Goal: Transaction & Acquisition: Purchase product/service

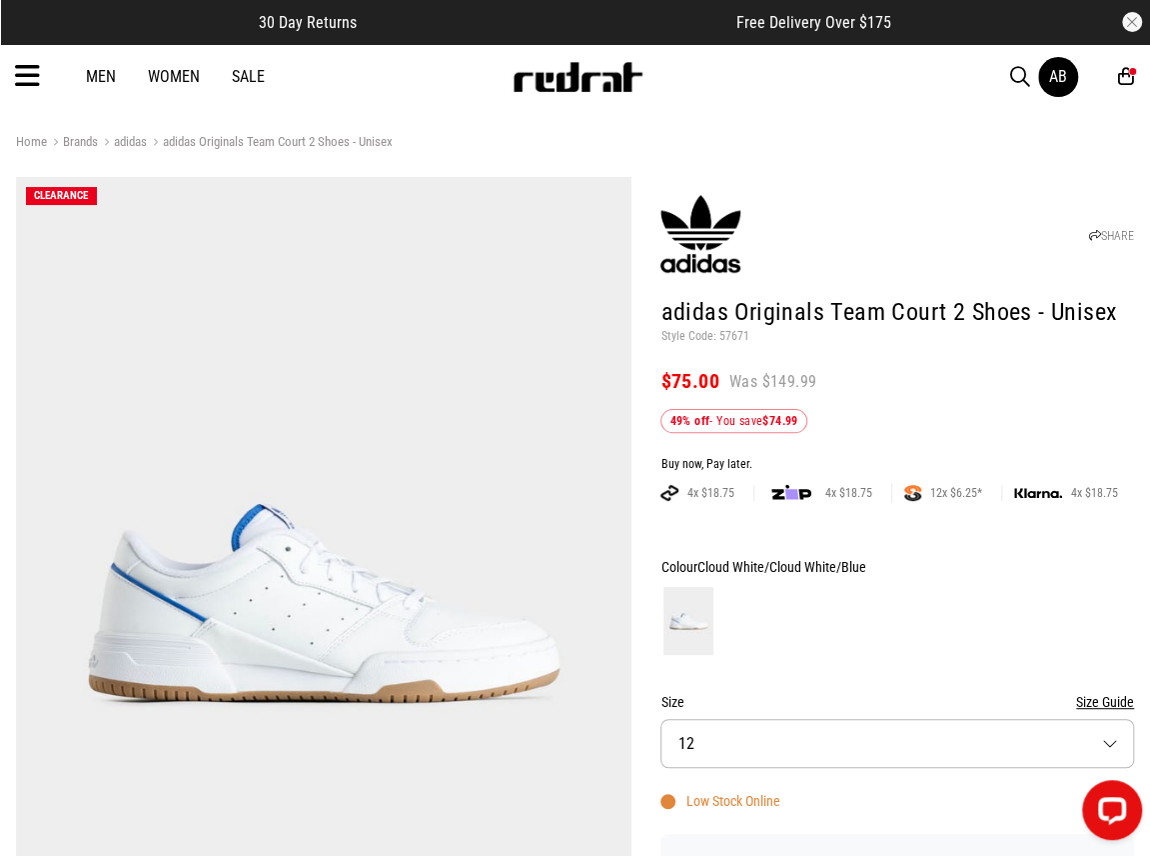
click at [1124, 79] on icon at bounding box center [1127, 76] width 16 height 21
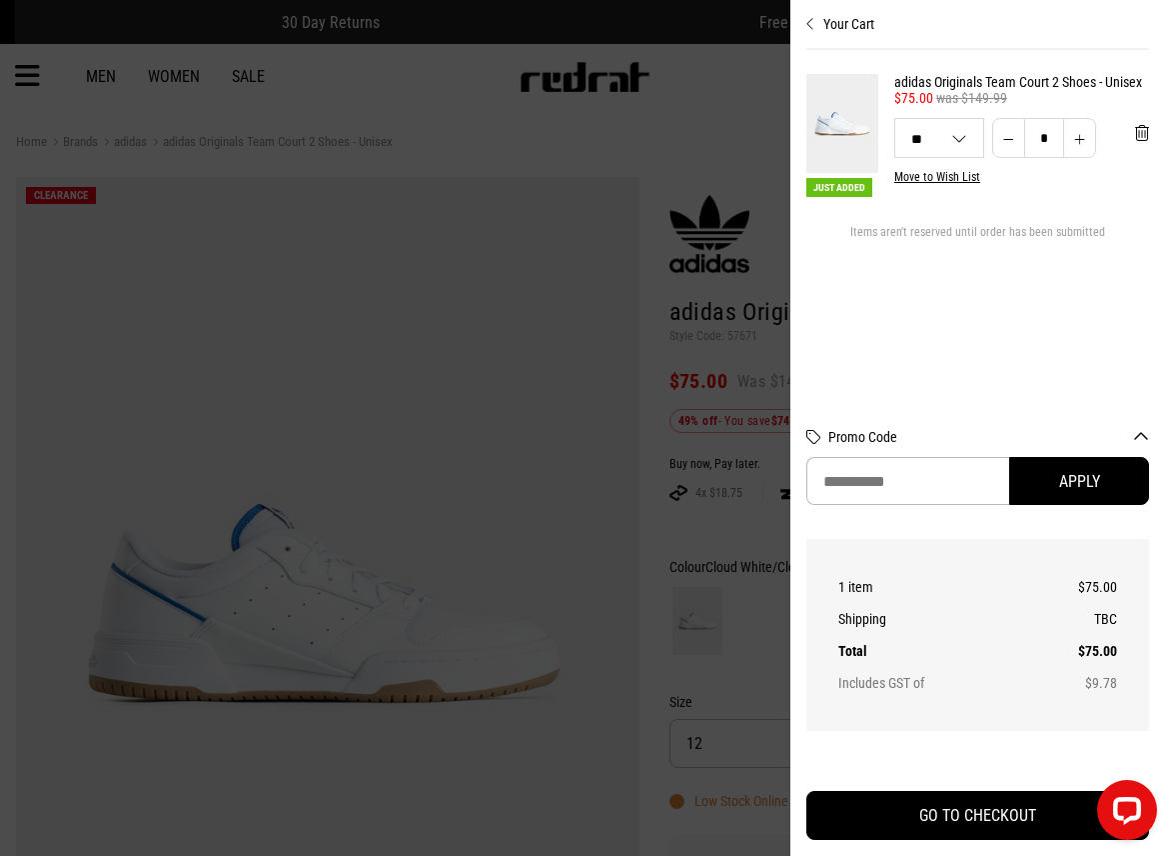
click at [812, 20] on icon "Close cart preview" at bounding box center [811, 24] width 9 height 16
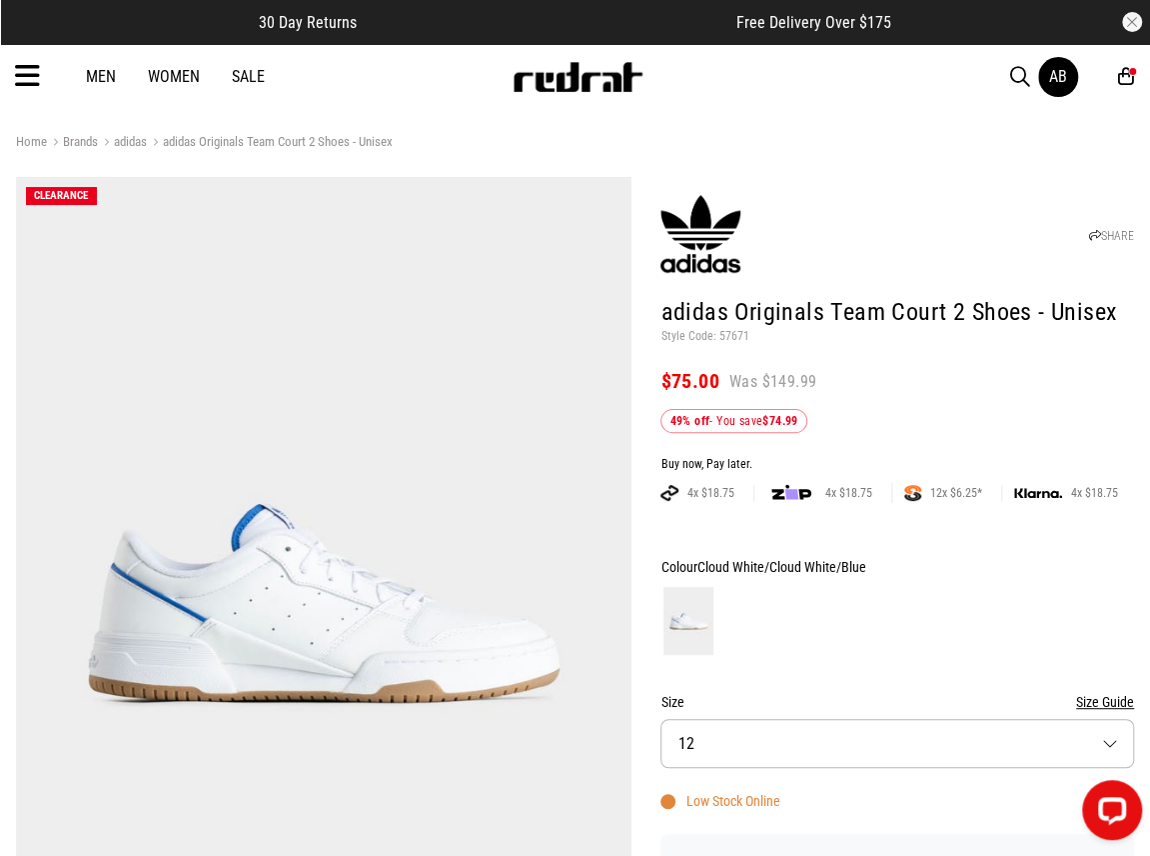
click at [1124, 66] on icon at bounding box center [1127, 76] width 16 height 21
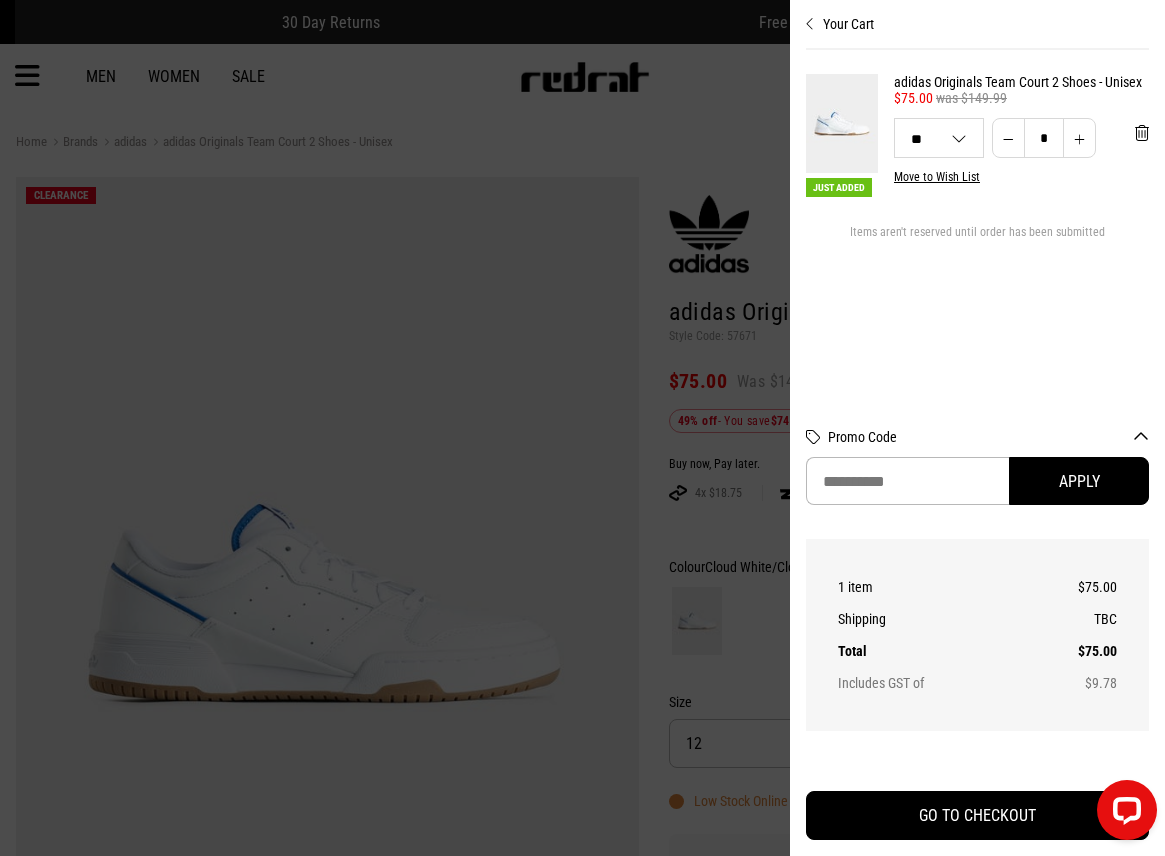
click at [810, 27] on icon "Close cart preview" at bounding box center [811, 24] width 9 height 16
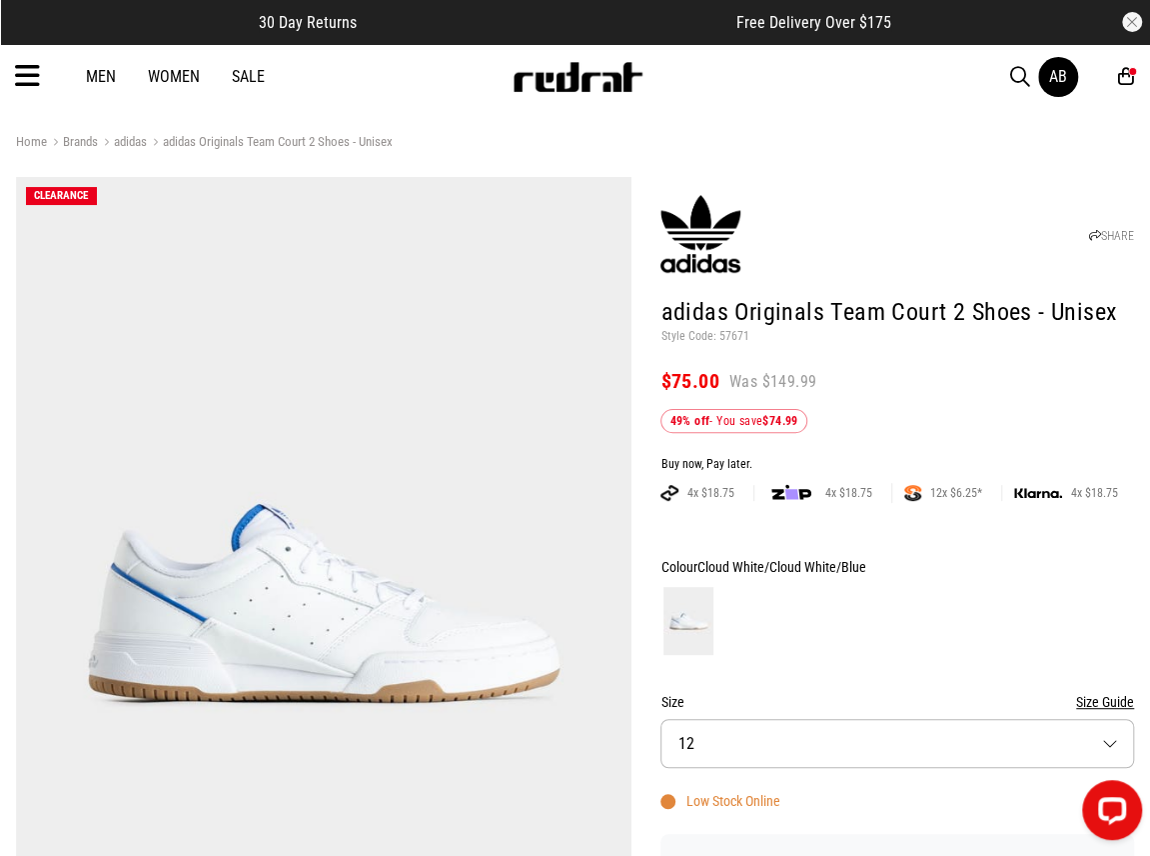
click at [232, 78] on link "Sale" at bounding box center [248, 76] width 33 height 19
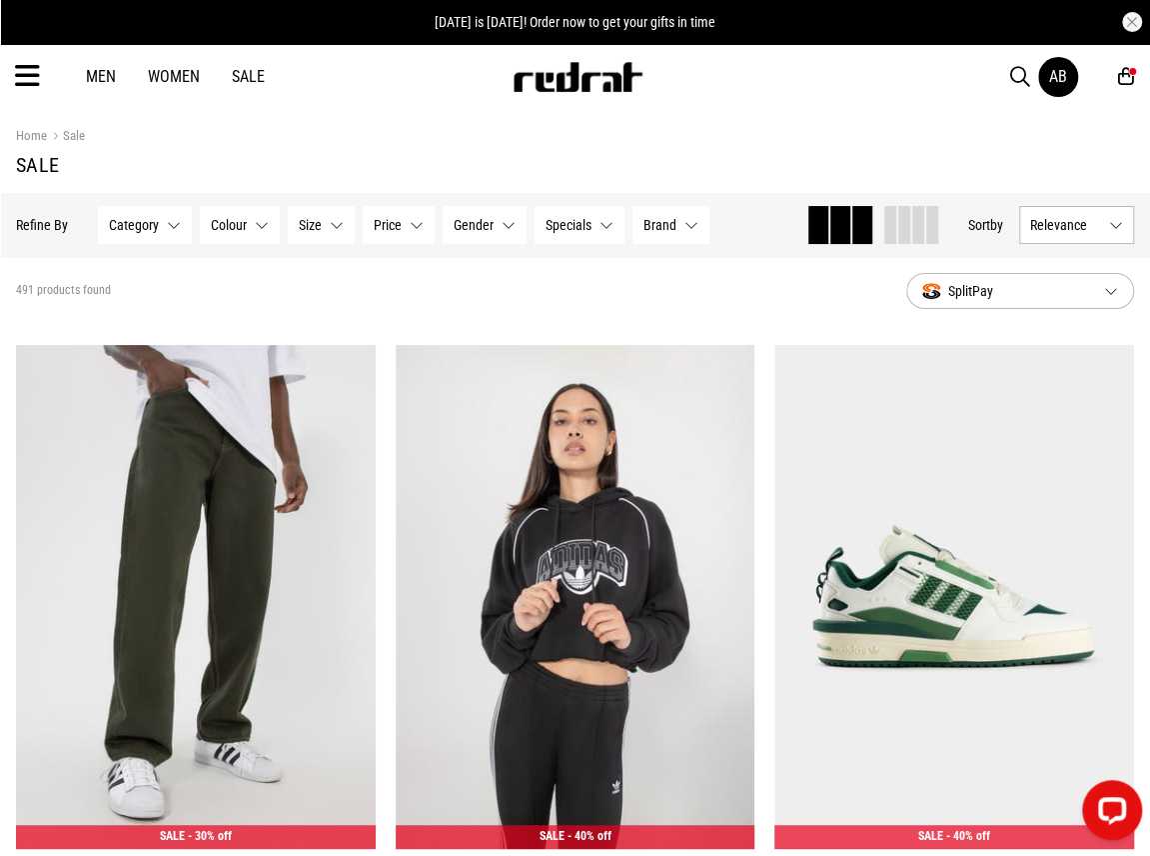
click at [141, 222] on span "Category" at bounding box center [134, 225] width 50 height 16
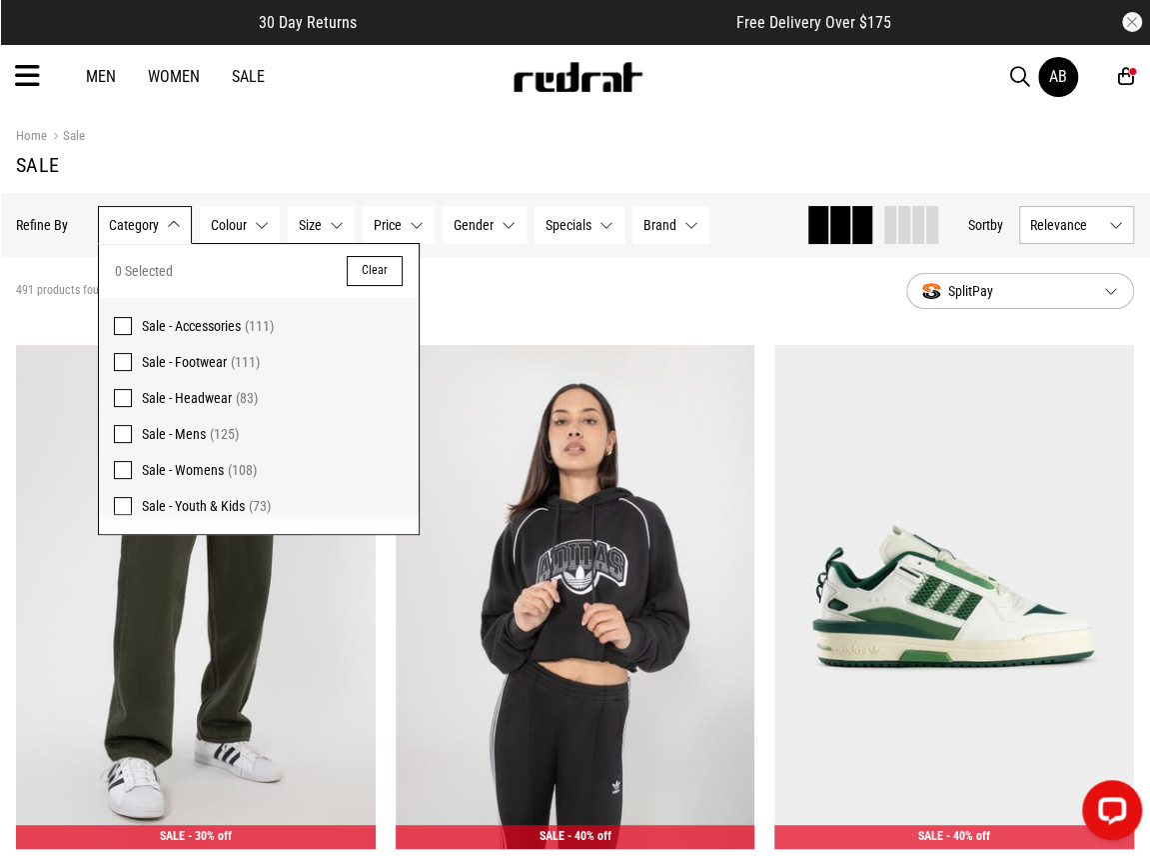
click at [202, 354] on span "Sale - Footwear" at bounding box center [184, 362] width 85 height 16
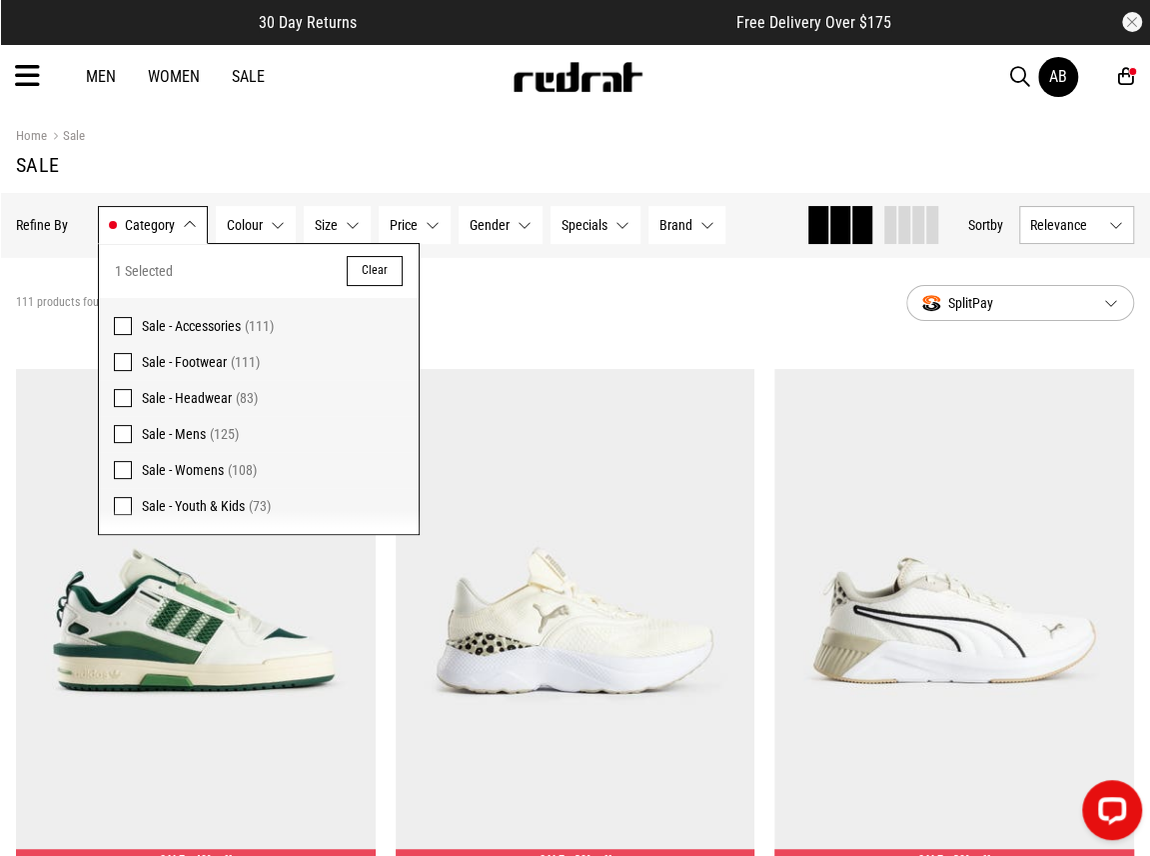
click at [487, 223] on span "Gender" at bounding box center [490, 225] width 40 height 16
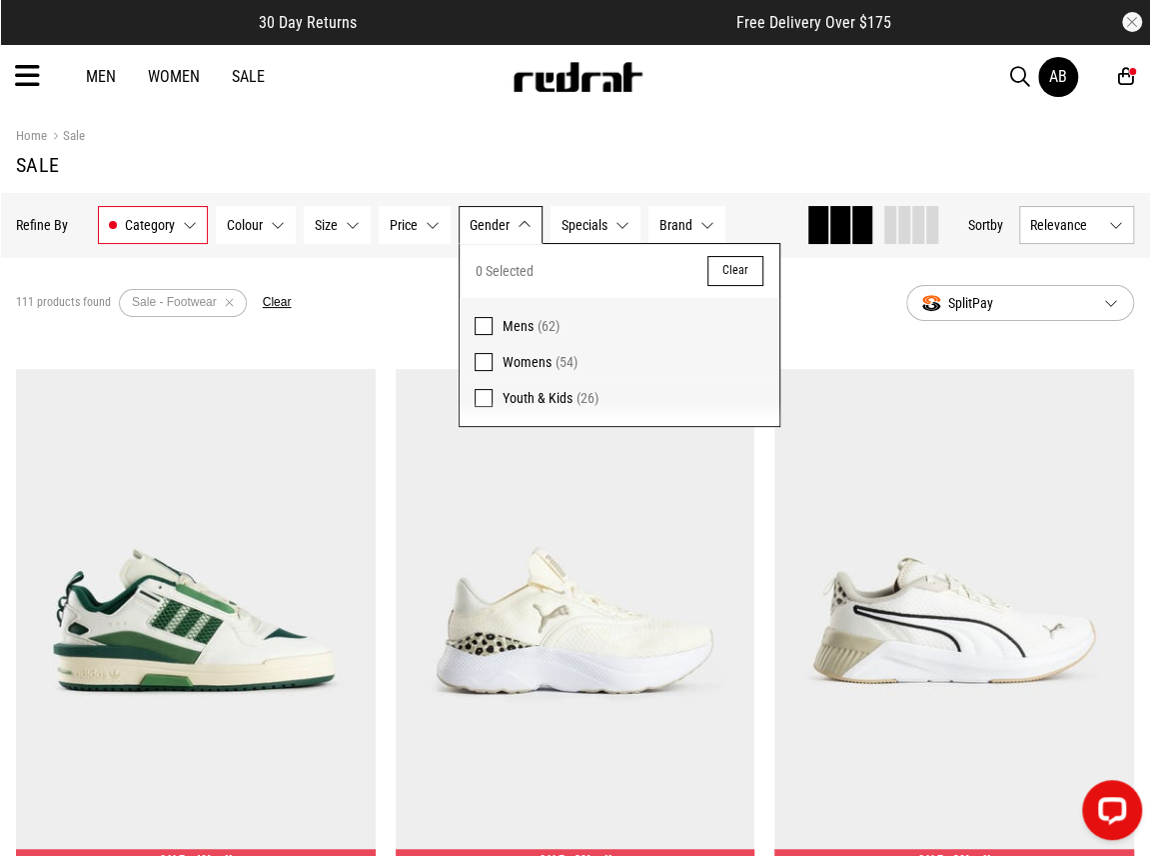
click at [508, 331] on span "Mens" at bounding box center [518, 326] width 31 height 16
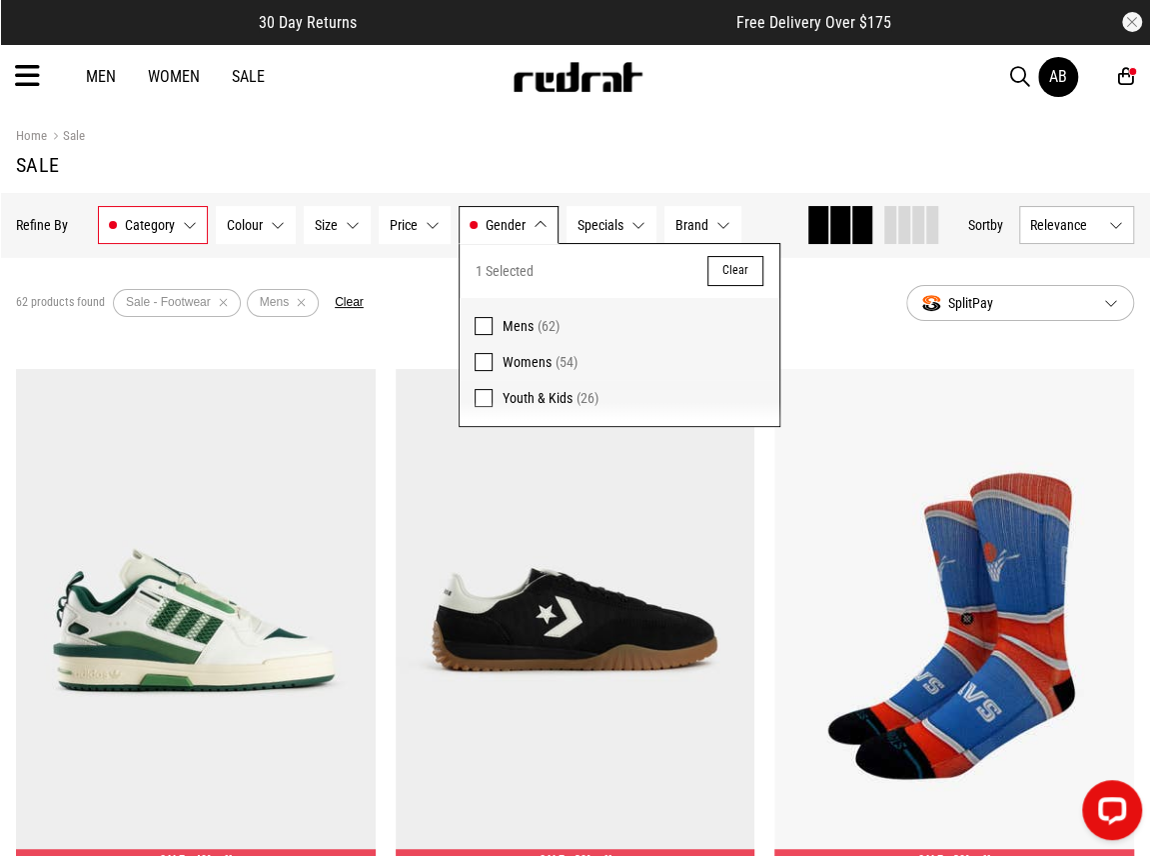
click at [424, 223] on button "Price None selected" at bounding box center [415, 225] width 72 height 38
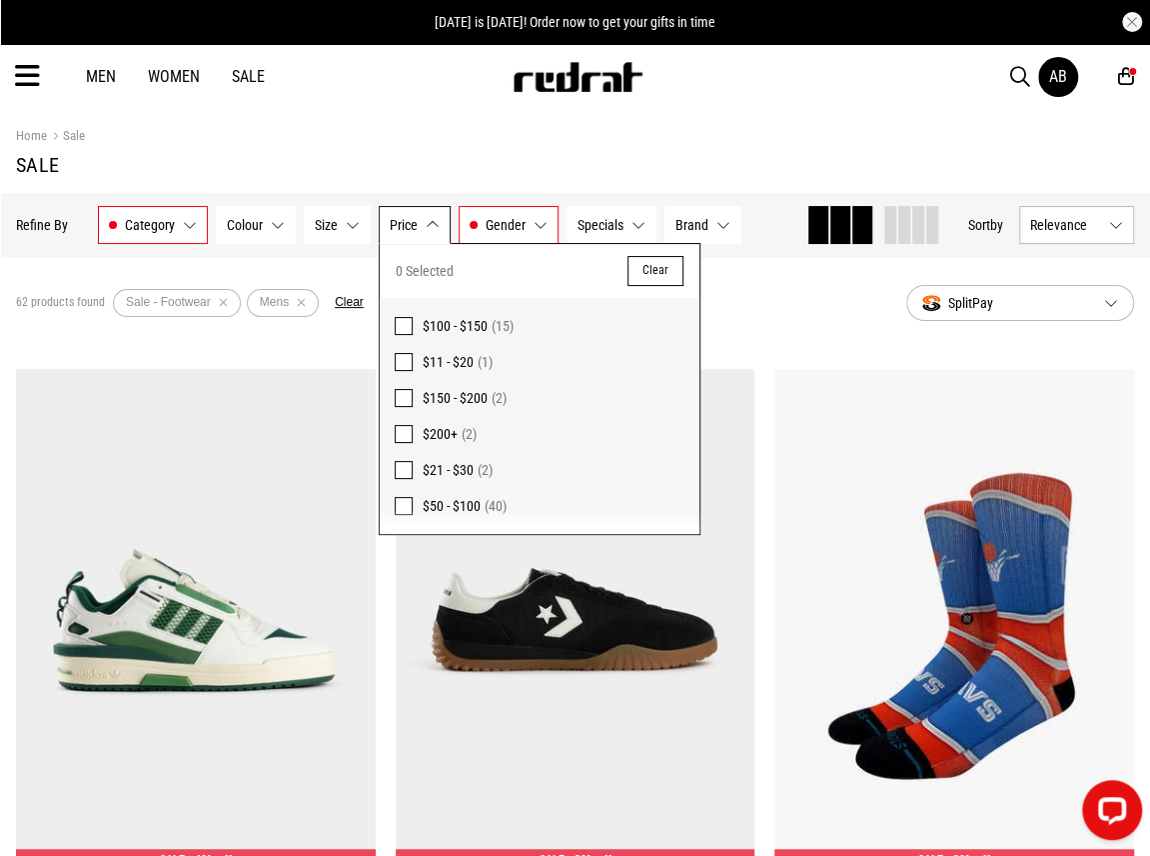
click at [446, 503] on span "$50 - $100" at bounding box center [452, 506] width 58 height 16
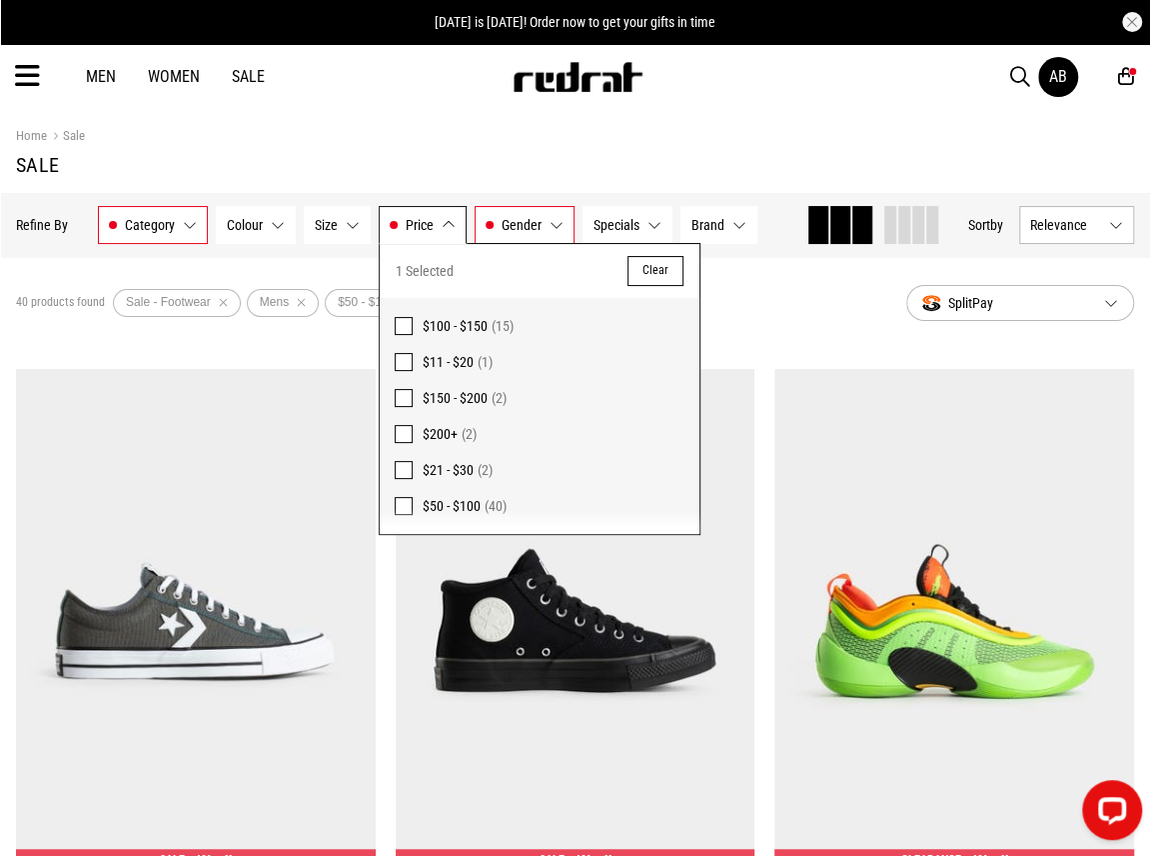
click at [464, 318] on span "$100 - $150" at bounding box center [455, 326] width 65 height 16
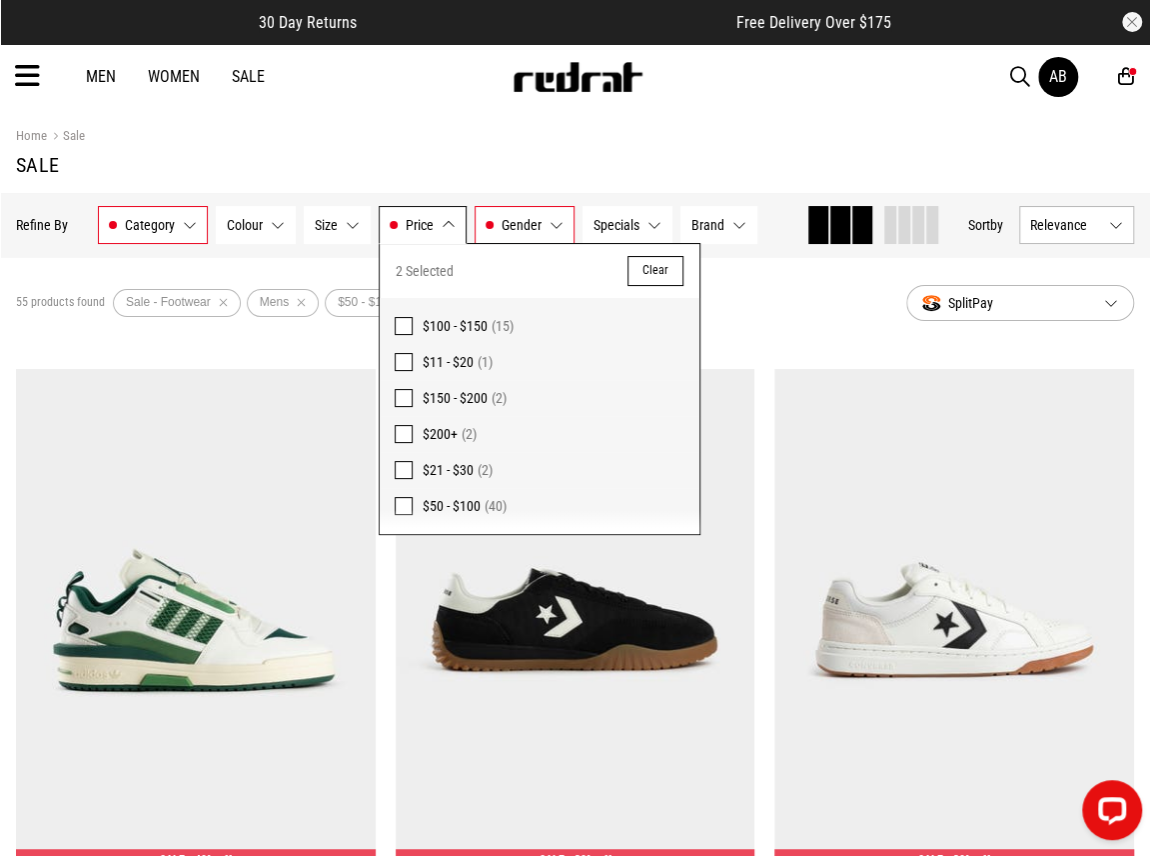
click at [788, 311] on div "55 products found Active Filters Sale - Footwear Mens $50 - $100 $100 - $150 Cl…" at bounding box center [453, 303] width 875 height 60
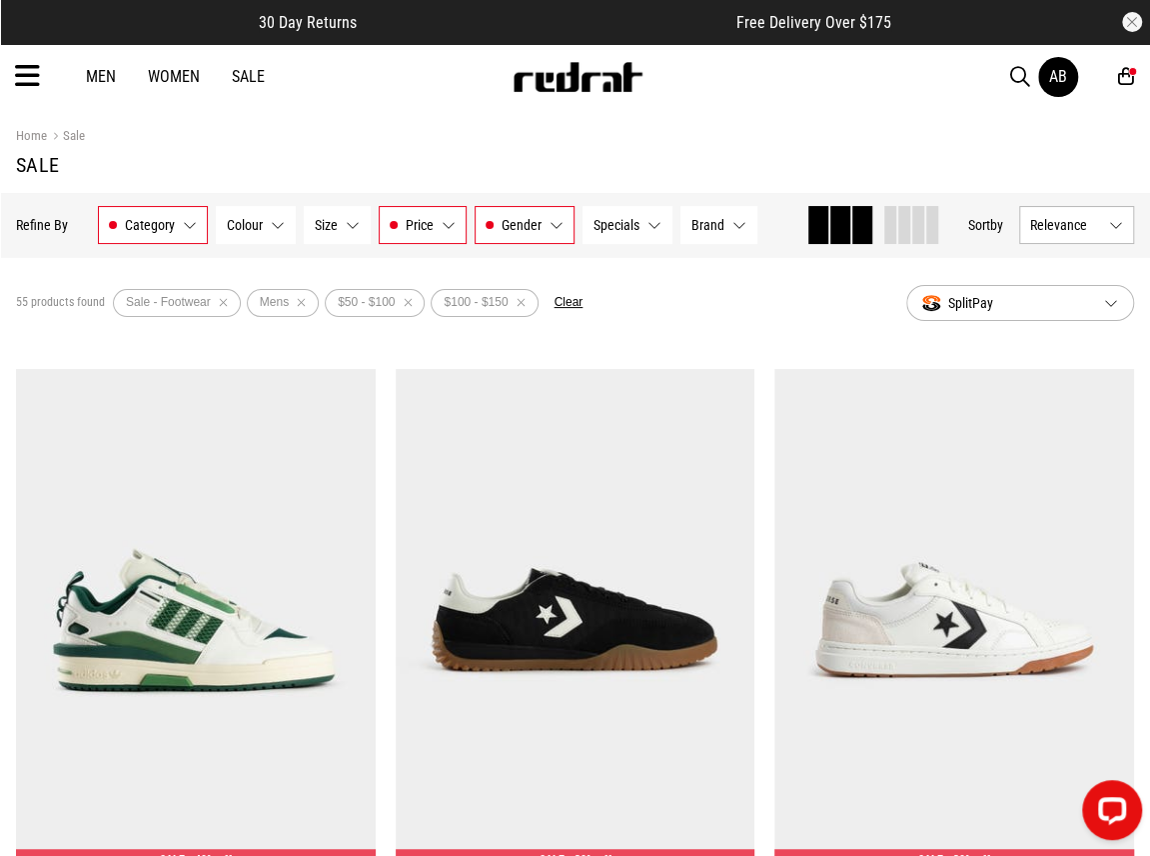
click at [1087, 217] on span "Relevance" at bounding box center [1066, 225] width 71 height 16
click at [1070, 336] on li "Price (Lowest)" at bounding box center [1077, 335] width 113 height 37
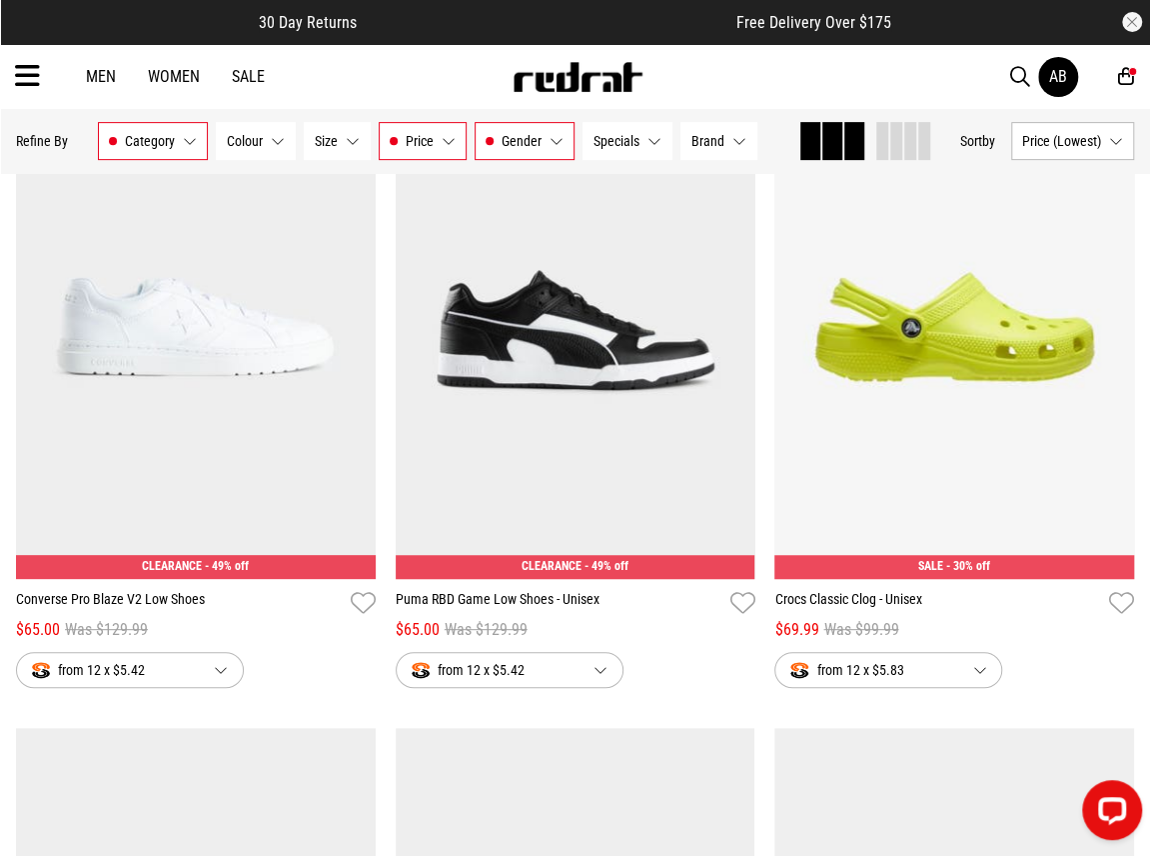
scroll to position [300, 0]
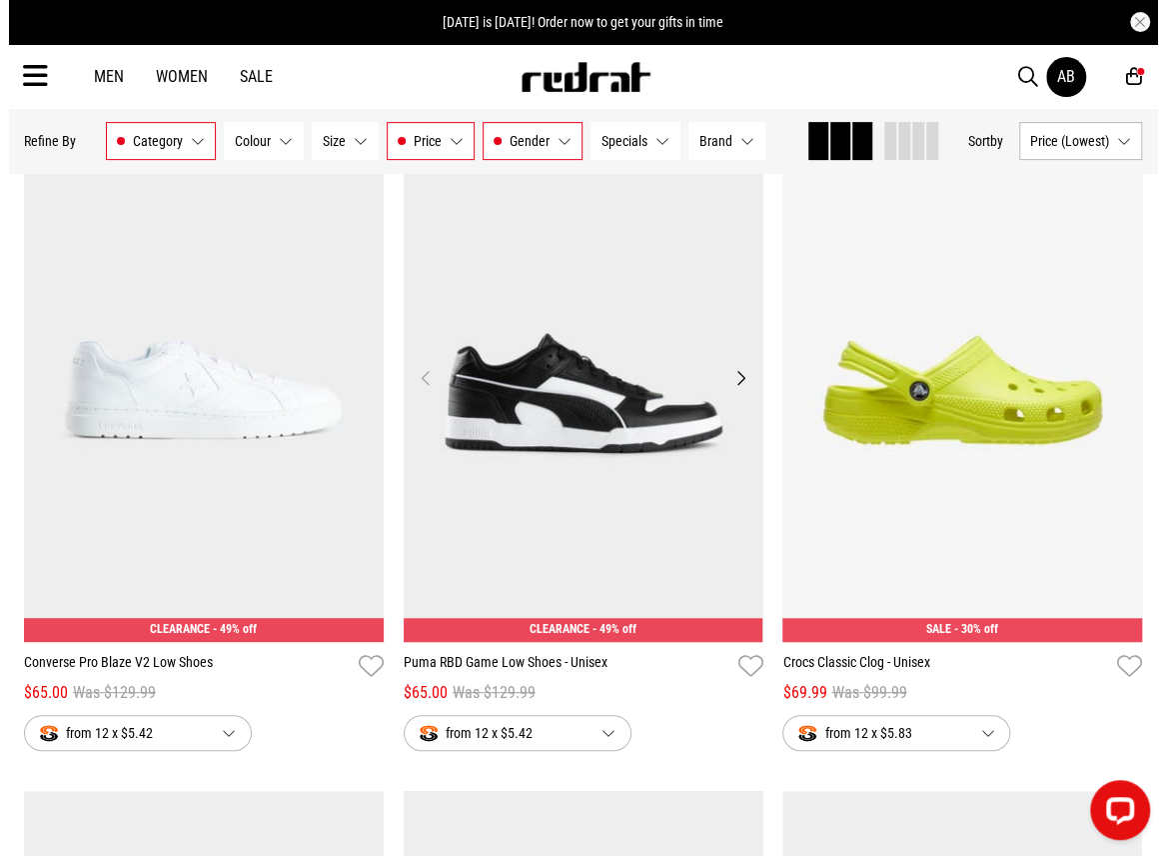
scroll to position [200, 0]
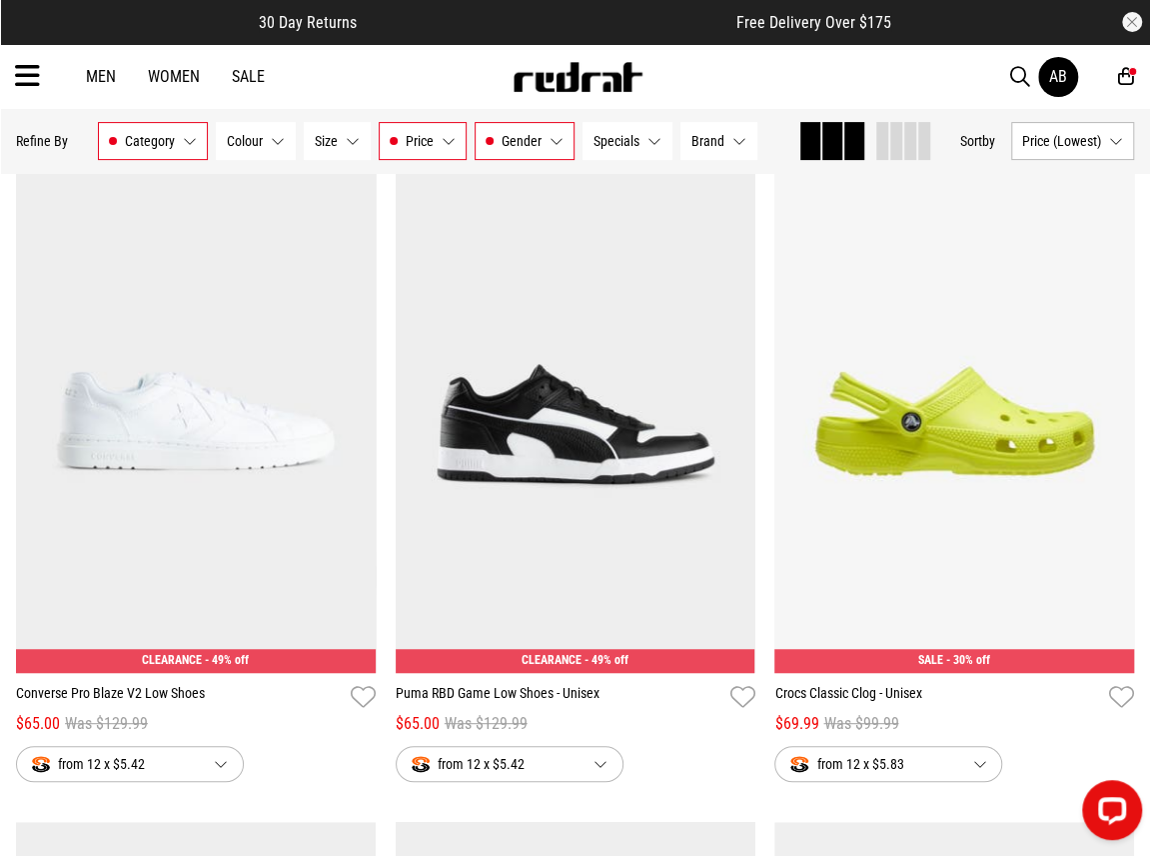
click at [1130, 75] on icon at bounding box center [1127, 76] width 16 height 21
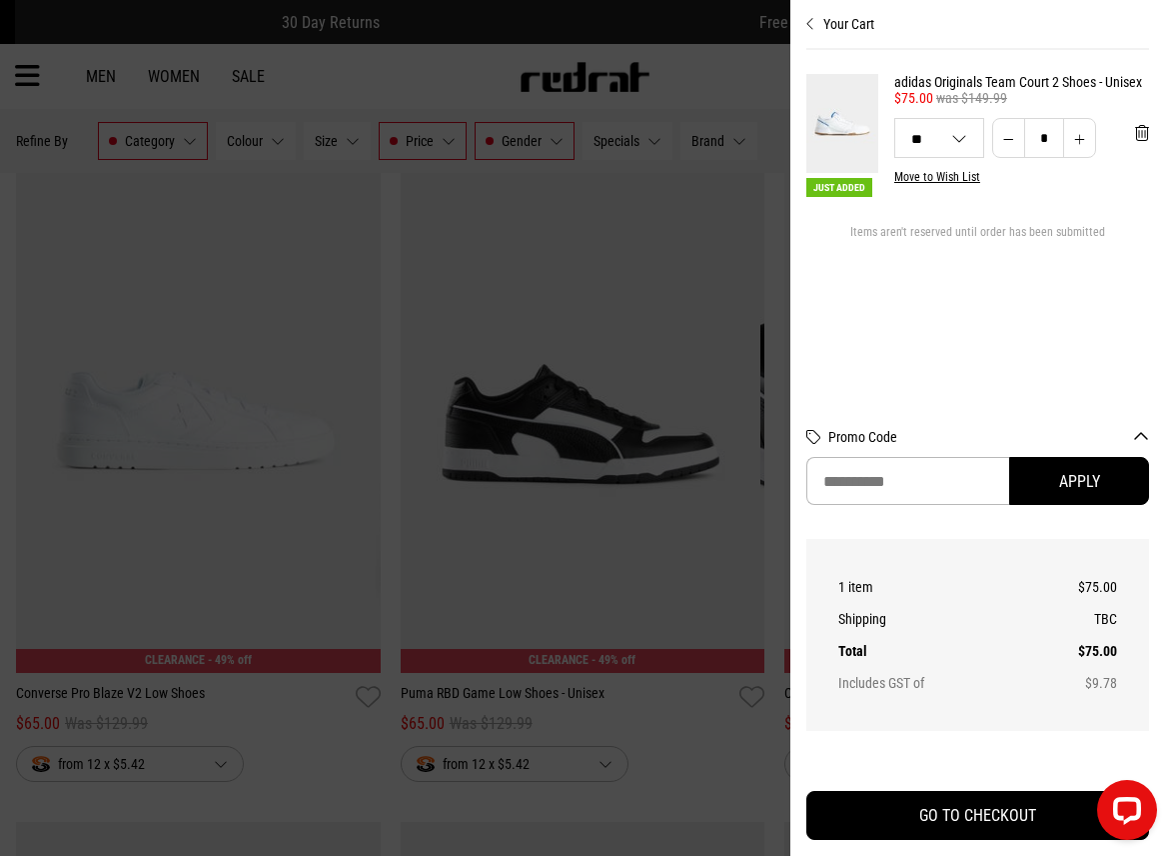
click at [855, 127] on img at bounding box center [843, 123] width 72 height 99
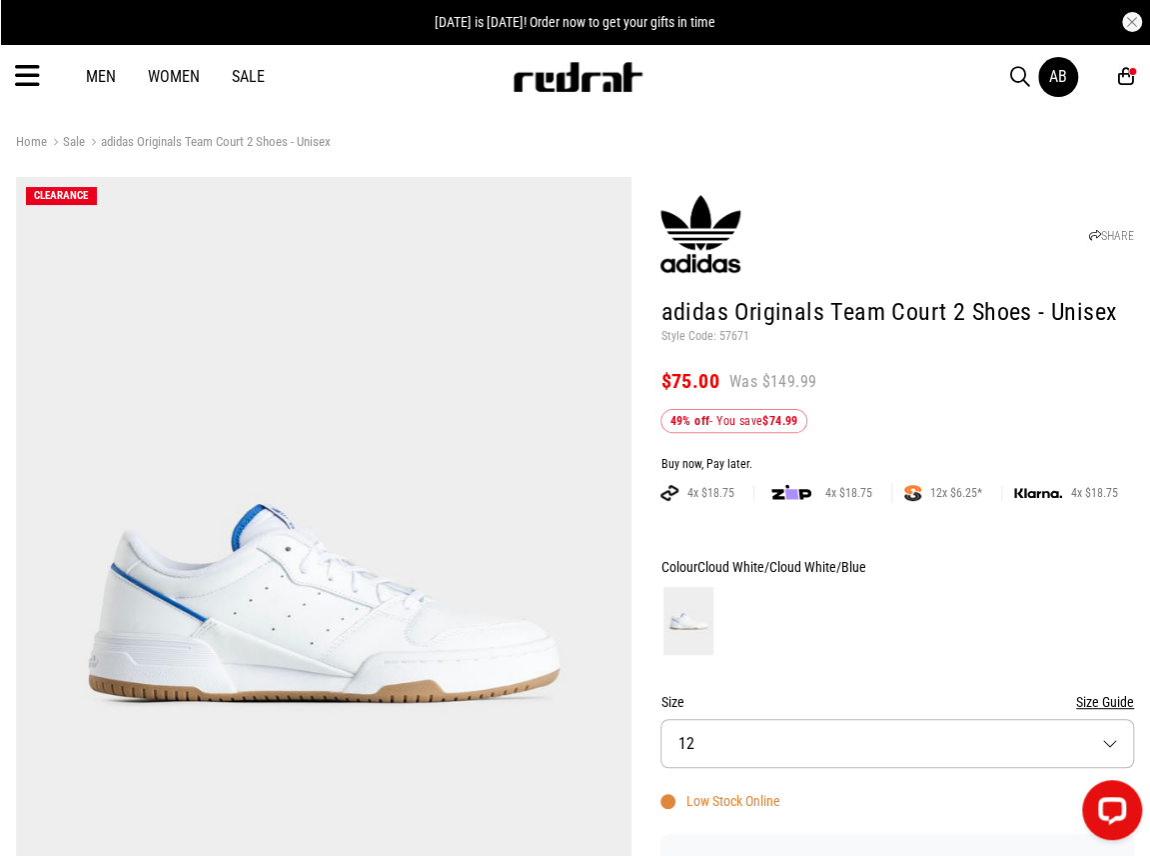
click at [598, 541] on img at bounding box center [324, 602] width 616 height 850
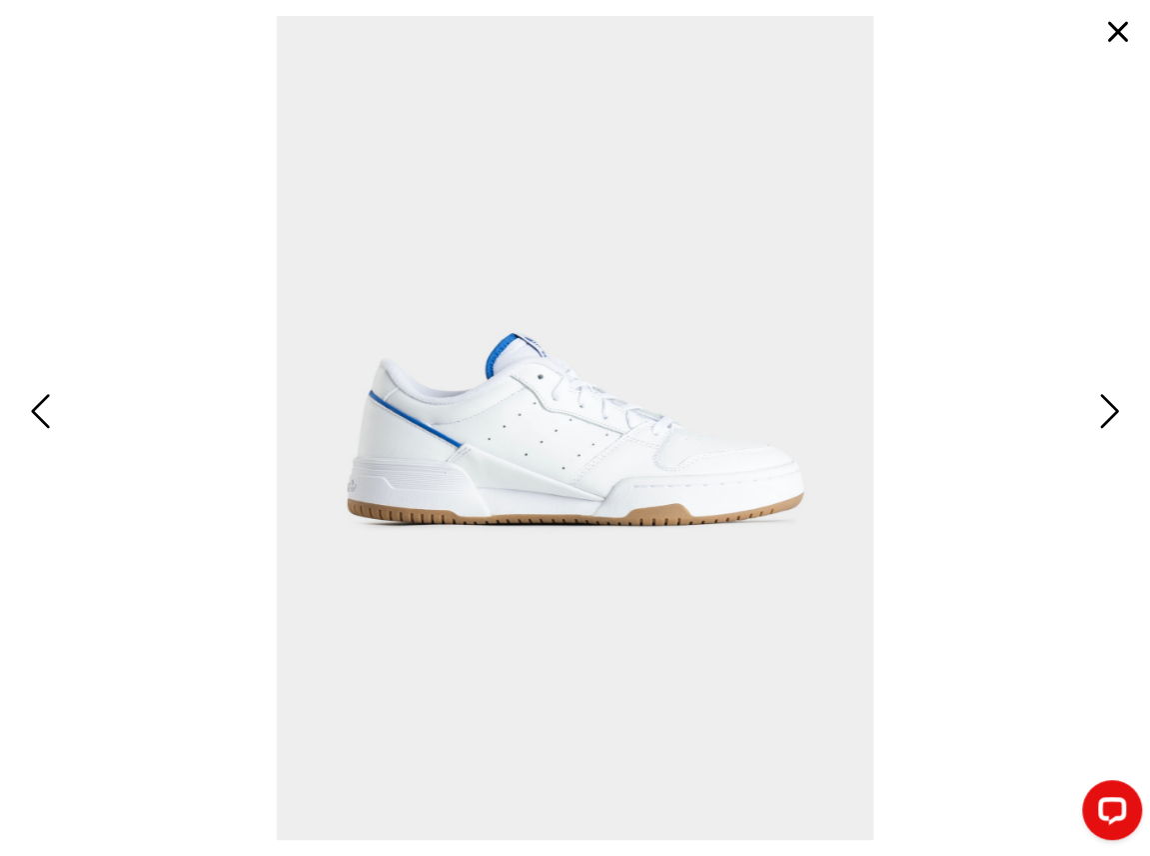
click at [1144, 409] on div at bounding box center [575, 428] width 1150 height 856
click at [1101, 413] on span "Next" at bounding box center [1108, 411] width 26 height 49
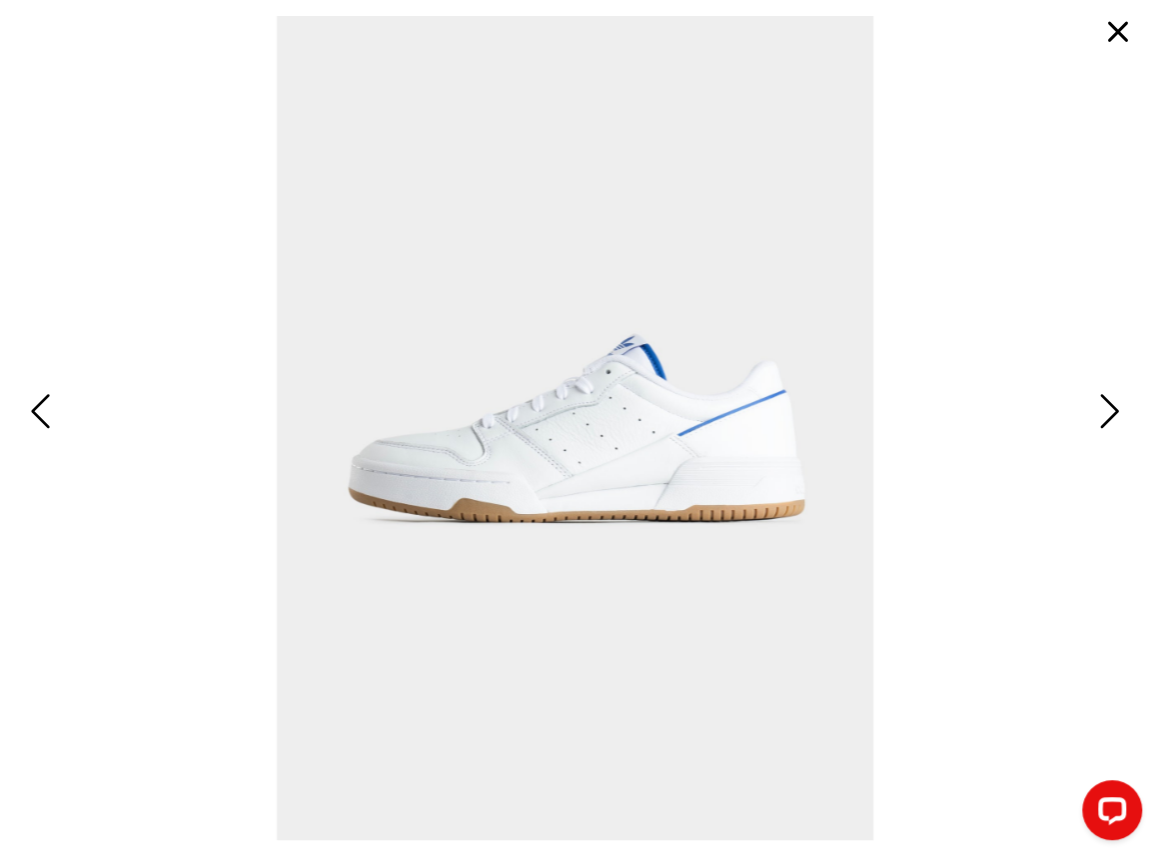
click at [1101, 413] on span "Next" at bounding box center [1108, 411] width 26 height 49
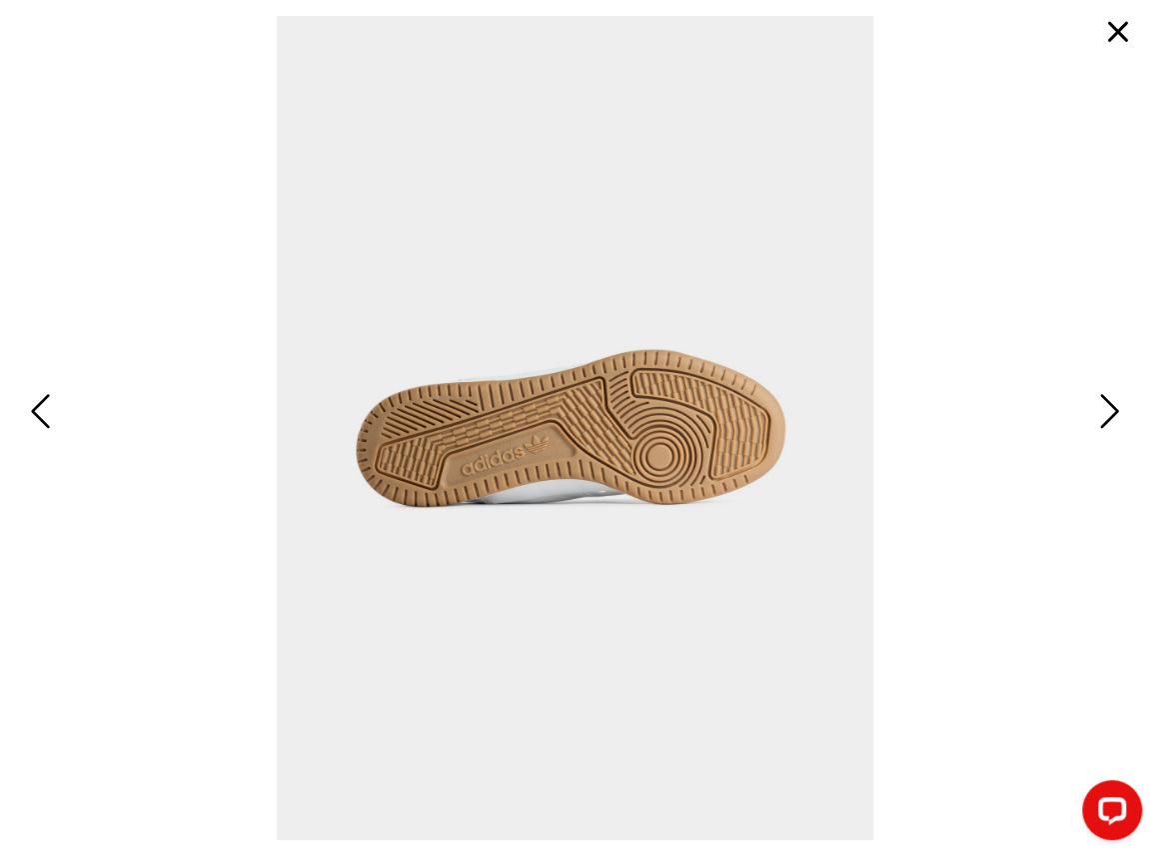
click at [1101, 413] on span "Next" at bounding box center [1108, 411] width 26 height 49
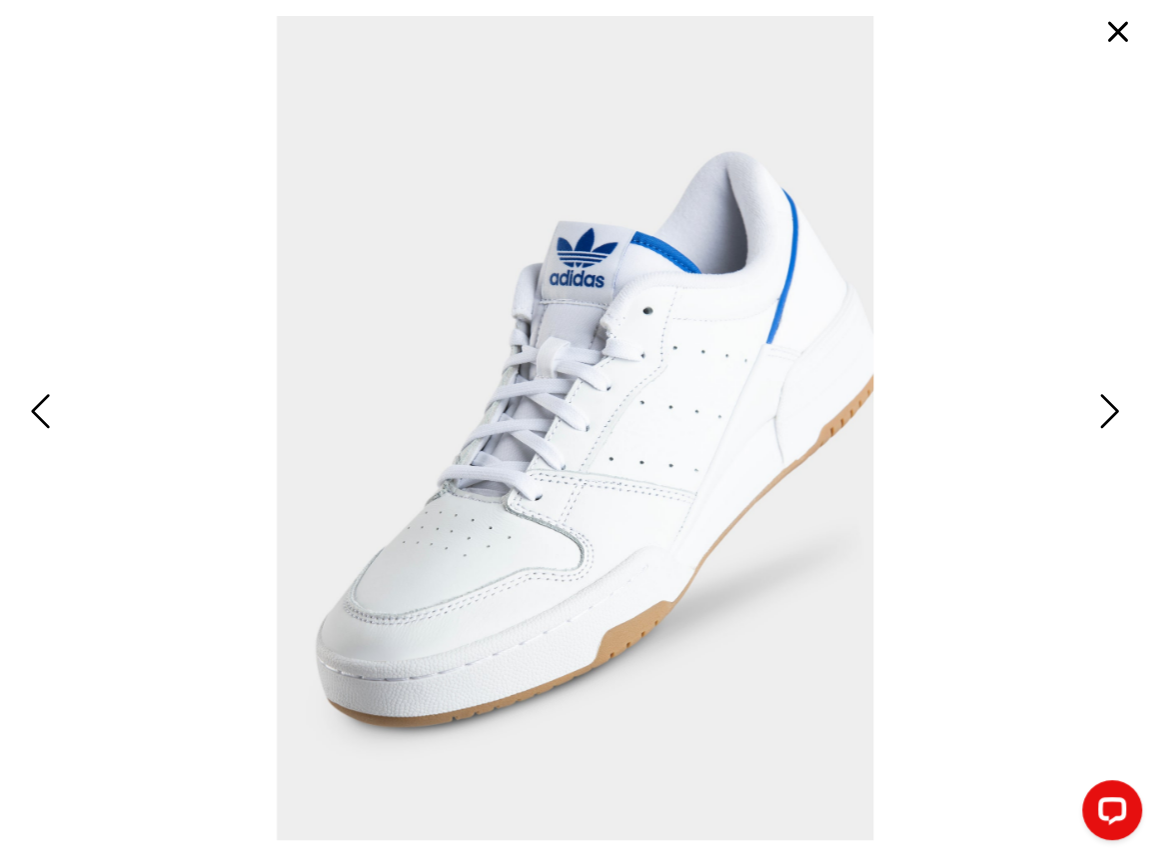
click at [1124, 29] on button "button" at bounding box center [1119, 32] width 48 height 48
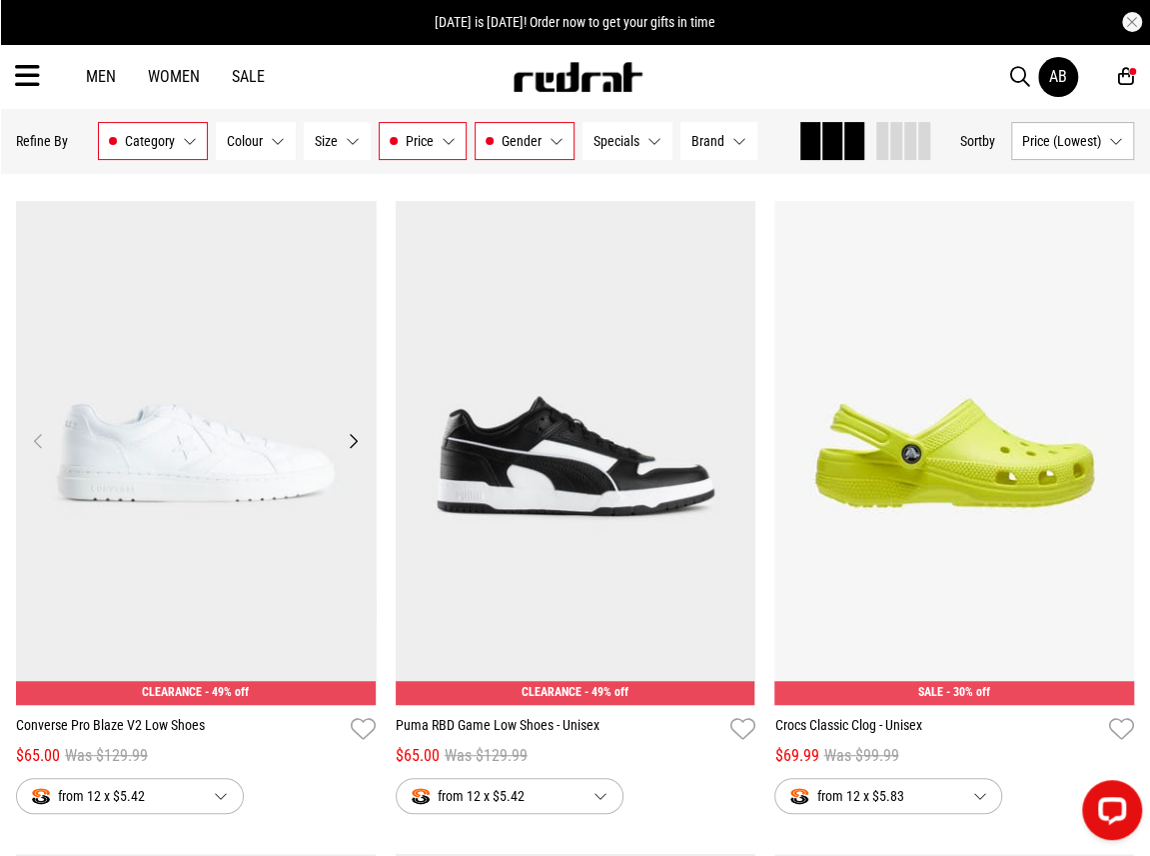
scroll to position [200, 0]
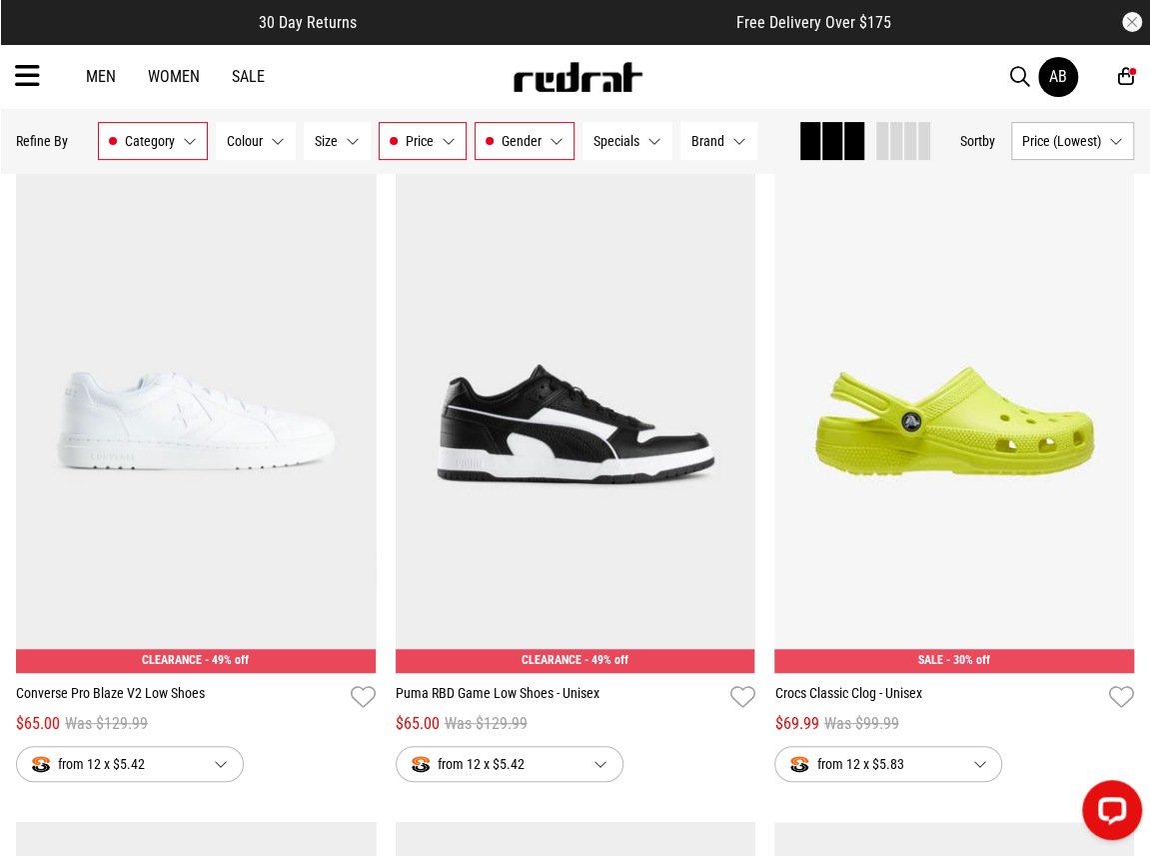
click at [740, 405] on button "Next" at bounding box center [732, 409] width 25 height 24
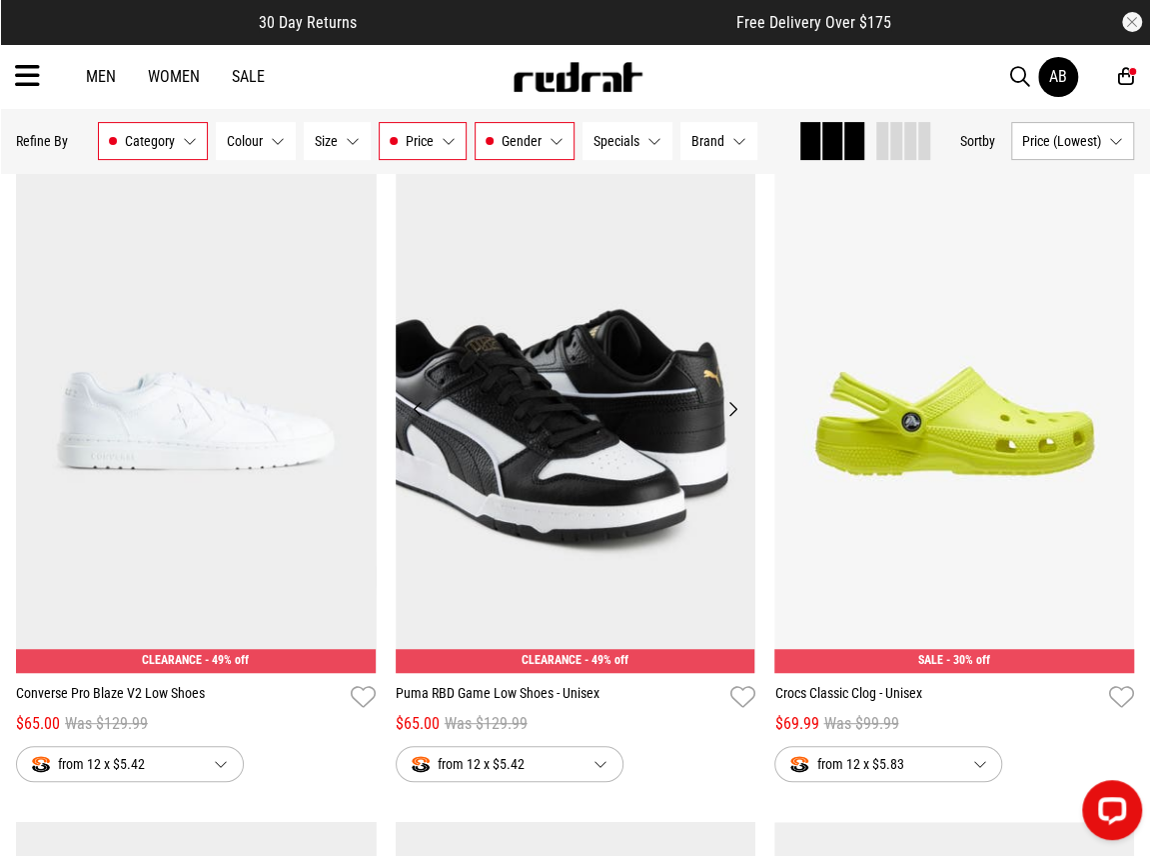
click at [734, 411] on button "Next" at bounding box center [732, 409] width 25 height 24
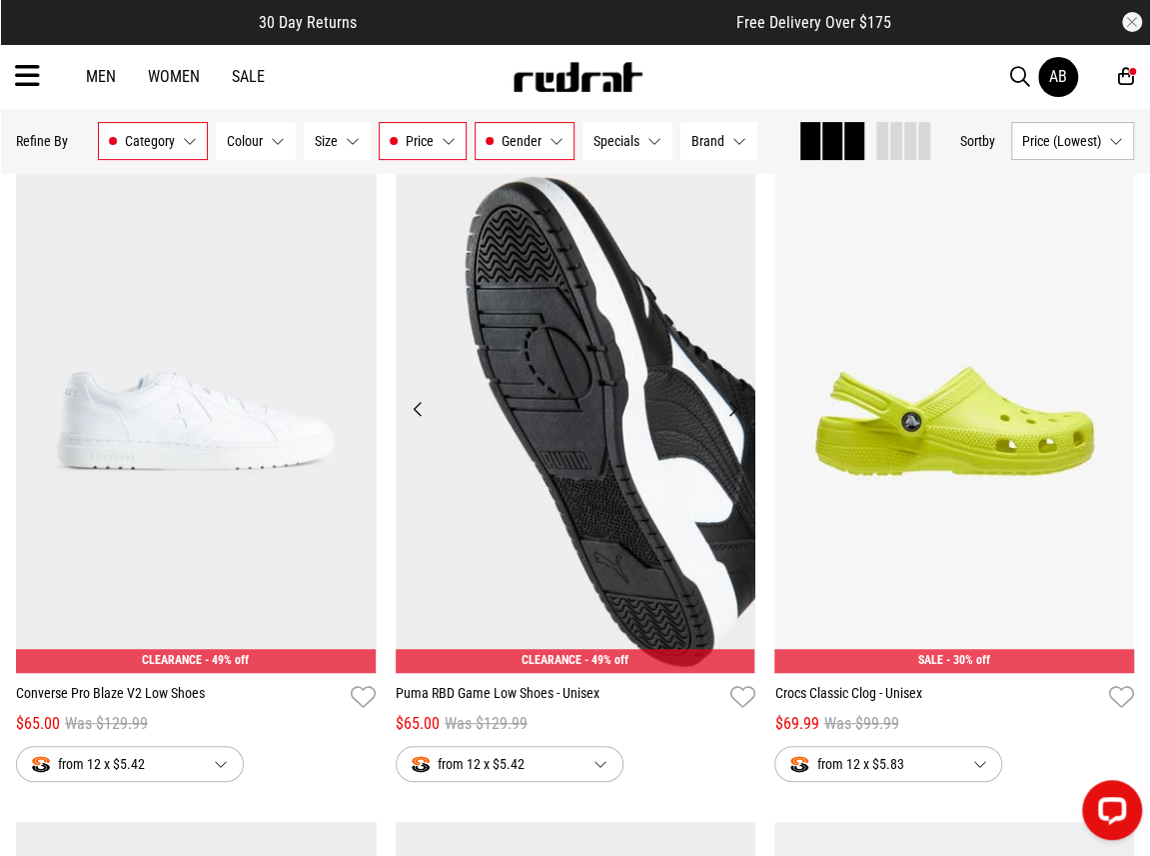
click at [734, 411] on button "Next" at bounding box center [732, 409] width 25 height 24
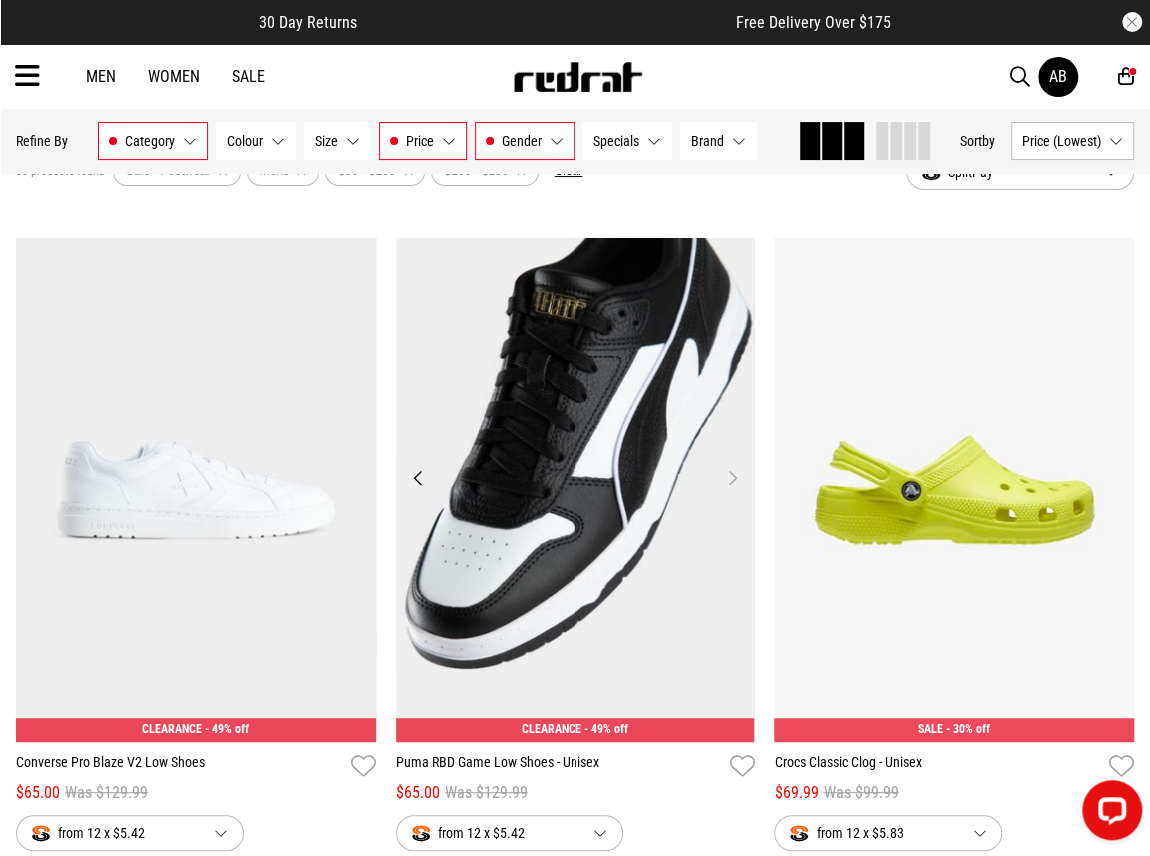
scroll to position [100, 0]
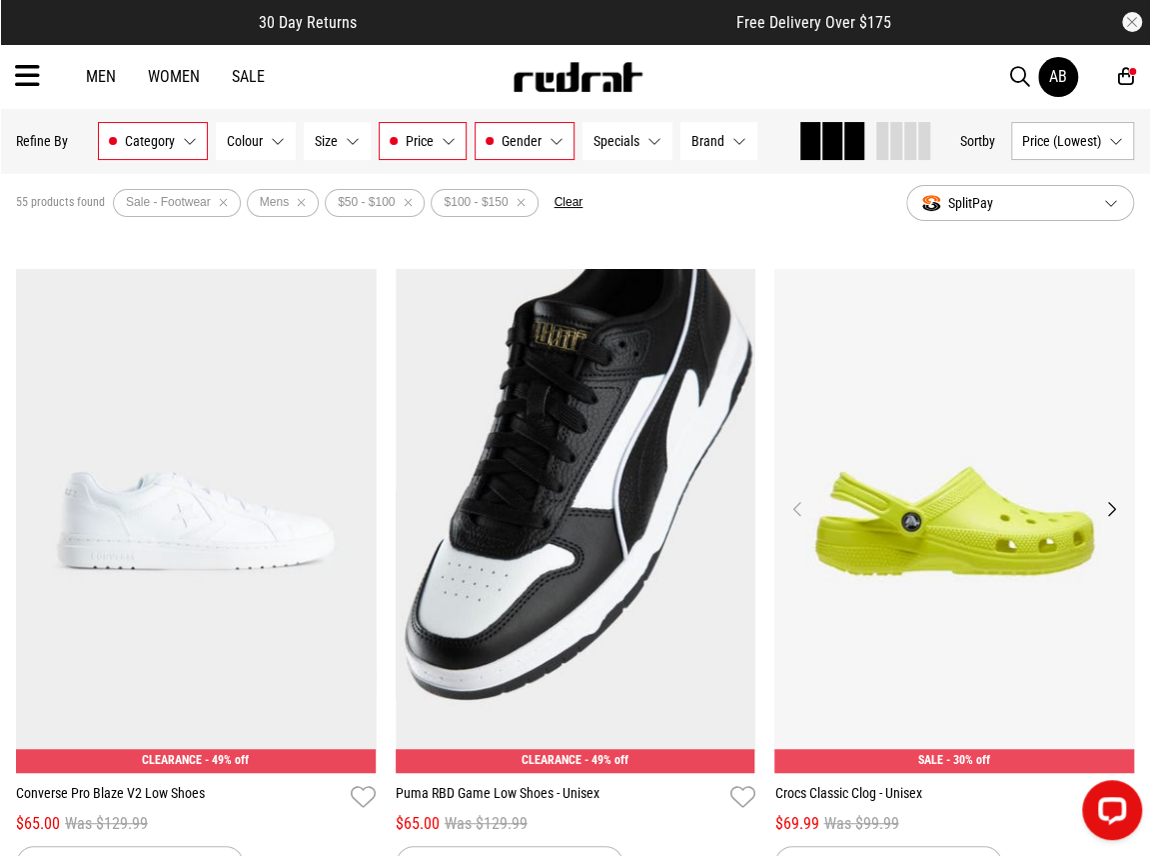
click at [1119, 505] on button "Next" at bounding box center [1112, 509] width 25 height 24
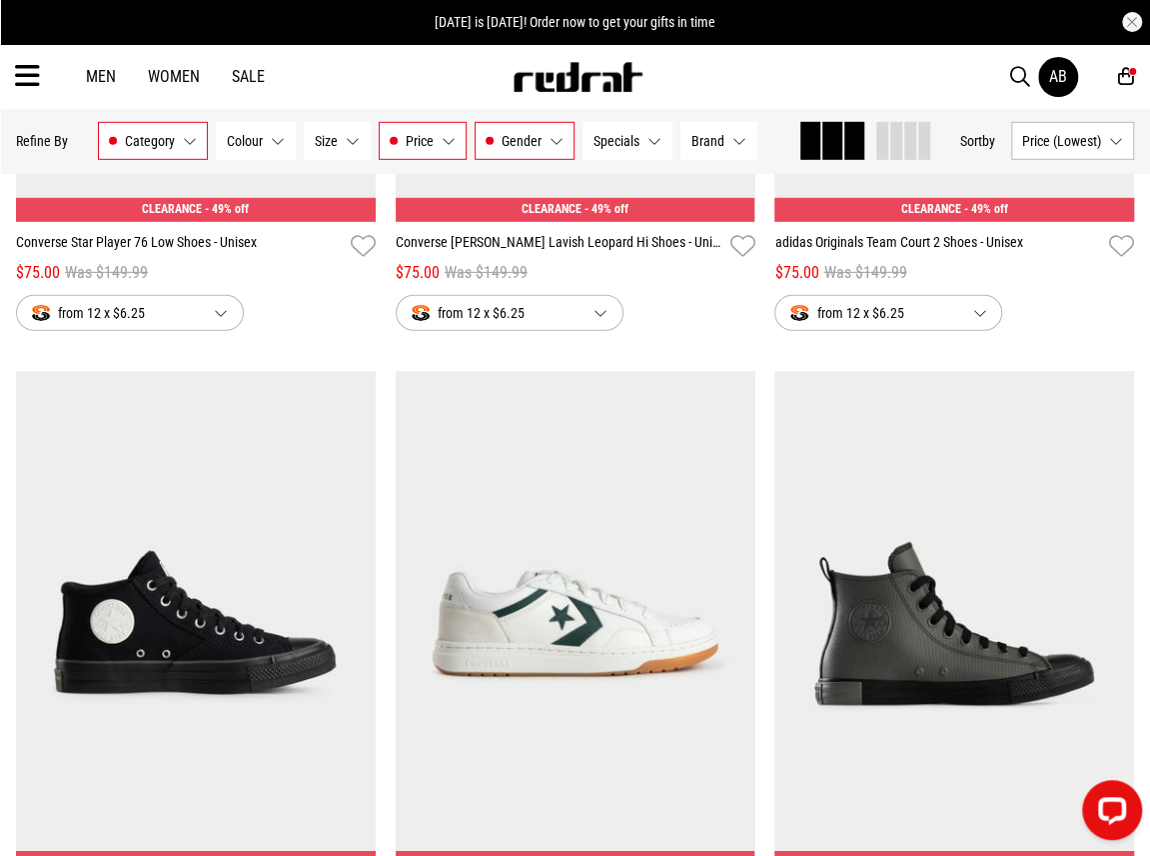
scroll to position [2699, 0]
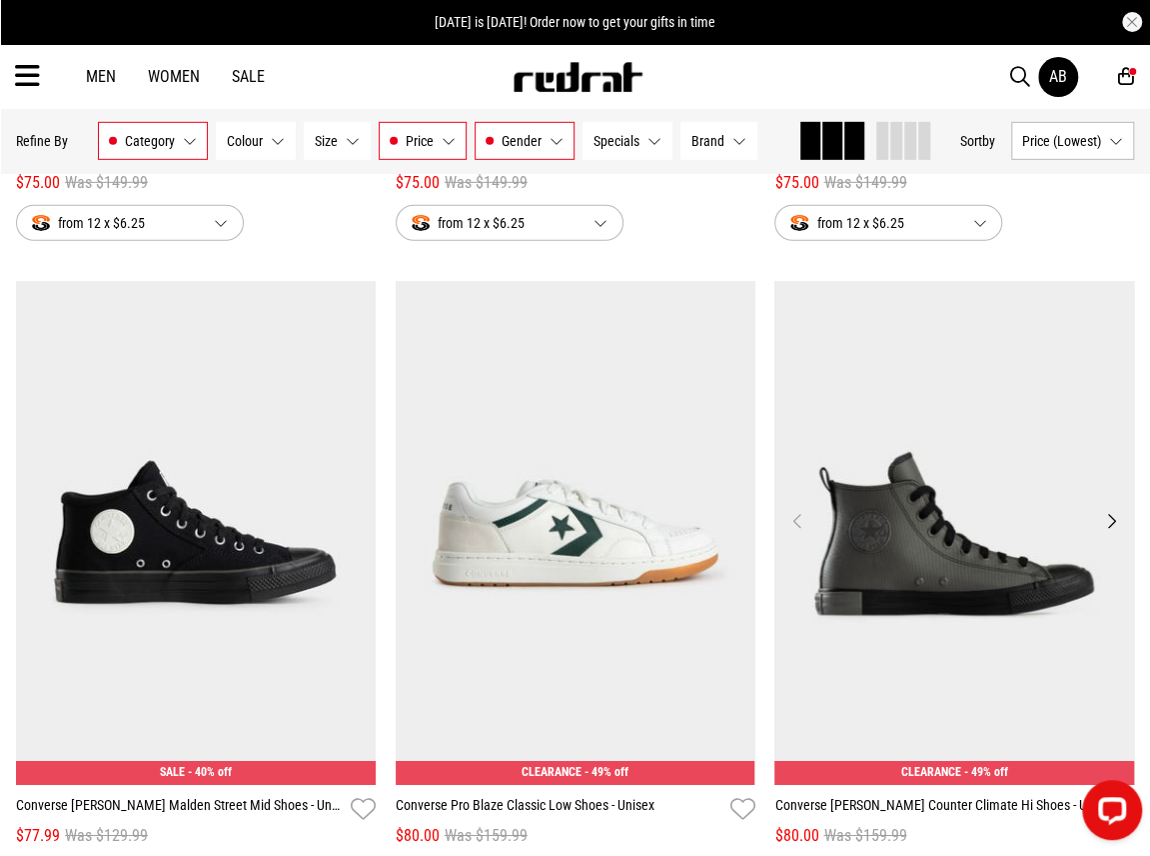
click at [1110, 524] on button "Next" at bounding box center [1112, 521] width 25 height 24
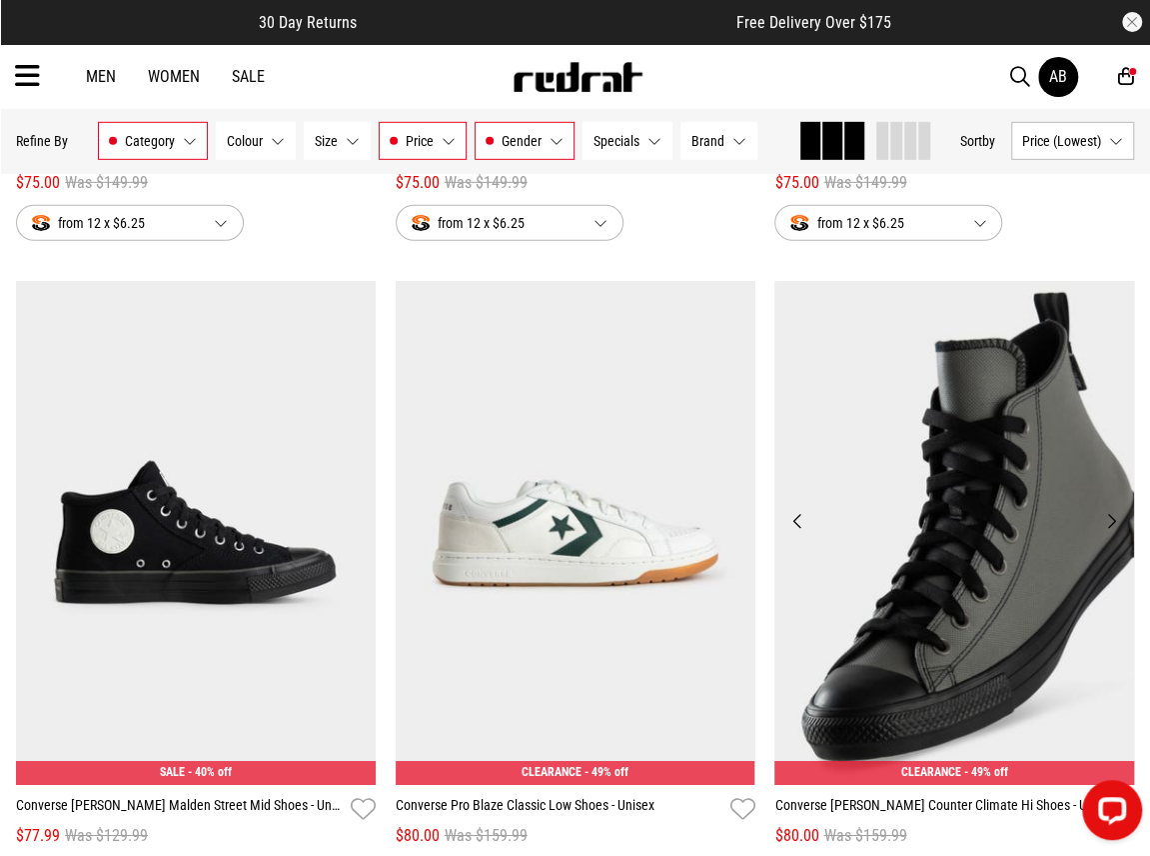
click at [800, 520] on button "Previous" at bounding box center [797, 521] width 25 height 24
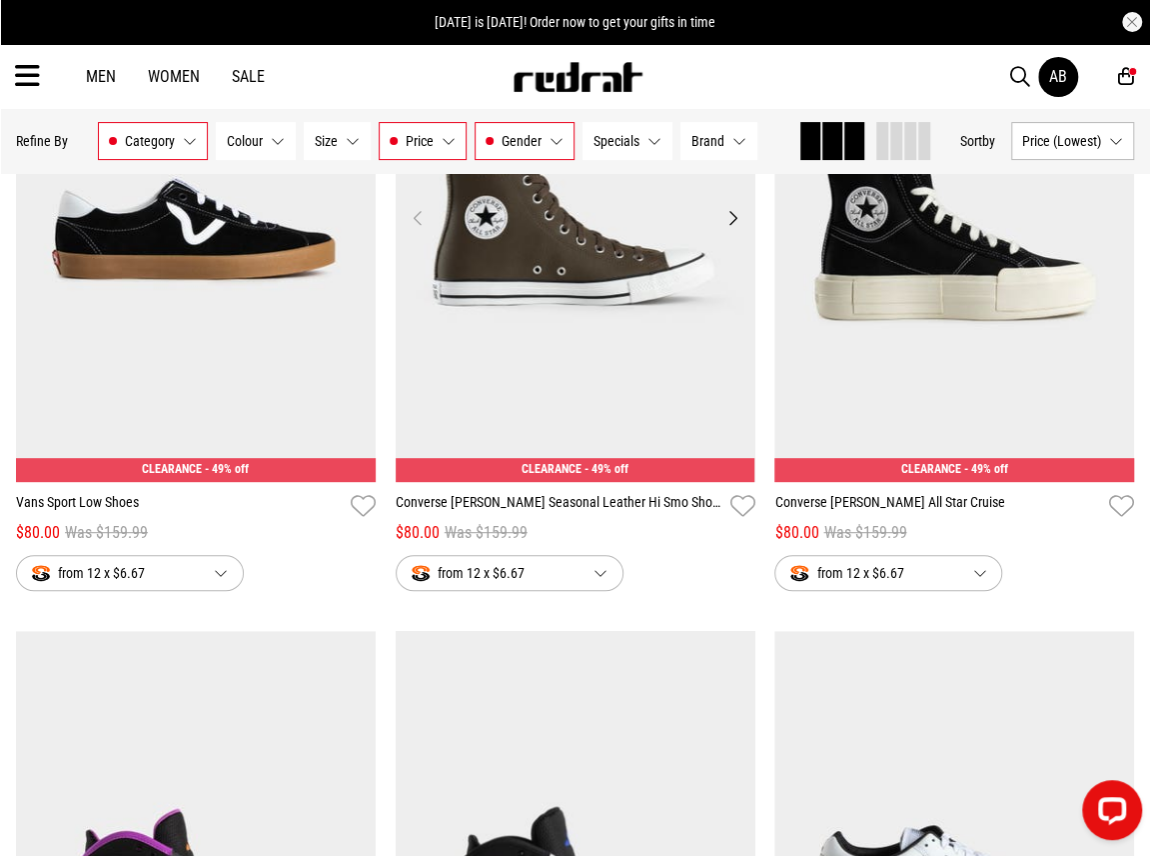
scroll to position [3399, 0]
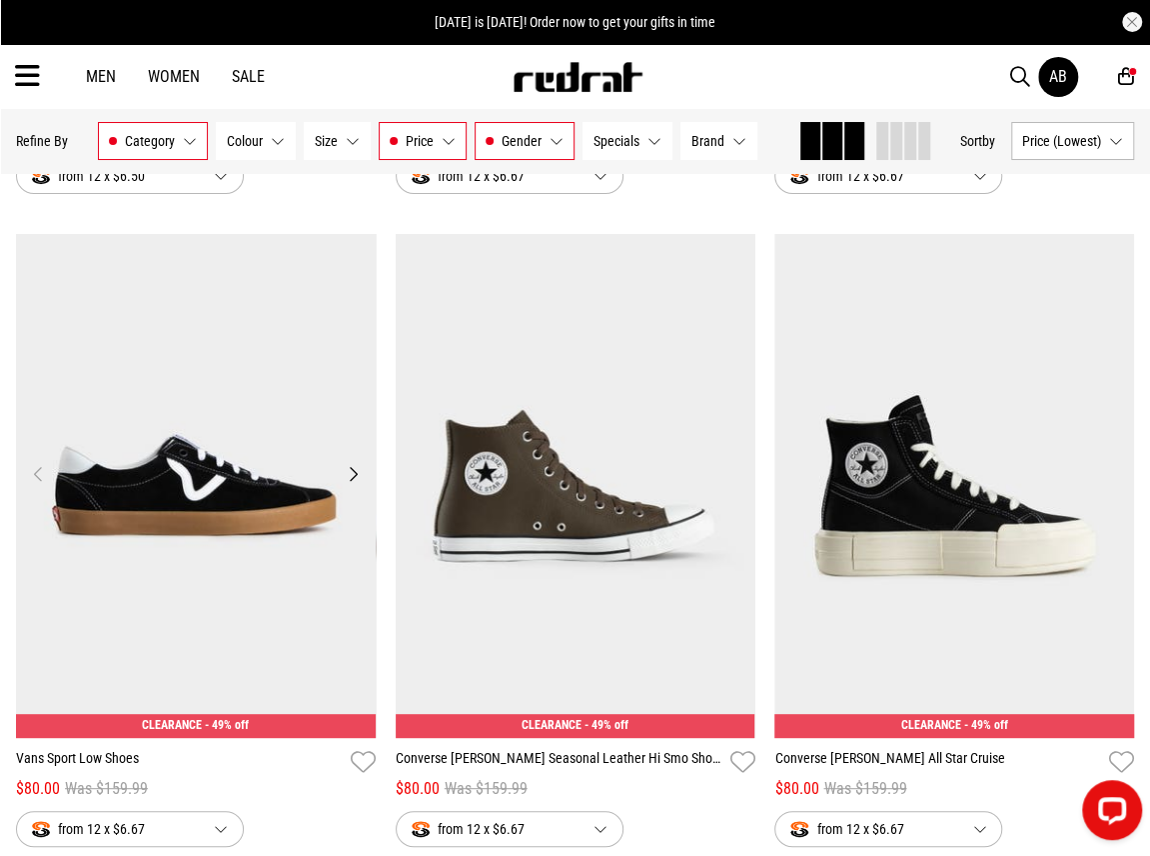
click at [354, 482] on button "Next" at bounding box center [353, 474] width 25 height 24
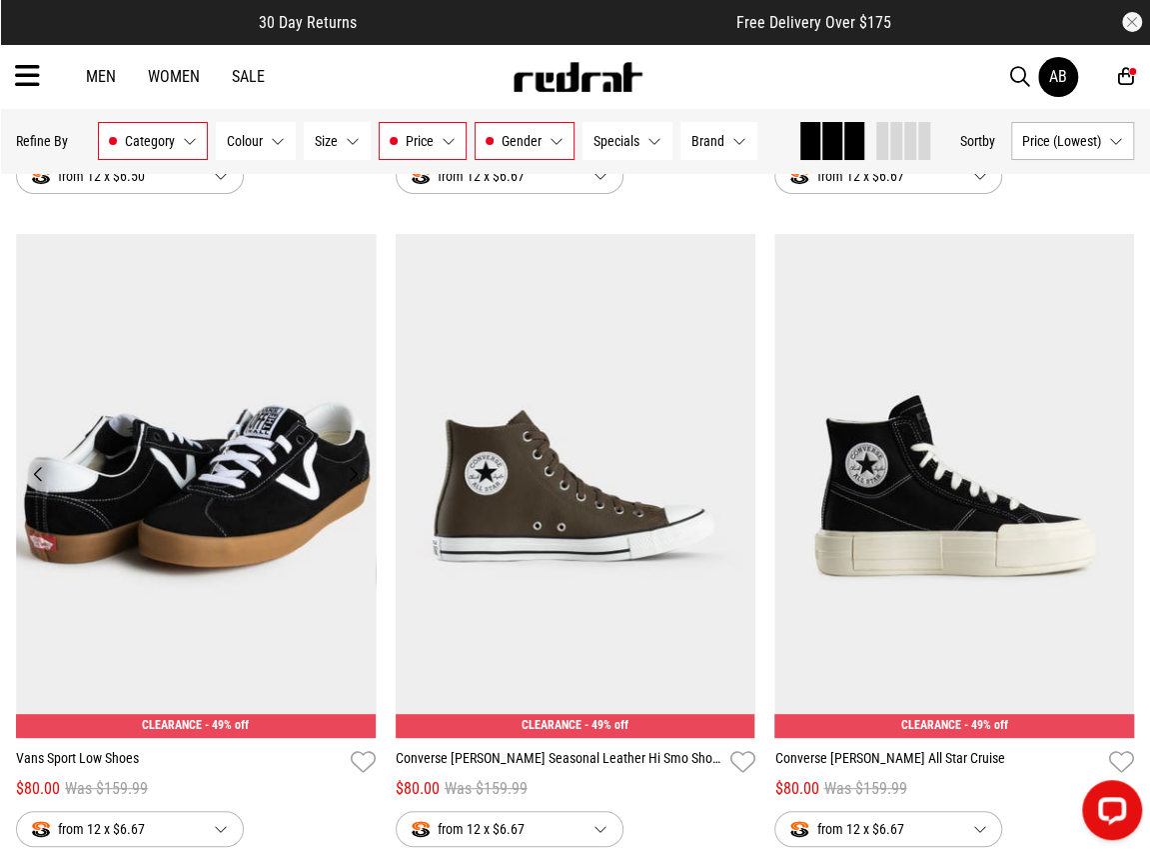
scroll to position [3498, 0]
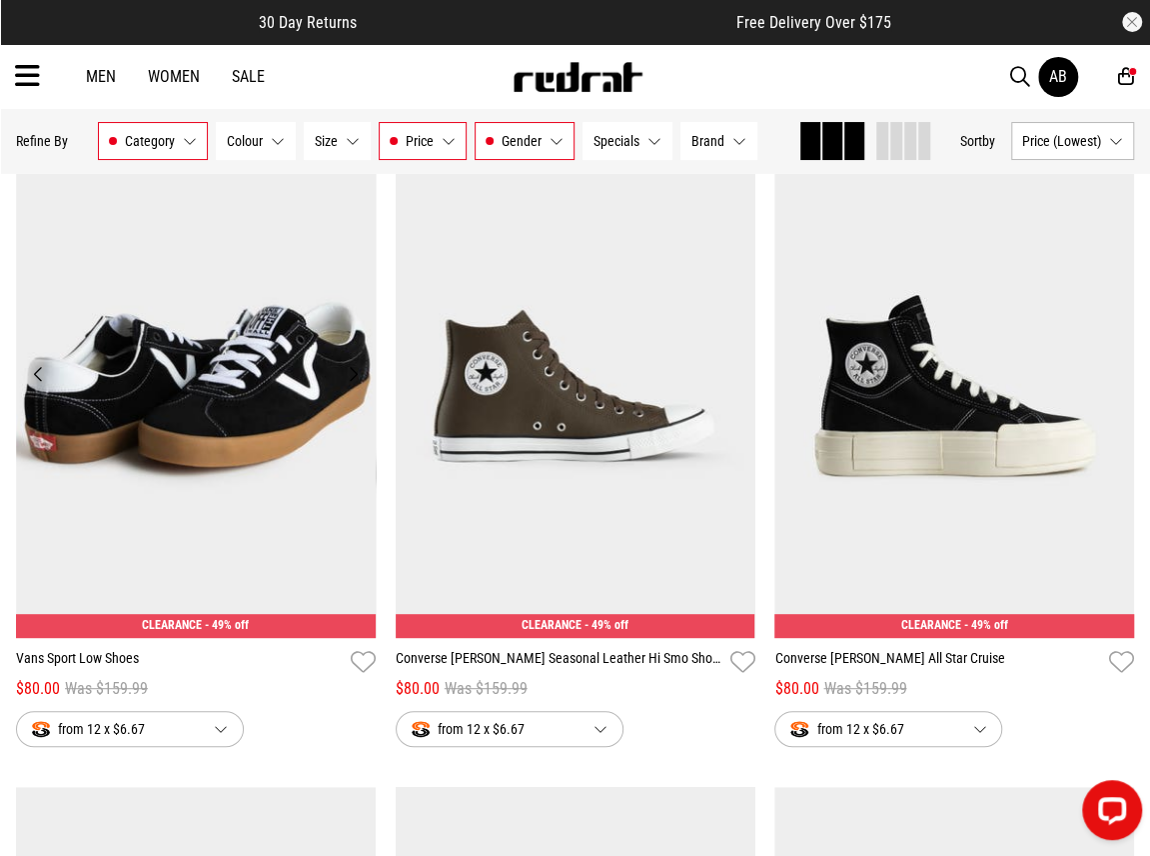
click at [258, 433] on img at bounding box center [196, 386] width 360 height 504
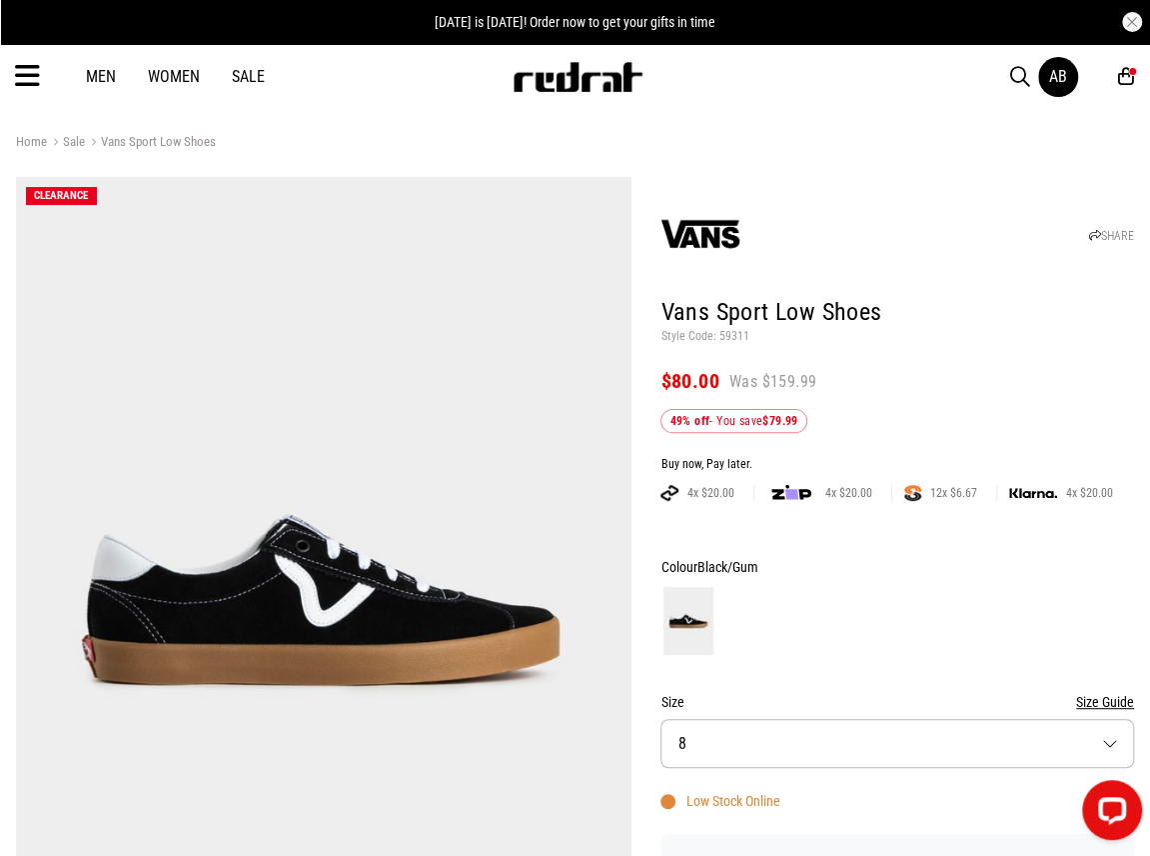
click at [708, 741] on button "Size 8" at bounding box center [898, 743] width 474 height 49
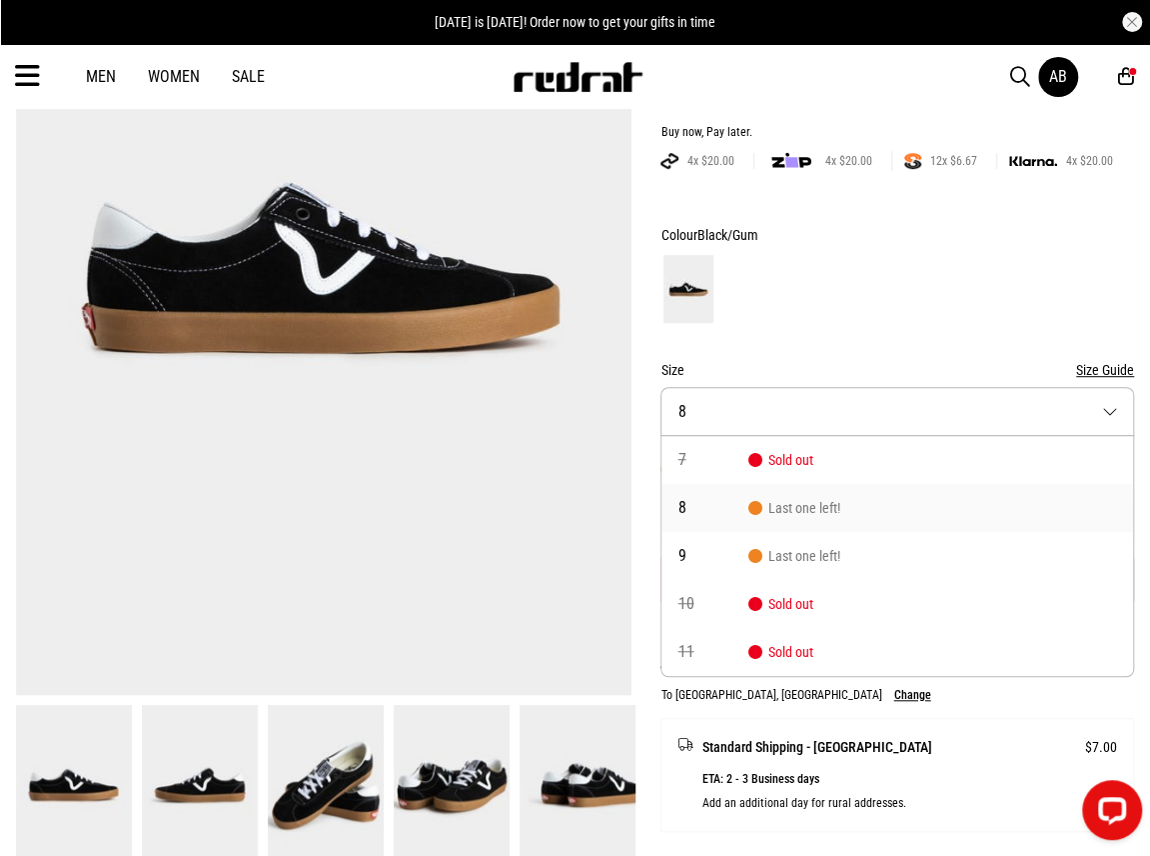
scroll to position [350, 0]
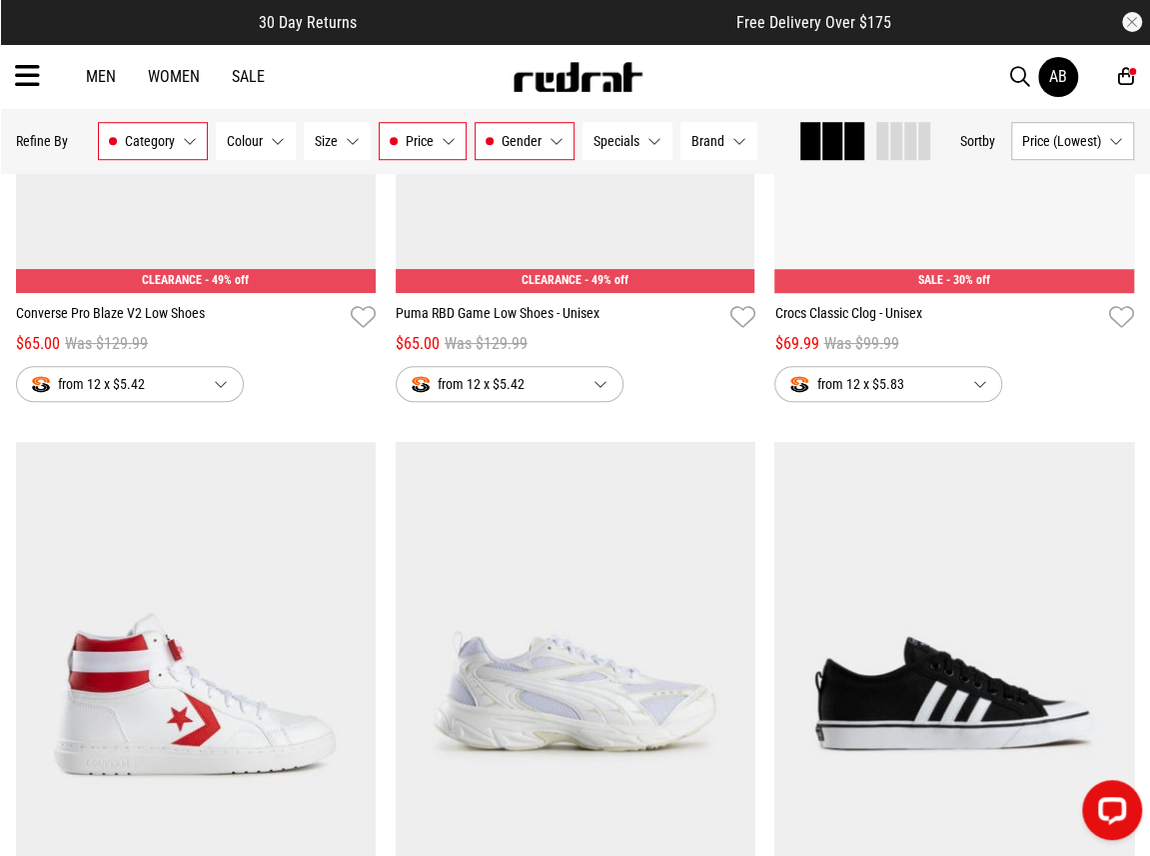
scroll to position [790, 0]
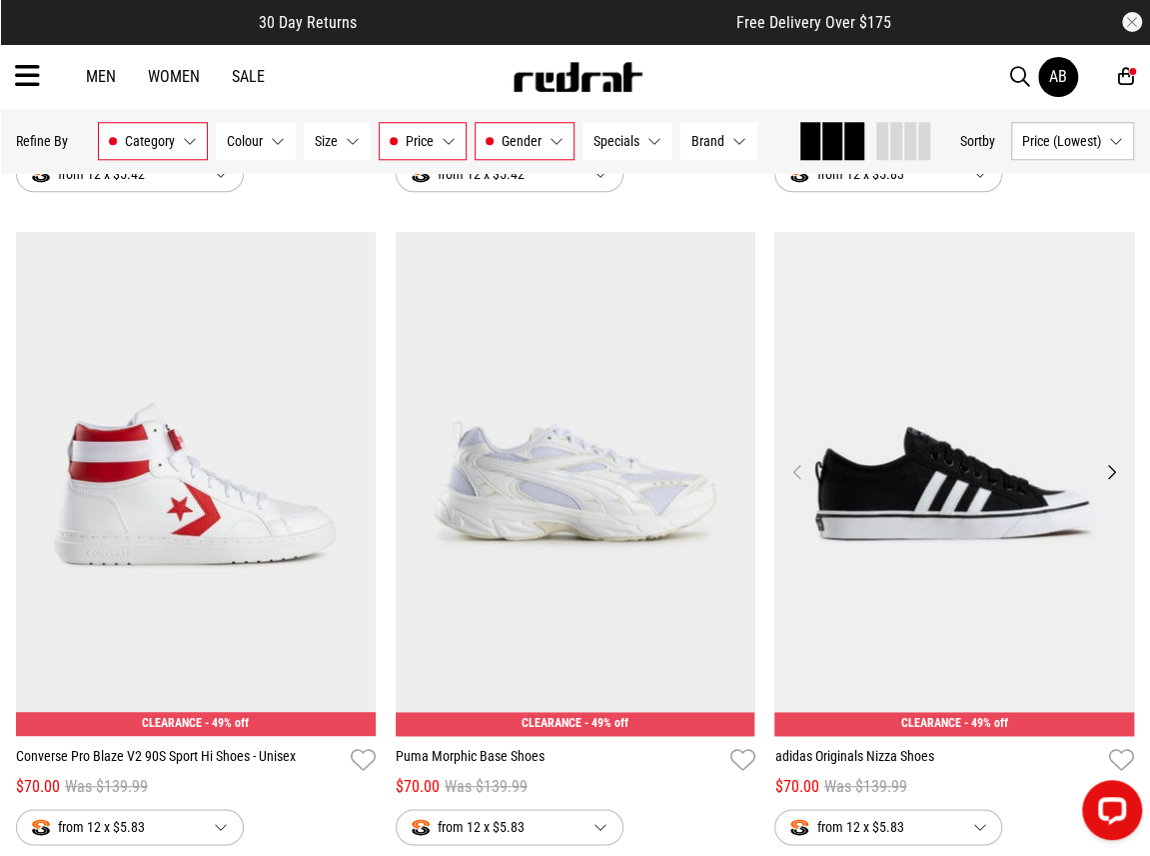
click at [931, 513] on img at bounding box center [955, 484] width 360 height 504
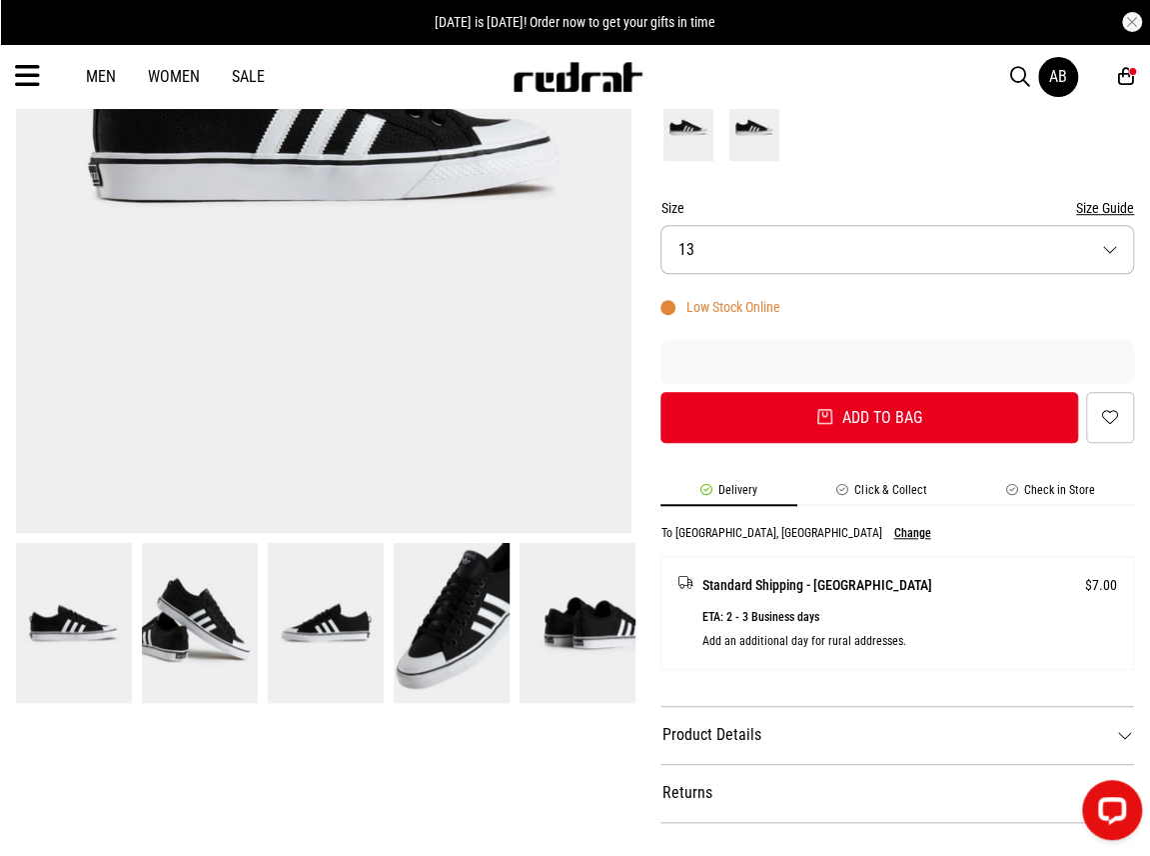
scroll to position [500, 0]
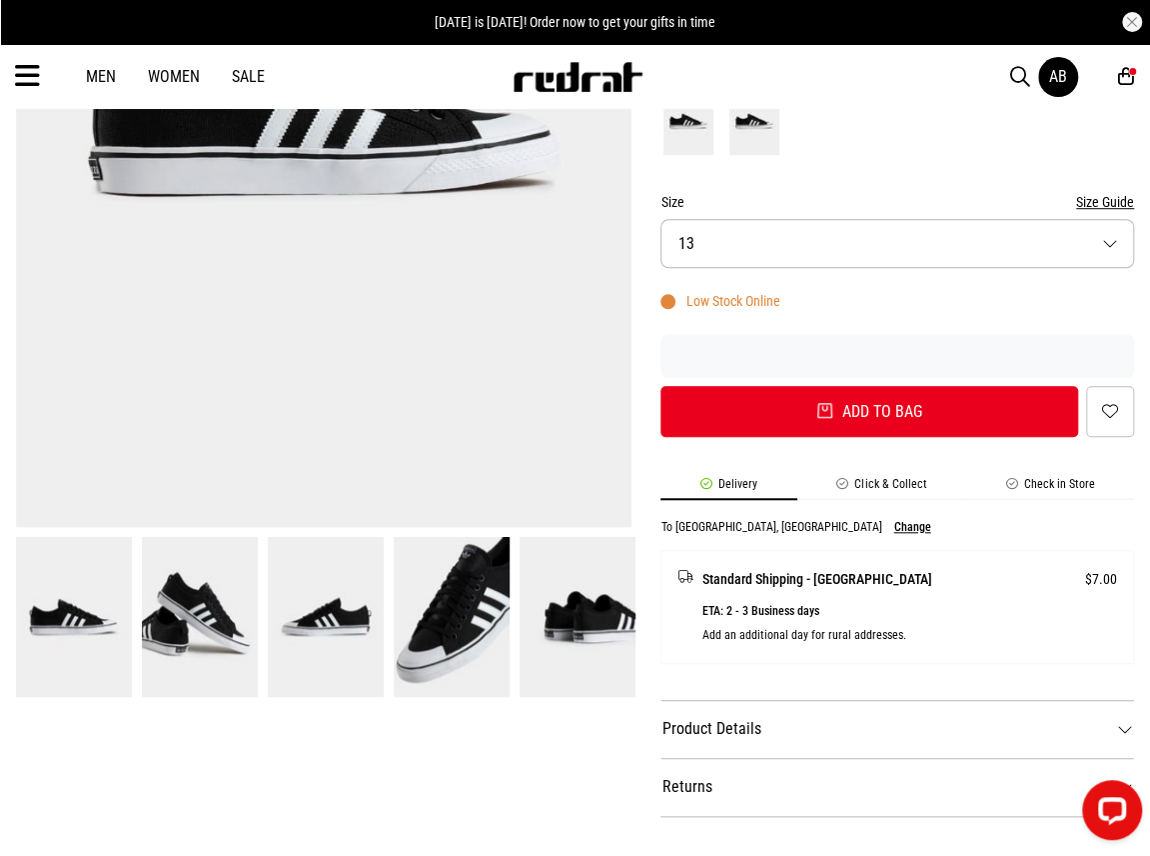
click at [494, 611] on img at bounding box center [452, 617] width 116 height 160
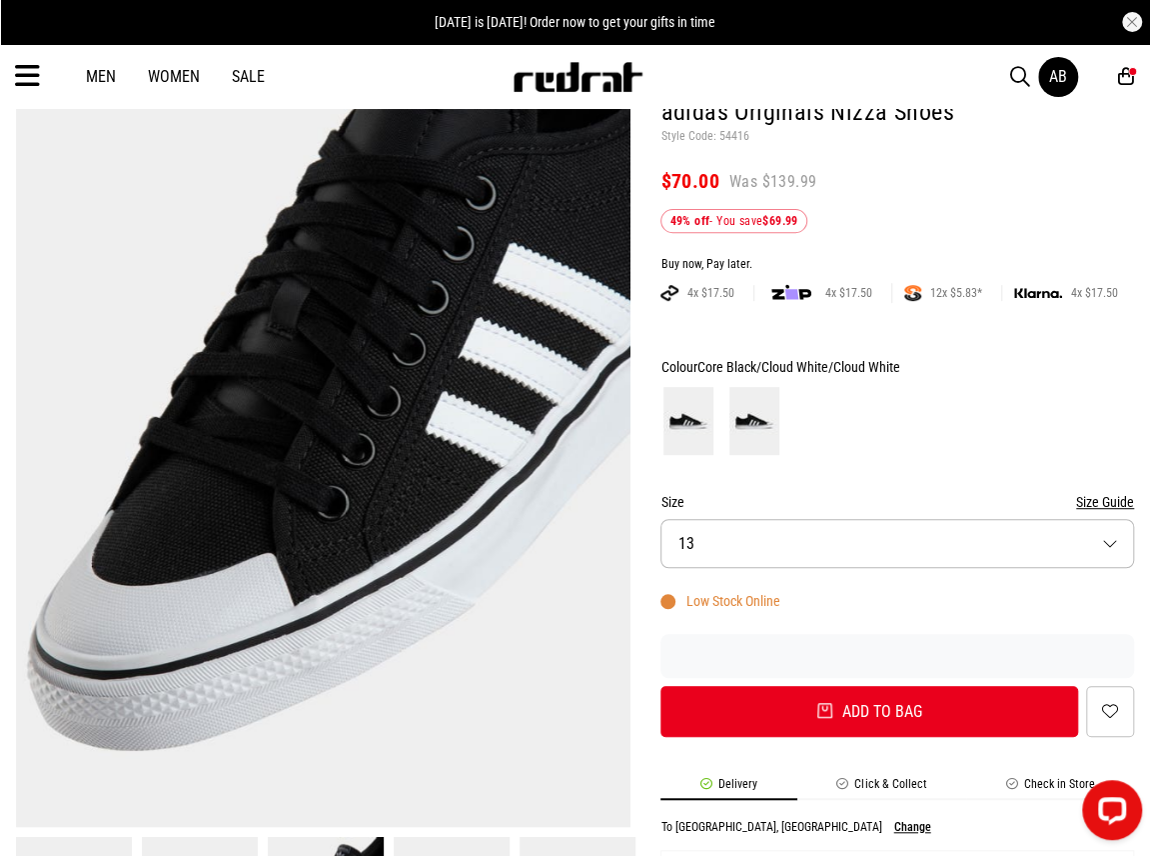
scroll to position [100, 0]
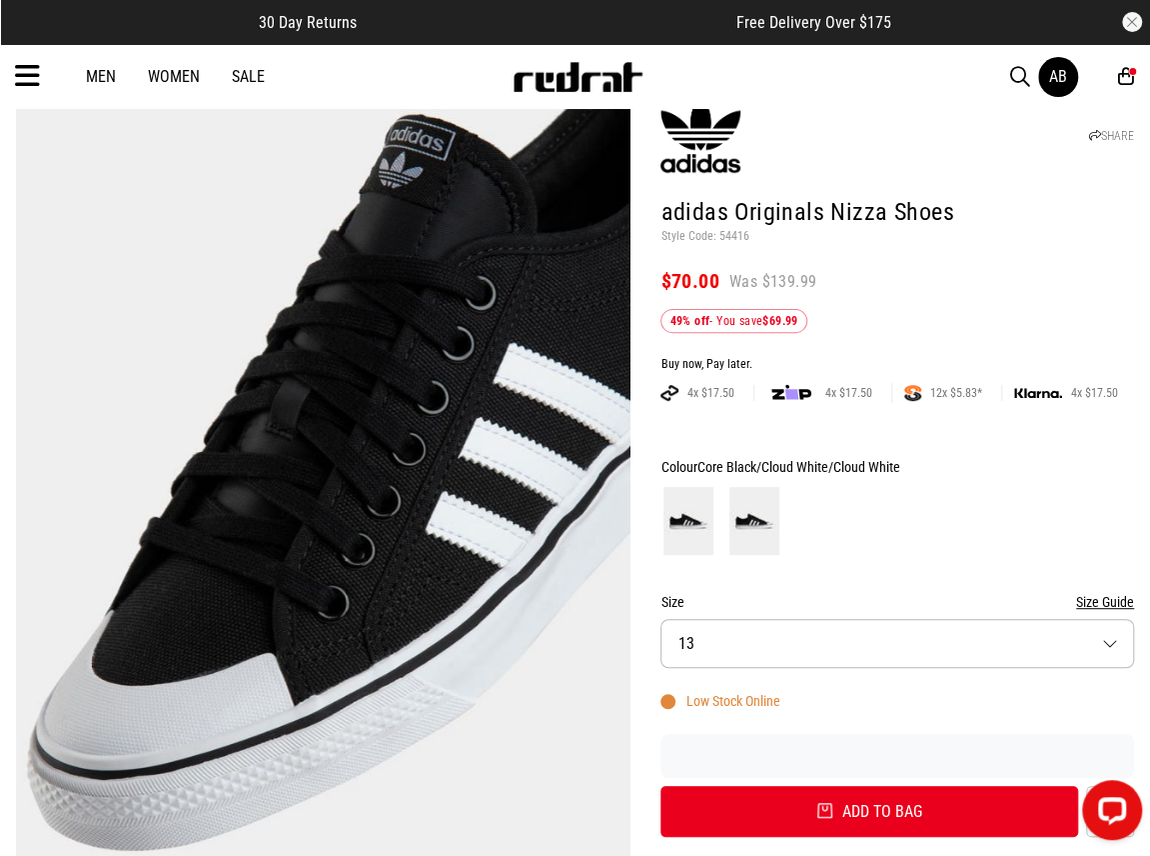
click at [766, 641] on button "Size 13" at bounding box center [898, 643] width 474 height 49
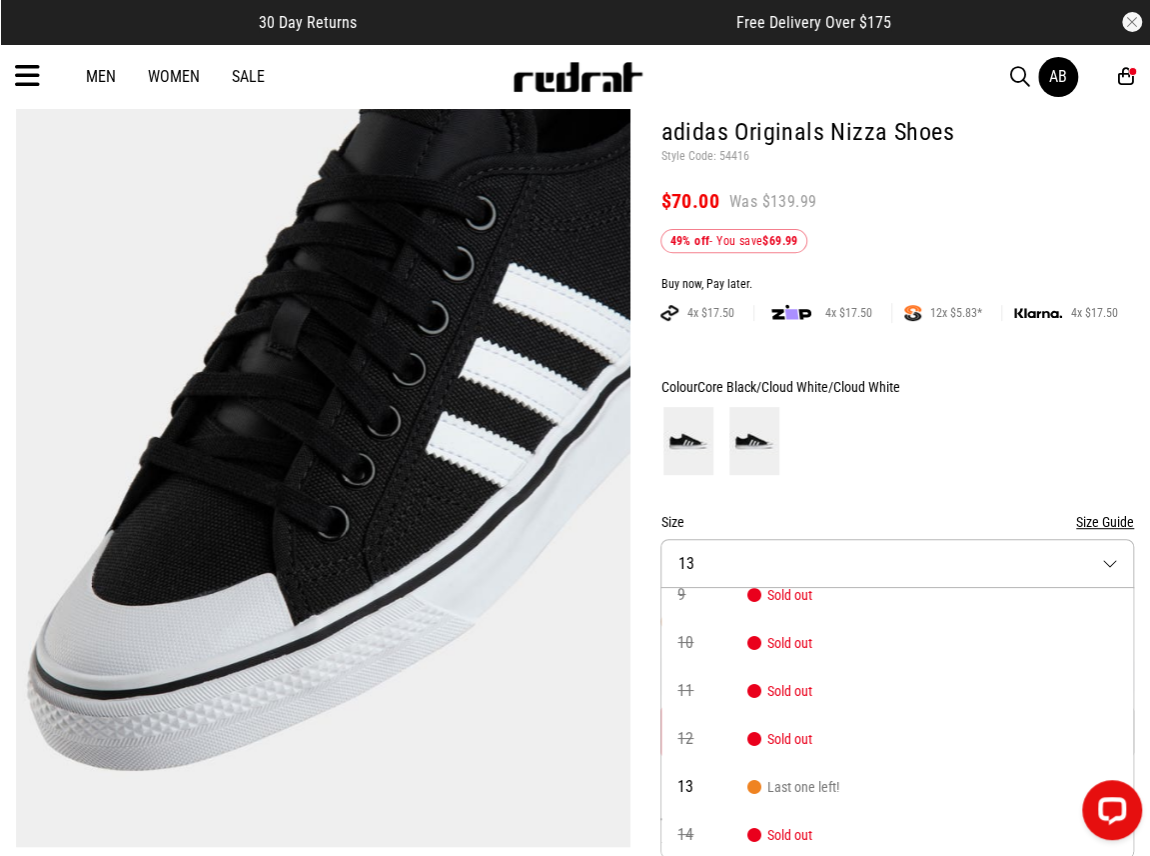
scroll to position [114, 0]
click at [798, 783] on span "Last one left!" at bounding box center [794, 786] width 92 height 16
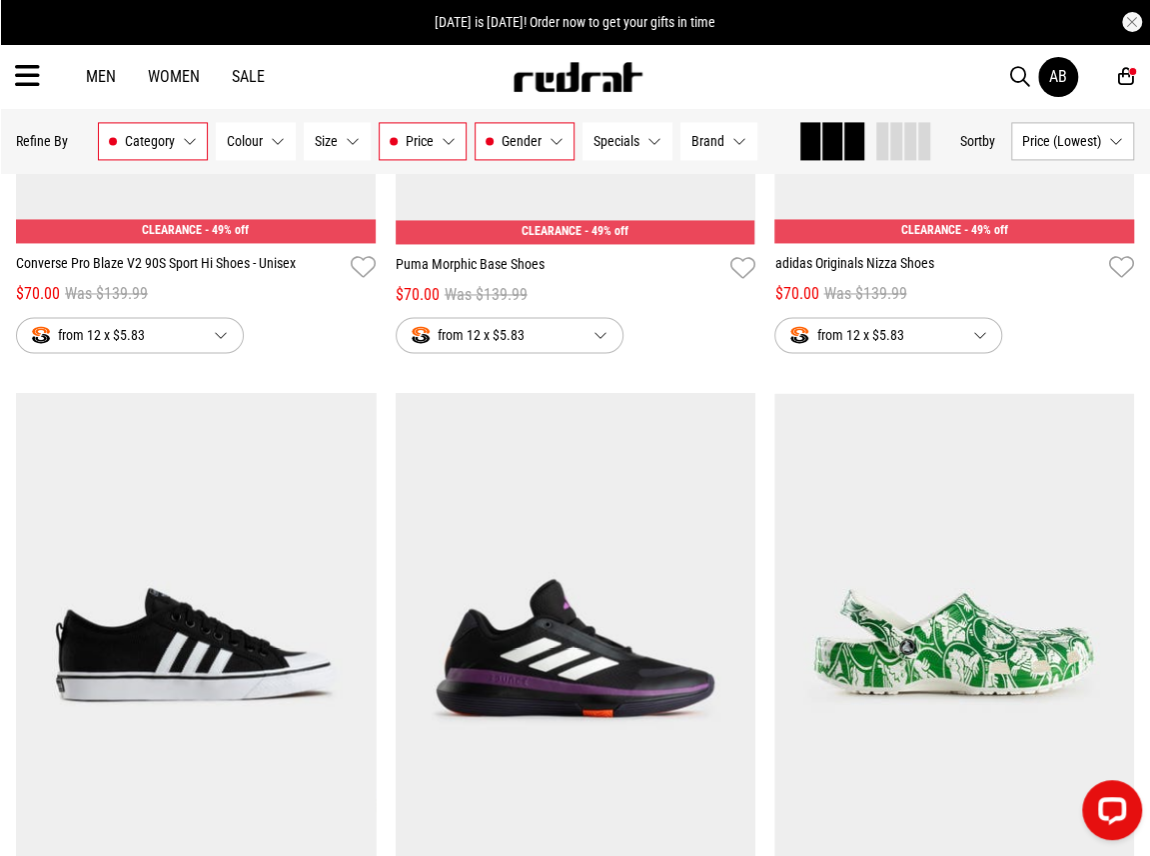
click at [210, 628] on img at bounding box center [196, 645] width 360 height 504
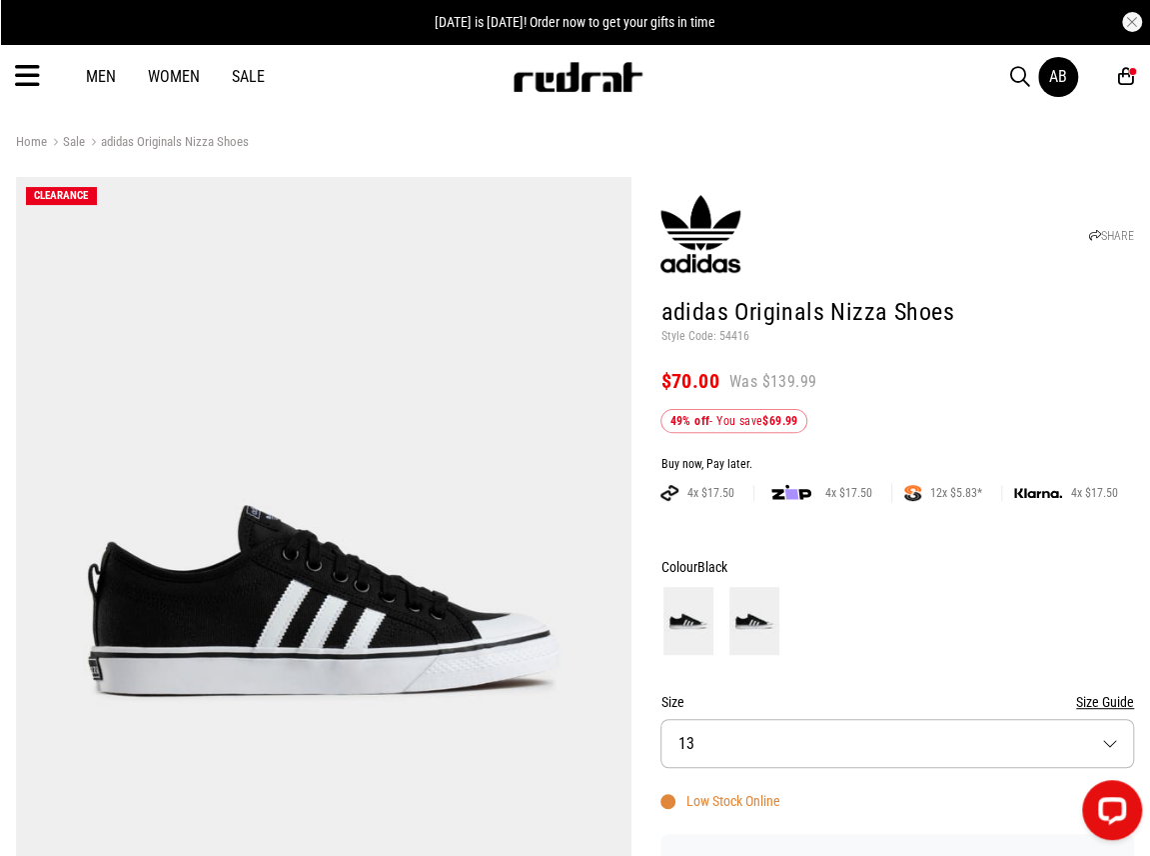
click at [776, 751] on button "Size 13" at bounding box center [898, 743] width 474 height 49
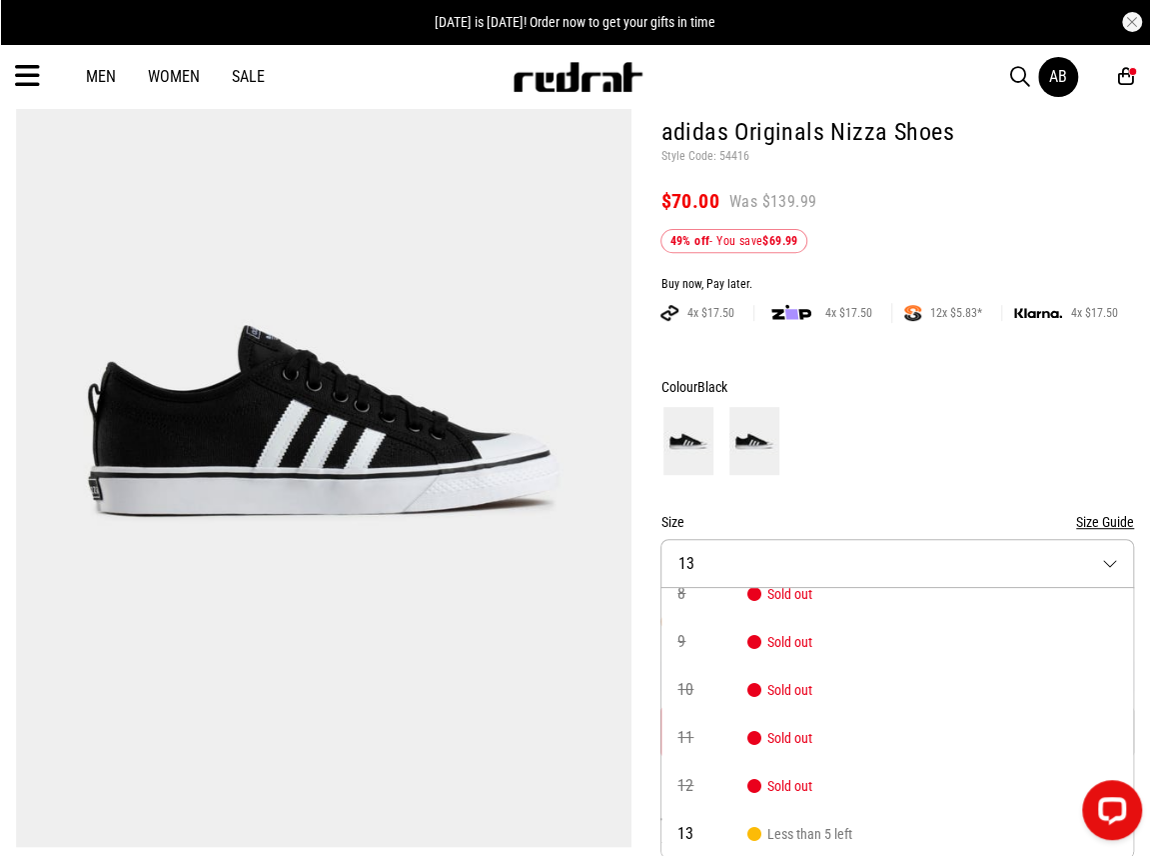
scroll to position [114, 0]
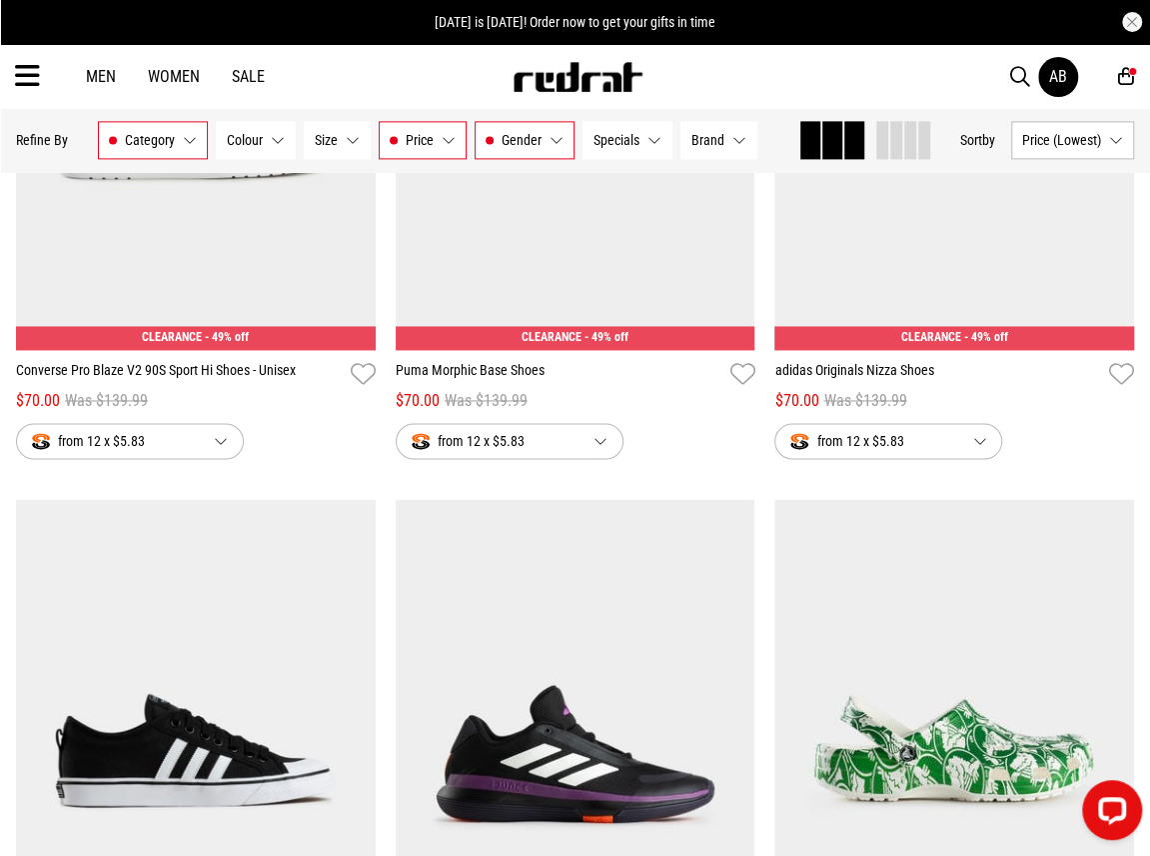
click at [1130, 82] on icon at bounding box center [1127, 76] width 16 height 21
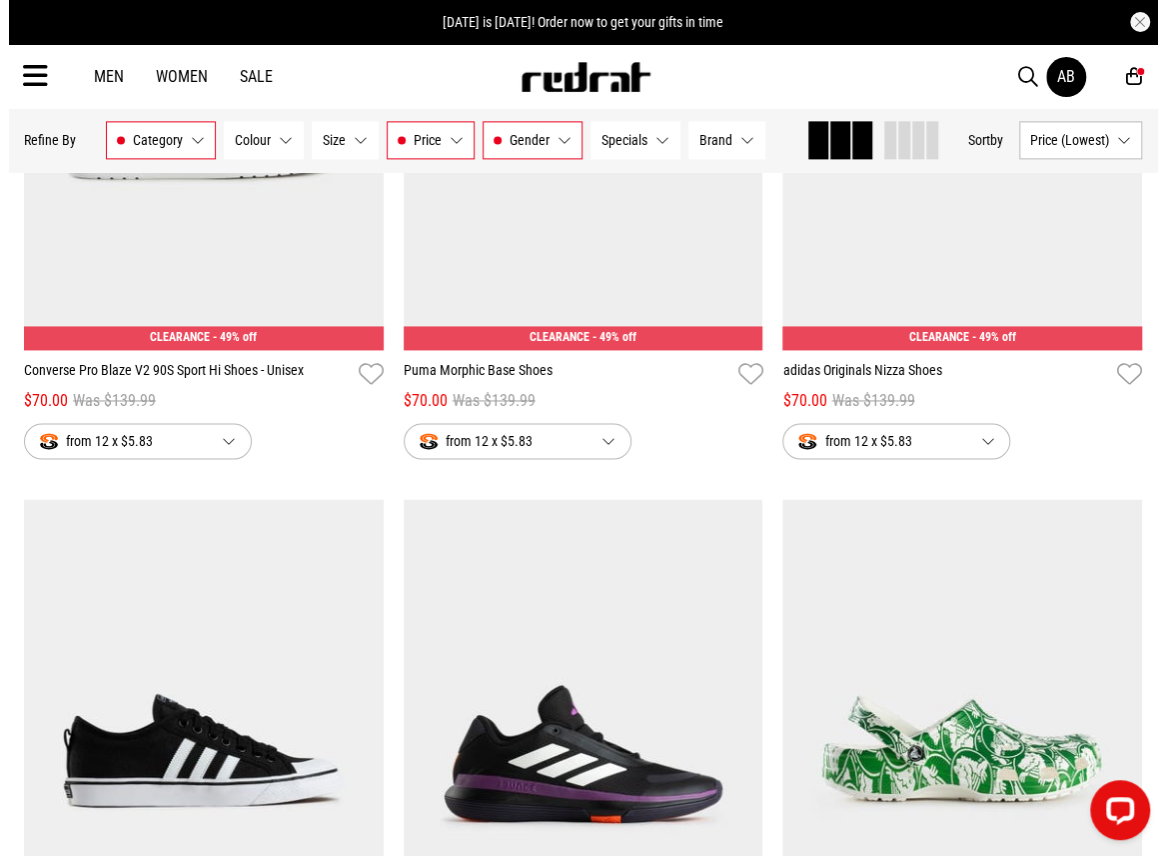
scroll to position [1188, 0]
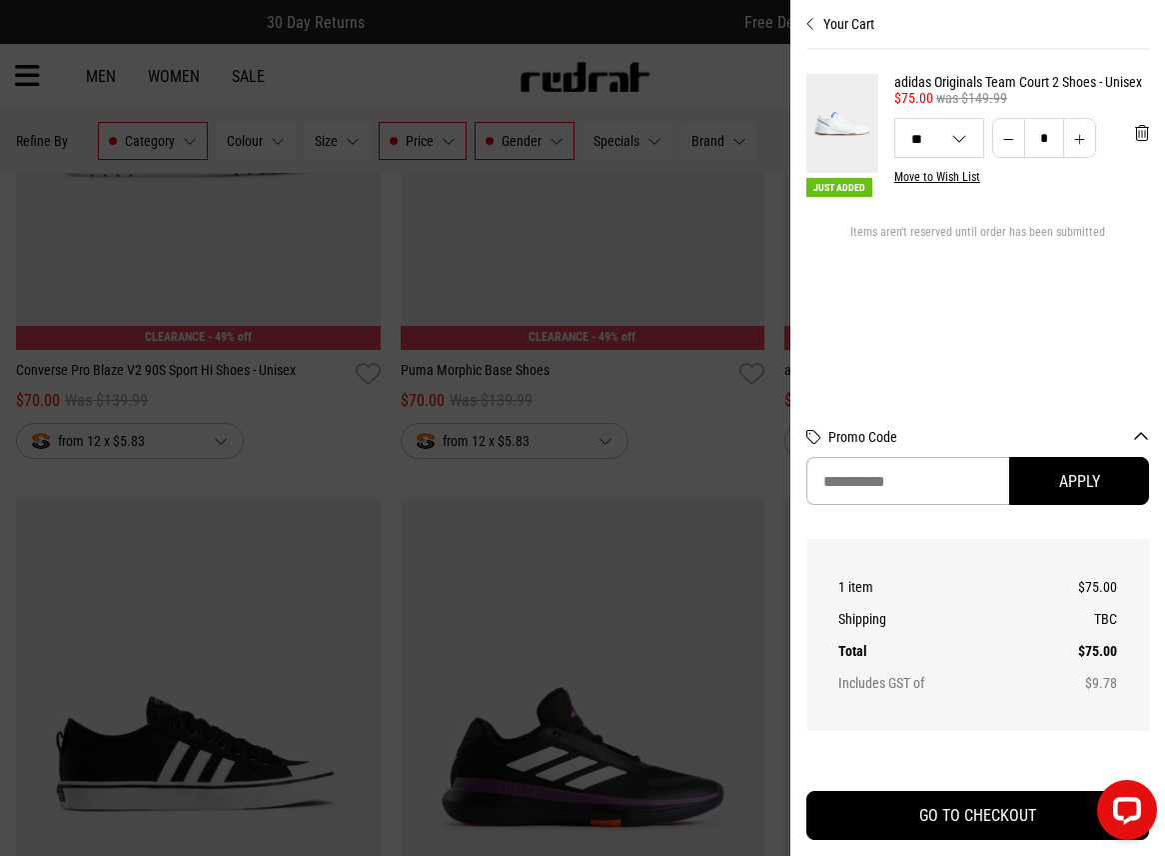
click at [819, 24] on button "Your Cart" at bounding box center [978, 16] width 343 height 32
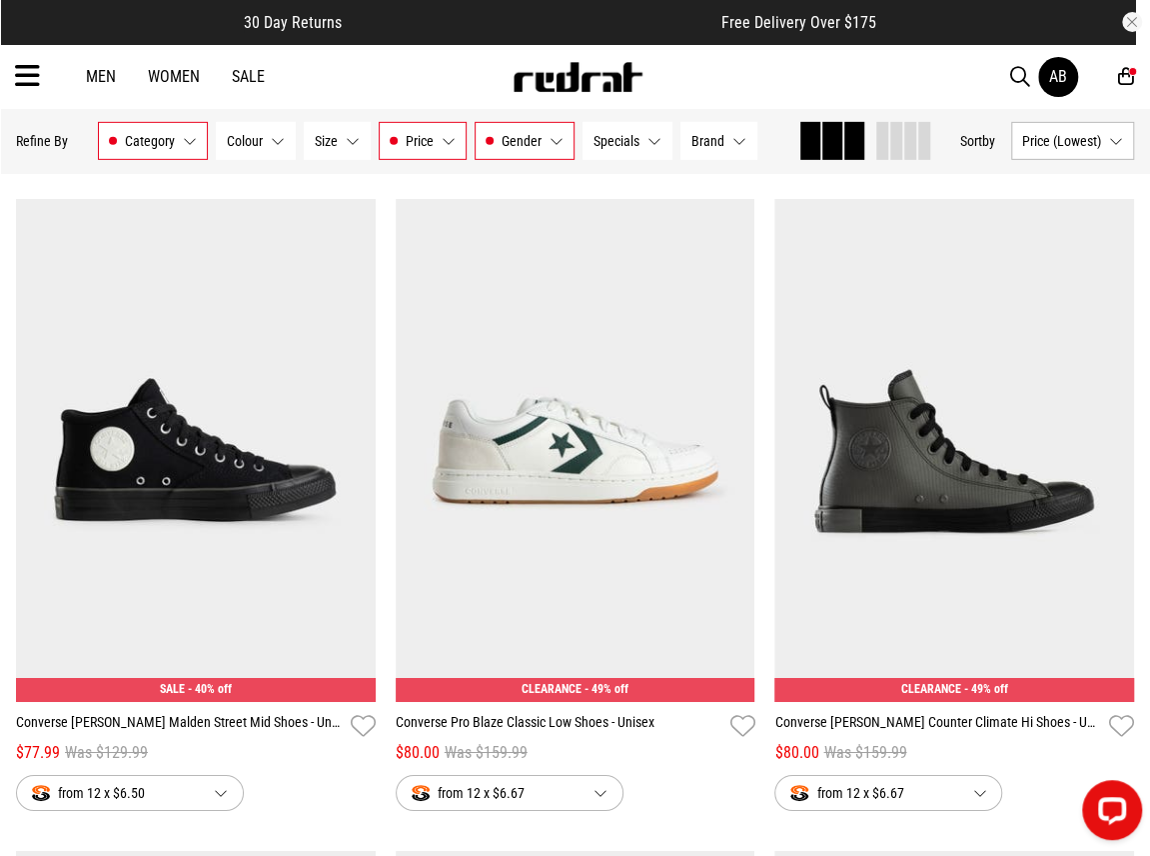
scroll to position [2999, 0]
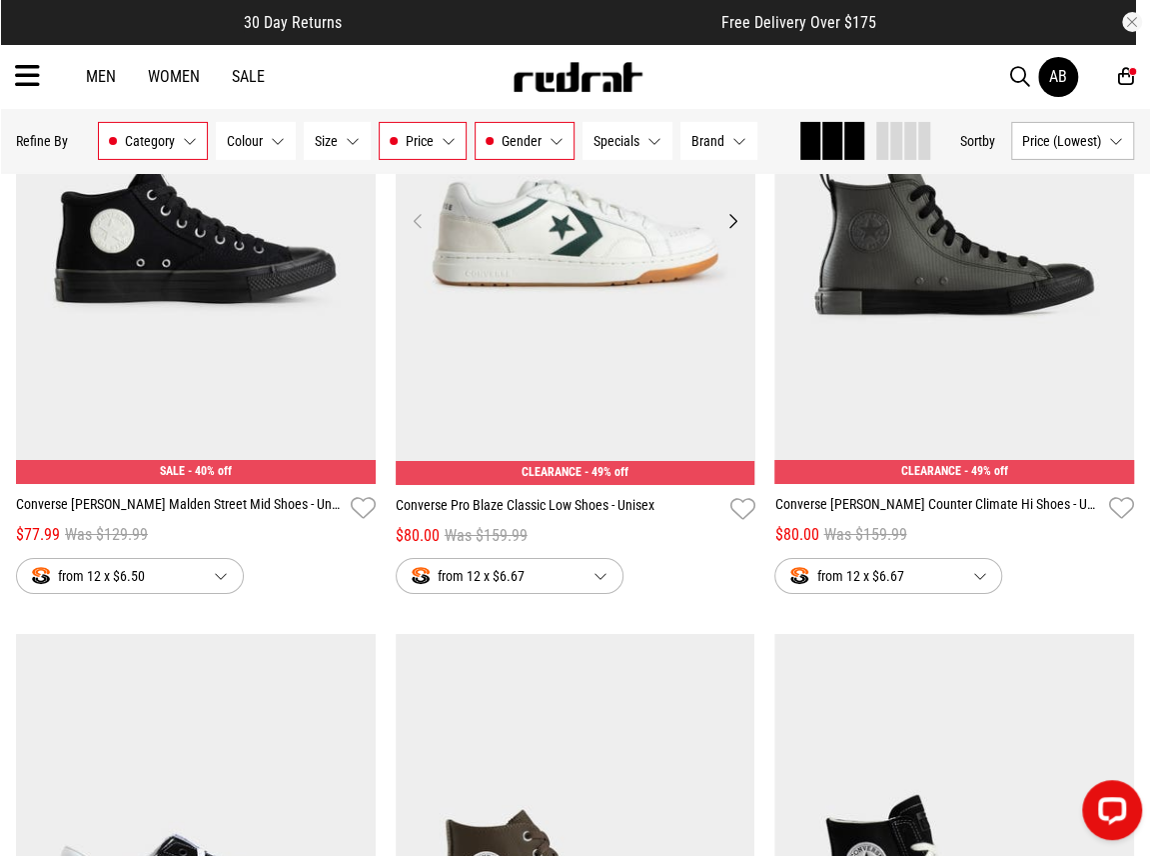
click at [729, 226] on button "Next" at bounding box center [732, 221] width 25 height 24
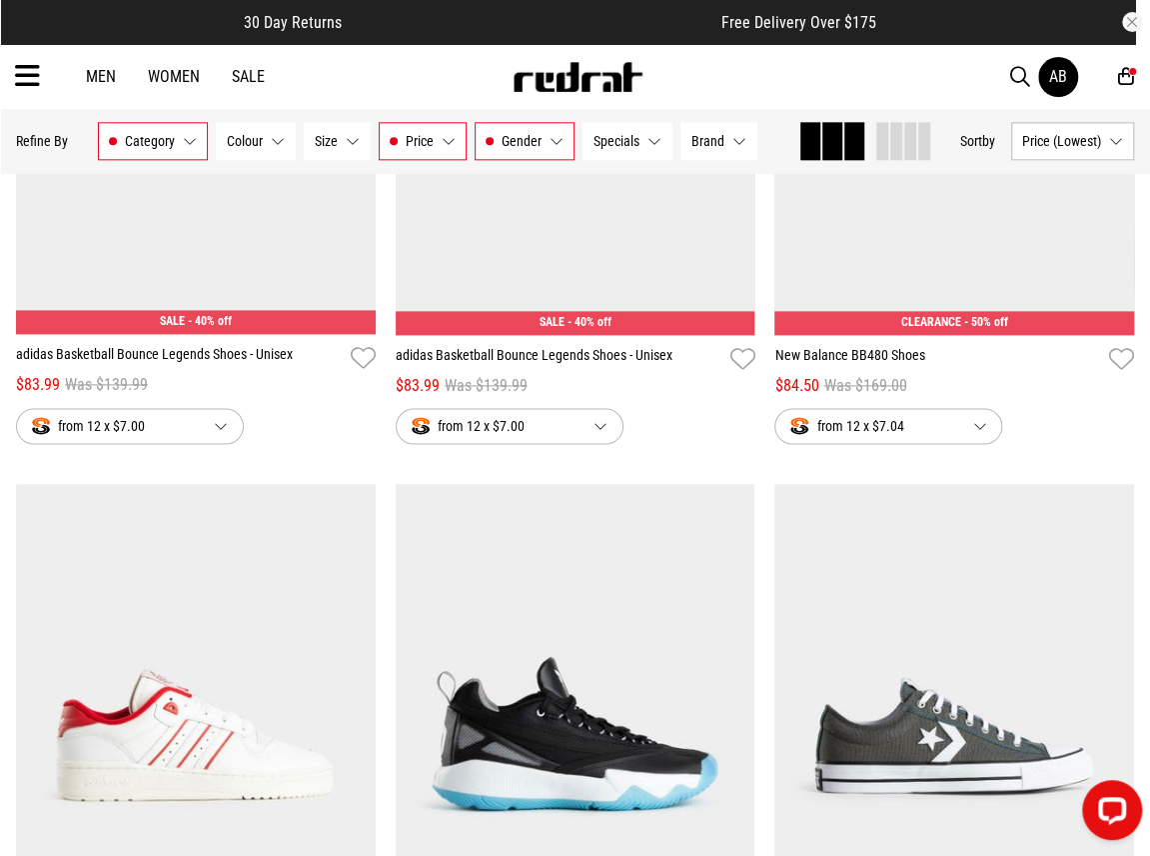
scroll to position [4698, 0]
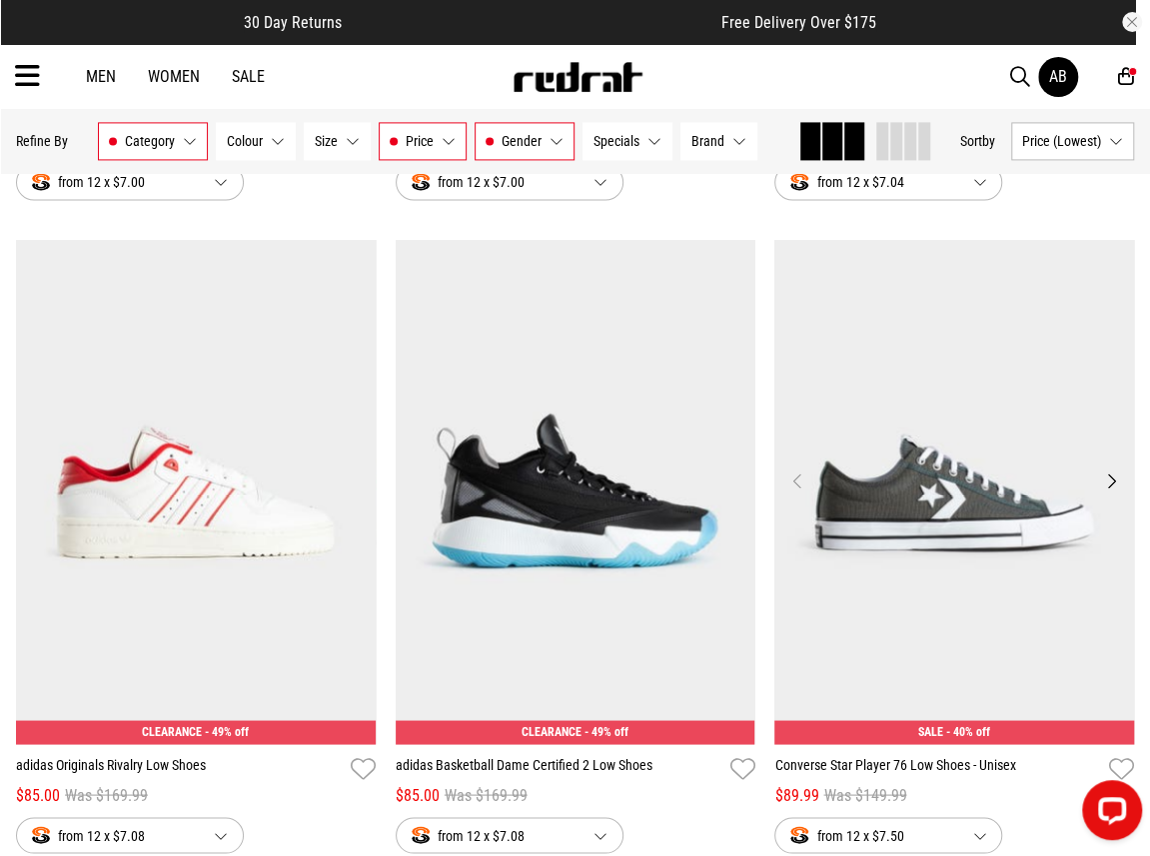
click at [941, 464] on img at bounding box center [955, 492] width 360 height 504
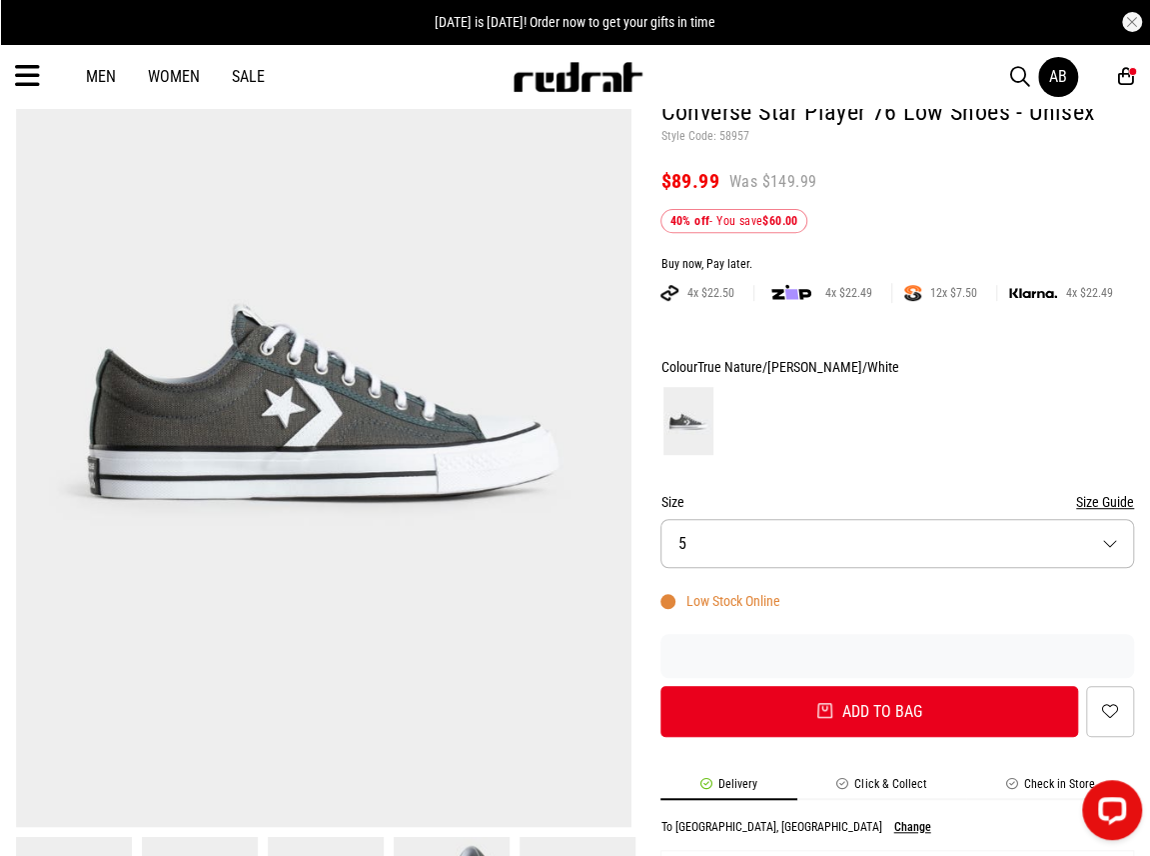
click at [330, 443] on img at bounding box center [324, 402] width 616 height 850
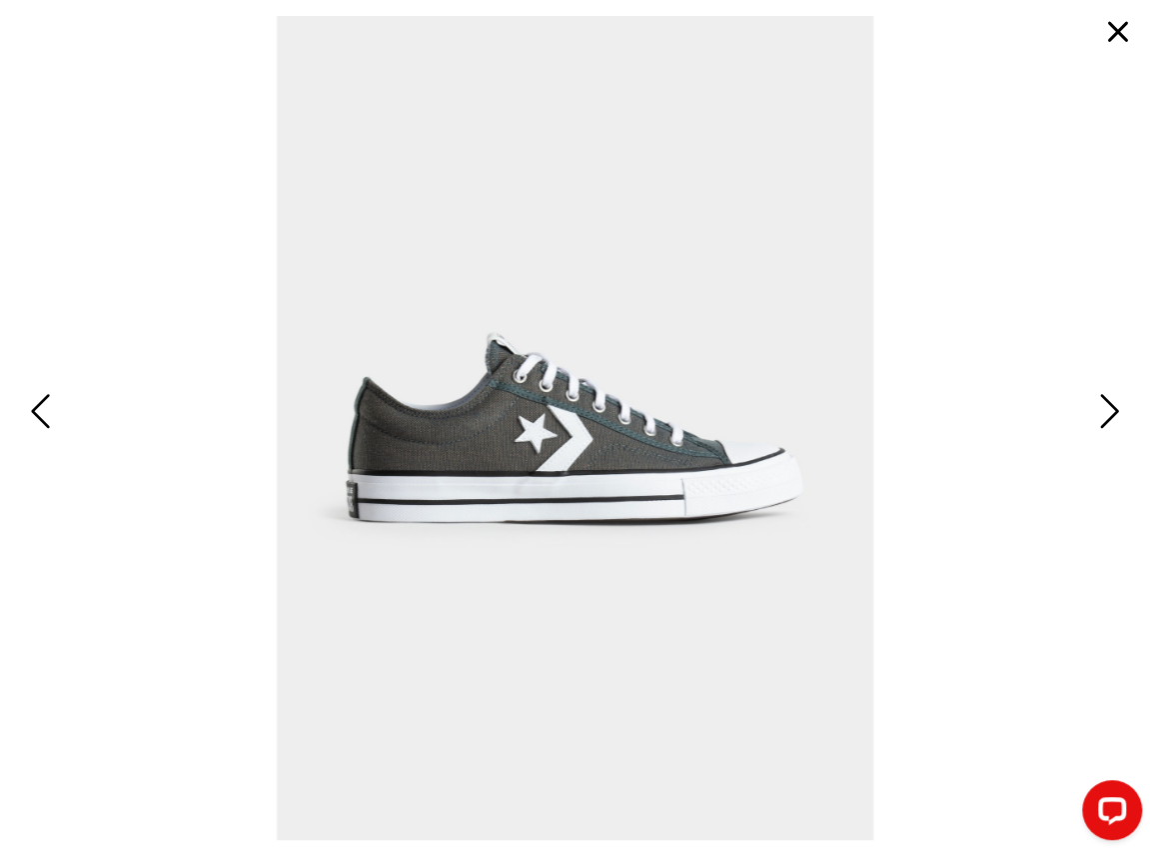
click at [1104, 403] on span "Next" at bounding box center [1108, 411] width 26 height 49
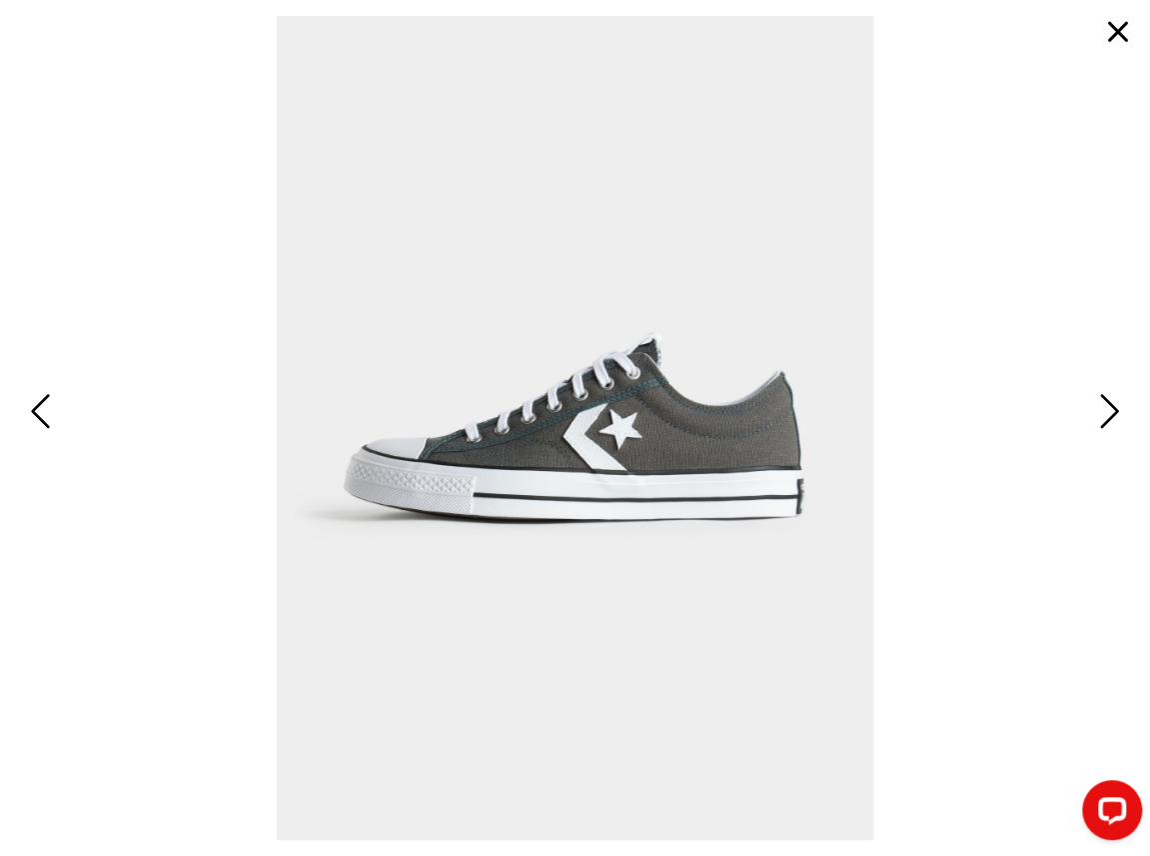
click at [1104, 403] on span "Next" at bounding box center [1108, 411] width 26 height 49
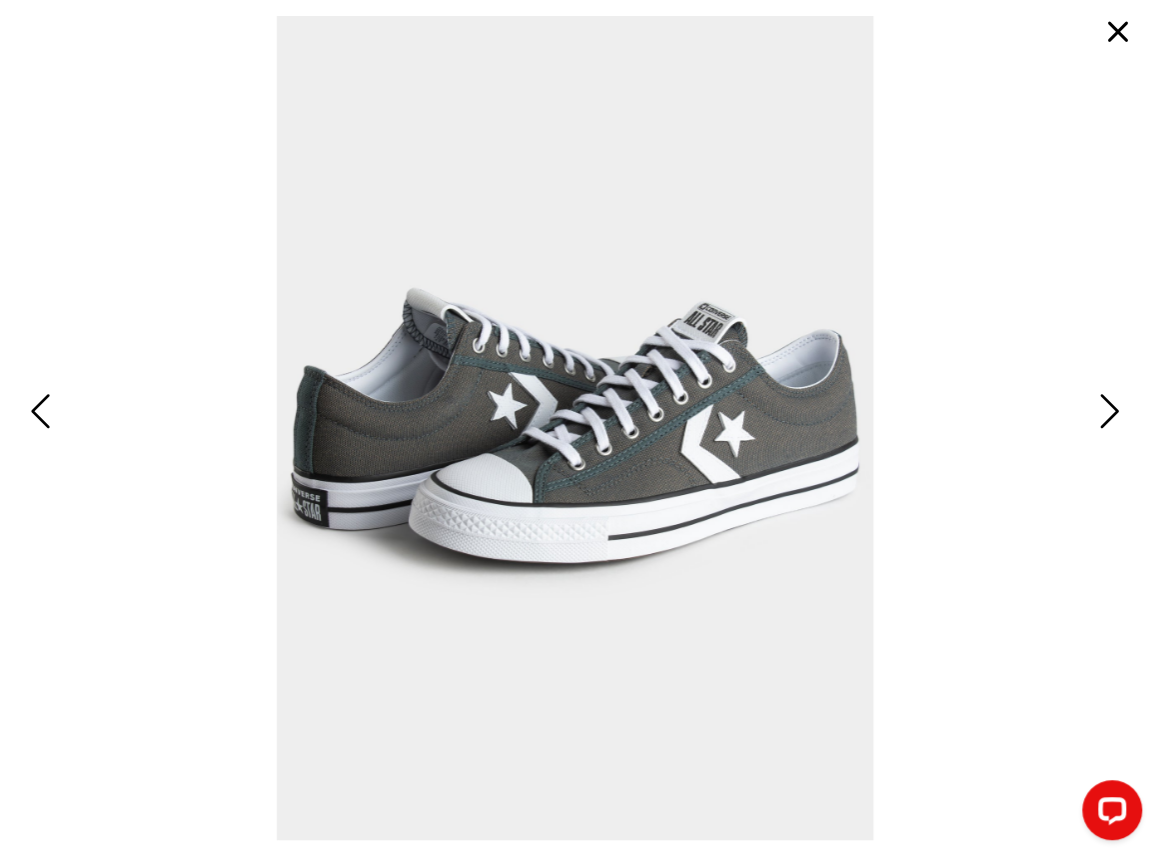
click at [1118, 37] on button "button" at bounding box center [1119, 32] width 48 height 48
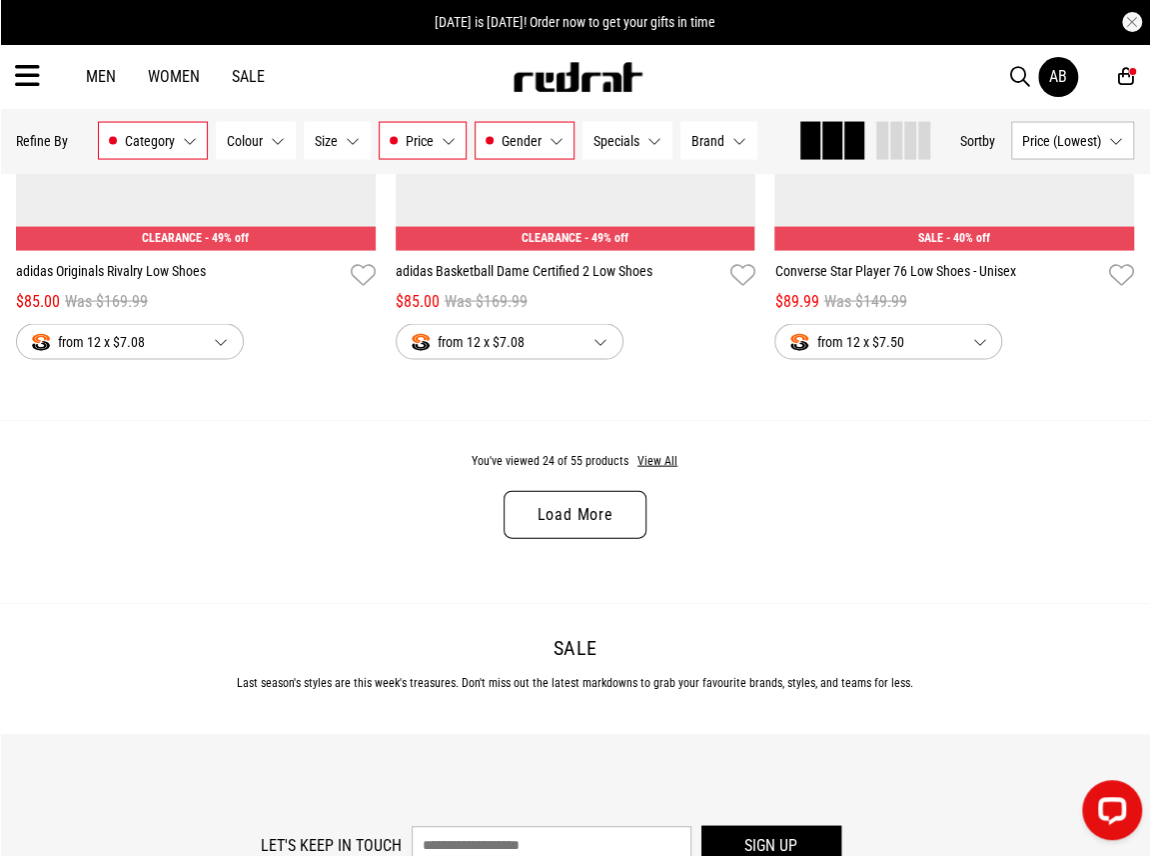
click at [588, 512] on link "Load More" at bounding box center [575, 515] width 142 height 48
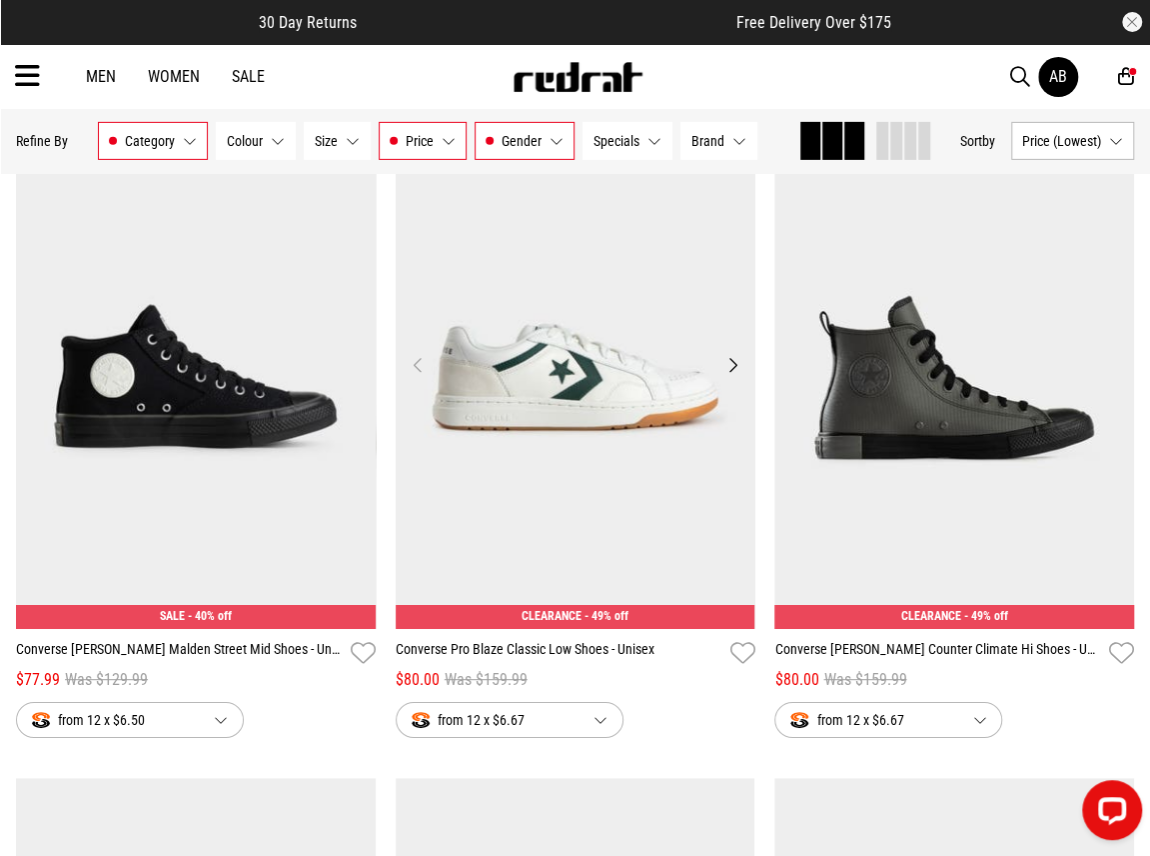
scroll to position [2889, 0]
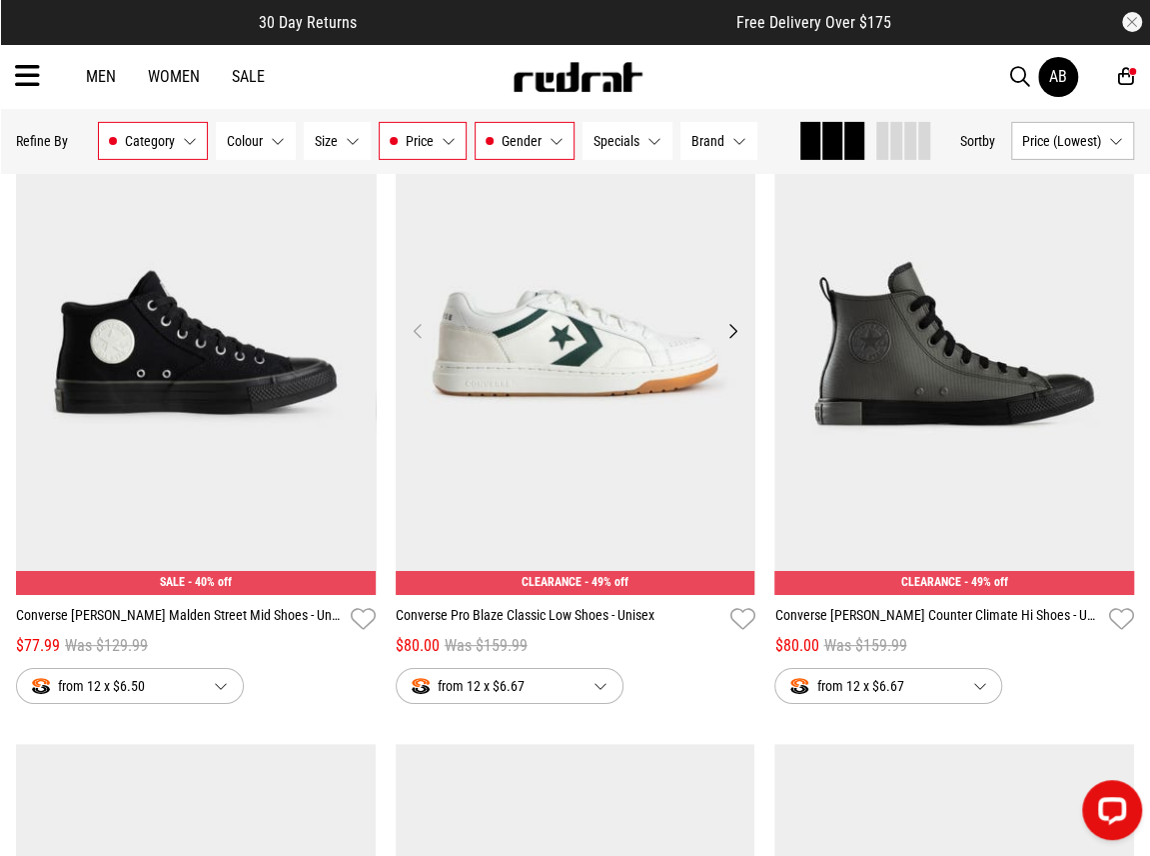
click at [592, 379] on img at bounding box center [576, 343] width 360 height 504
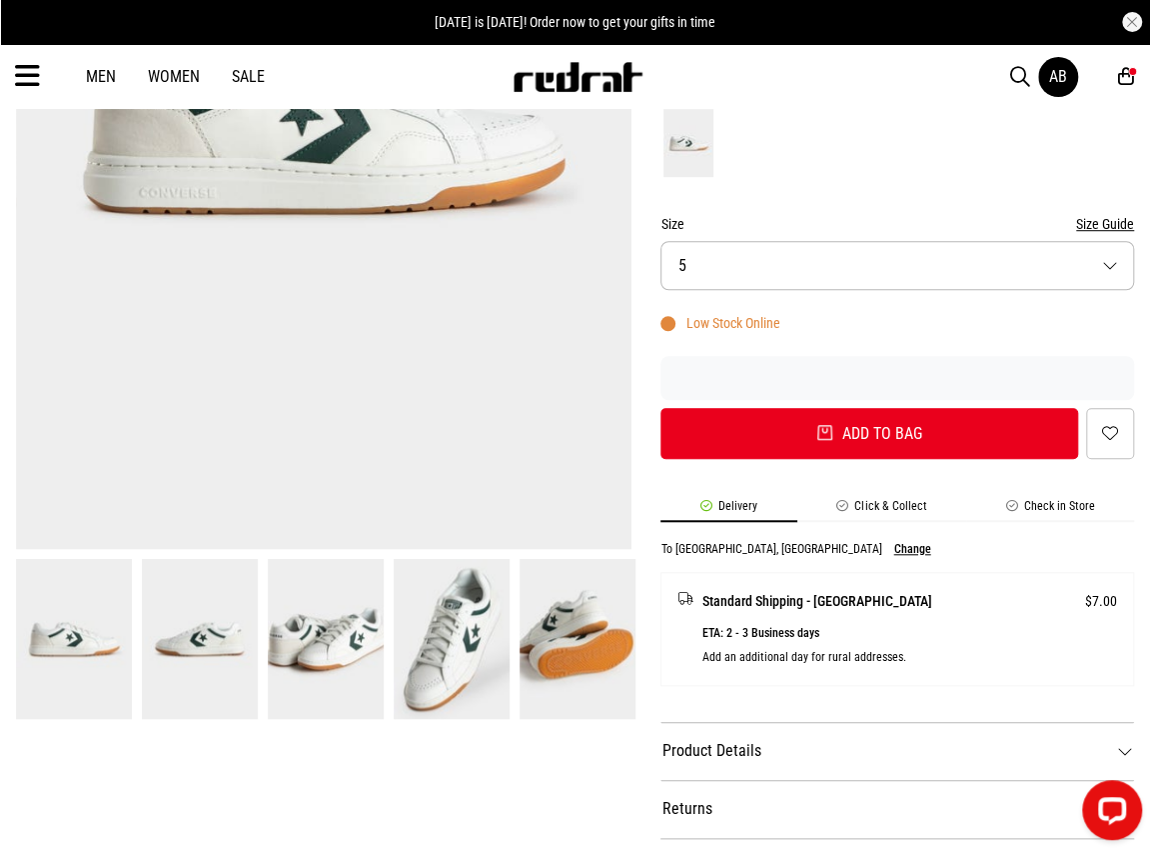
scroll to position [600, 0]
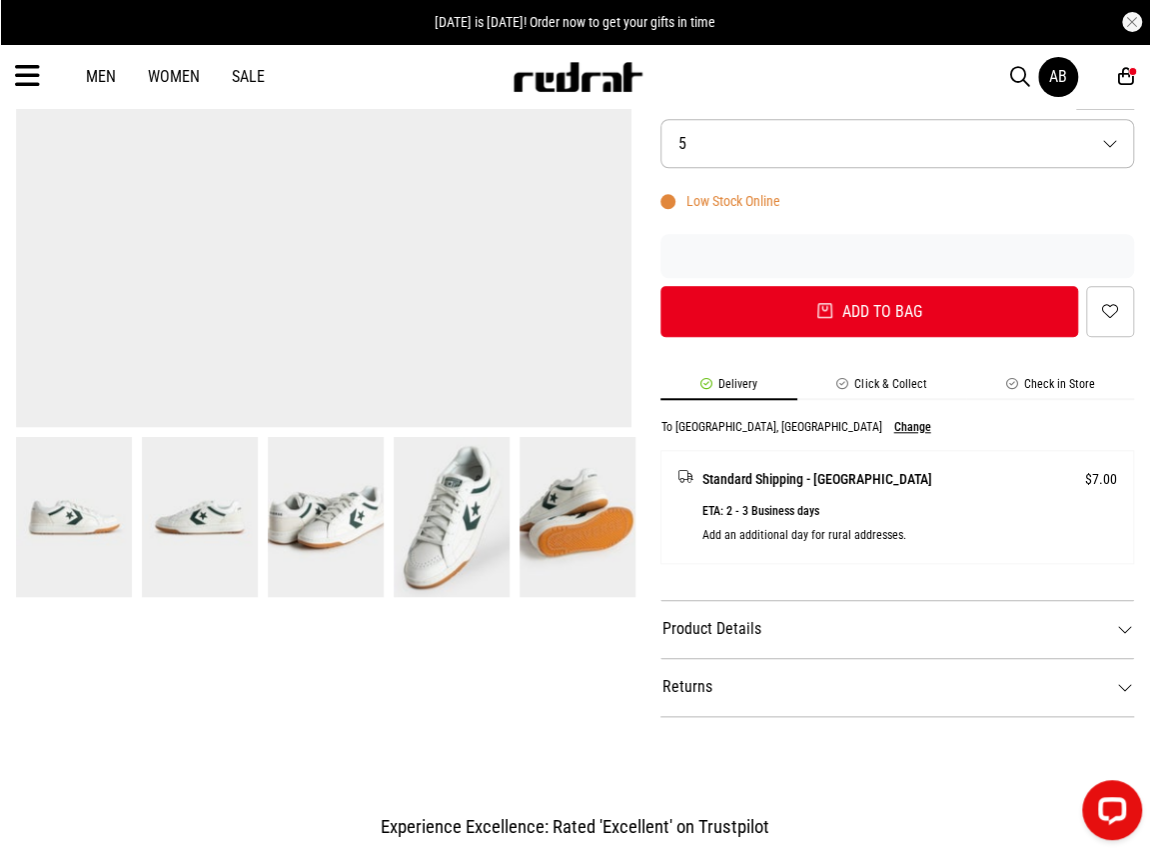
click at [411, 519] on img at bounding box center [452, 517] width 116 height 160
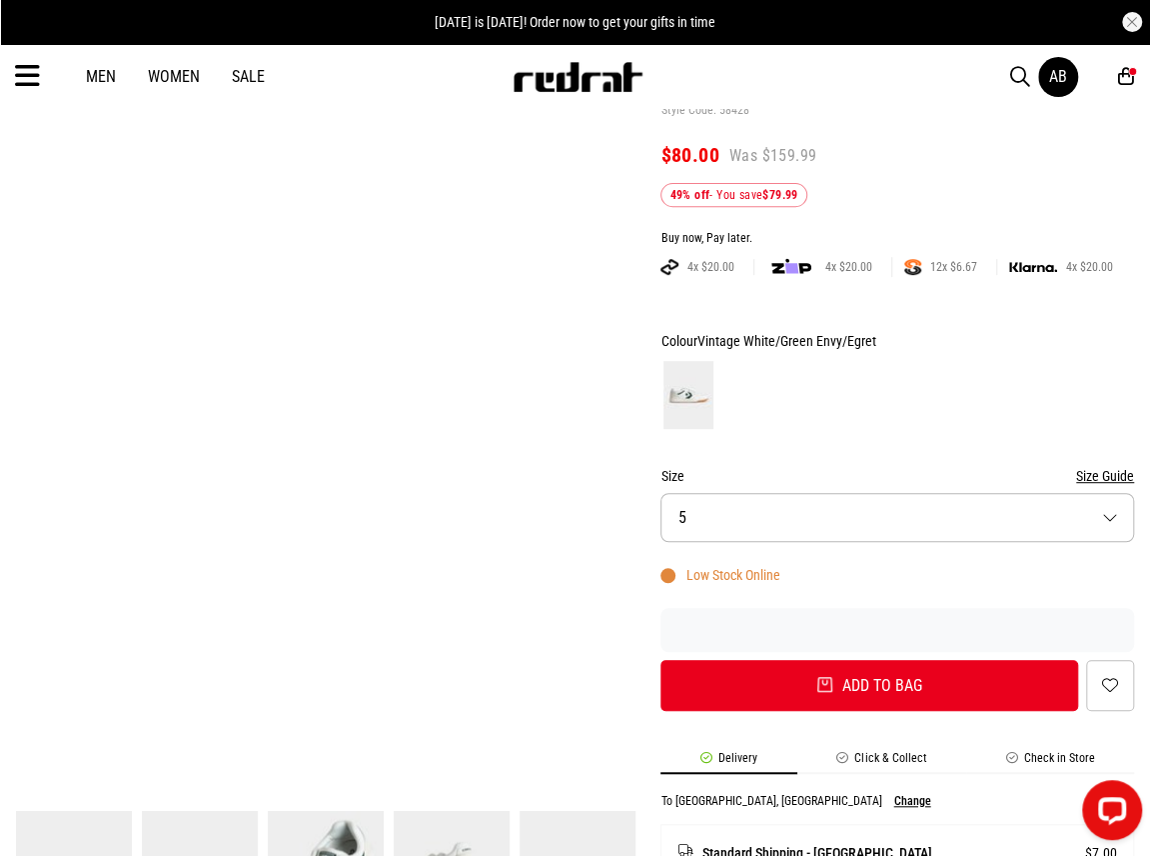
scroll to position [300, 0]
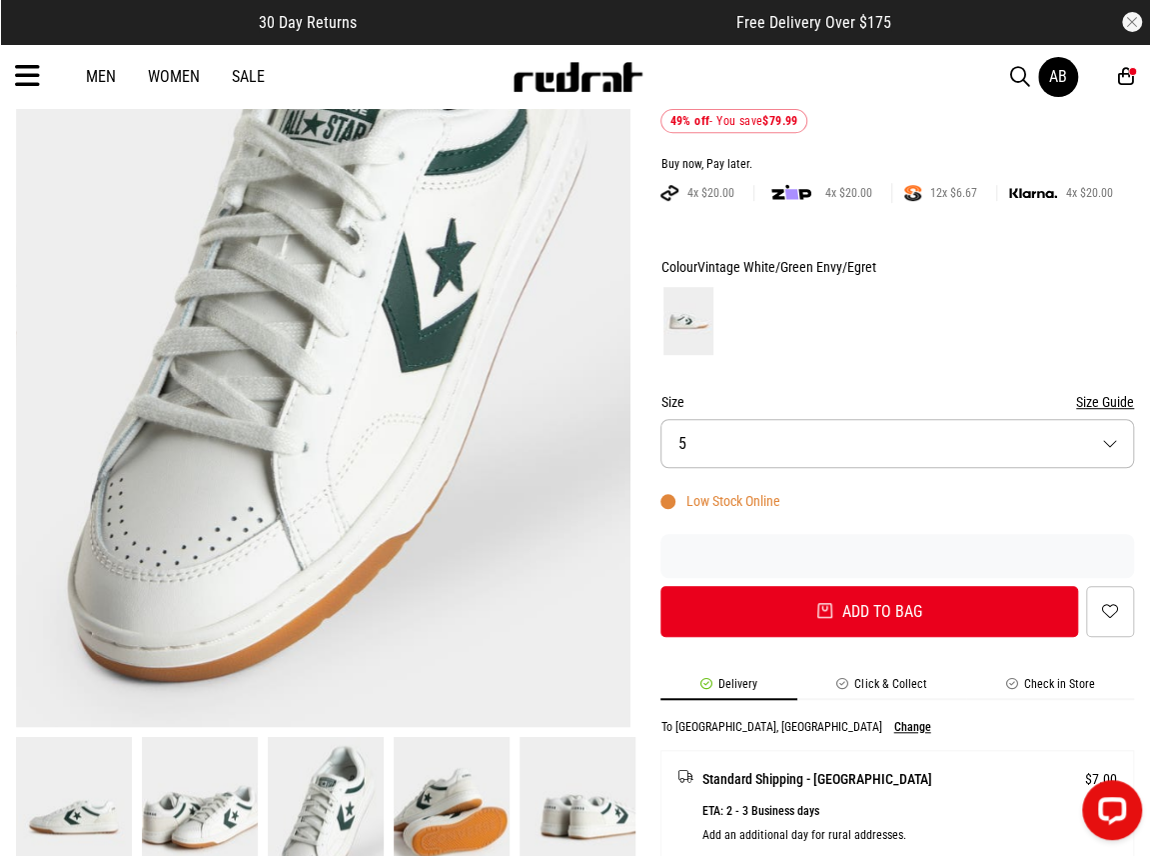
click at [734, 444] on button "Size 5" at bounding box center [898, 443] width 474 height 49
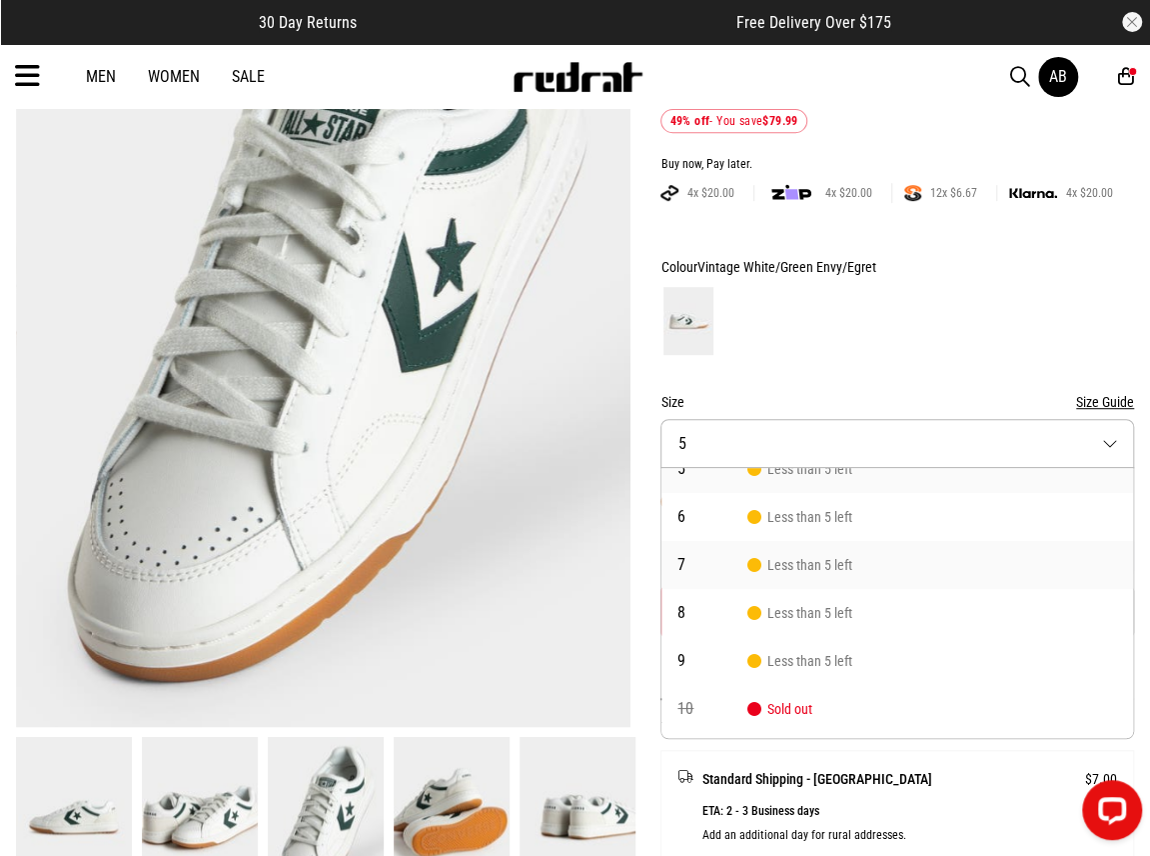
scroll to position [0, 0]
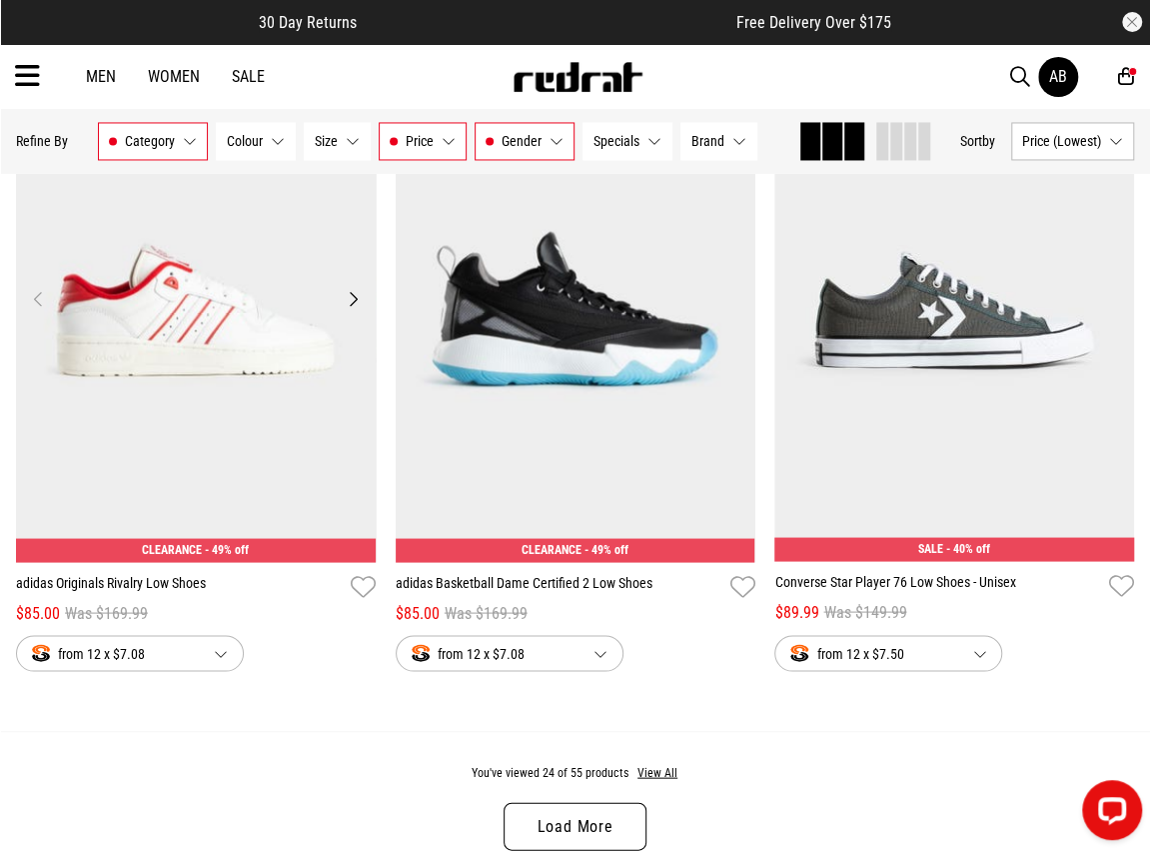
scroll to position [5479, 0]
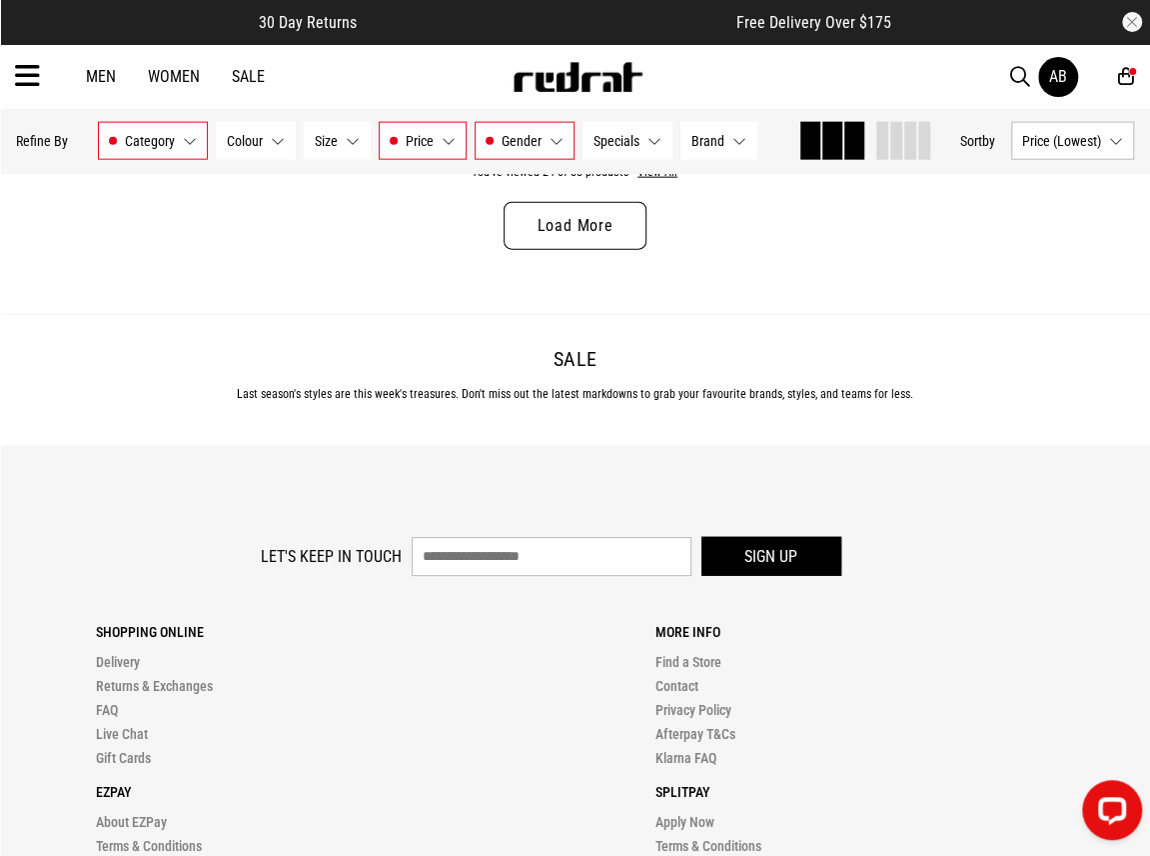
click at [554, 225] on link "Load More" at bounding box center [575, 226] width 142 height 48
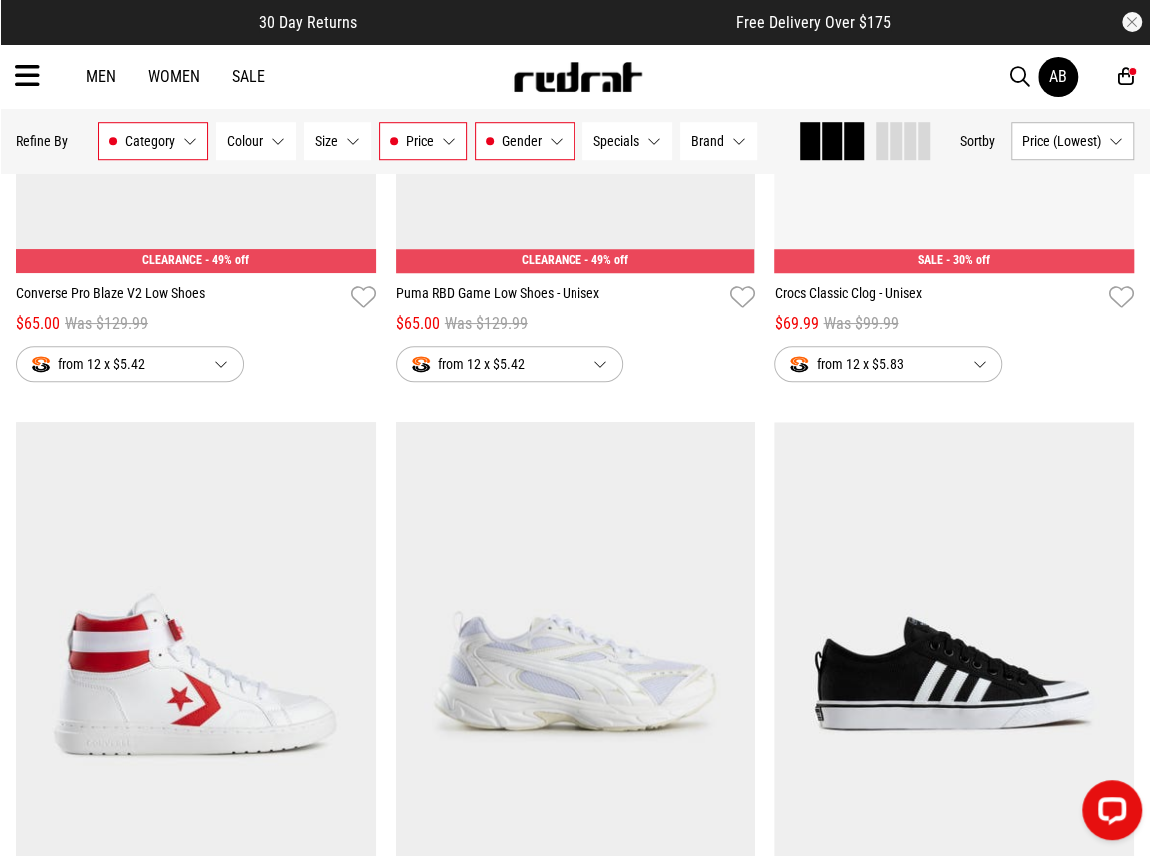
scroll to position [200, 0]
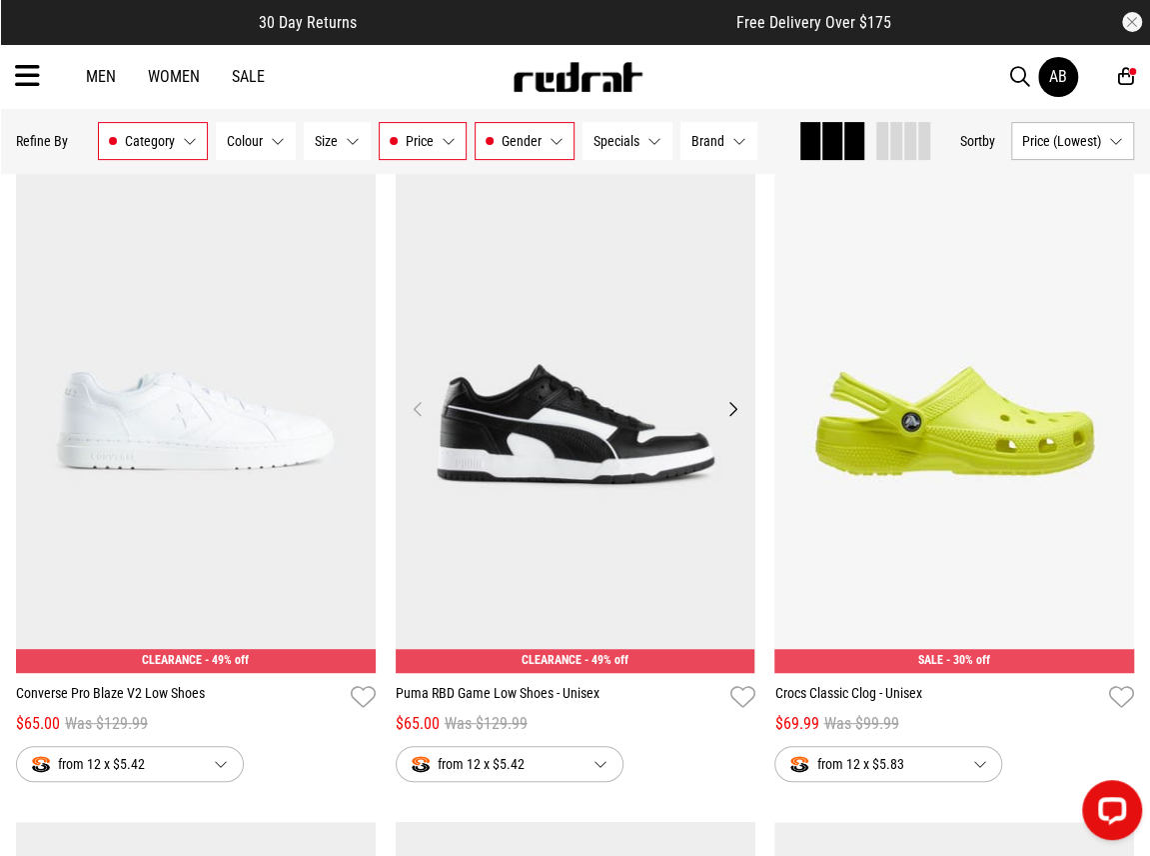
click at [731, 413] on button "Next" at bounding box center [732, 409] width 25 height 24
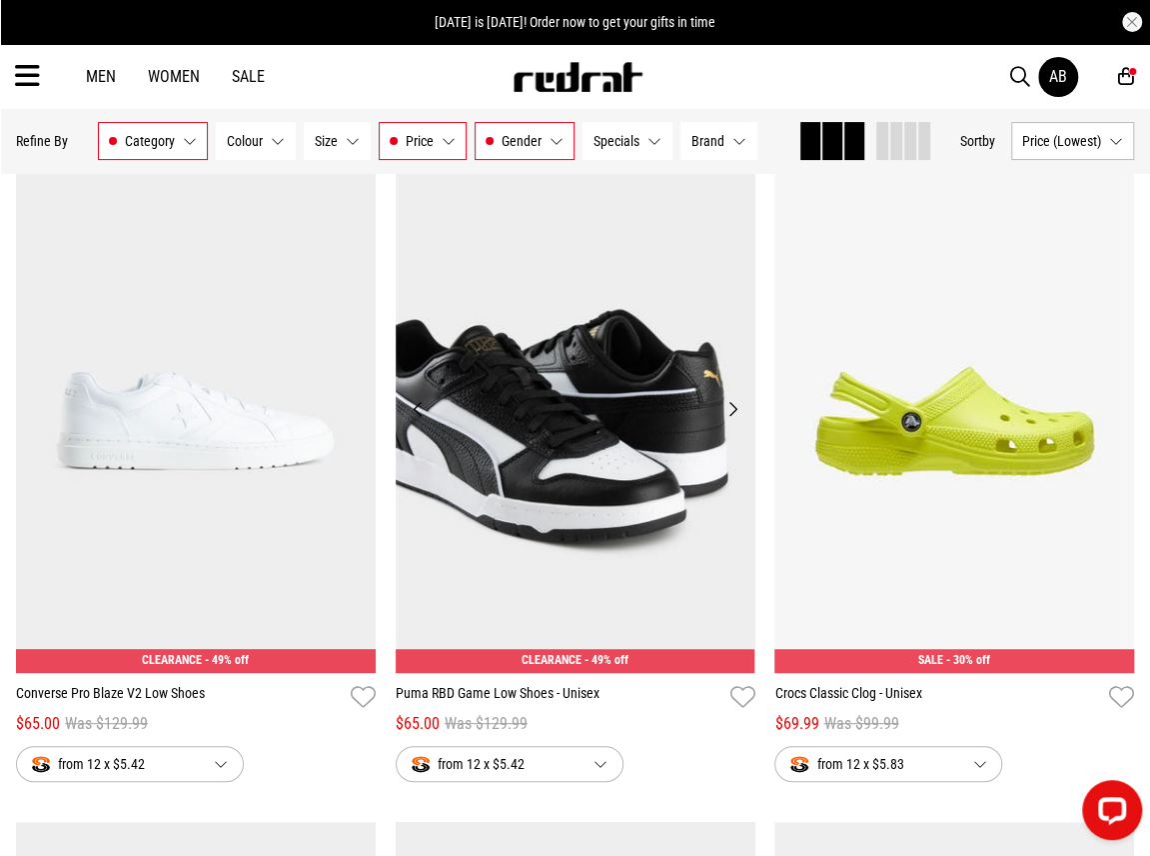
click at [731, 412] on button "Next" at bounding box center [732, 409] width 25 height 24
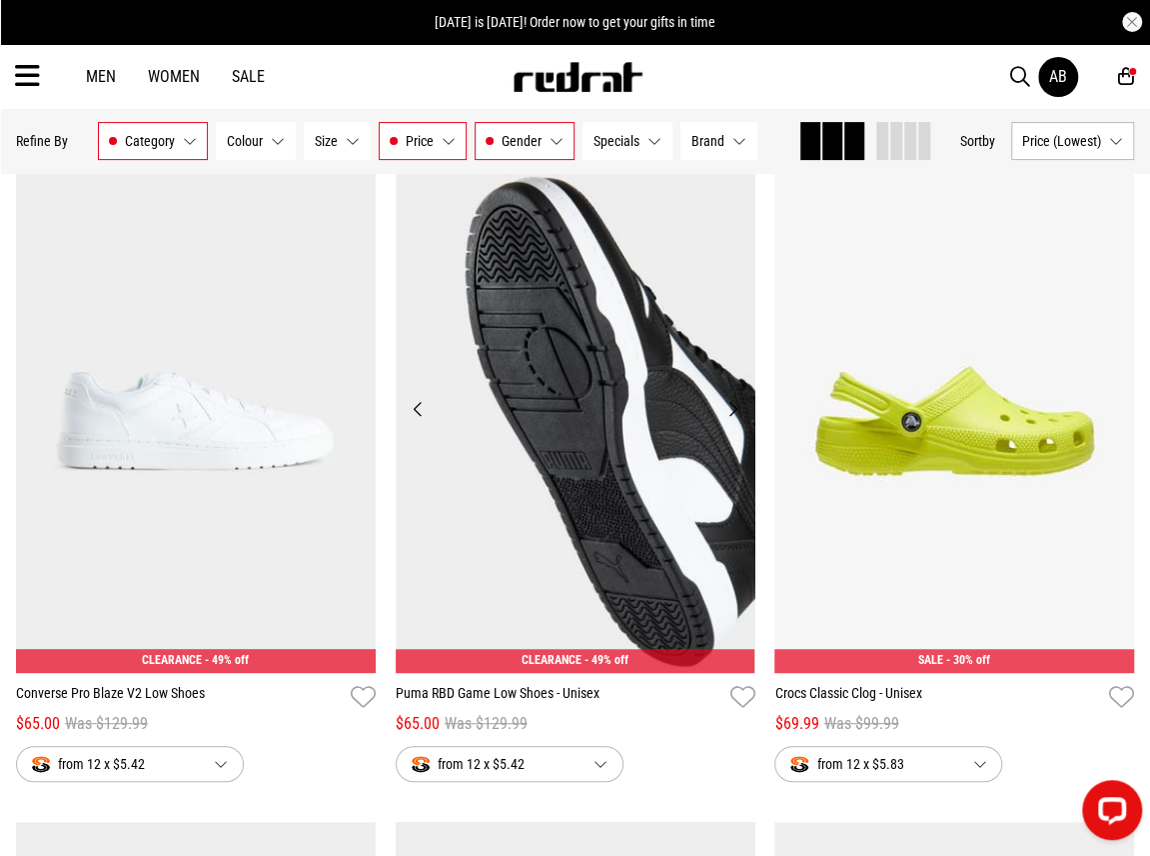
click at [731, 412] on button "Next" at bounding box center [732, 409] width 25 height 24
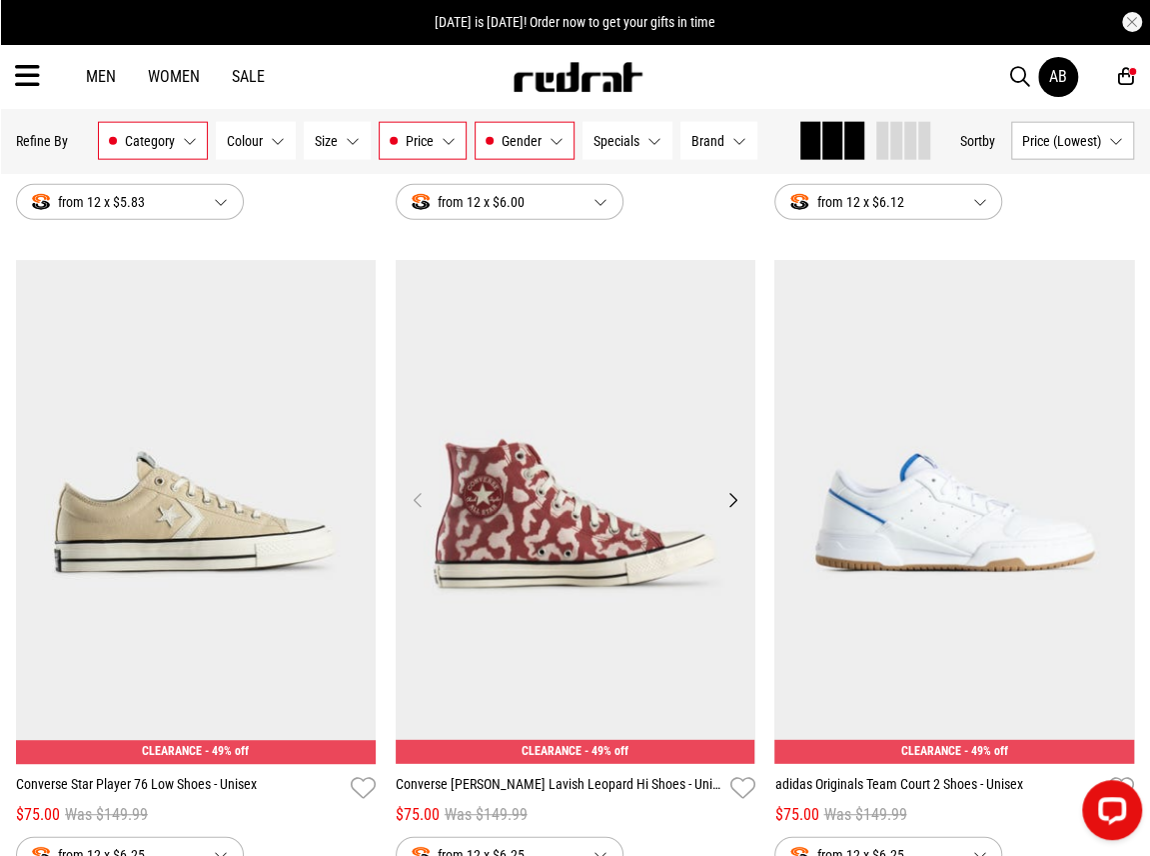
scroll to position [2099, 0]
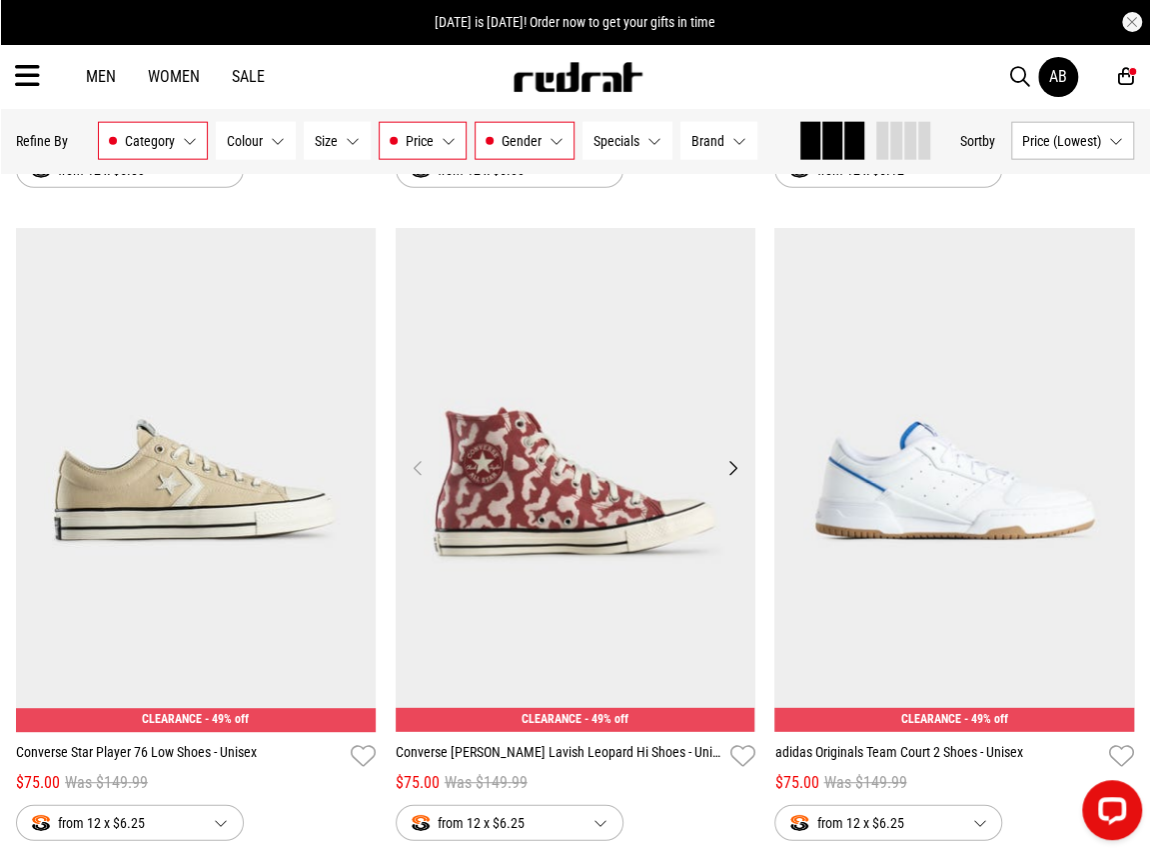
click at [734, 471] on button "Next" at bounding box center [732, 468] width 25 height 24
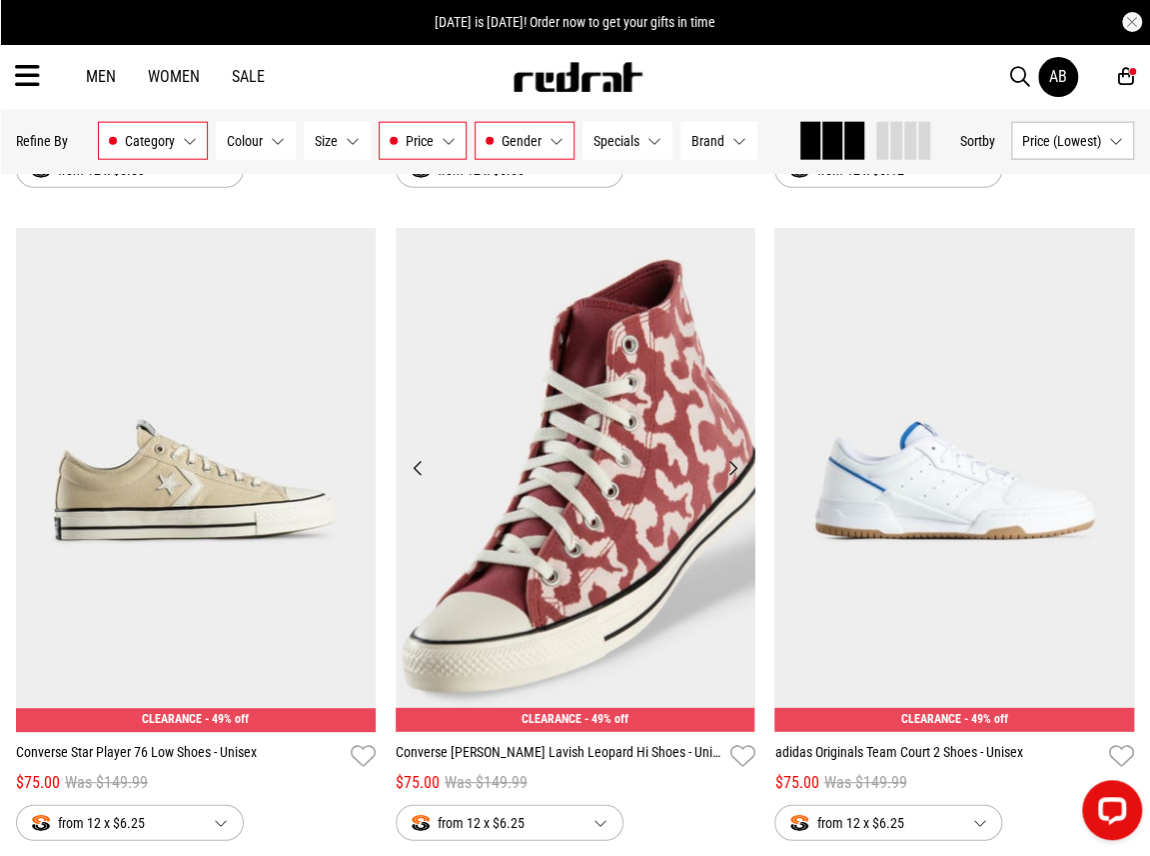
click at [588, 477] on img at bounding box center [576, 480] width 360 height 504
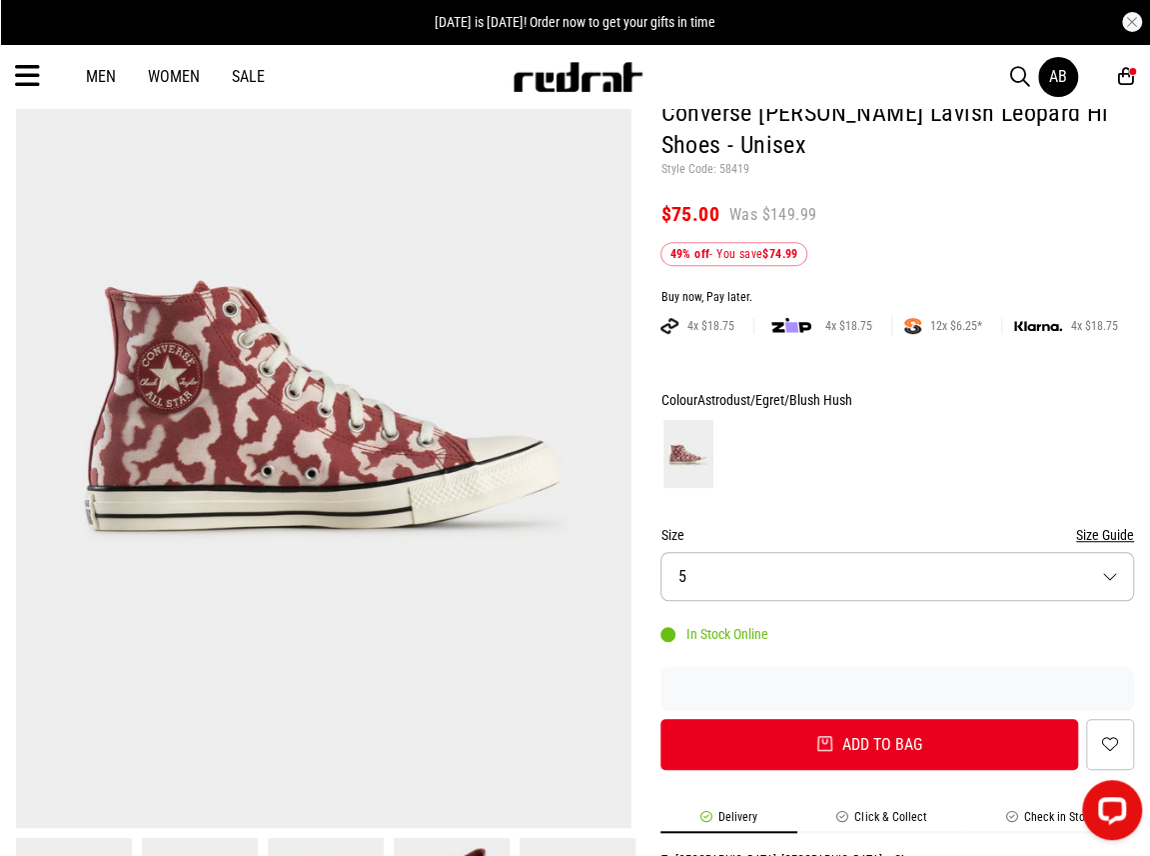
click at [732, 583] on button "Size 5" at bounding box center [898, 576] width 474 height 49
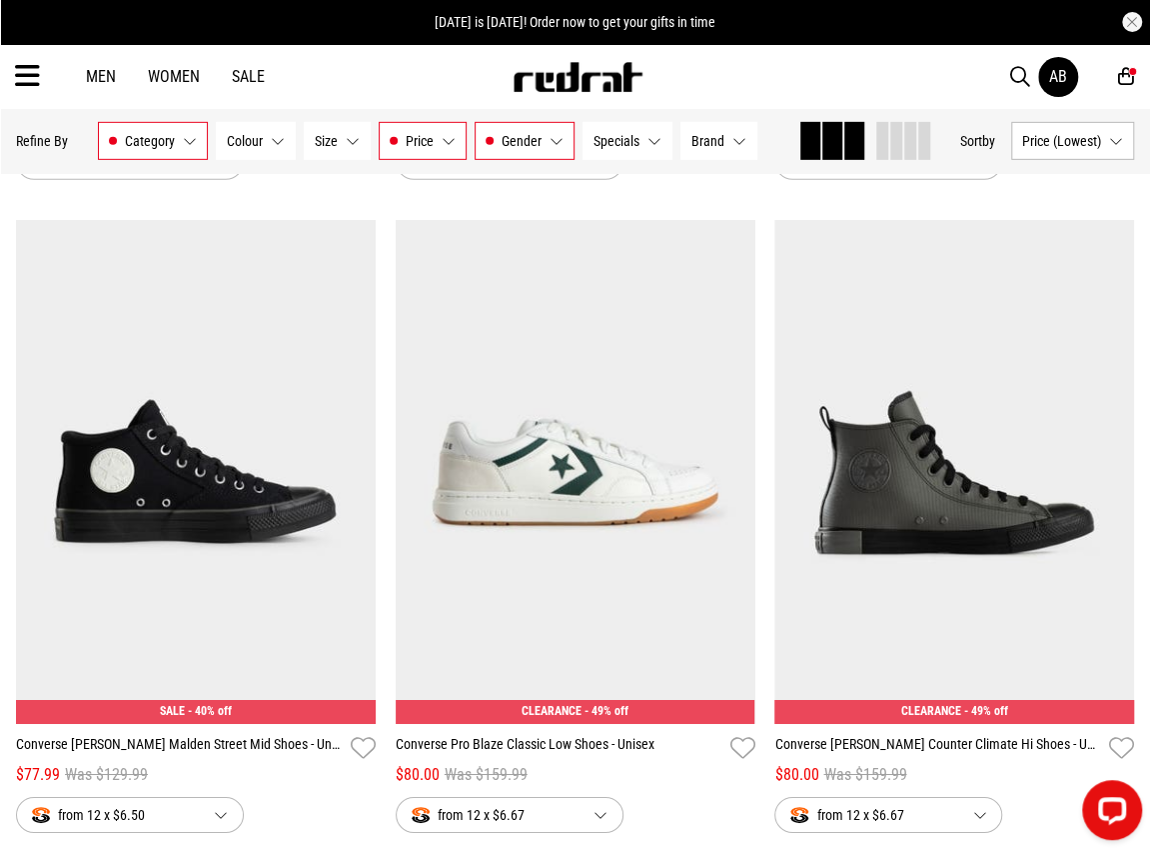
scroll to position [2791, 0]
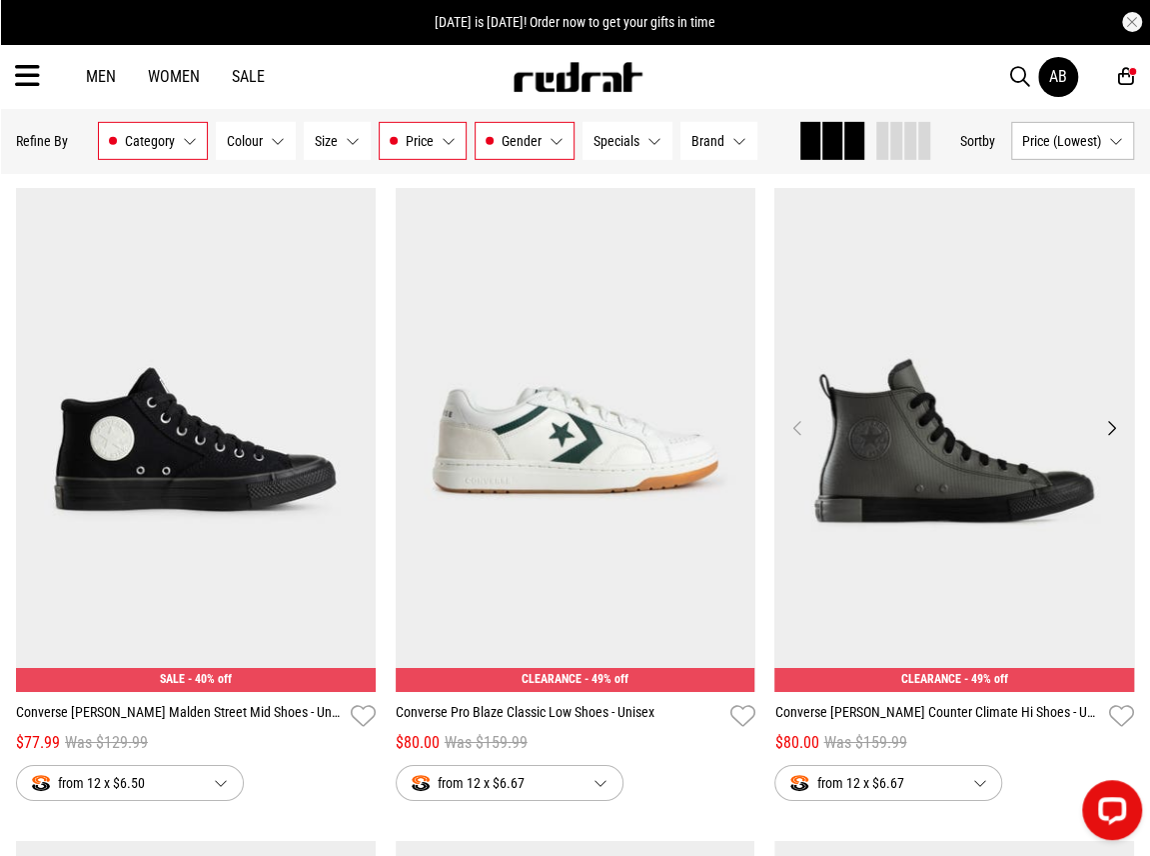
click at [893, 527] on img at bounding box center [955, 440] width 360 height 504
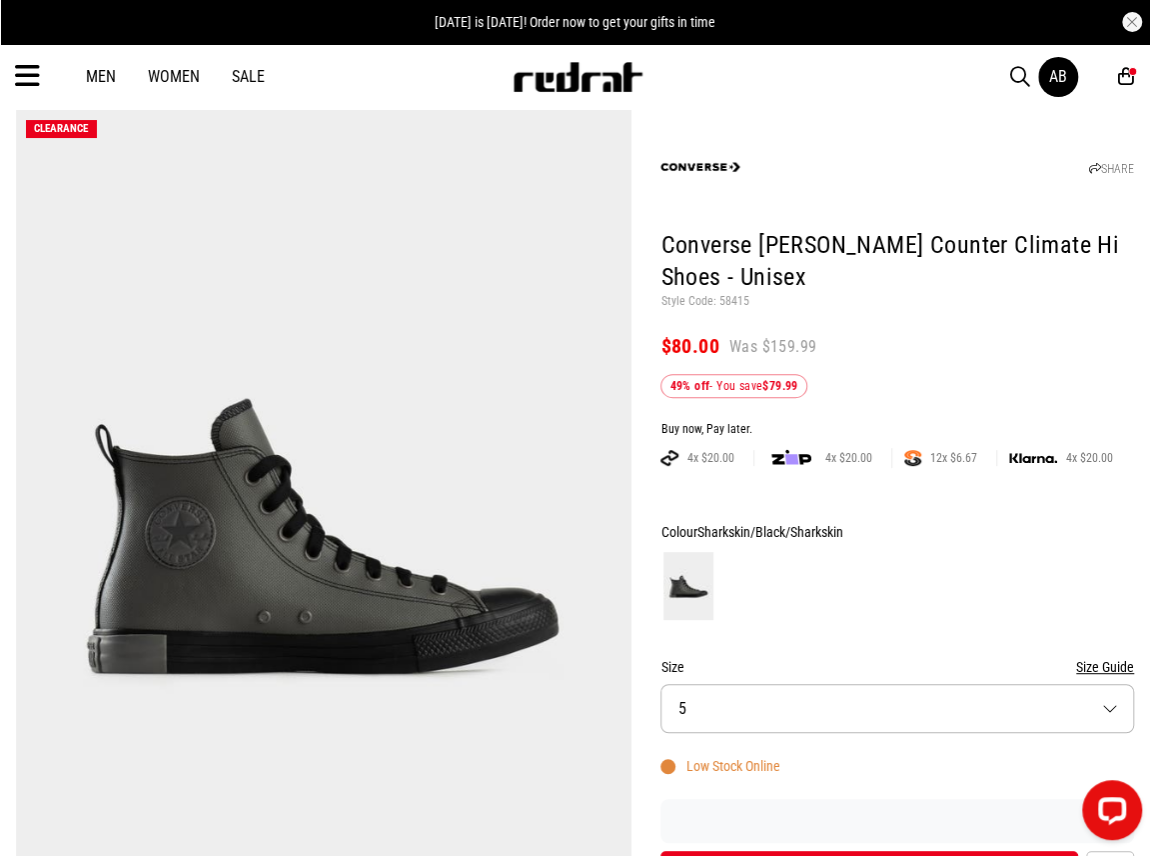
scroll to position [100, 0]
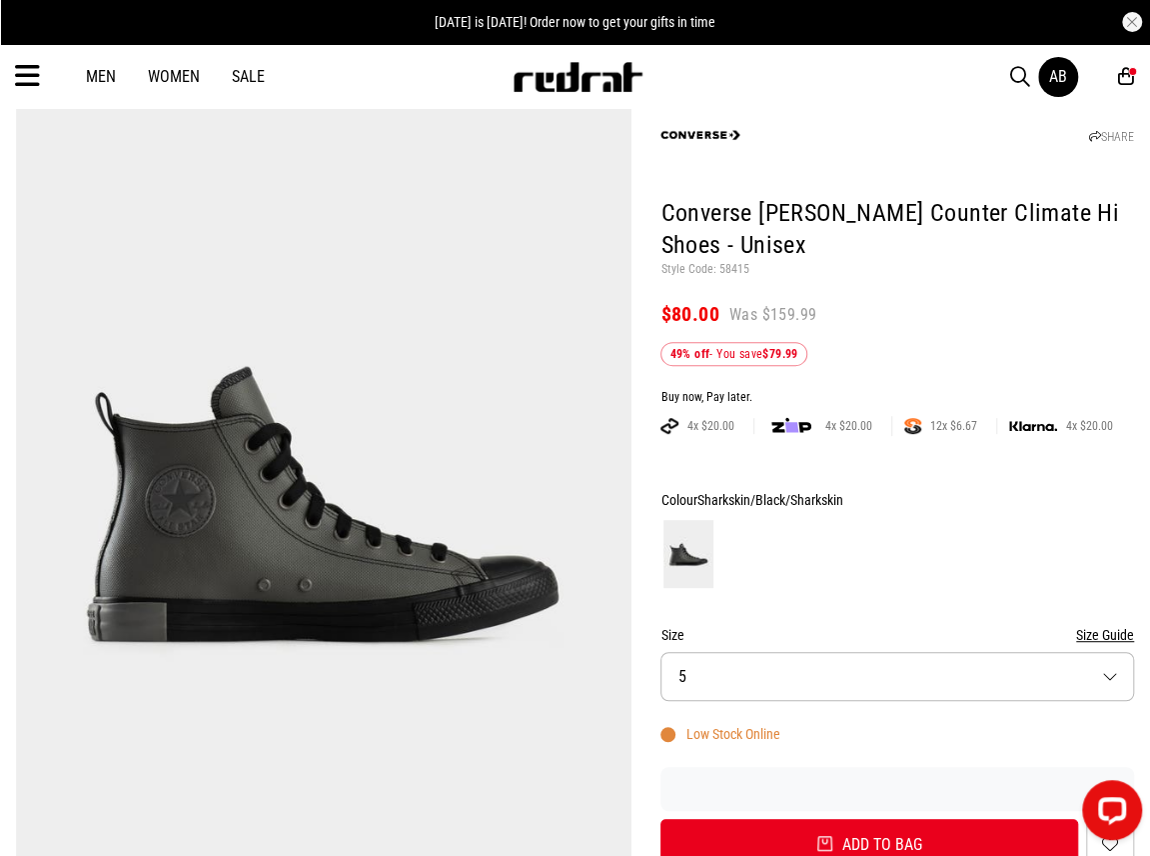
click at [710, 669] on button "Size 5" at bounding box center [898, 676] width 474 height 49
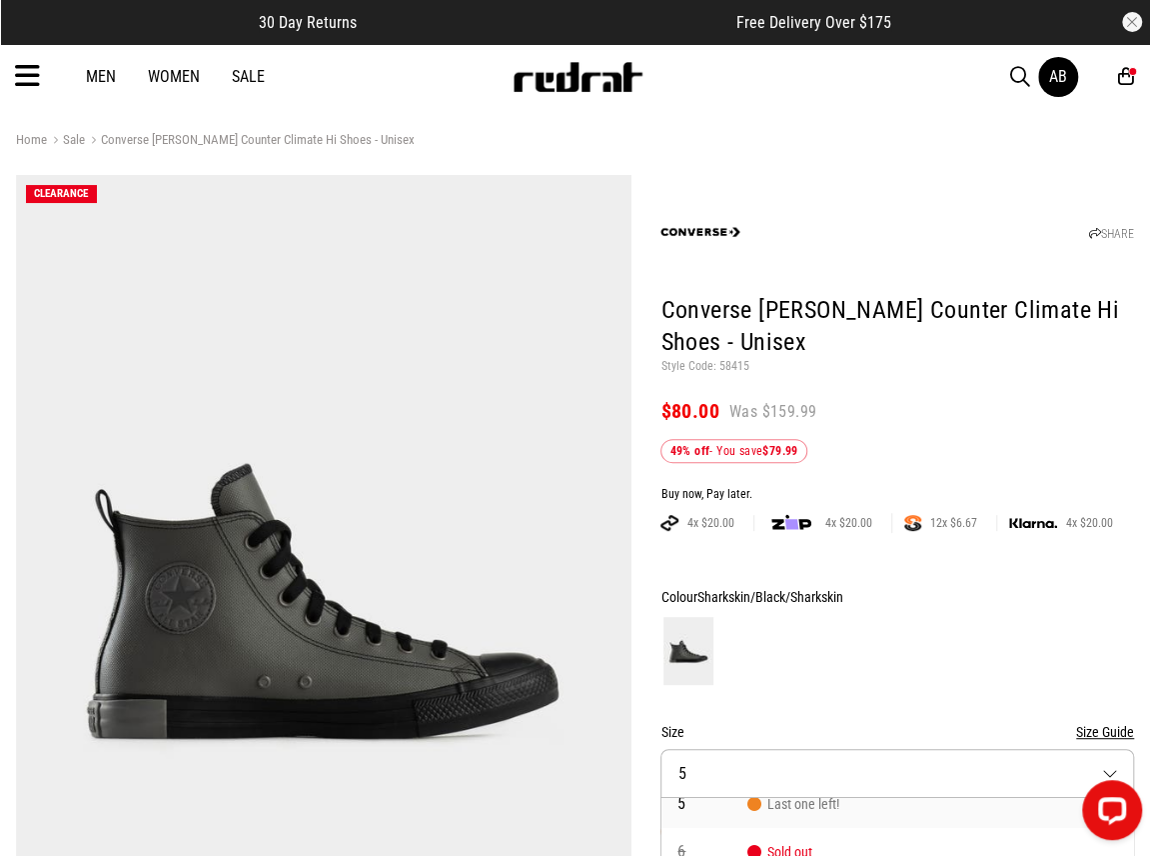
scroll to position [0, 0]
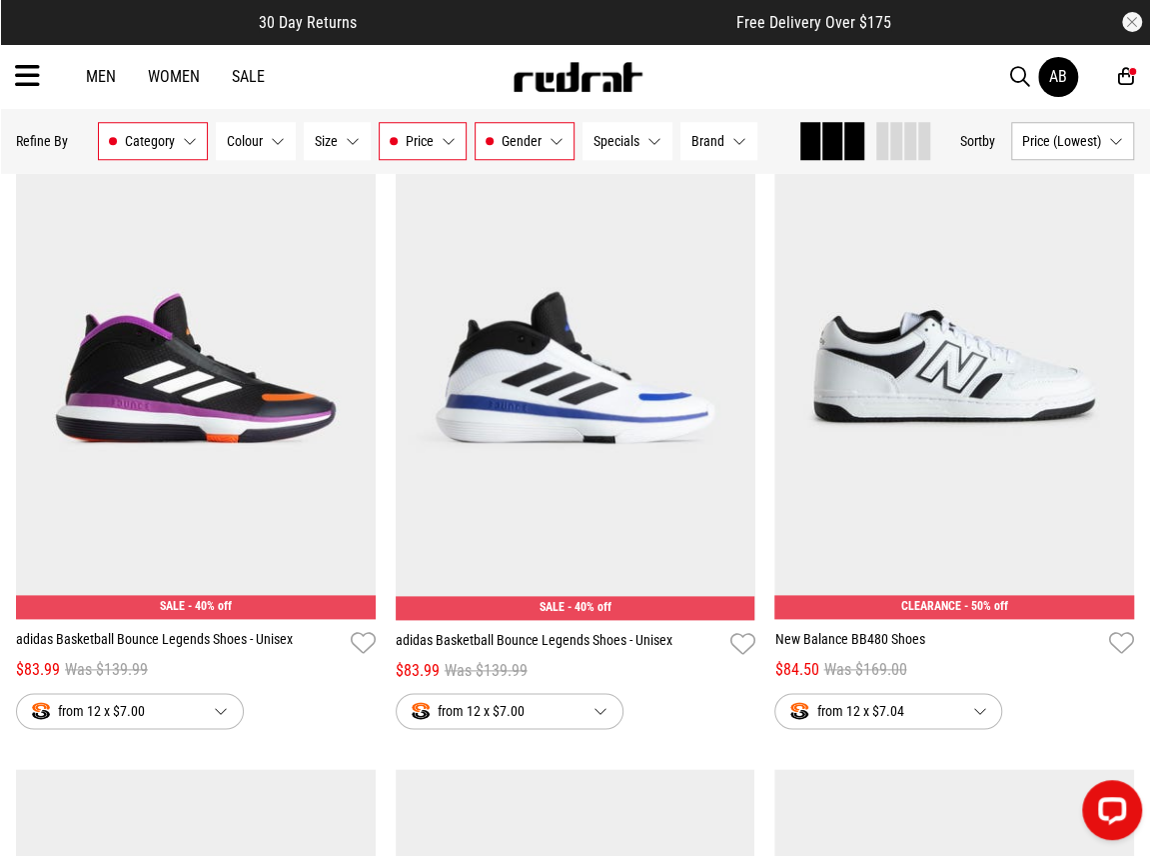
scroll to position [4182, 0]
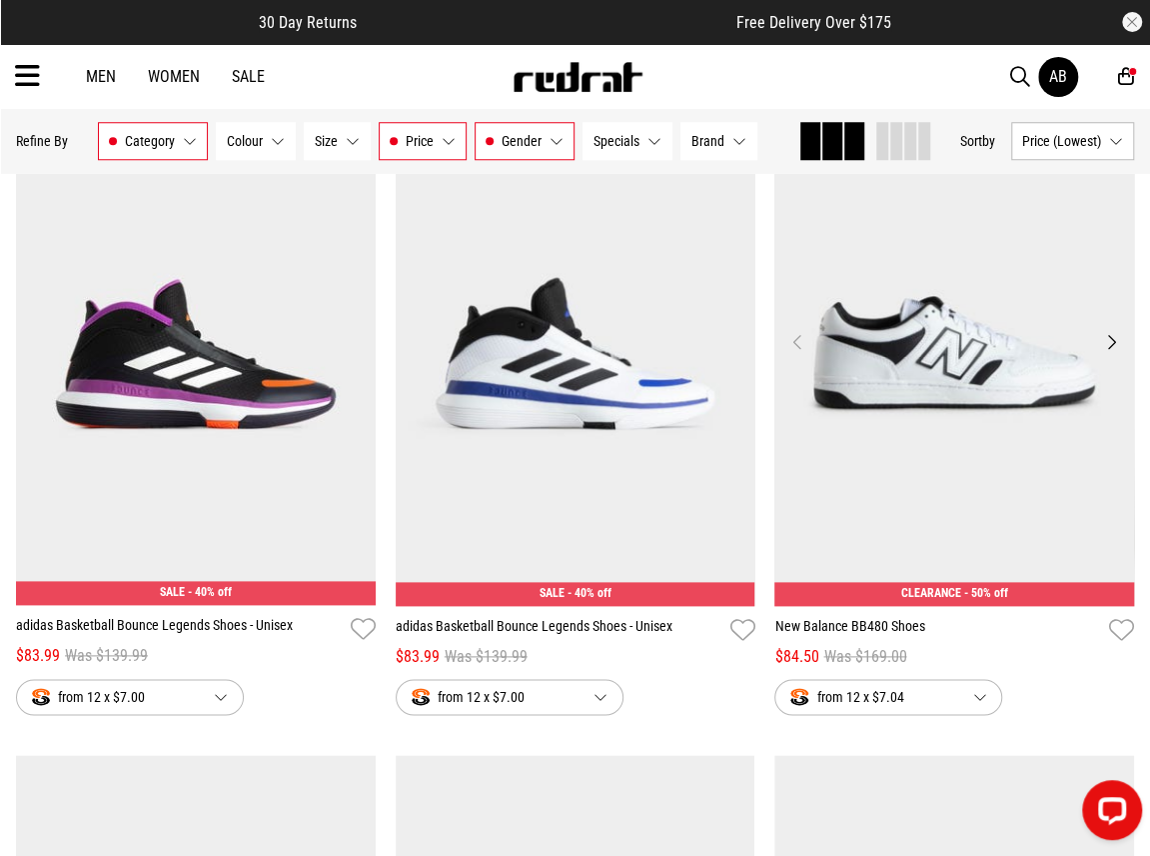
click at [1118, 337] on button "Next" at bounding box center [1112, 342] width 25 height 24
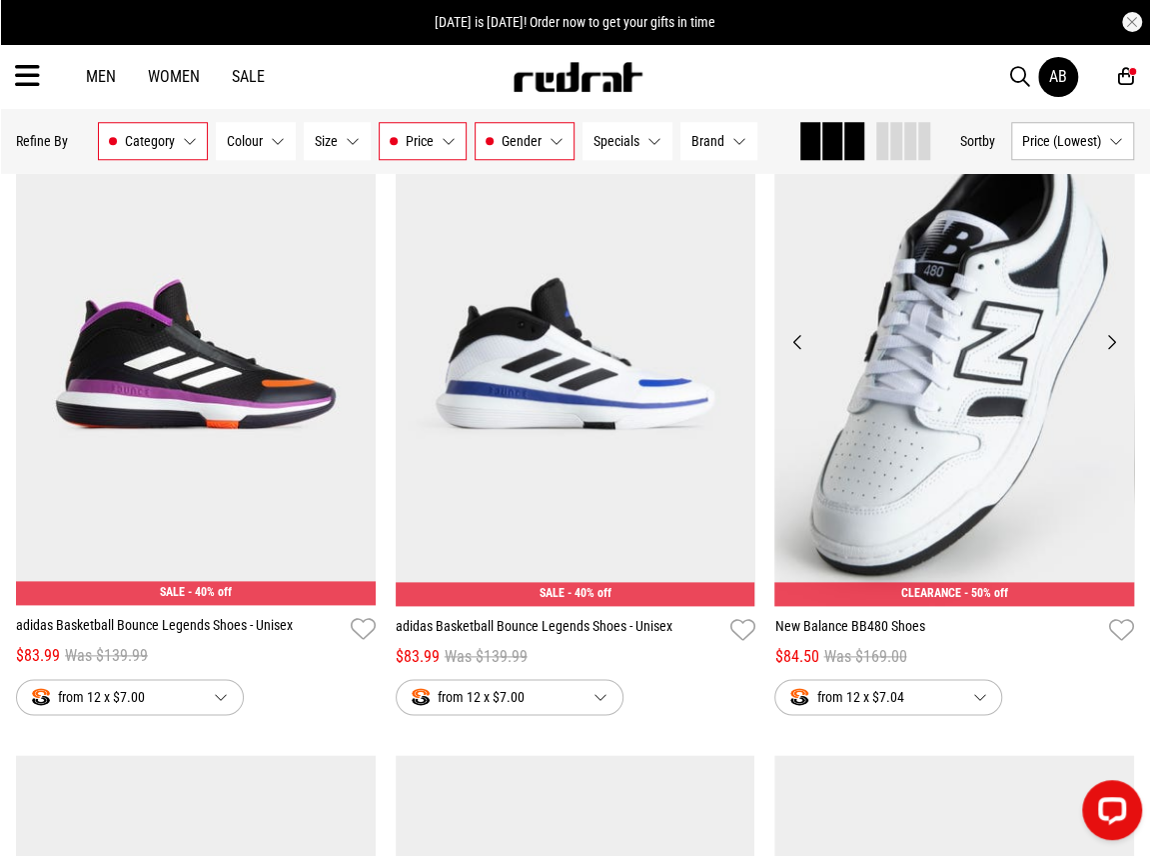
click at [962, 420] on img at bounding box center [955, 354] width 360 height 504
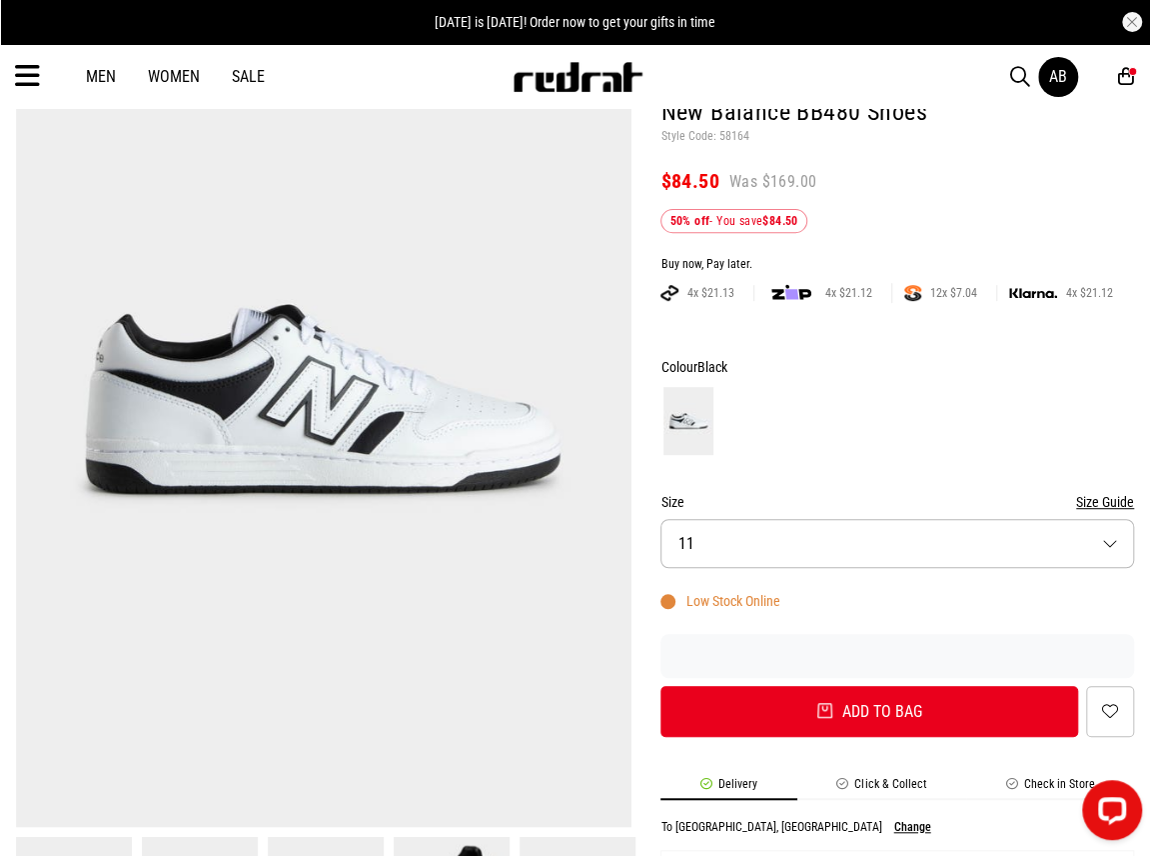
click at [738, 536] on button "Size 11" at bounding box center [898, 543] width 474 height 49
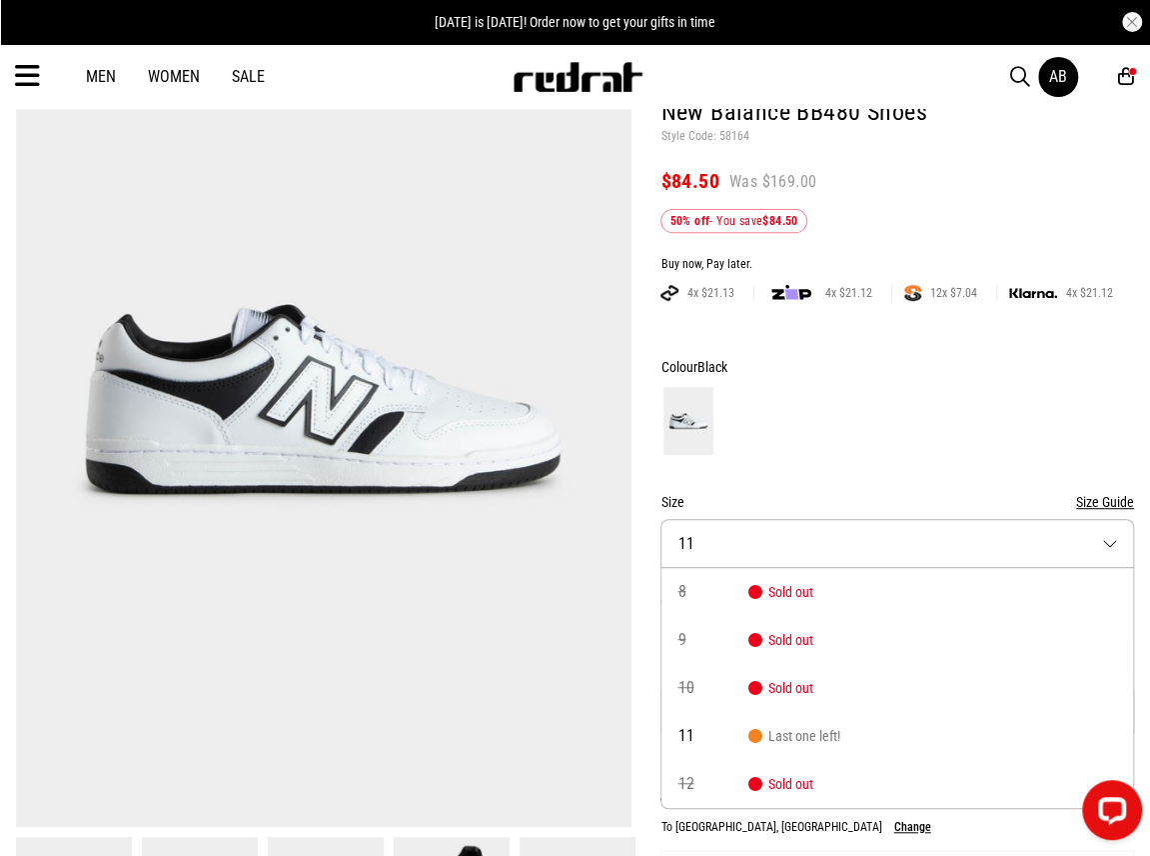
click at [738, 536] on button "Size 11" at bounding box center [898, 543] width 474 height 49
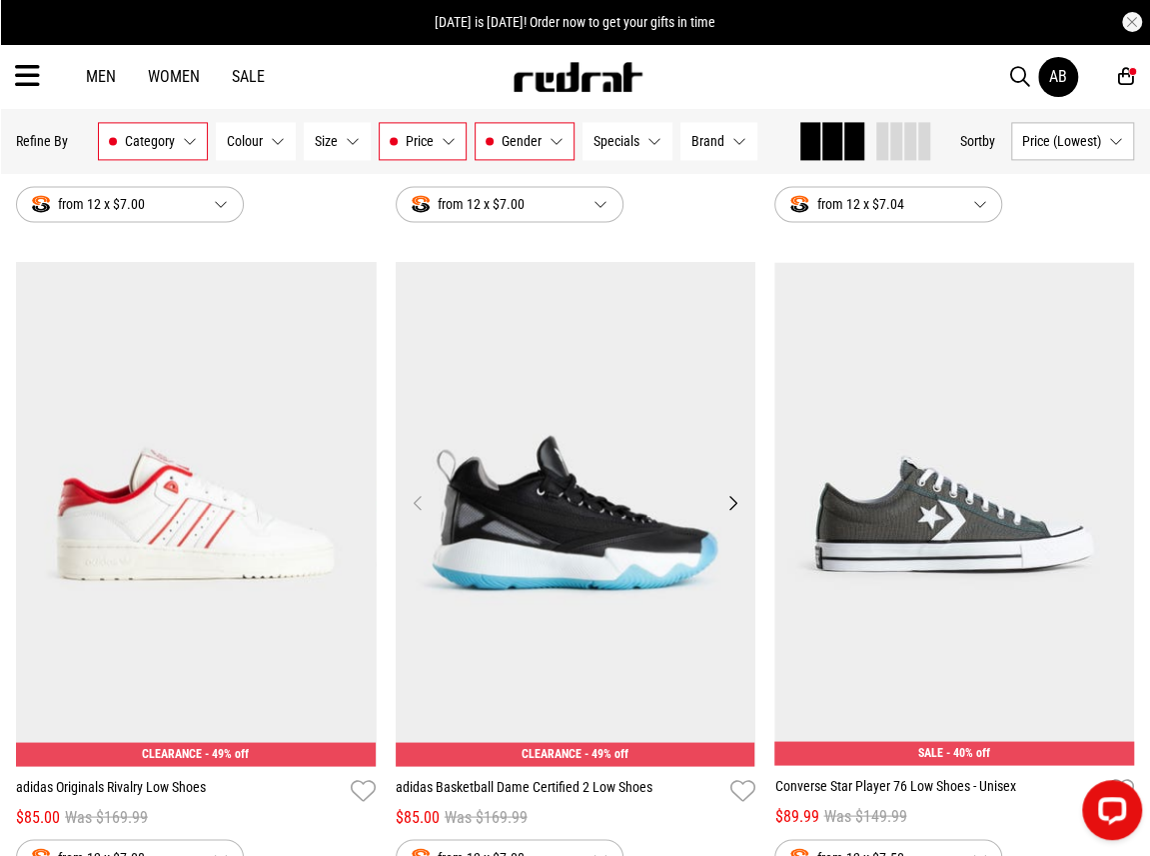
click at [727, 502] on button "Next" at bounding box center [732, 502] width 25 height 24
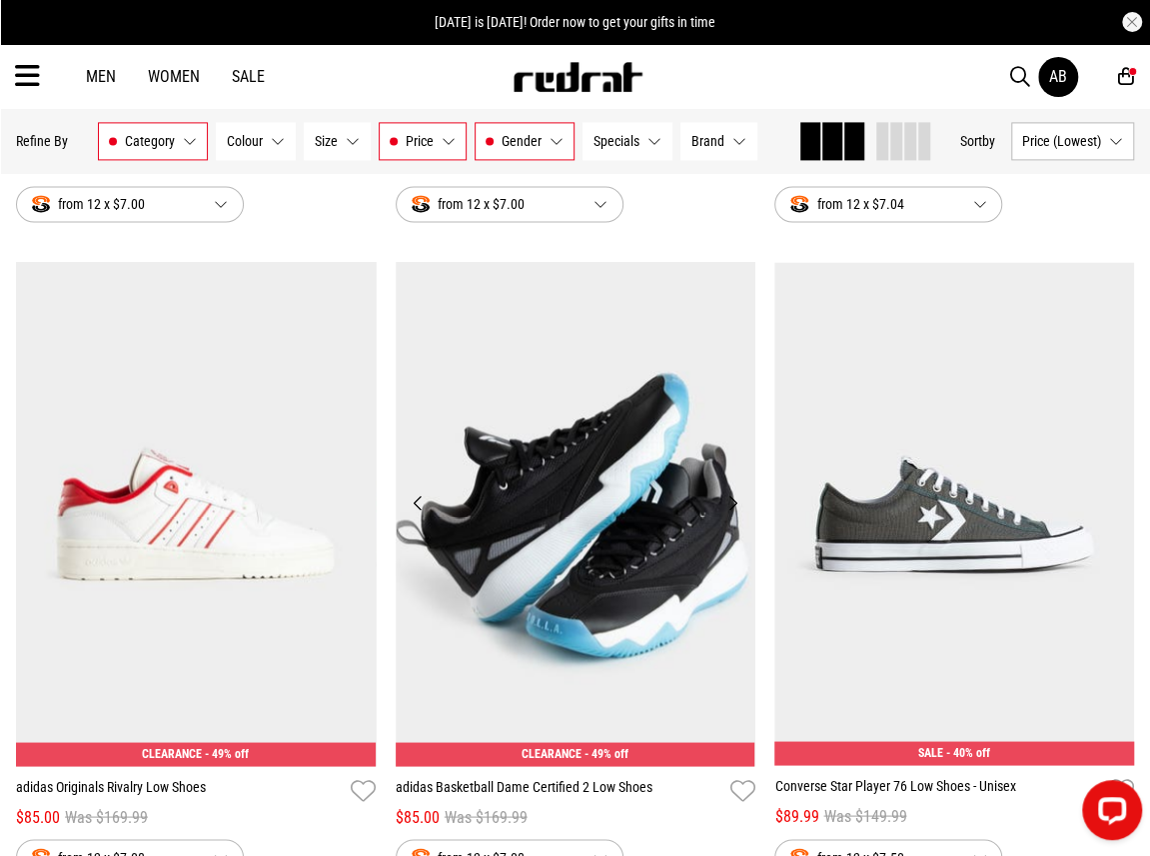
click at [727, 502] on button "Next" at bounding box center [732, 502] width 25 height 24
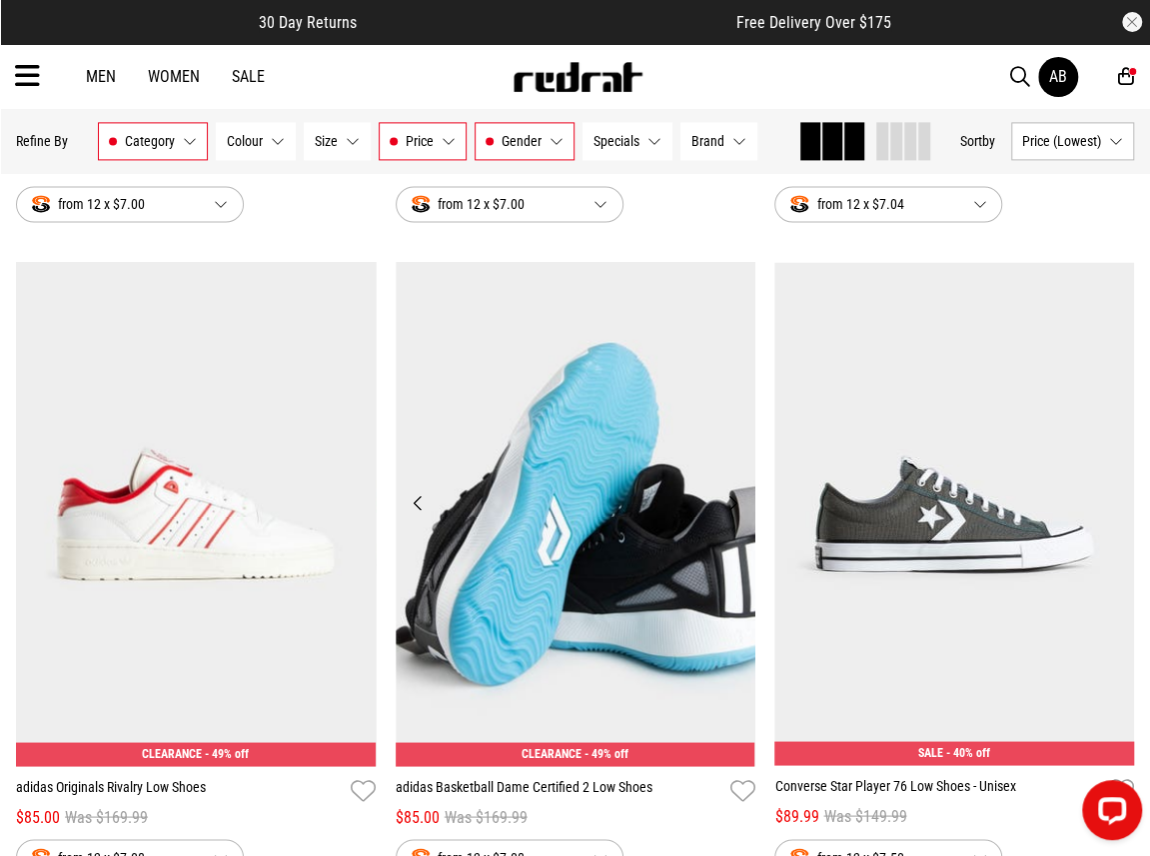
click at [727, 502] on button "Next" at bounding box center [732, 502] width 25 height 24
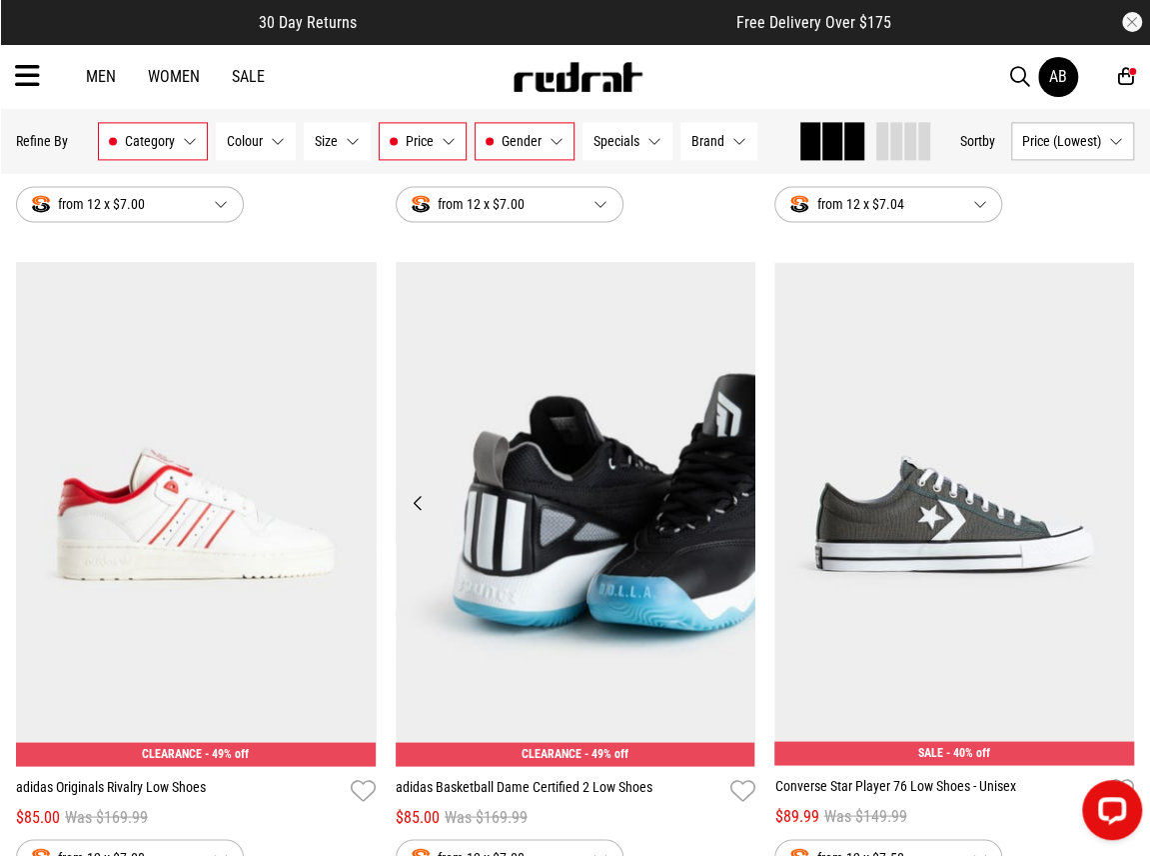
click at [727, 502] on button "Next" at bounding box center [732, 502] width 25 height 24
click at [351, 501] on button "Next" at bounding box center [353, 502] width 25 height 24
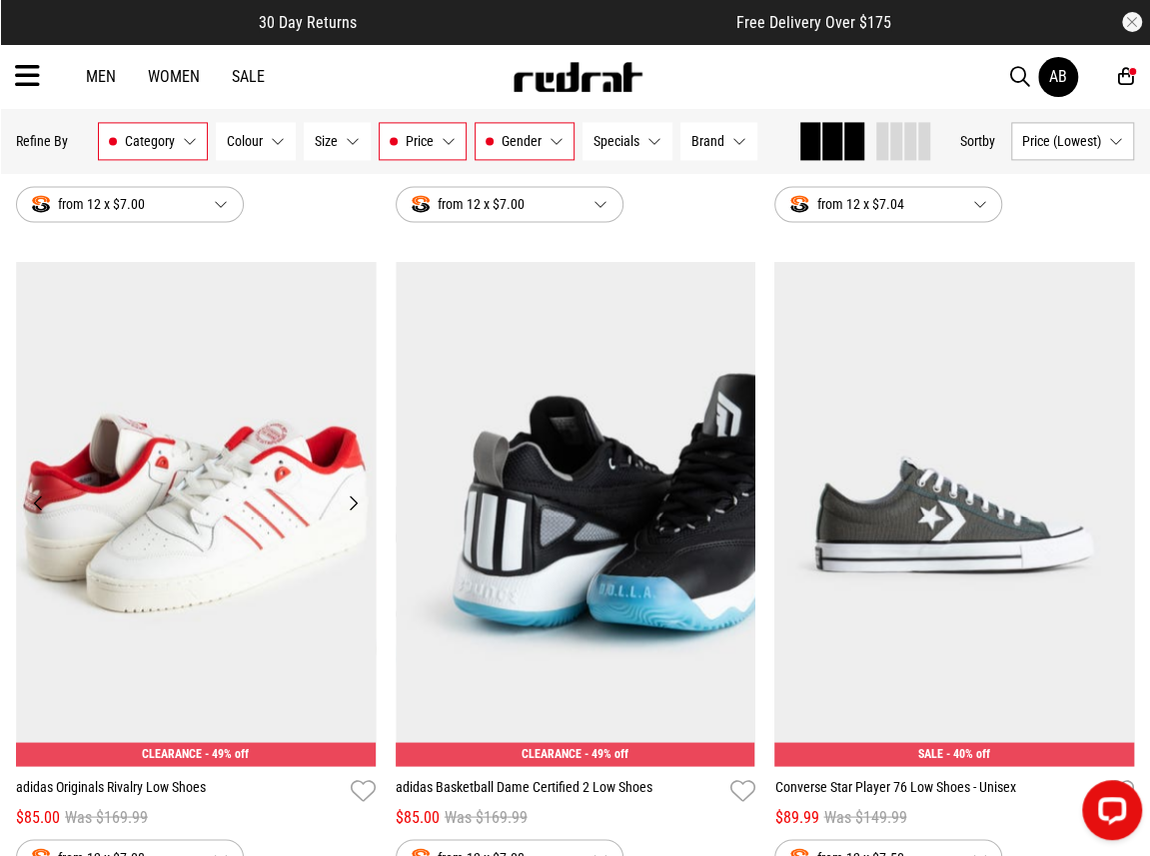
click at [351, 501] on button "Next" at bounding box center [353, 502] width 25 height 24
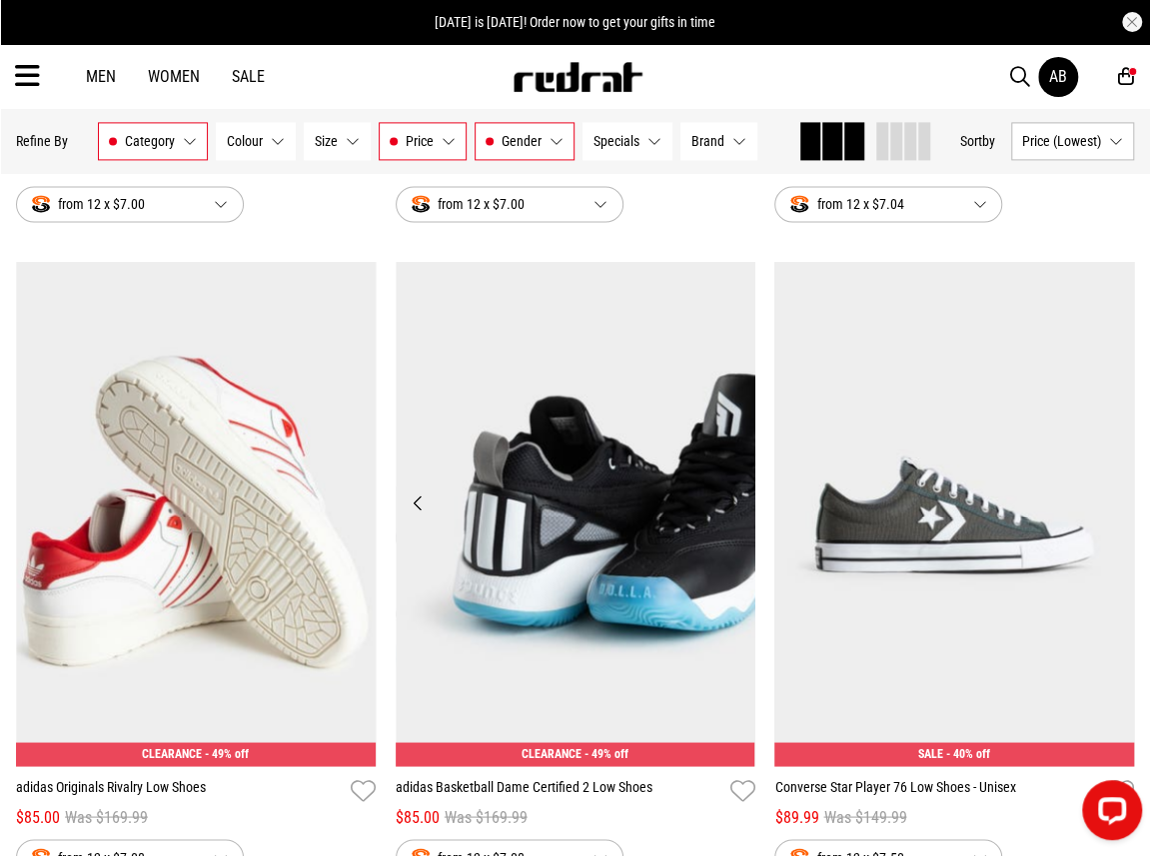
scroll to position [5274, 0]
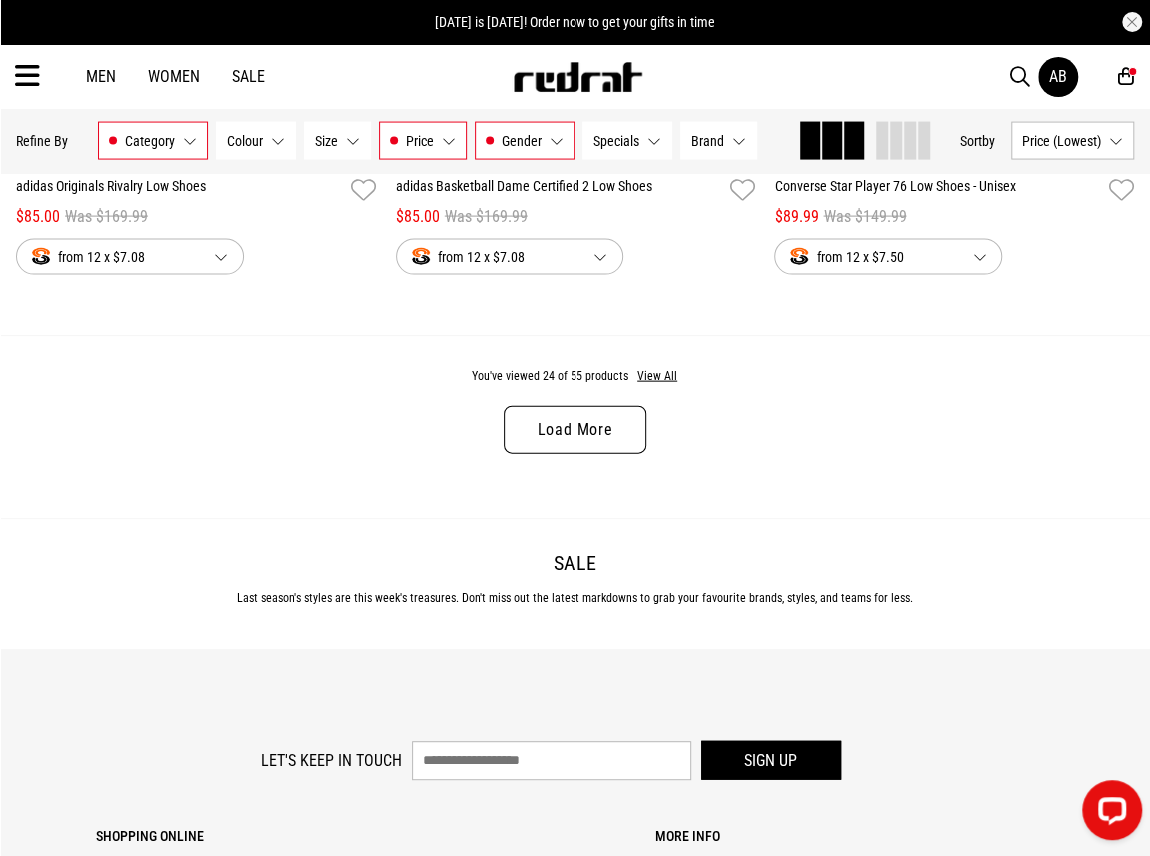
click at [614, 439] on link "Load More" at bounding box center [575, 430] width 142 height 48
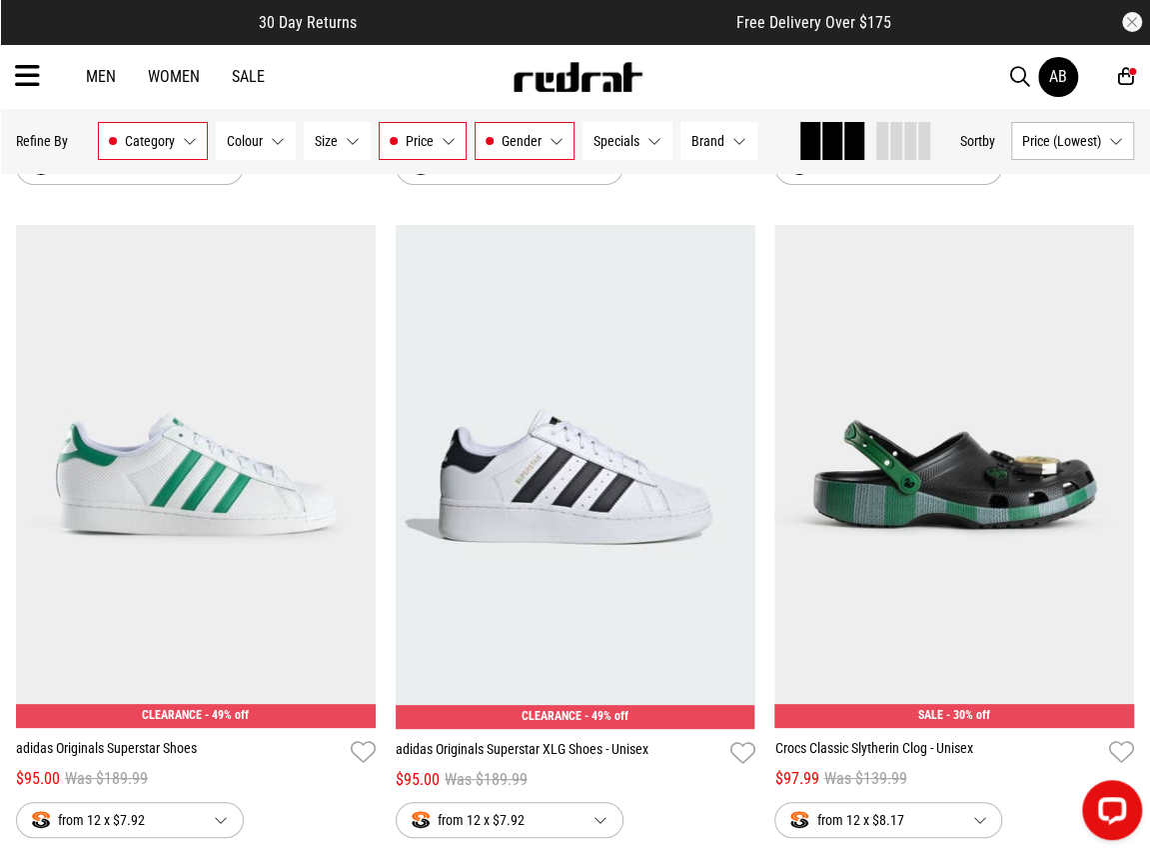
scroll to position [6773, 0]
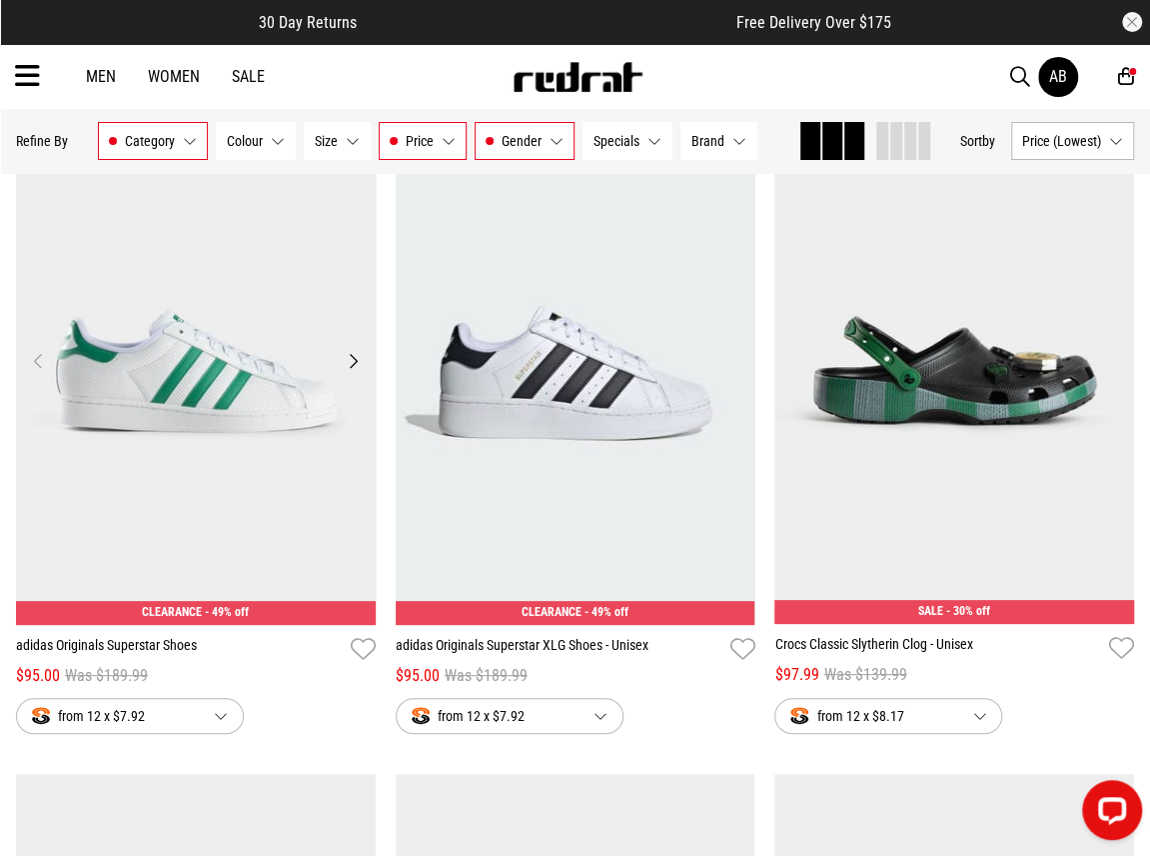
click at [348, 361] on button "Next" at bounding box center [353, 361] width 25 height 24
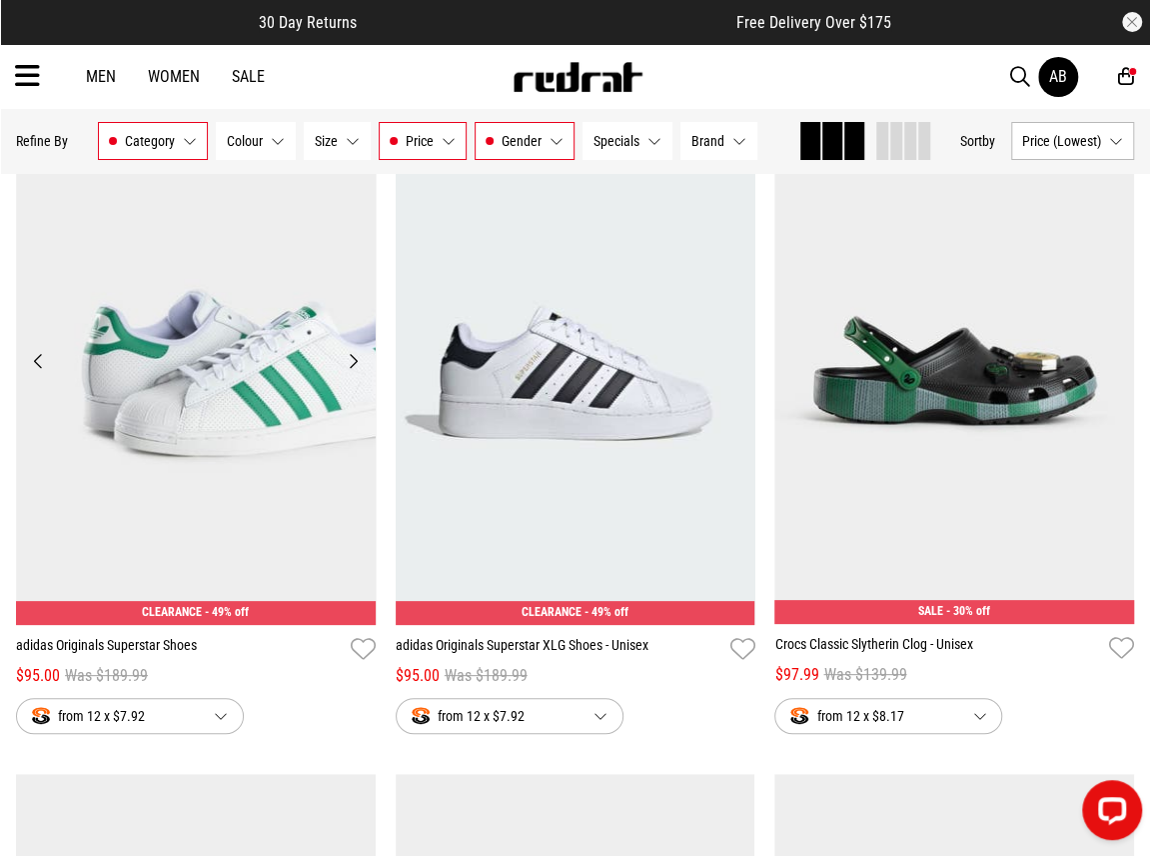
click at [353, 362] on button "Next" at bounding box center [353, 361] width 25 height 24
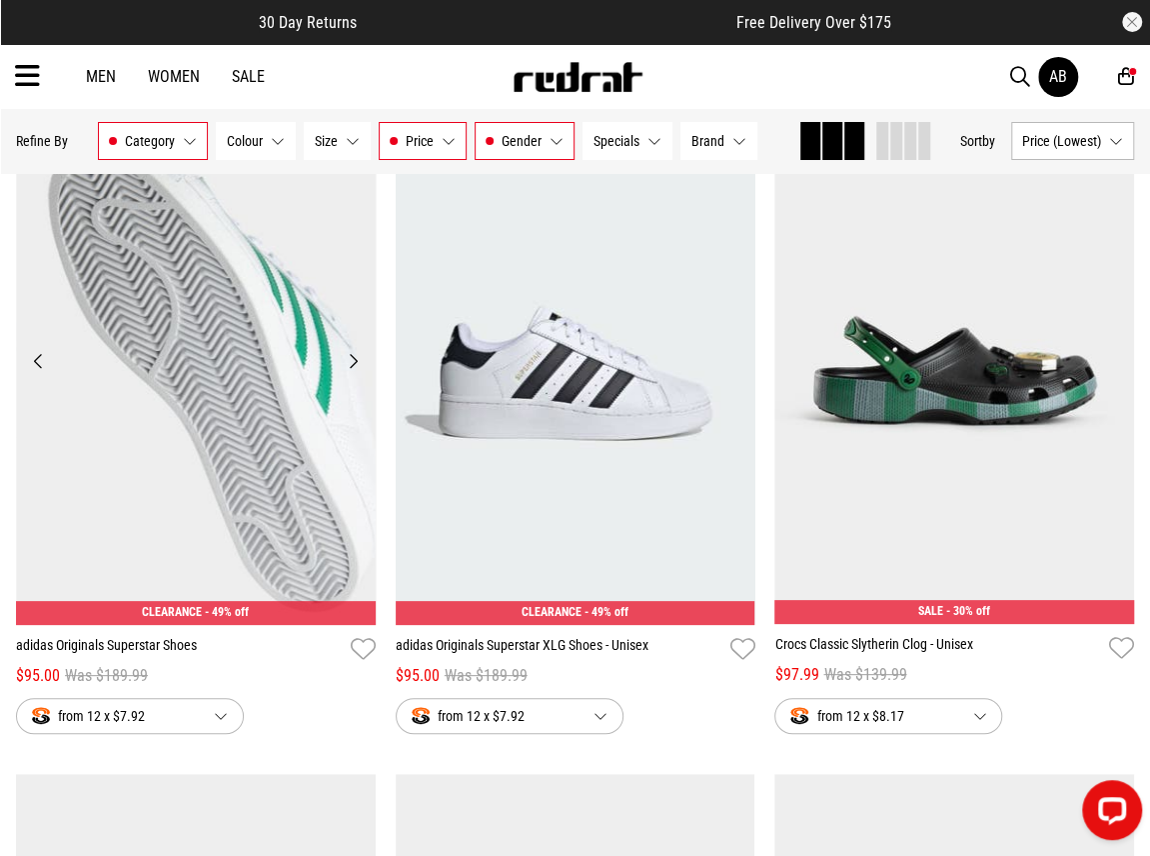
click at [353, 362] on button "Next" at bounding box center [353, 361] width 25 height 24
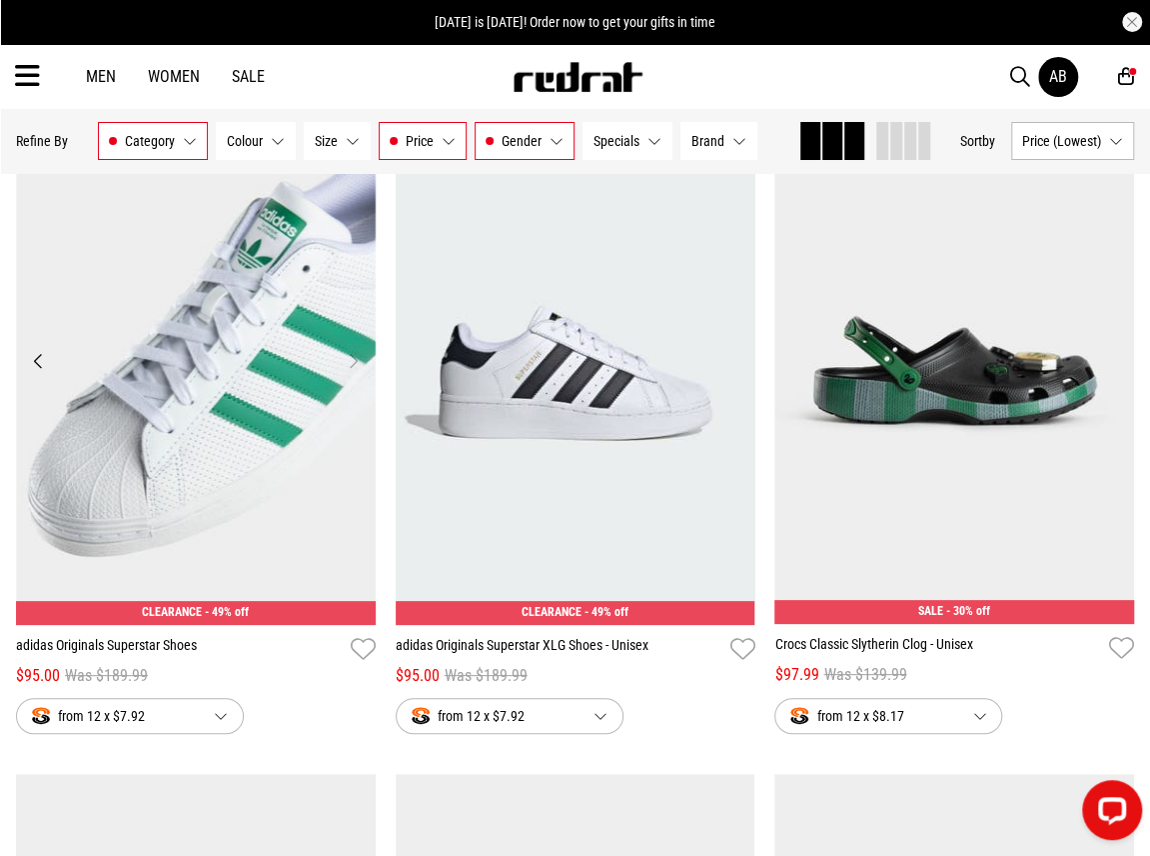
click at [353, 362] on button "Next" at bounding box center [353, 361] width 25 height 24
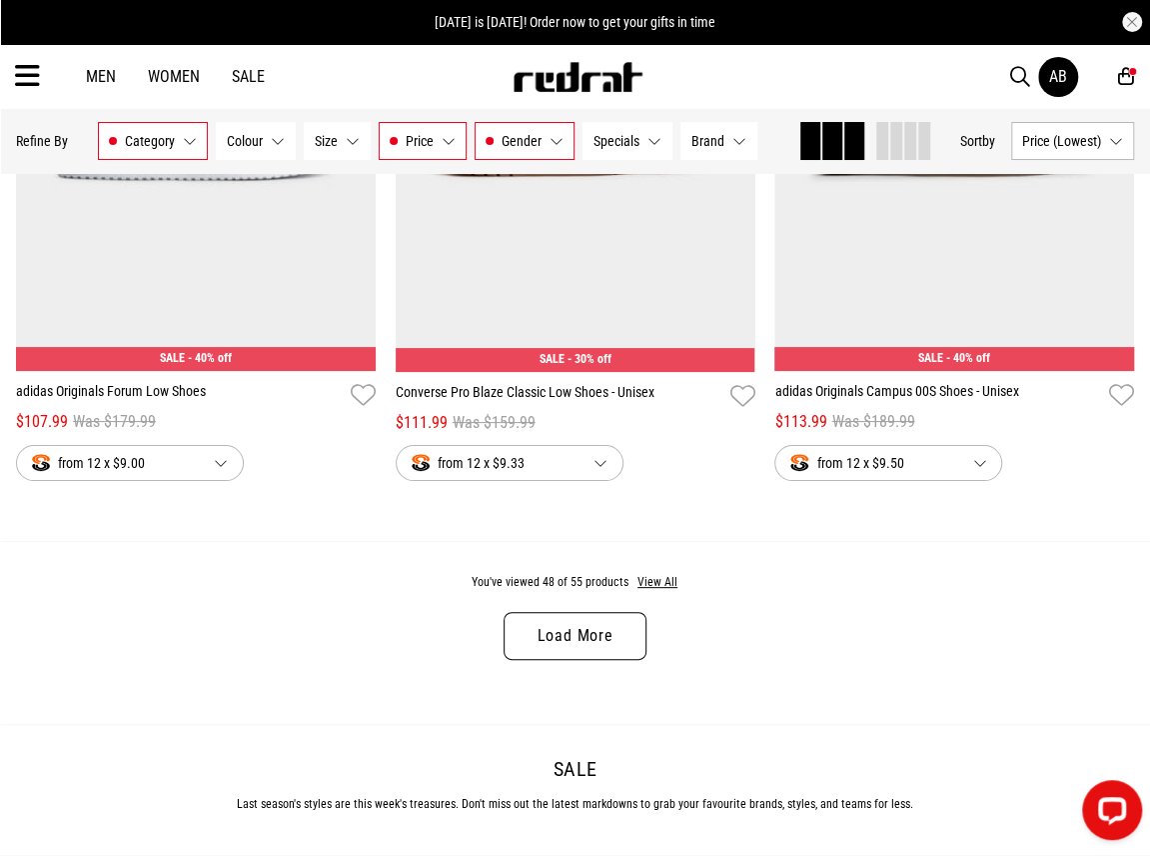
scroll to position [10471, 0]
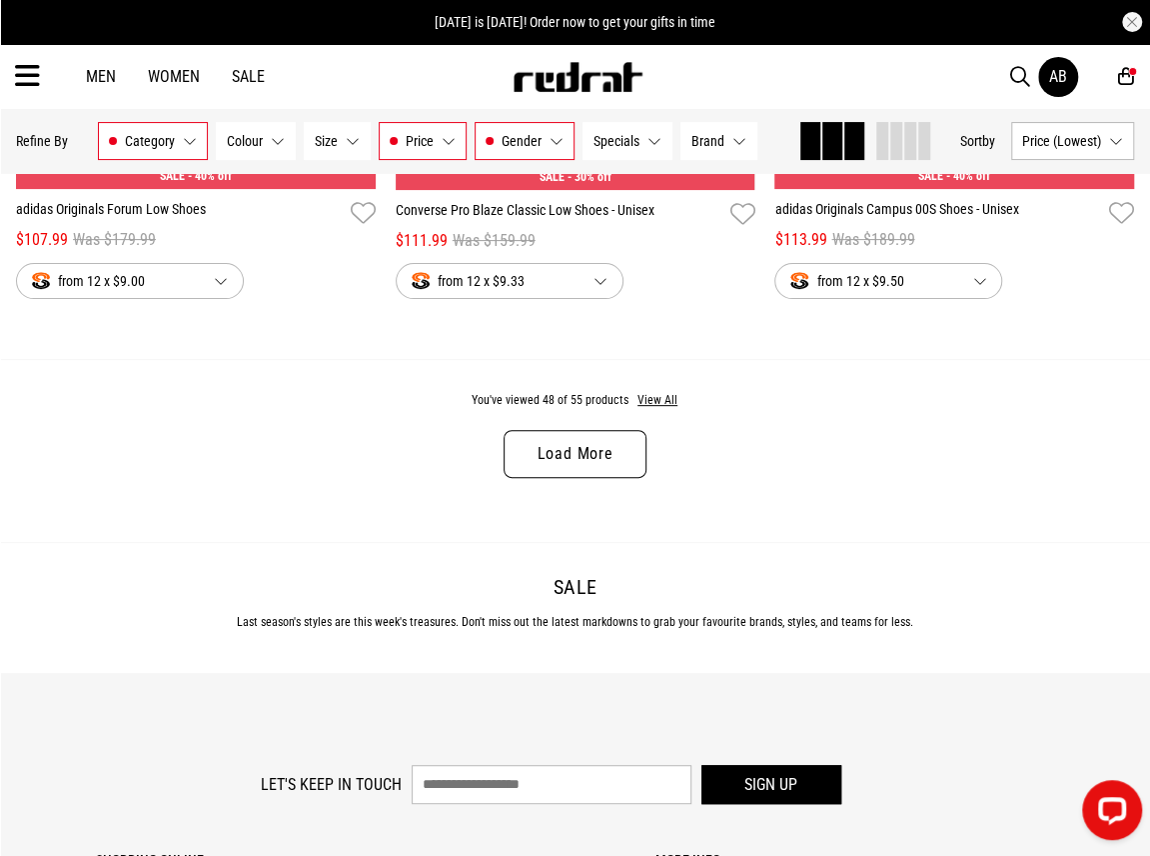
click at [620, 461] on link "Load More" at bounding box center [575, 454] width 142 height 48
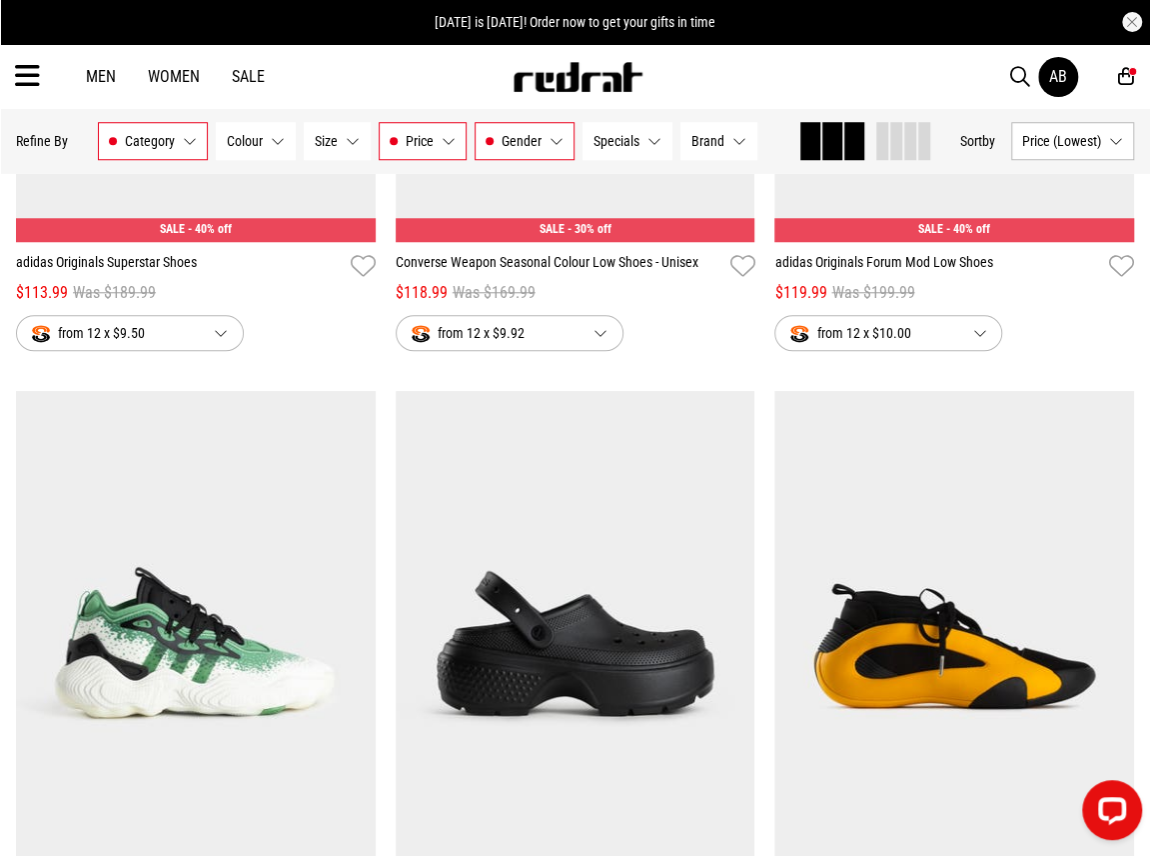
scroll to position [10671, 0]
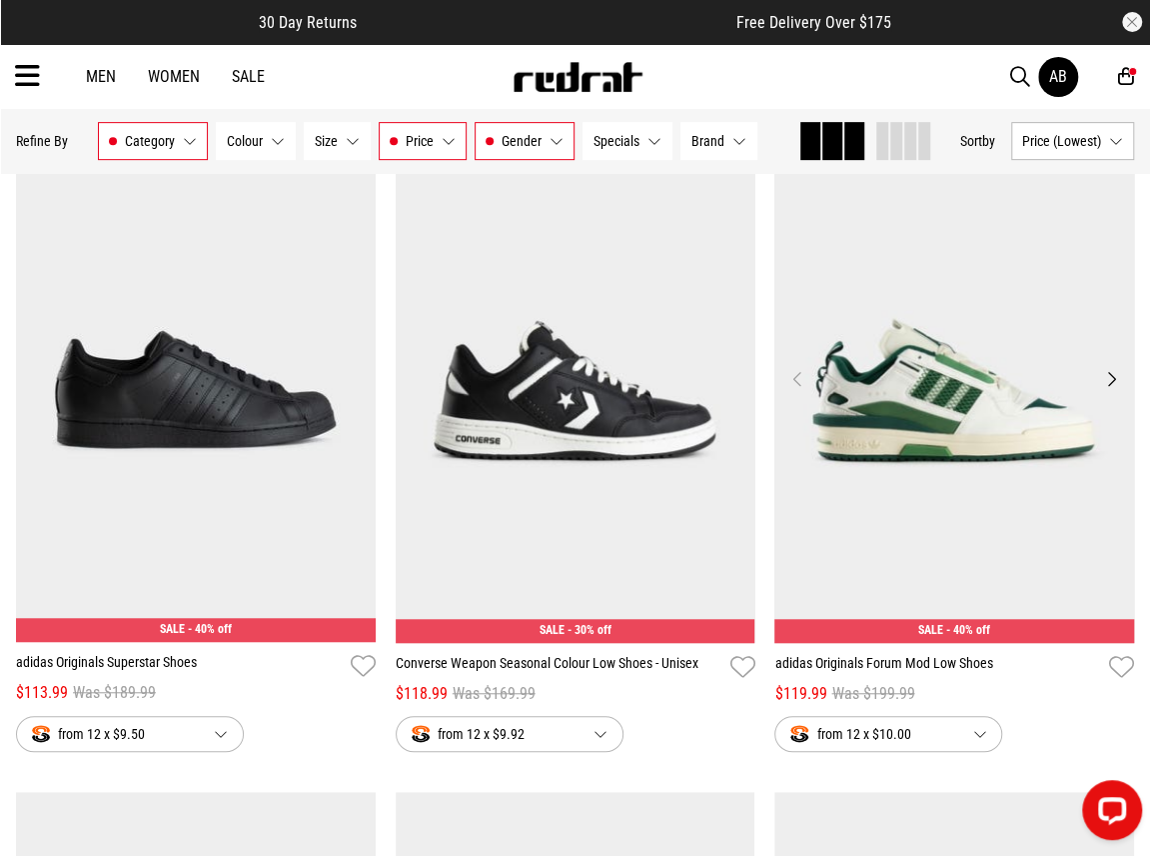
click at [1114, 380] on button "Next" at bounding box center [1112, 379] width 25 height 24
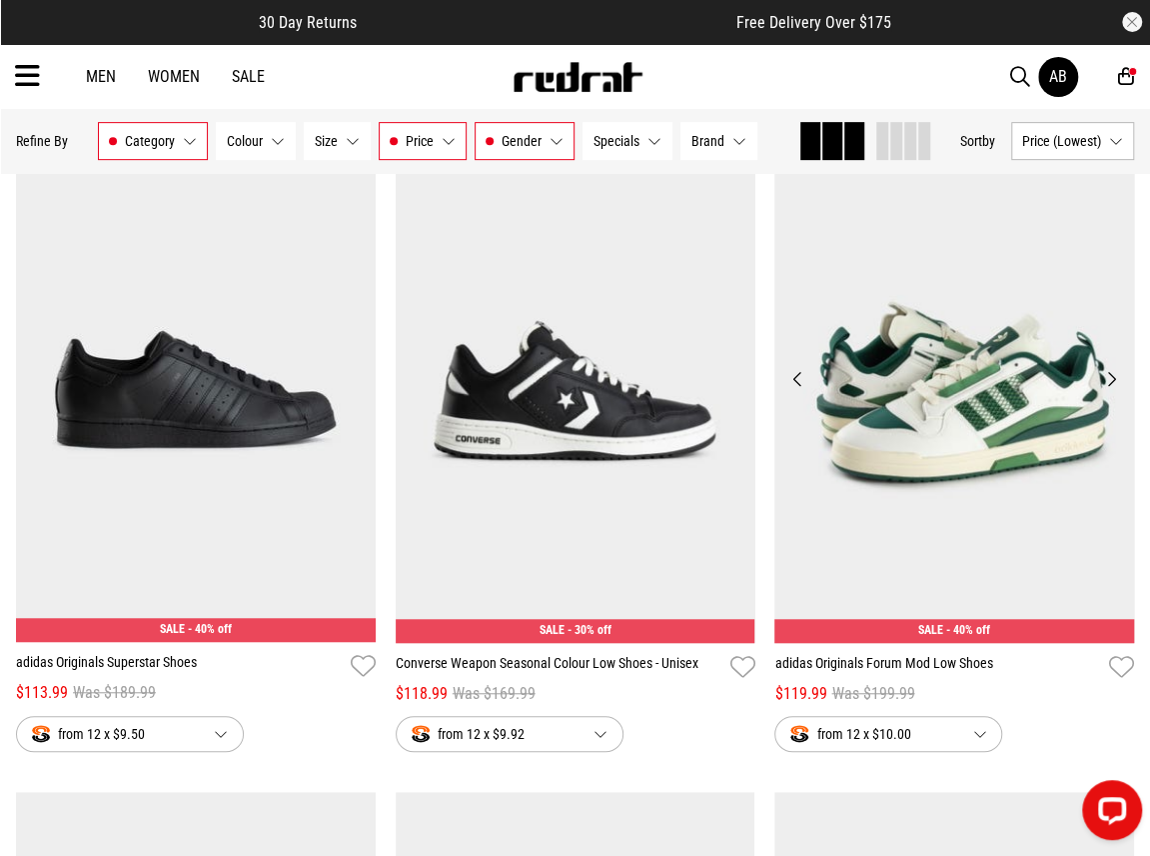
click at [1114, 380] on button "Next" at bounding box center [1112, 379] width 25 height 24
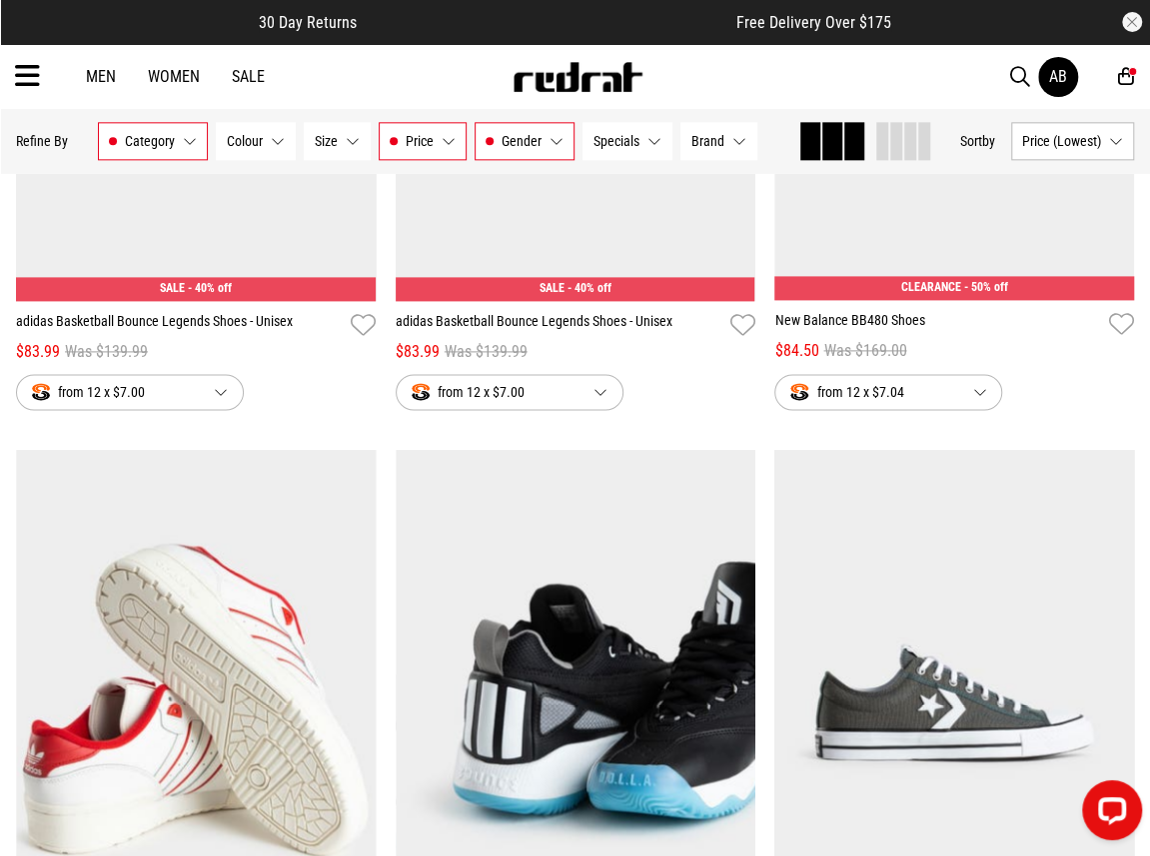
scroll to position [4774, 0]
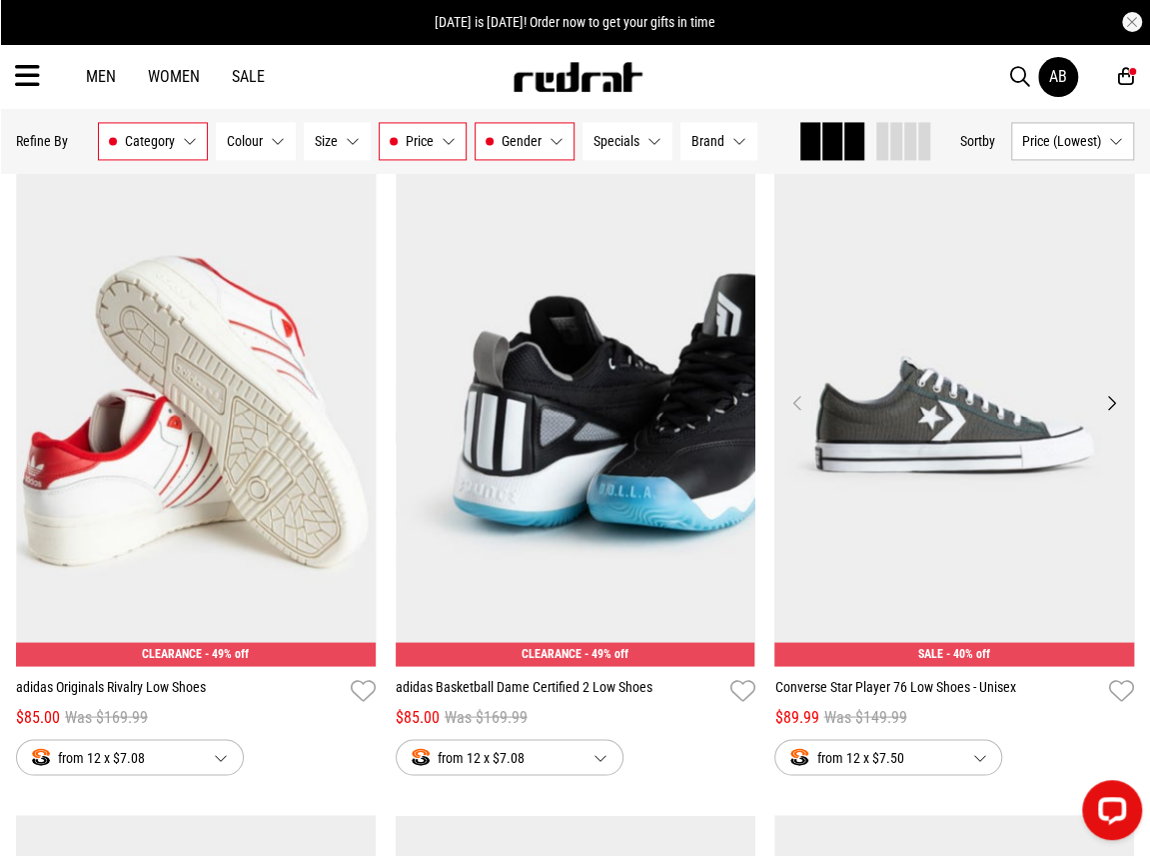
click at [954, 445] on img at bounding box center [955, 414] width 360 height 504
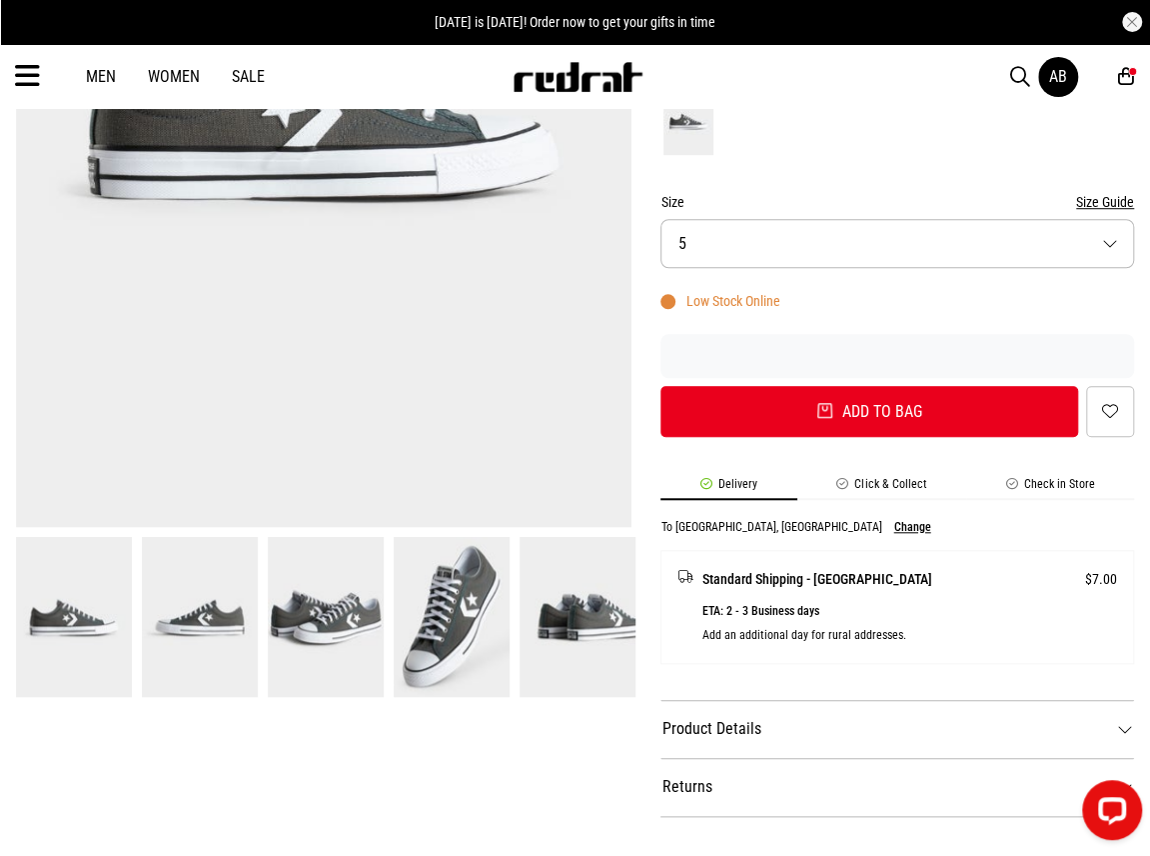
click at [473, 598] on img at bounding box center [452, 617] width 116 height 160
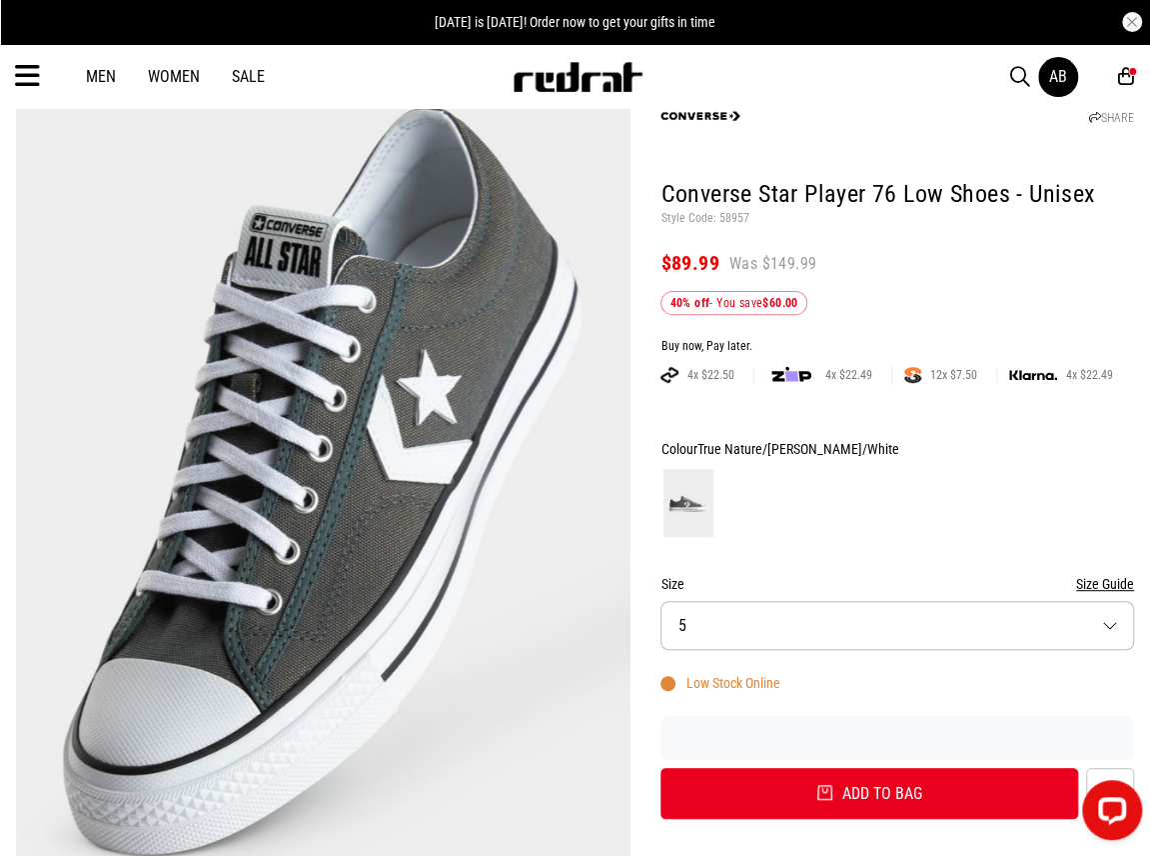
scroll to position [100, 0]
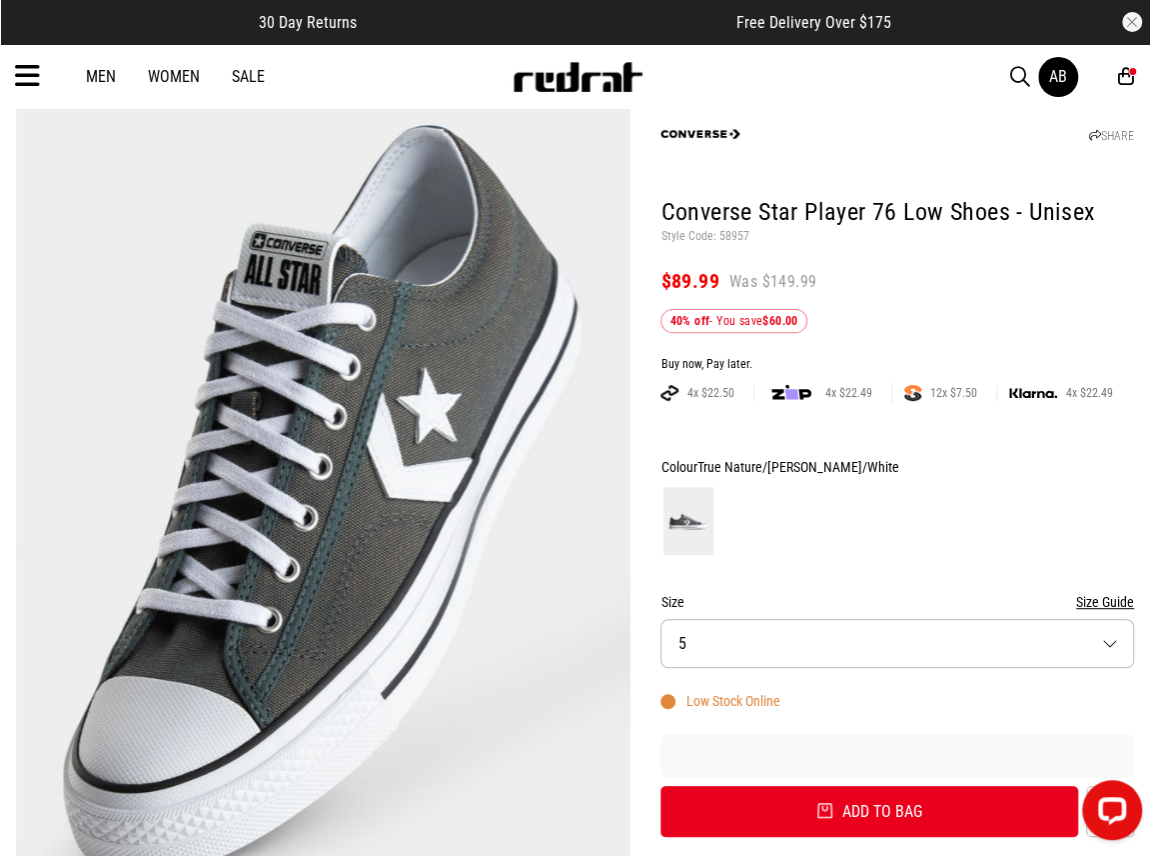
click at [736, 641] on button "Size 5" at bounding box center [898, 643] width 474 height 49
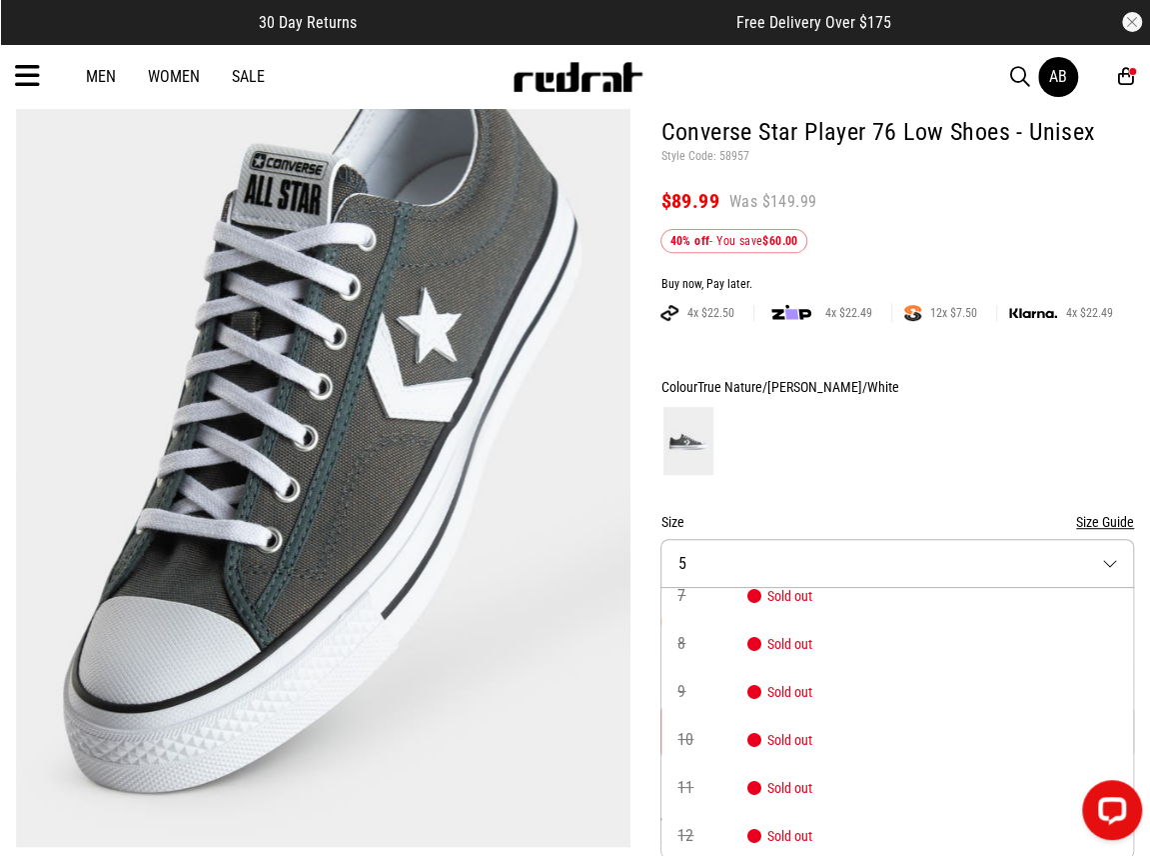
scroll to position [114, 0]
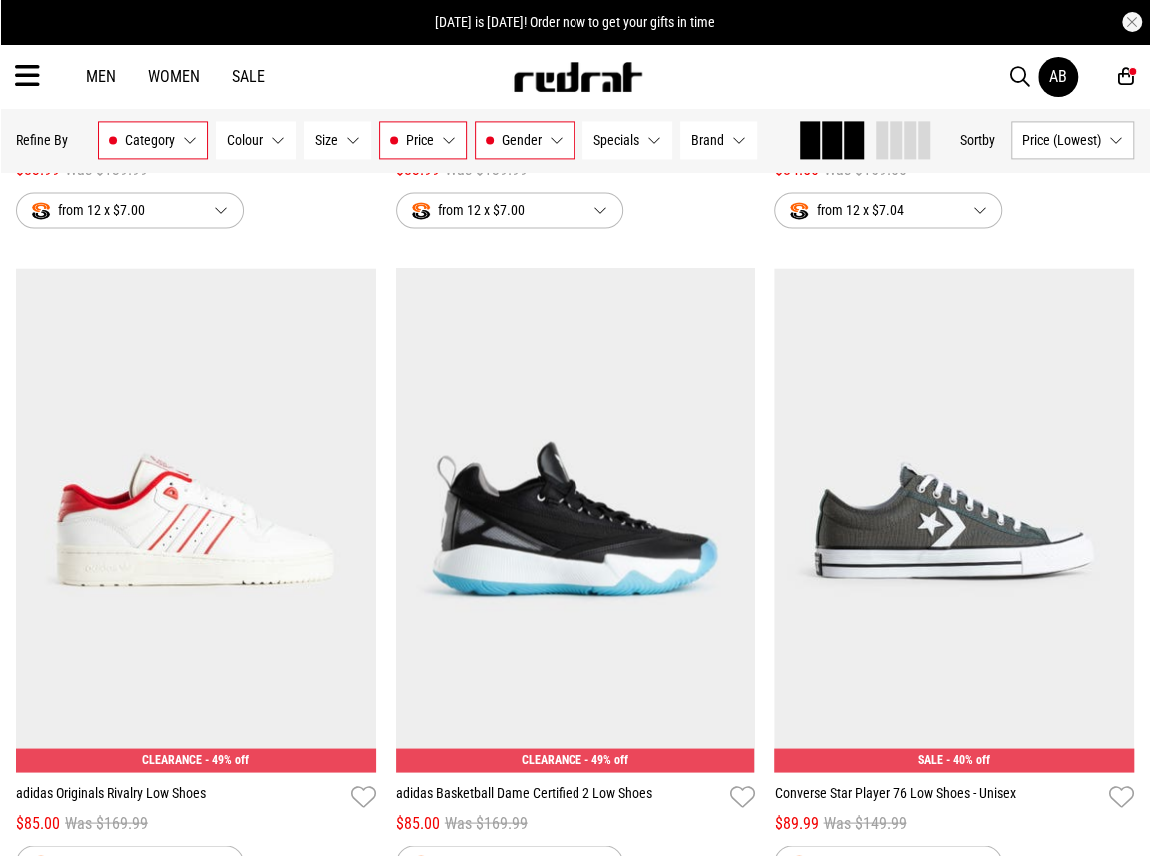
click at [342, 137] on button "Size None selected" at bounding box center [337, 140] width 67 height 38
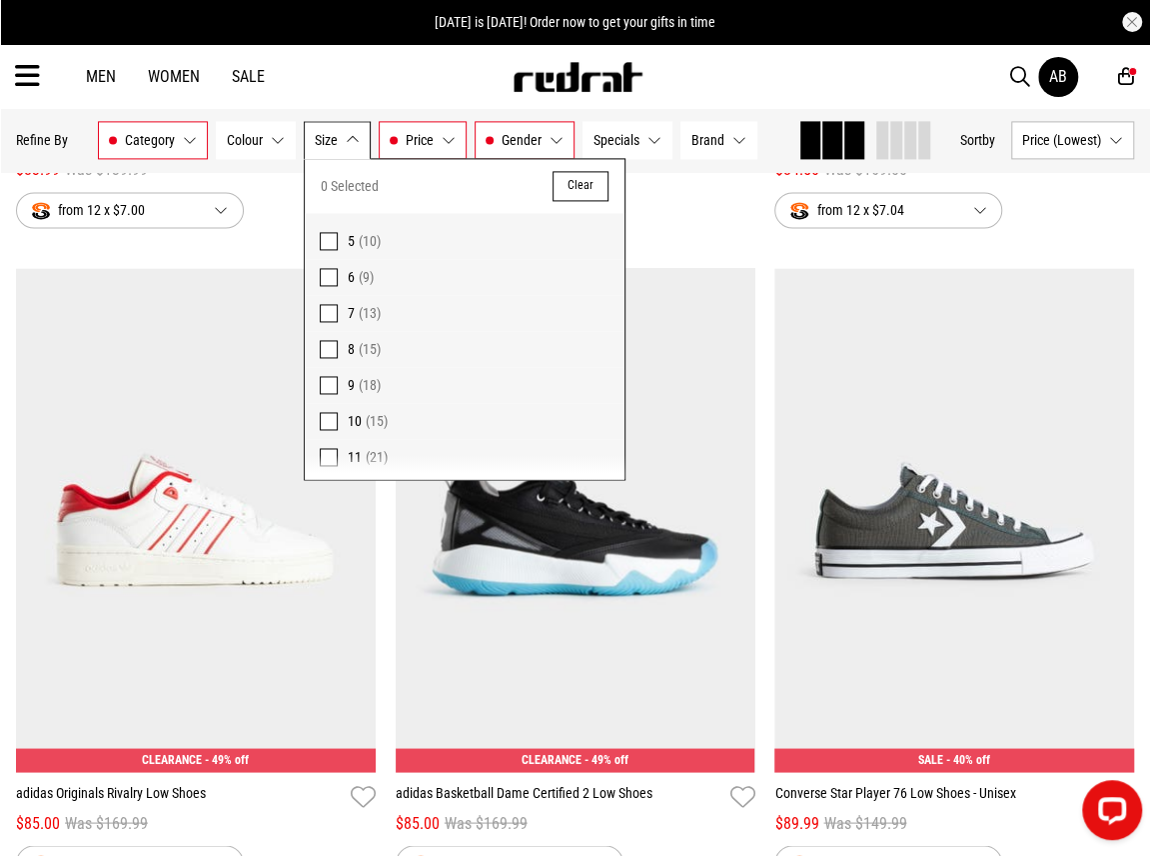
click at [348, 419] on span "10" at bounding box center [355, 421] width 14 height 16
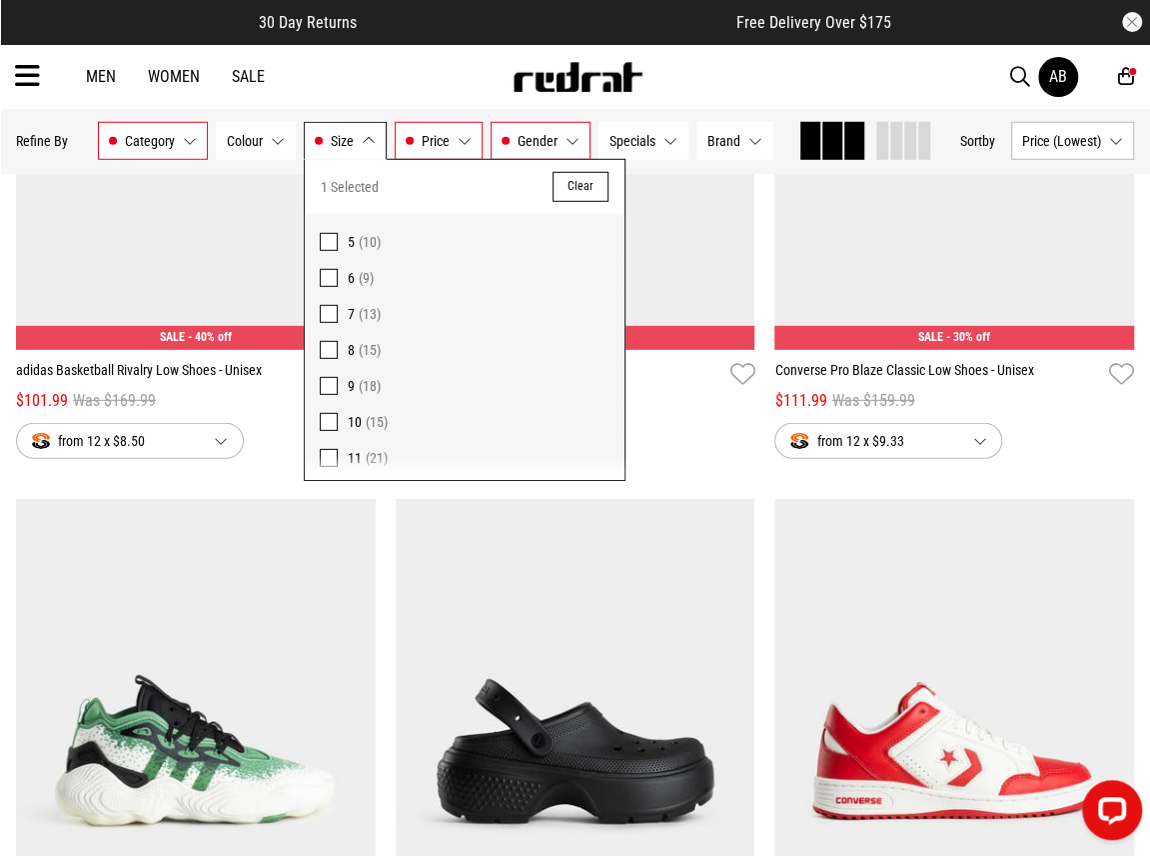
scroll to position [2858, 0]
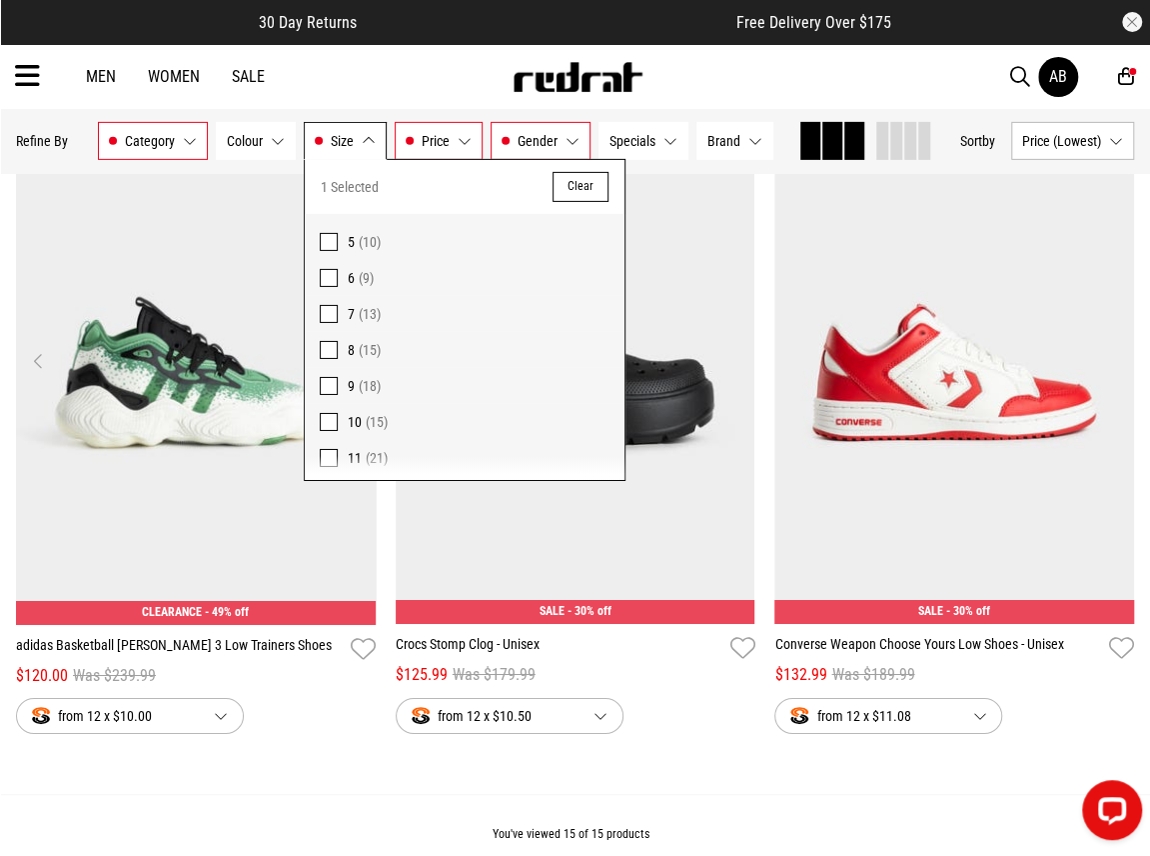
drag, startPoint x: 282, startPoint y: 289, endPoint x: 284, endPoint y: 575, distance: 285.9
click at [288, 579] on img at bounding box center [196, 373] width 360 height 504
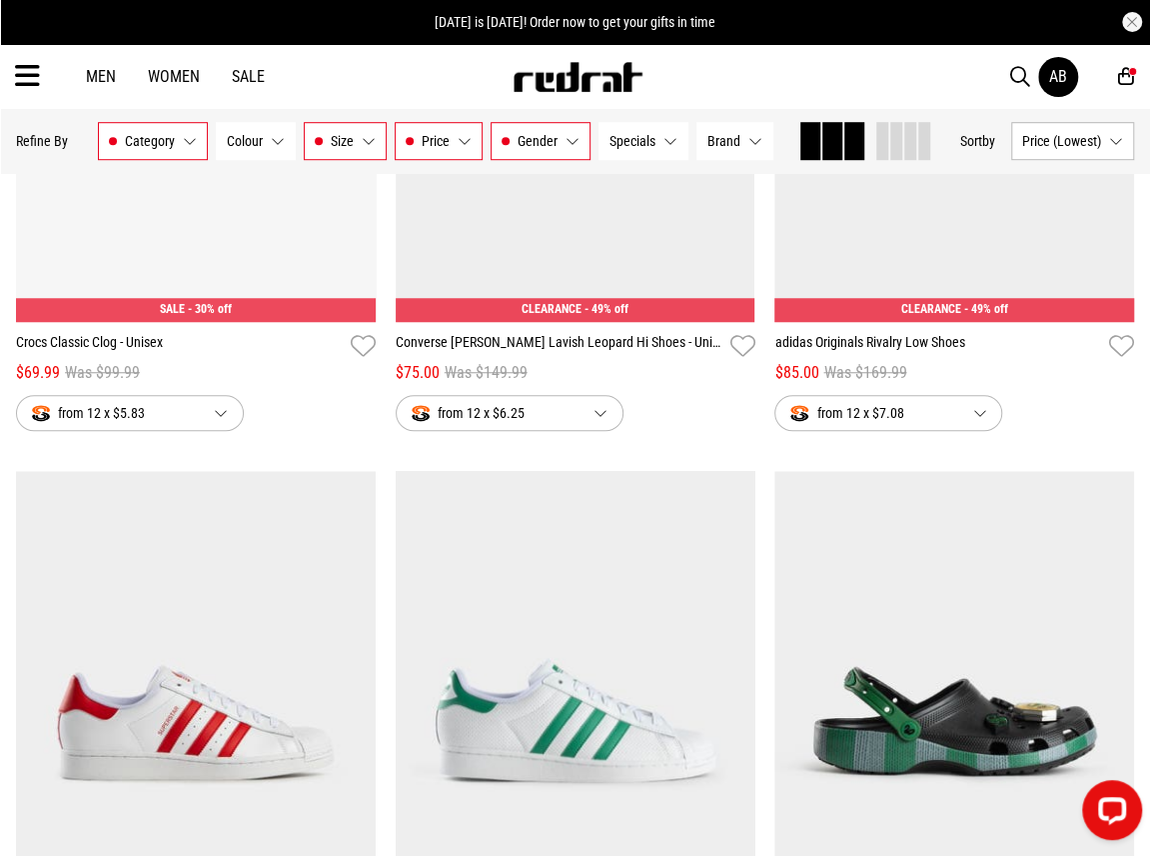
scroll to position [852, 0]
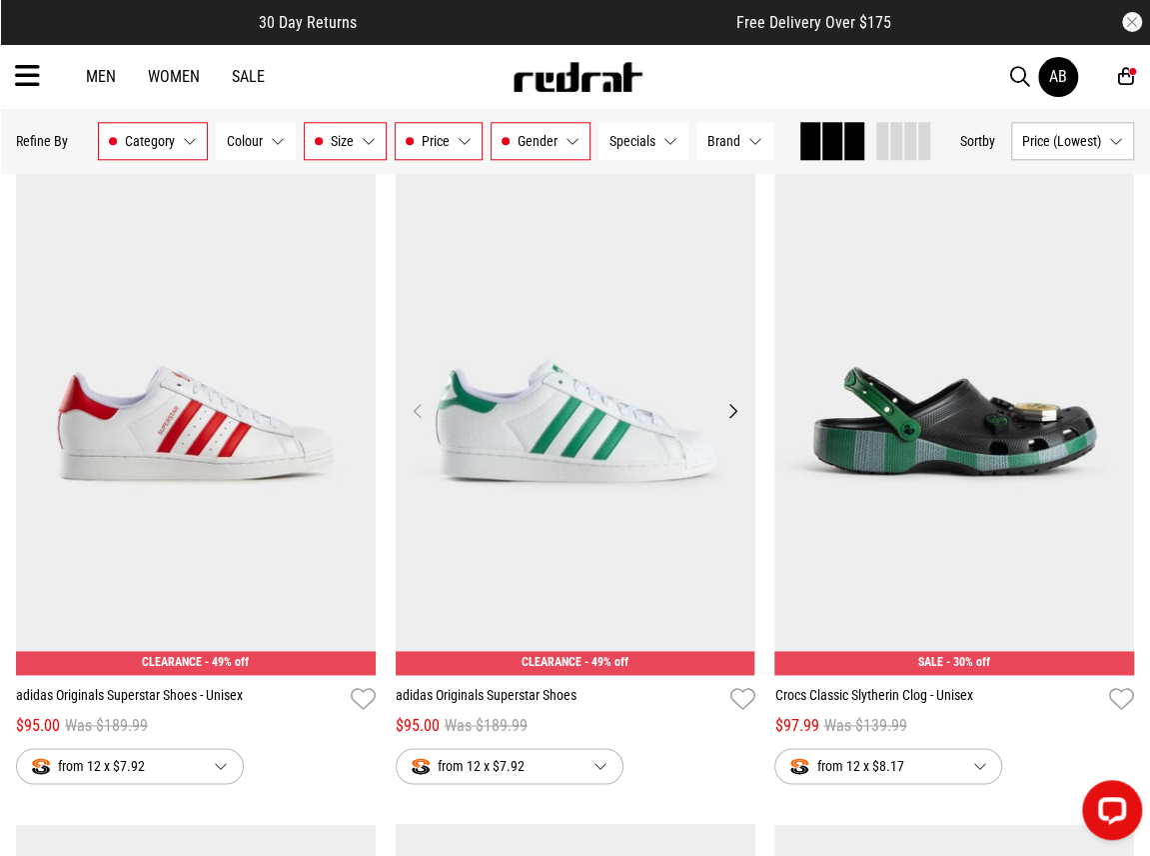
click at [548, 421] on img at bounding box center [576, 423] width 360 height 504
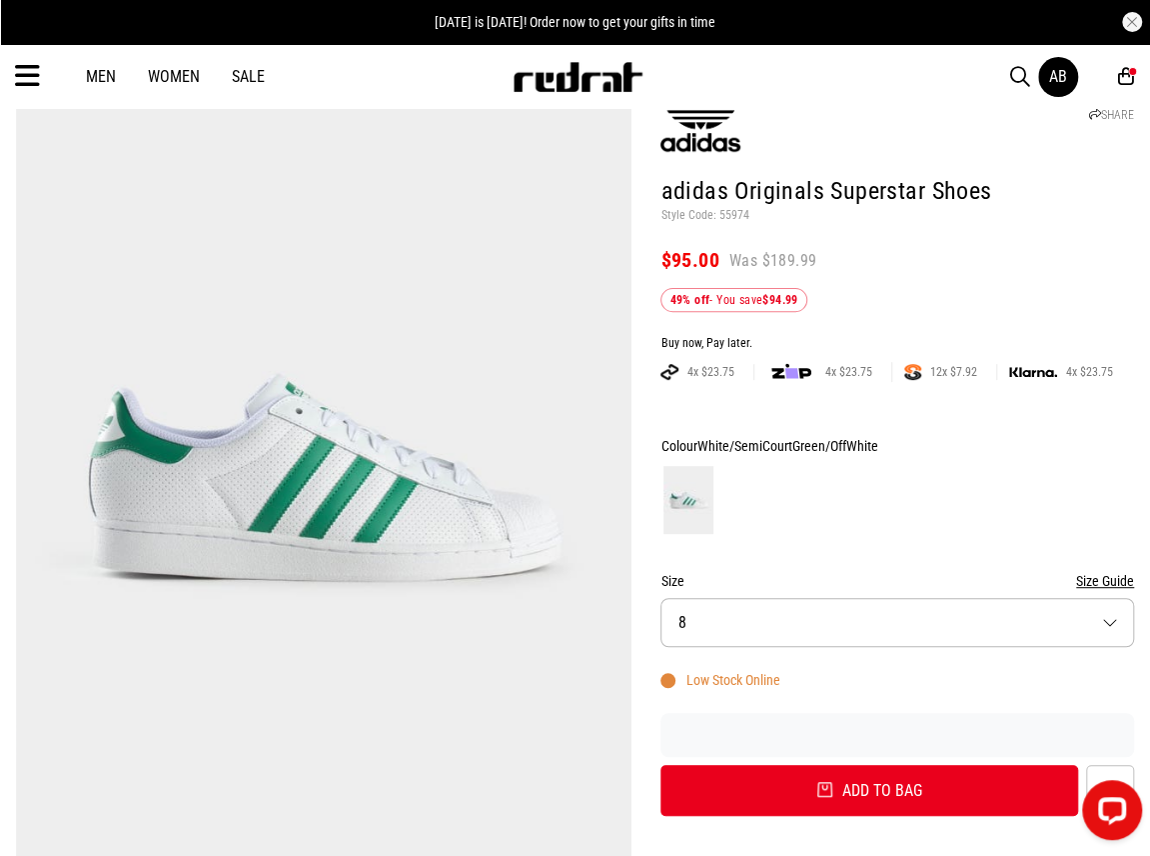
scroll to position [300, 0]
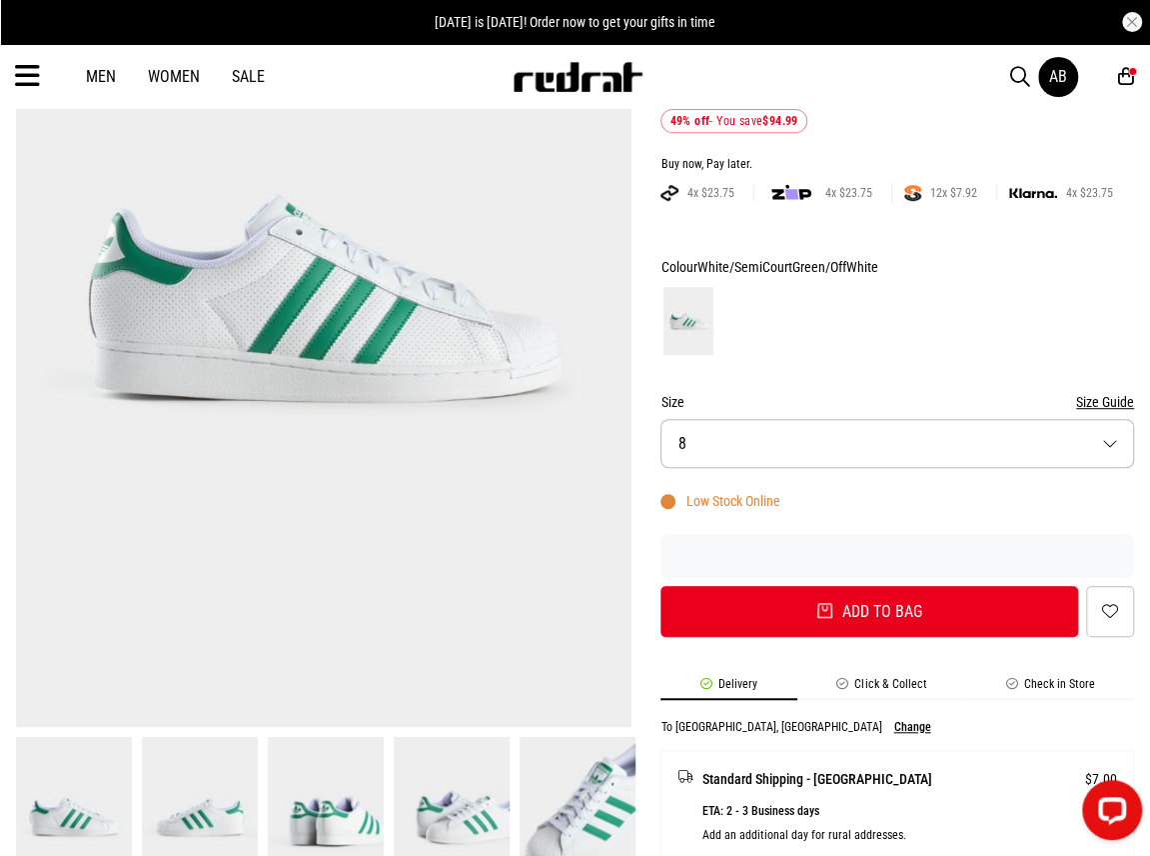
click at [480, 817] on img at bounding box center [452, 817] width 116 height 160
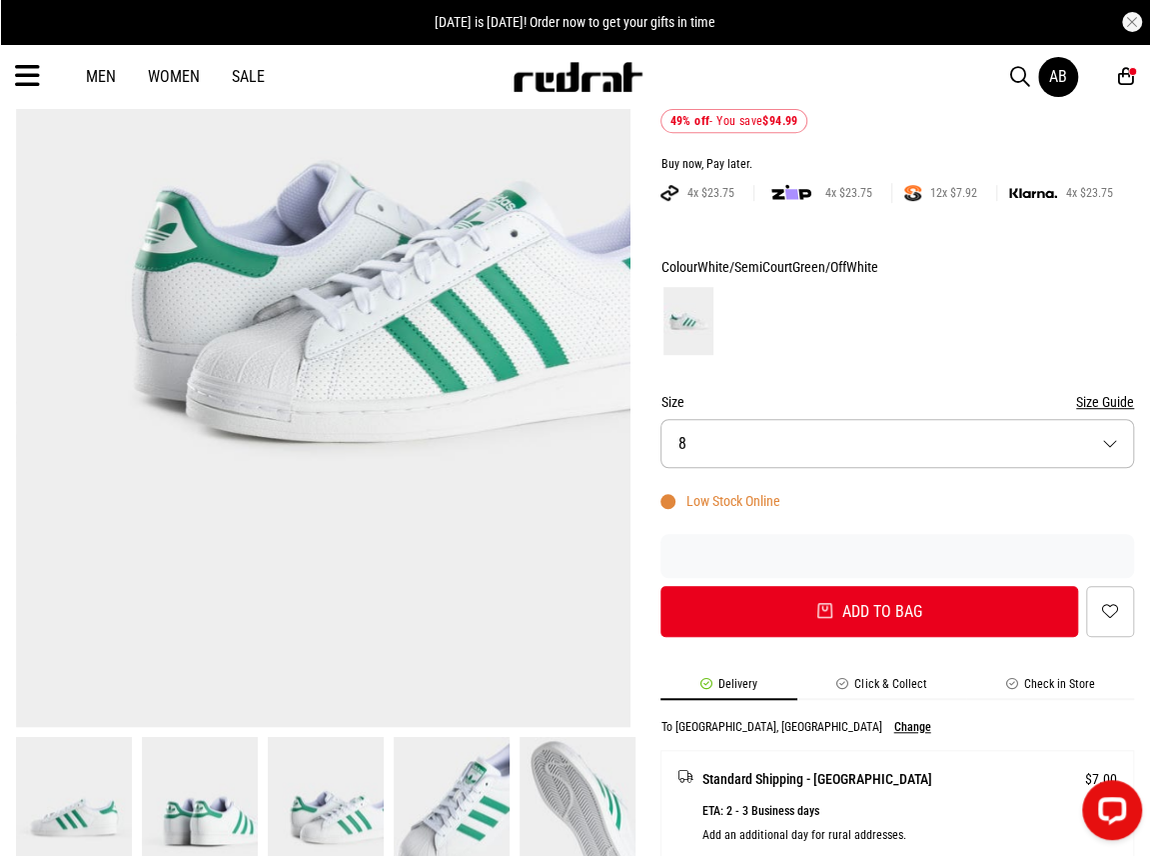
click at [572, 812] on img at bounding box center [578, 817] width 116 height 160
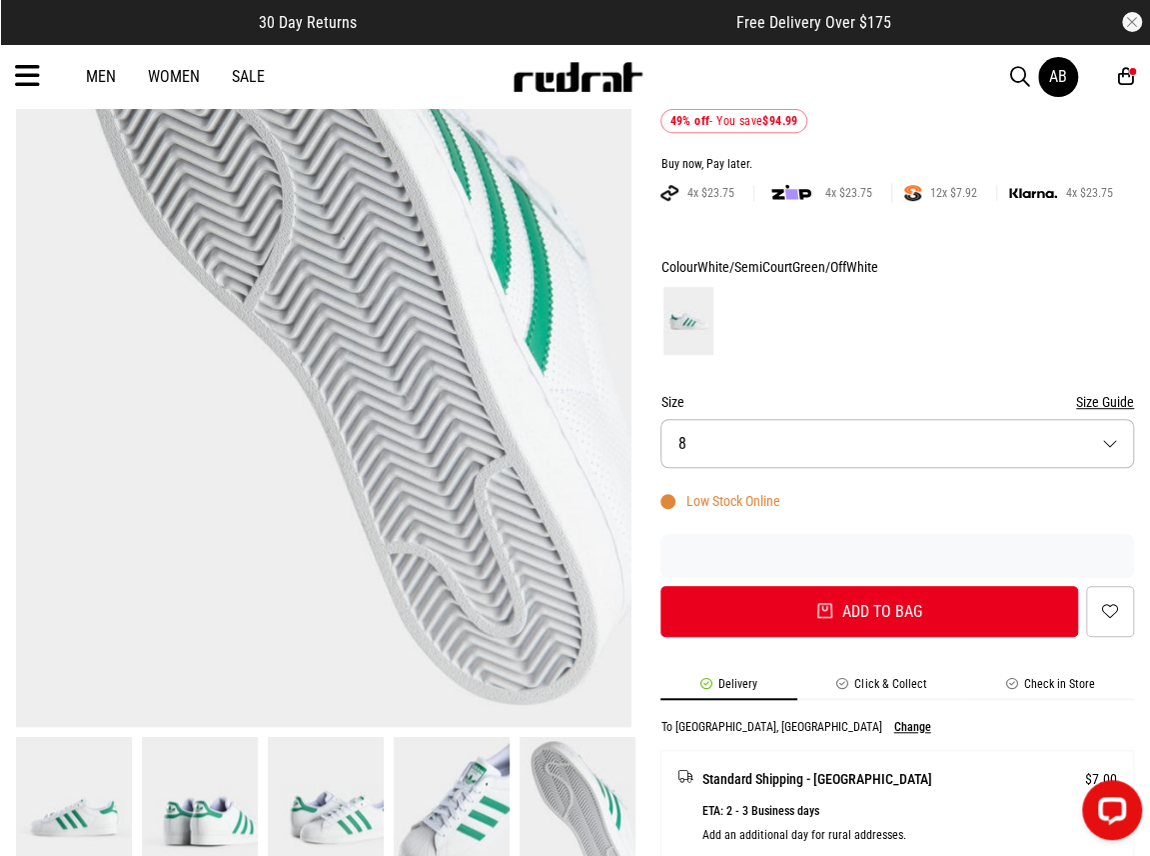
click at [788, 433] on button "Size 8" at bounding box center [898, 443] width 474 height 49
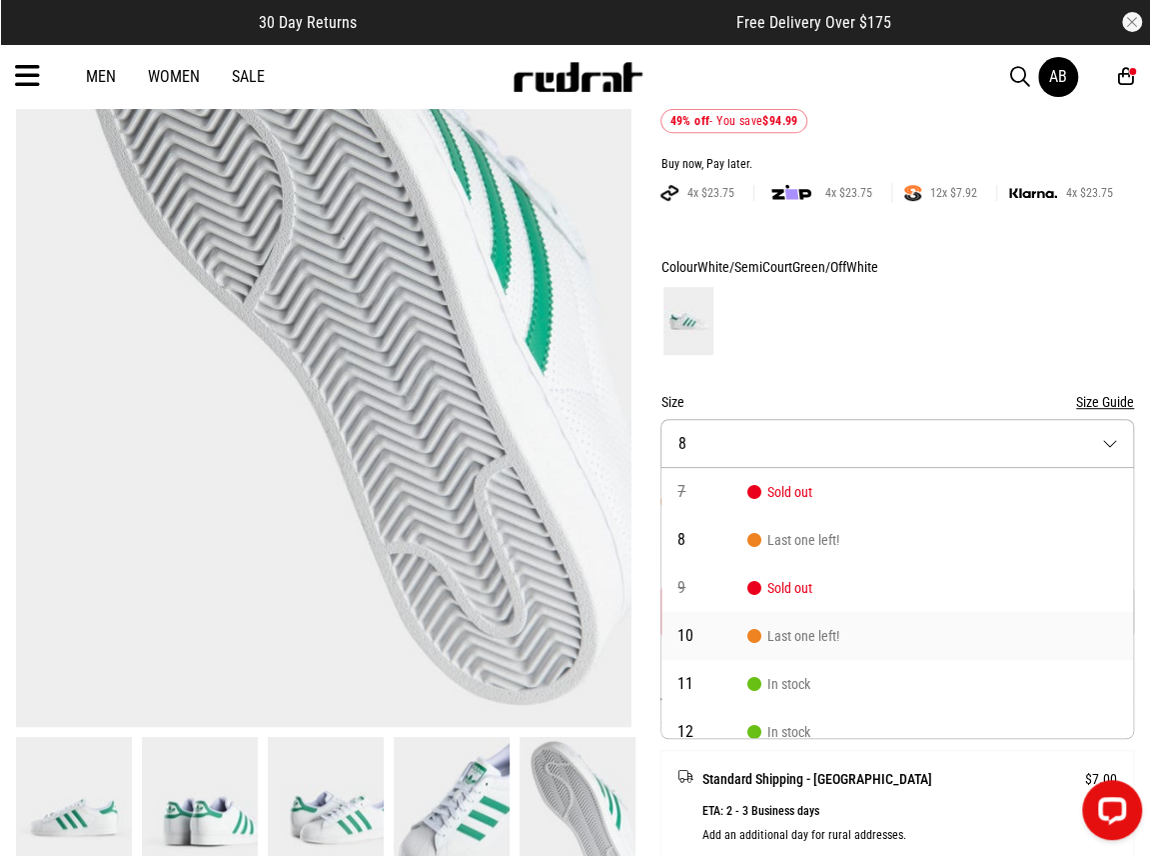
click at [729, 635] on span "10" at bounding box center [713, 636] width 70 height 16
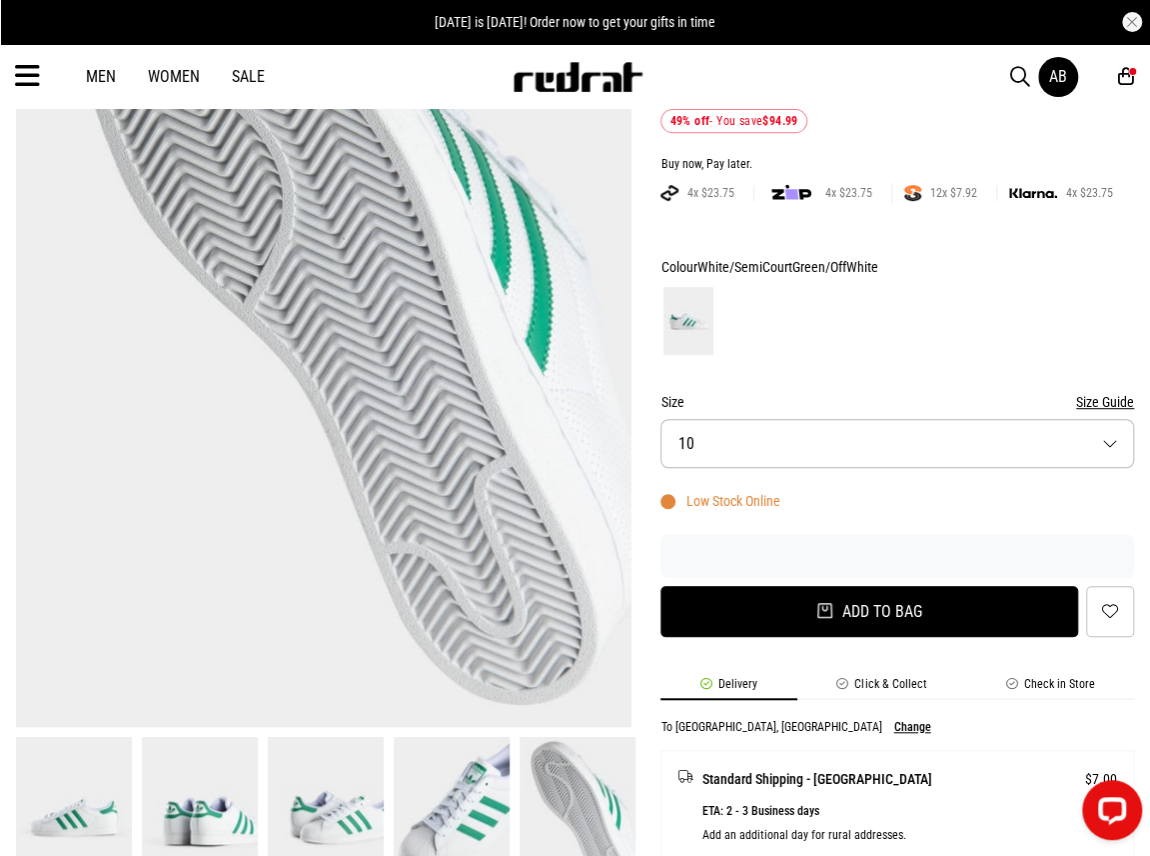
click at [775, 621] on button "Add to bag" at bounding box center [870, 611] width 418 height 51
select select "**"
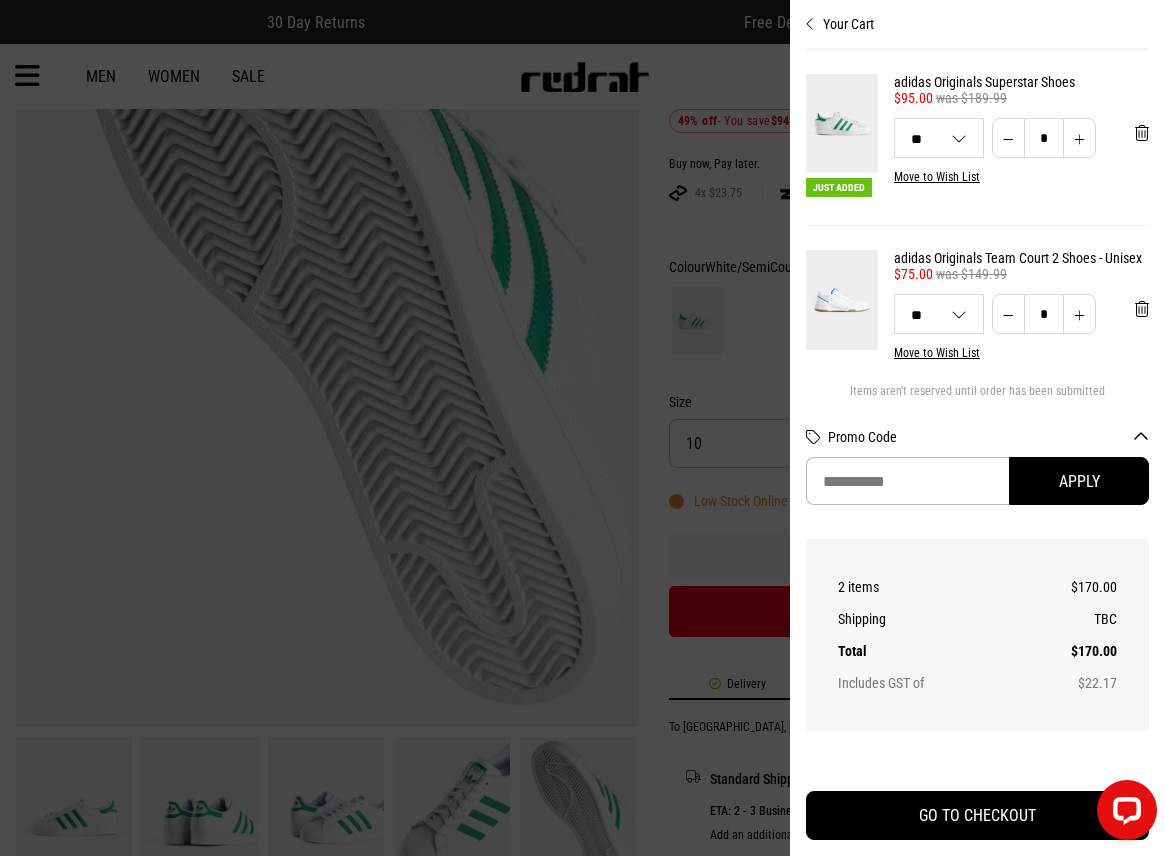
click at [838, 23] on button "Your Cart" at bounding box center [978, 16] width 343 height 32
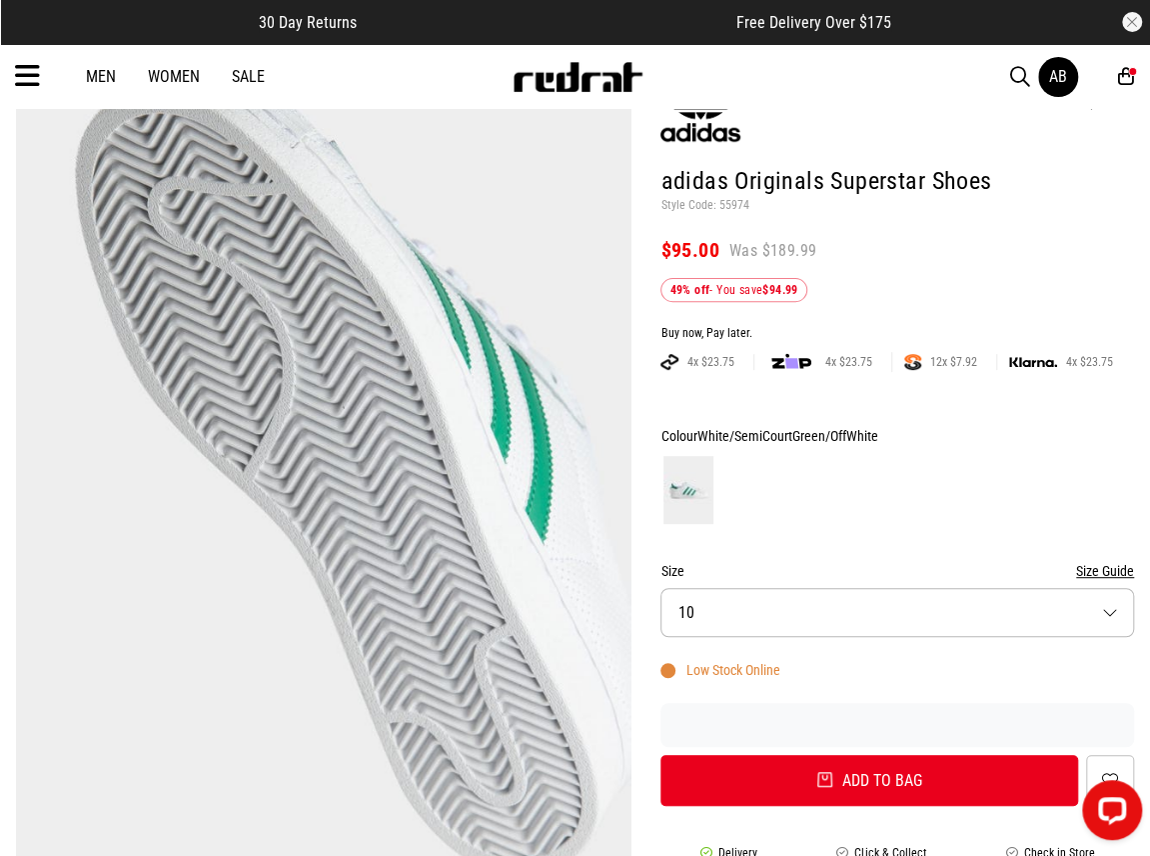
scroll to position [0, 0]
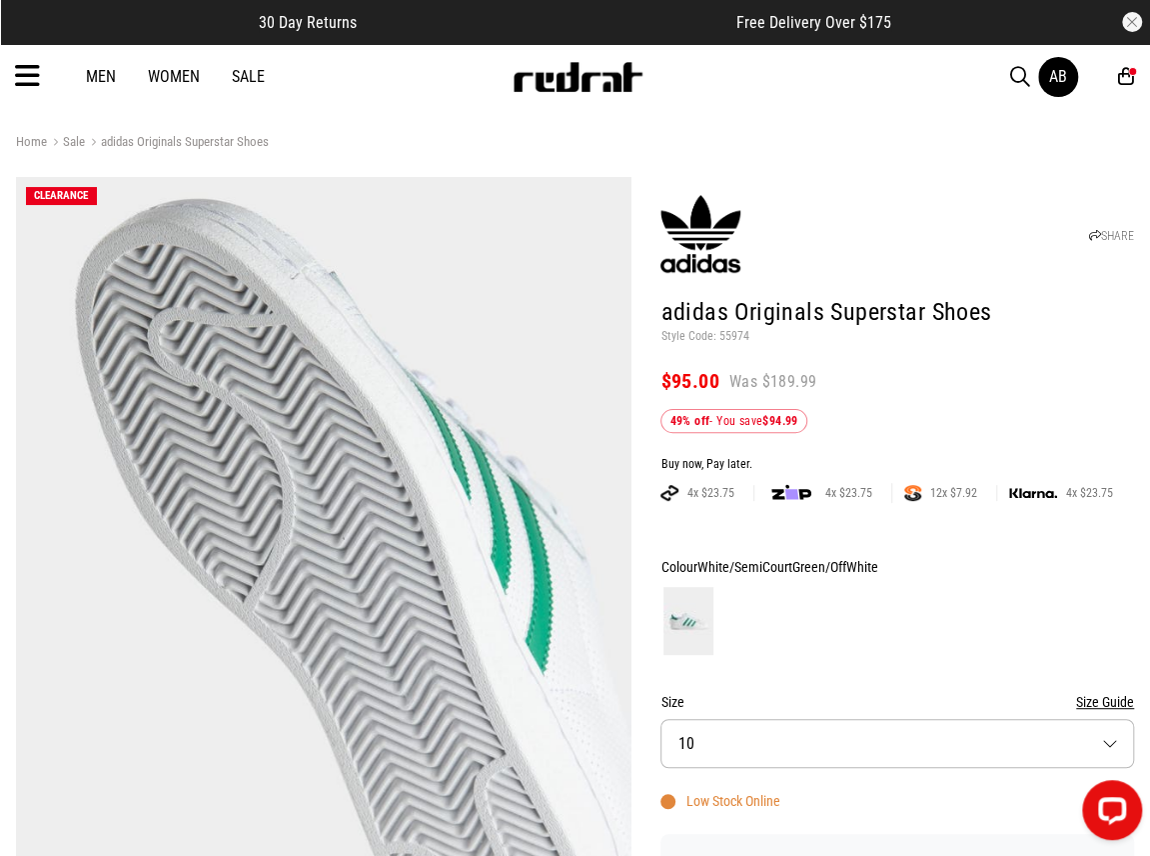
click at [255, 77] on link "Sale" at bounding box center [248, 76] width 33 height 19
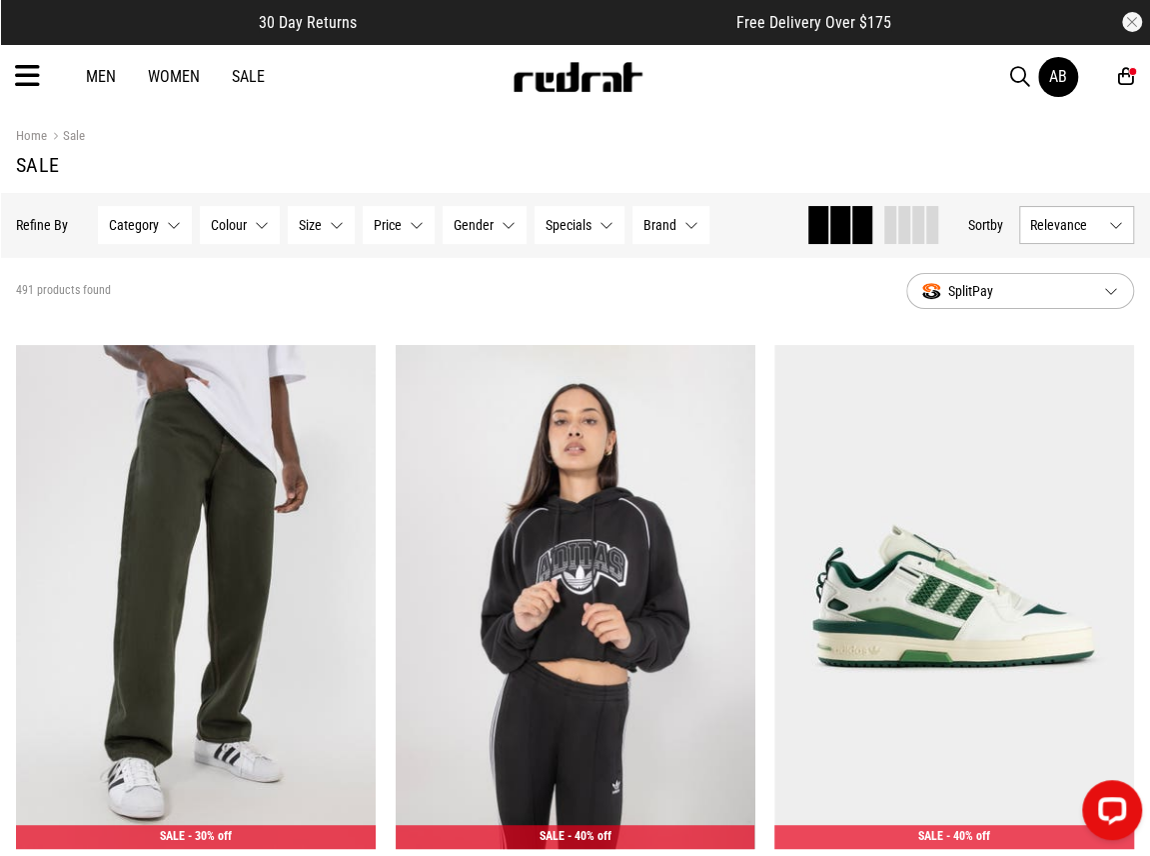
click at [334, 229] on button "Size None selected" at bounding box center [321, 225] width 67 height 38
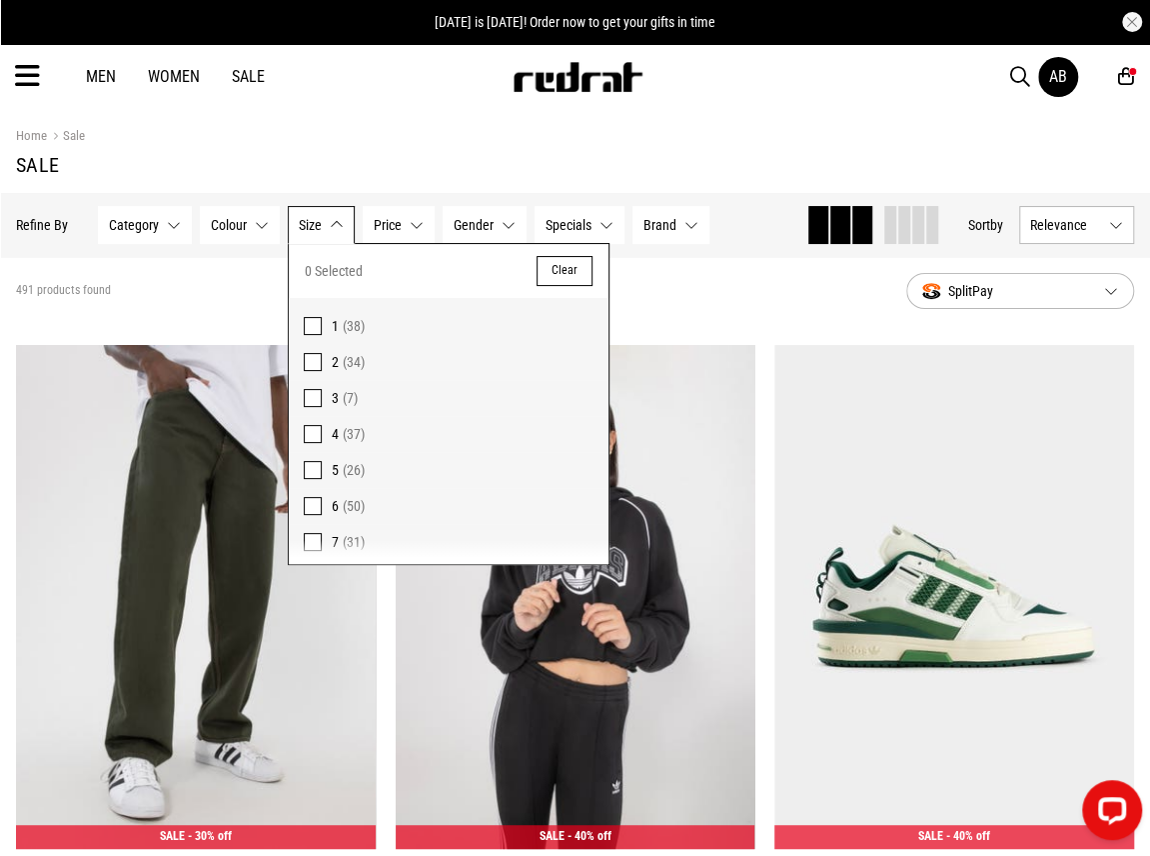
click at [166, 167] on h1 "Sale" at bounding box center [575, 165] width 1119 height 24
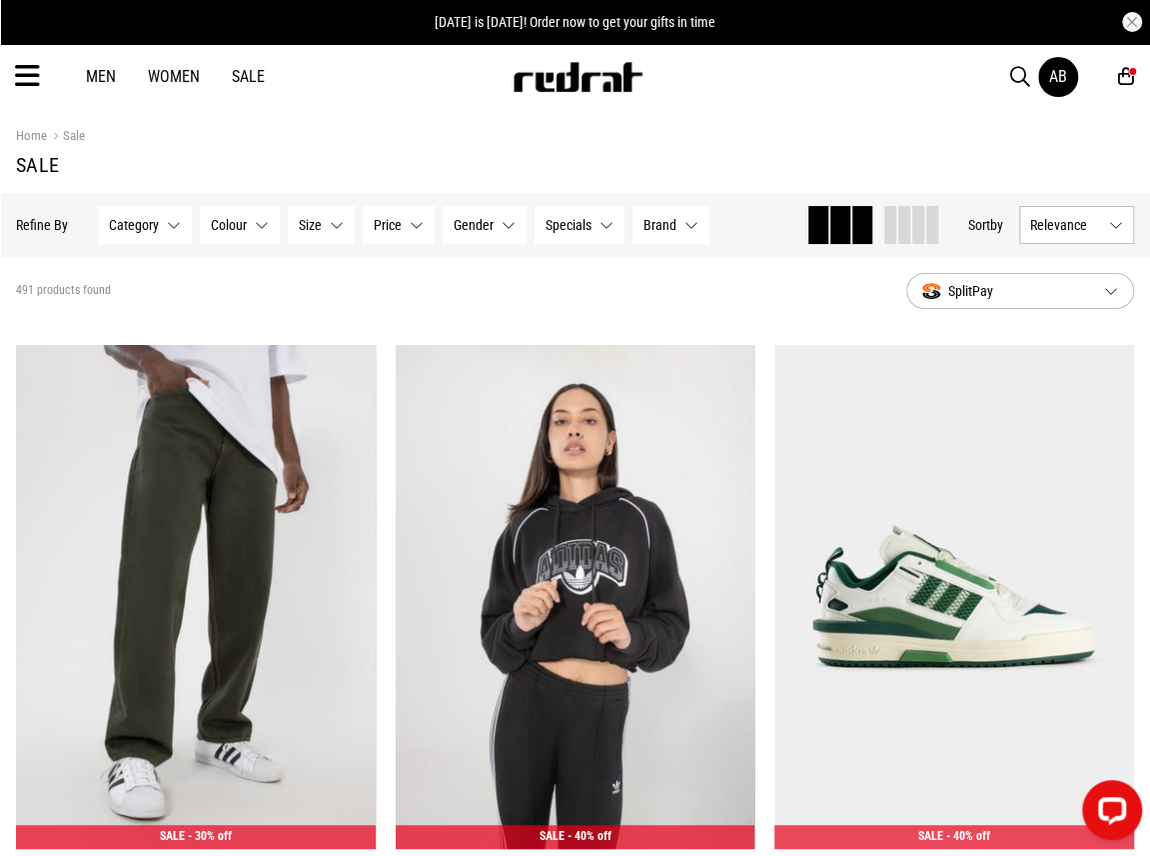
click at [299, 226] on span "Size" at bounding box center [310, 225] width 23 height 16
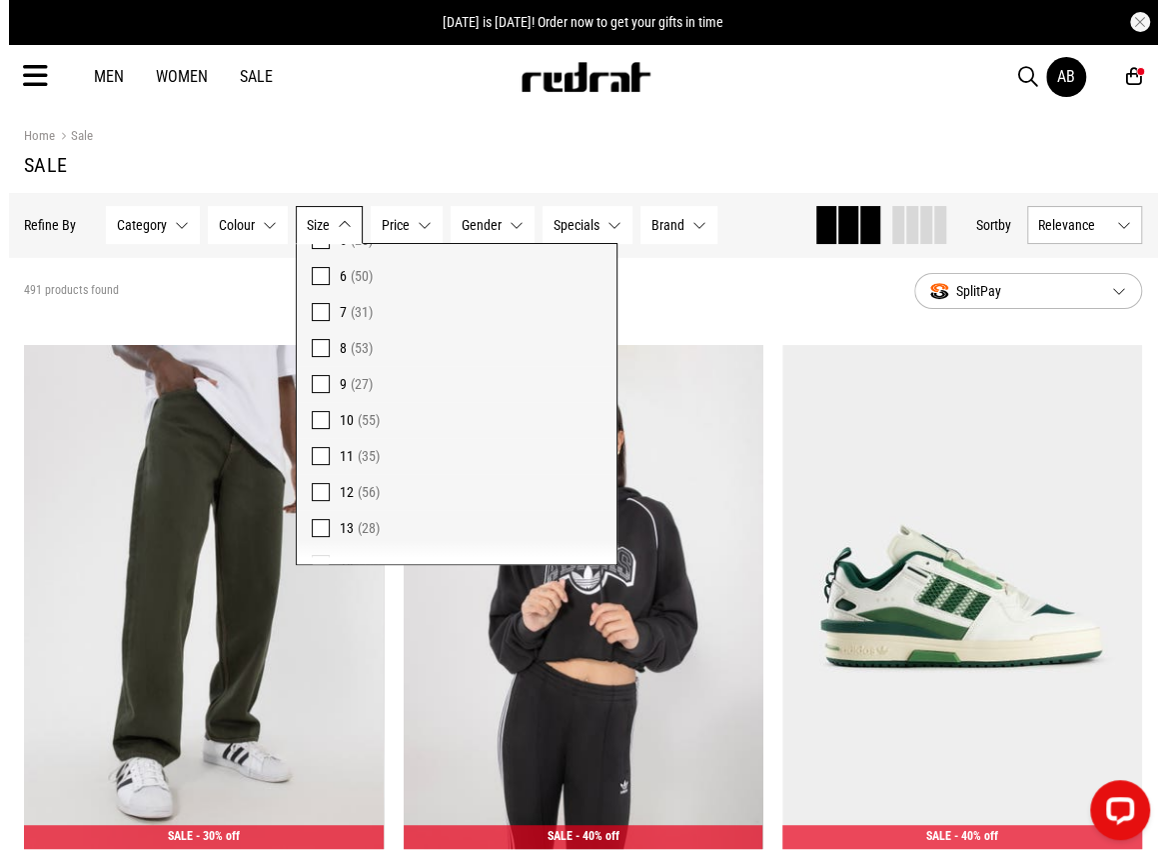
scroll to position [300, 0]
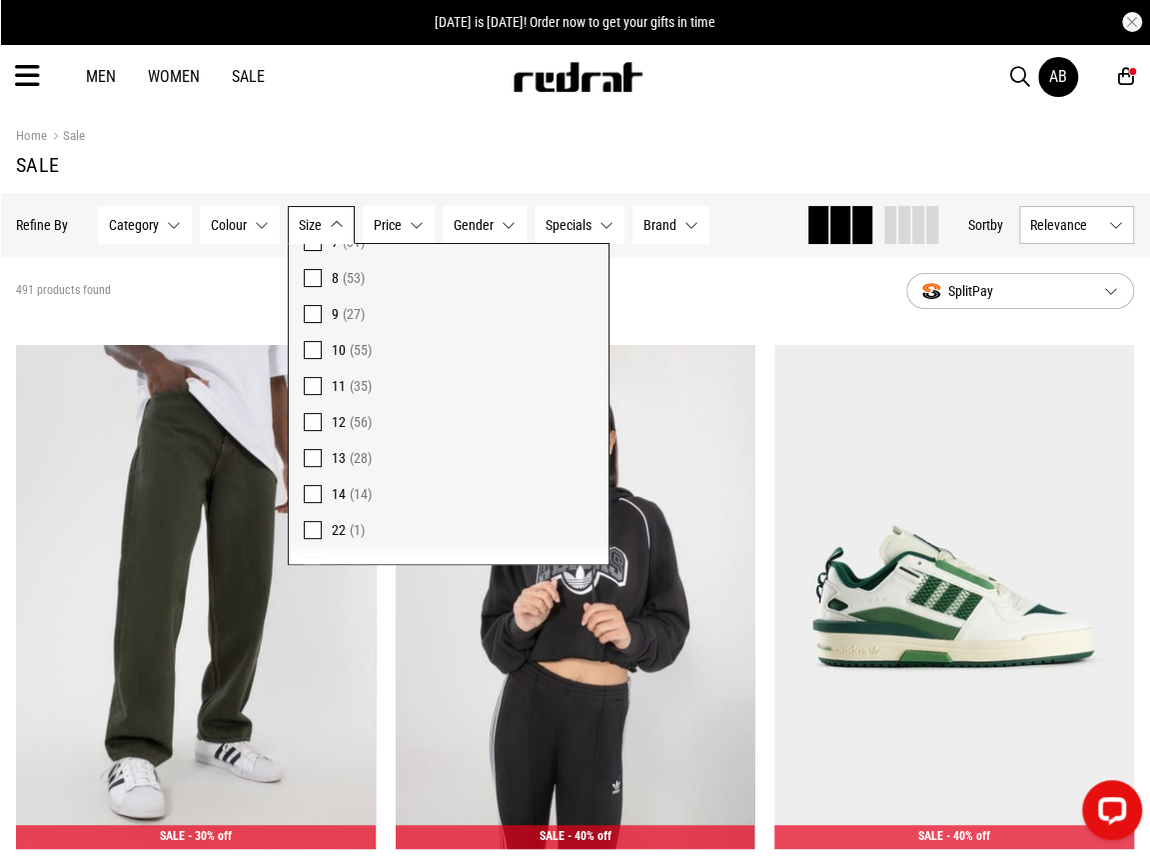
click at [332, 491] on span "14" at bounding box center [339, 494] width 14 height 16
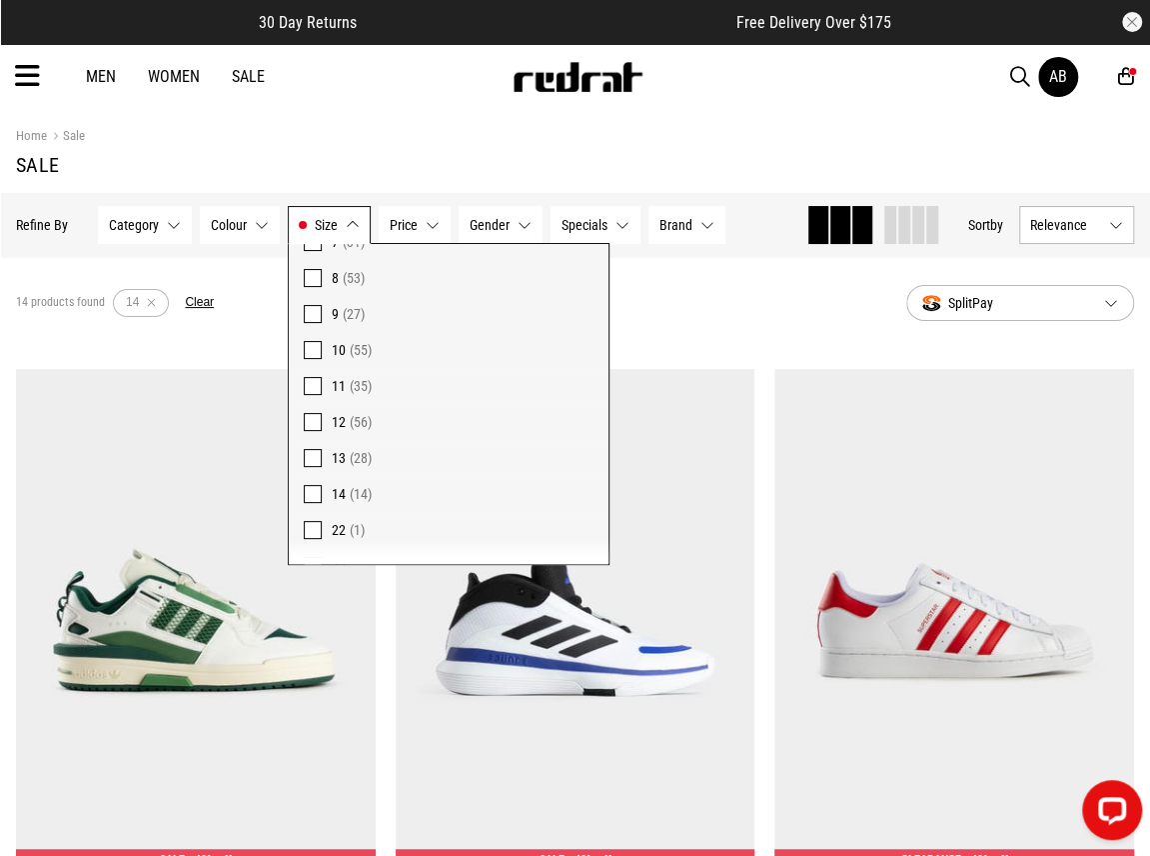
click at [352, 119] on section "Home Sale Sale" at bounding box center [575, 151] width 1119 height 84
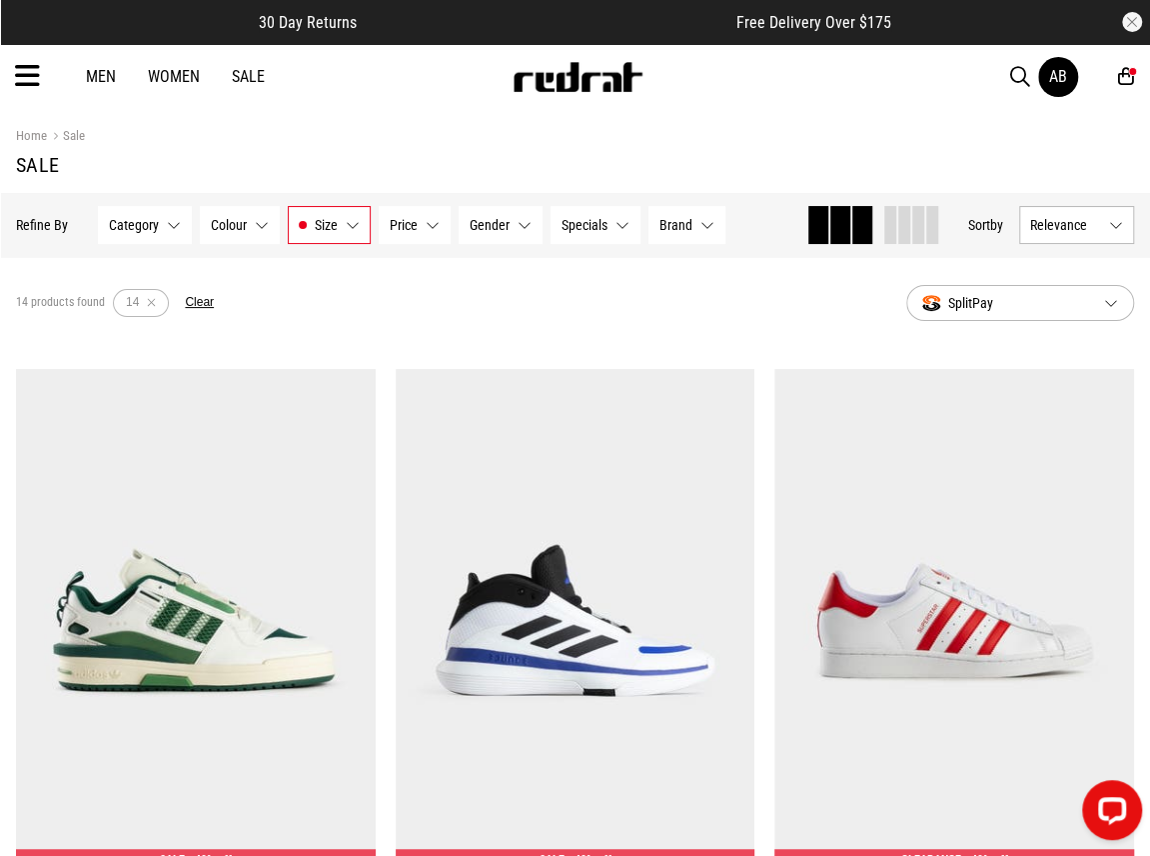
click at [160, 227] on button "Category None selected" at bounding box center [145, 225] width 94 height 38
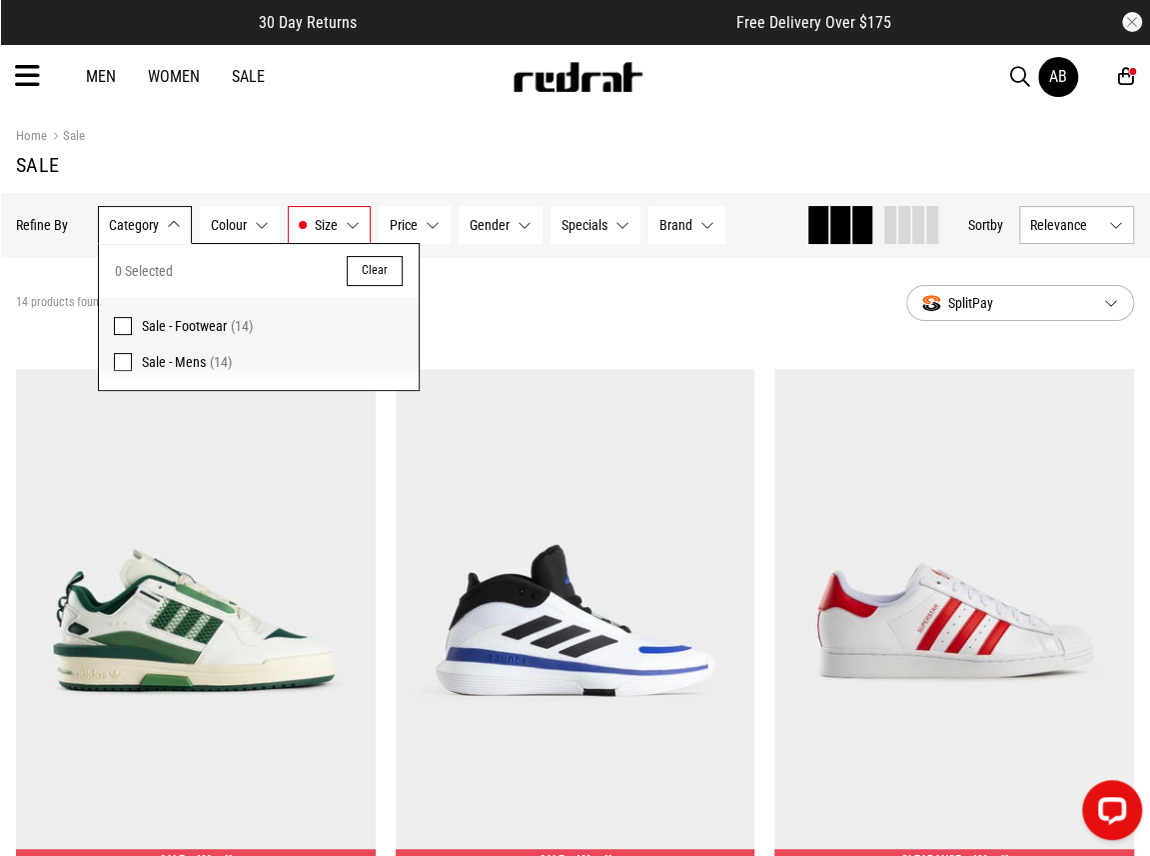
click at [30, 73] on icon at bounding box center [27, 76] width 25 height 33
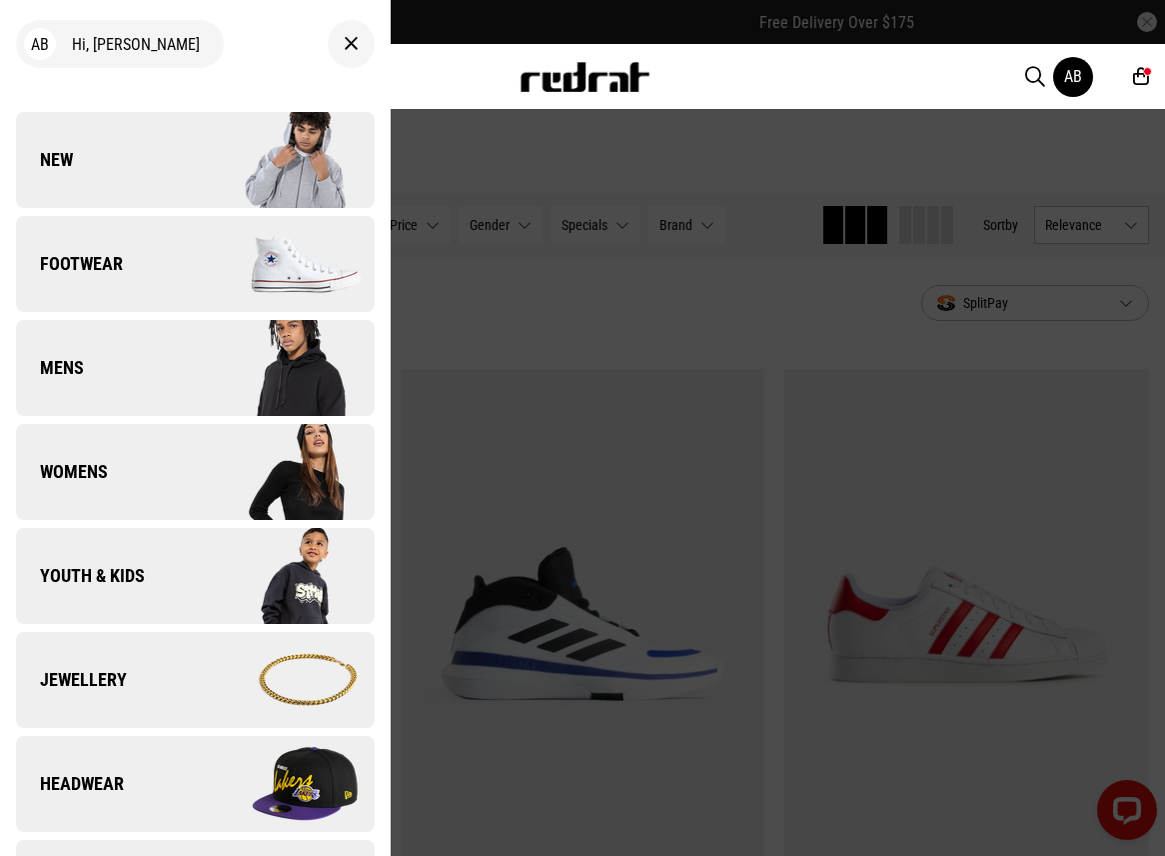
click at [164, 476] on link "Womens" at bounding box center [195, 472] width 359 height 96
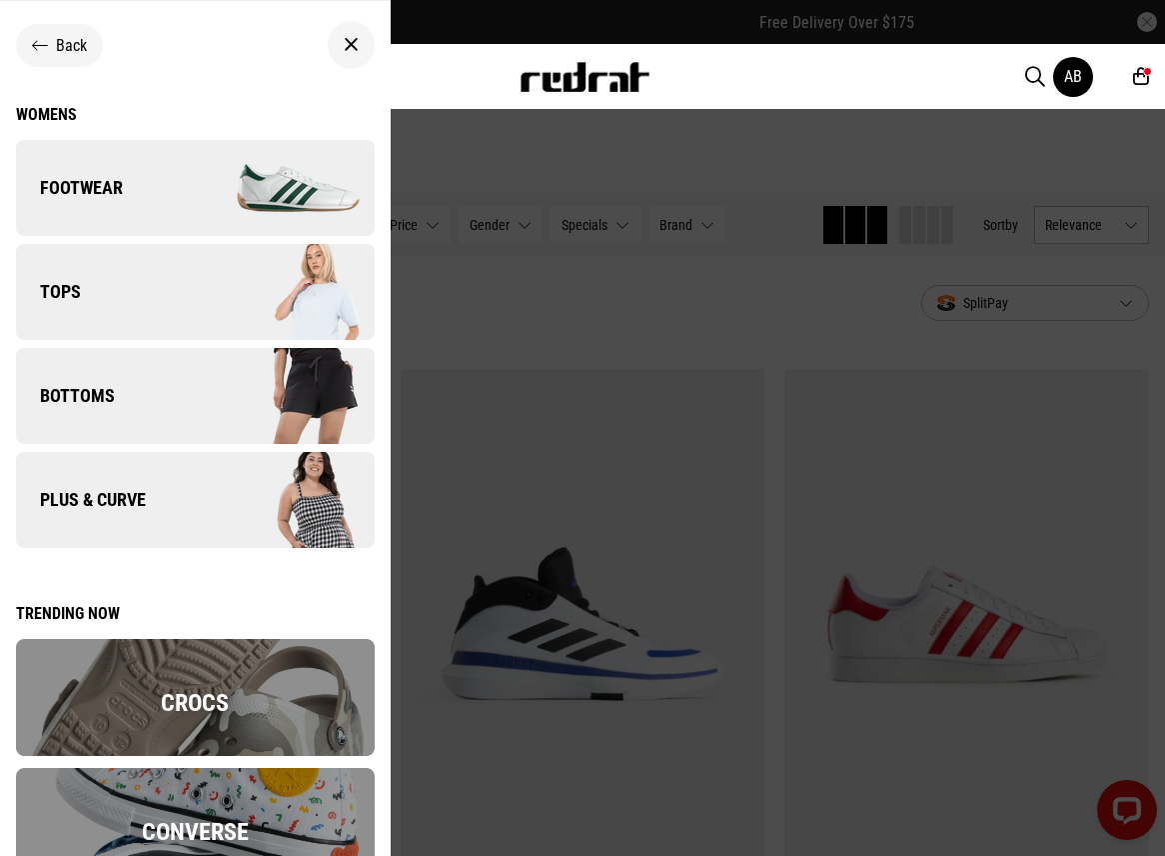
click at [60, 56] on div "Back" at bounding box center [59, 45] width 87 height 43
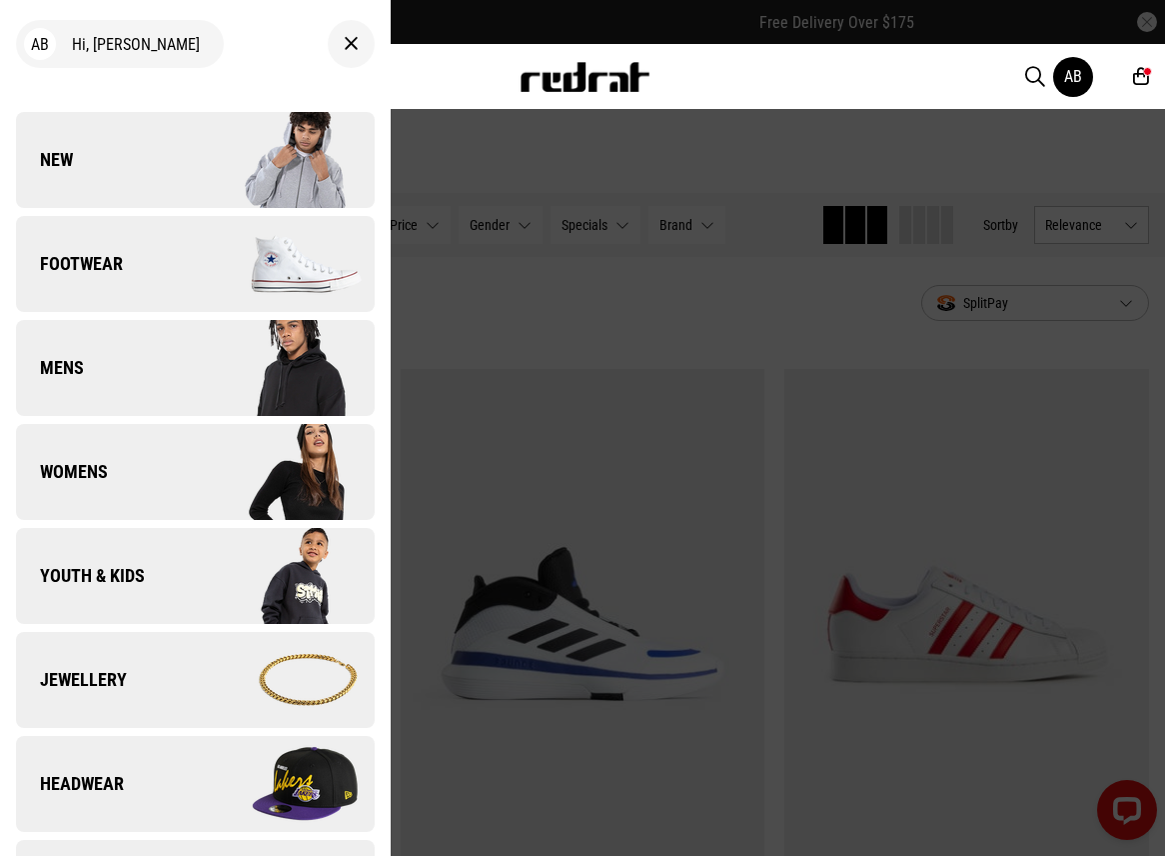
click at [182, 799] on link "Headwear" at bounding box center [195, 784] width 359 height 96
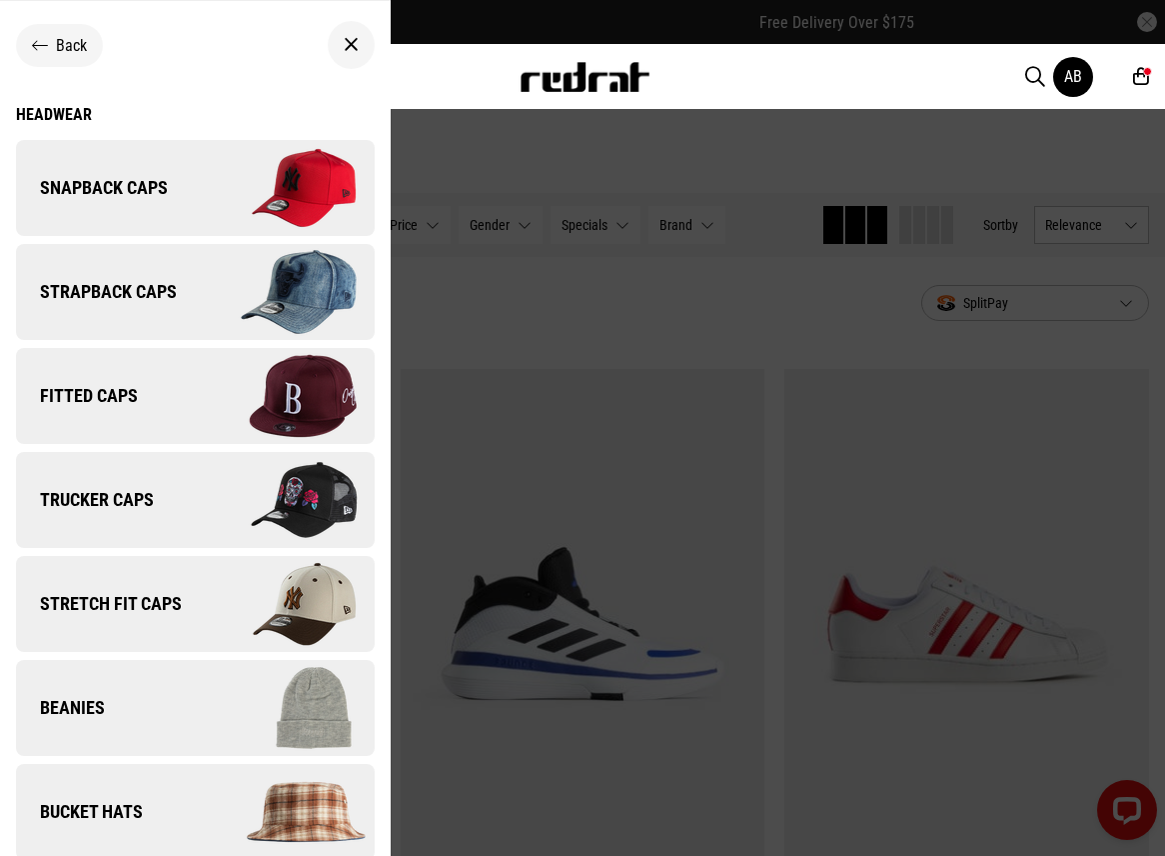
click at [1141, 77] on icon at bounding box center [1142, 76] width 16 height 21
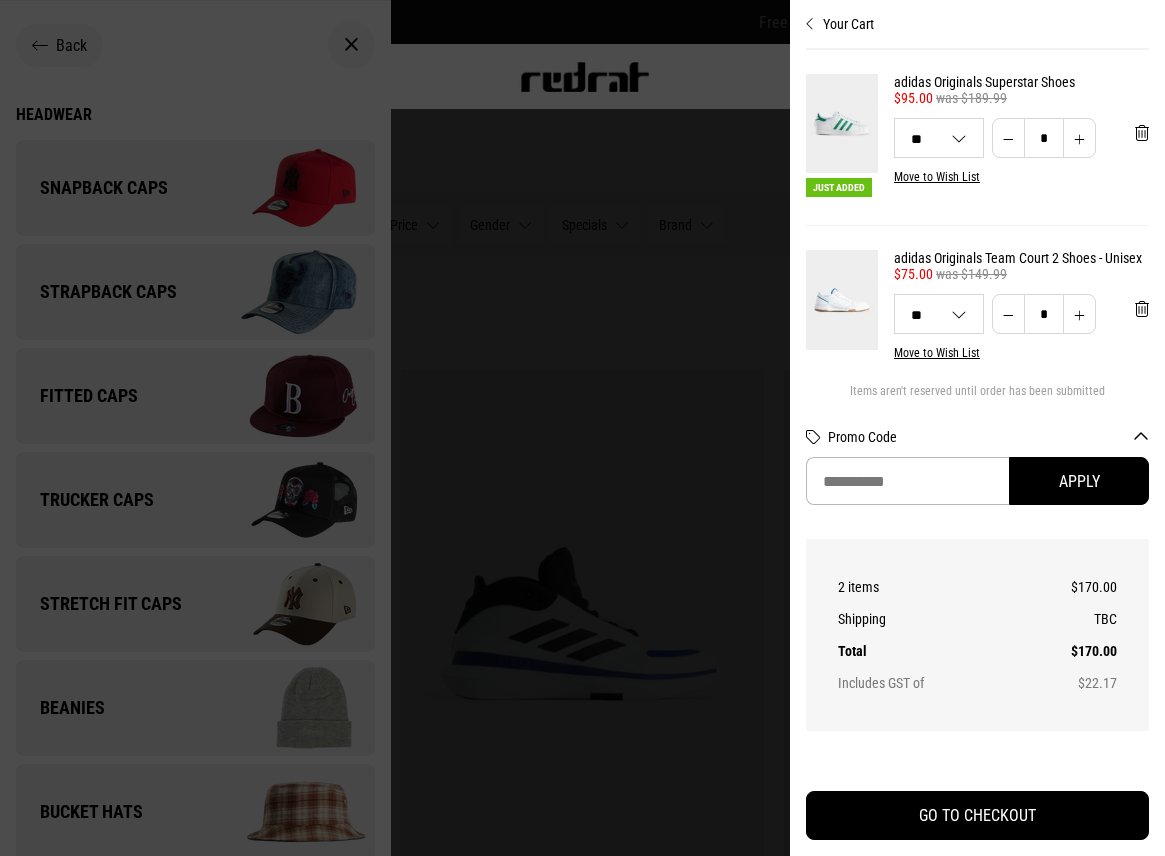
click at [221, 124] on div at bounding box center [582, 428] width 1165 height 856
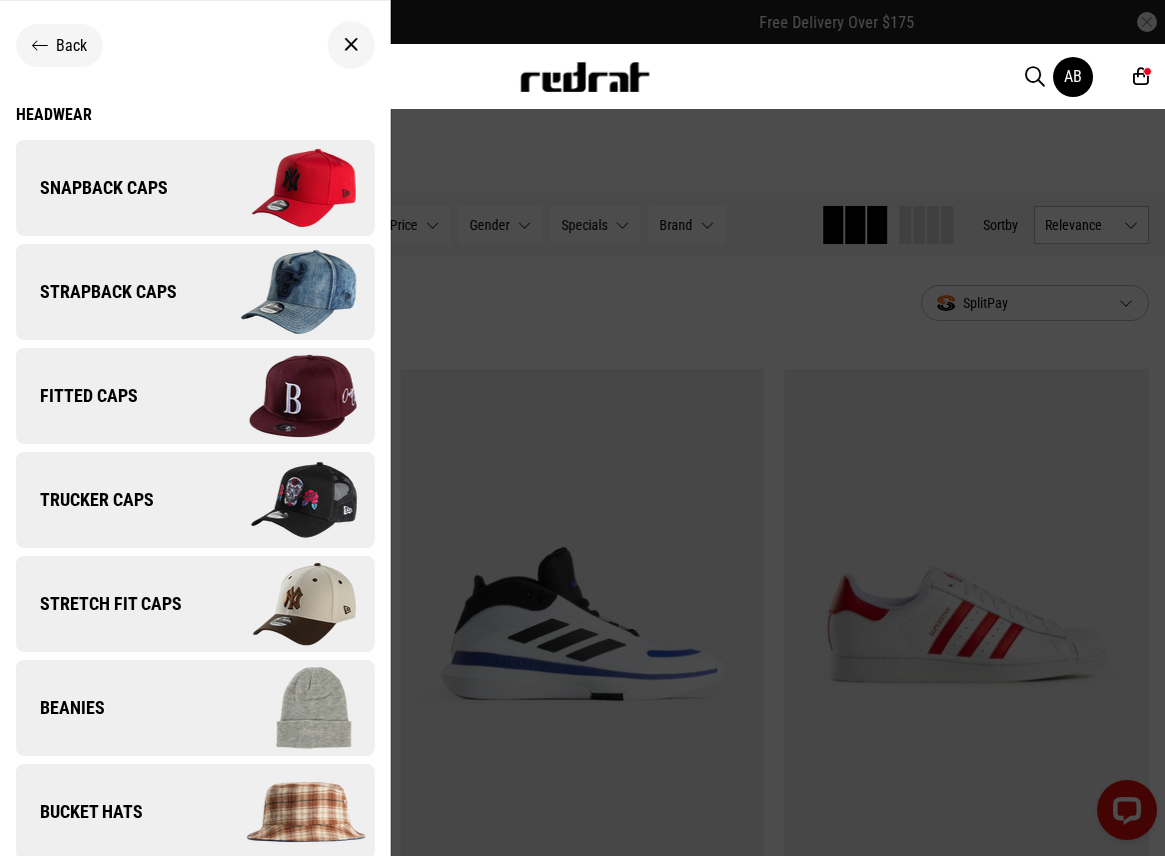
click at [153, 196] on span "Snapback Caps" at bounding box center [92, 188] width 152 height 24
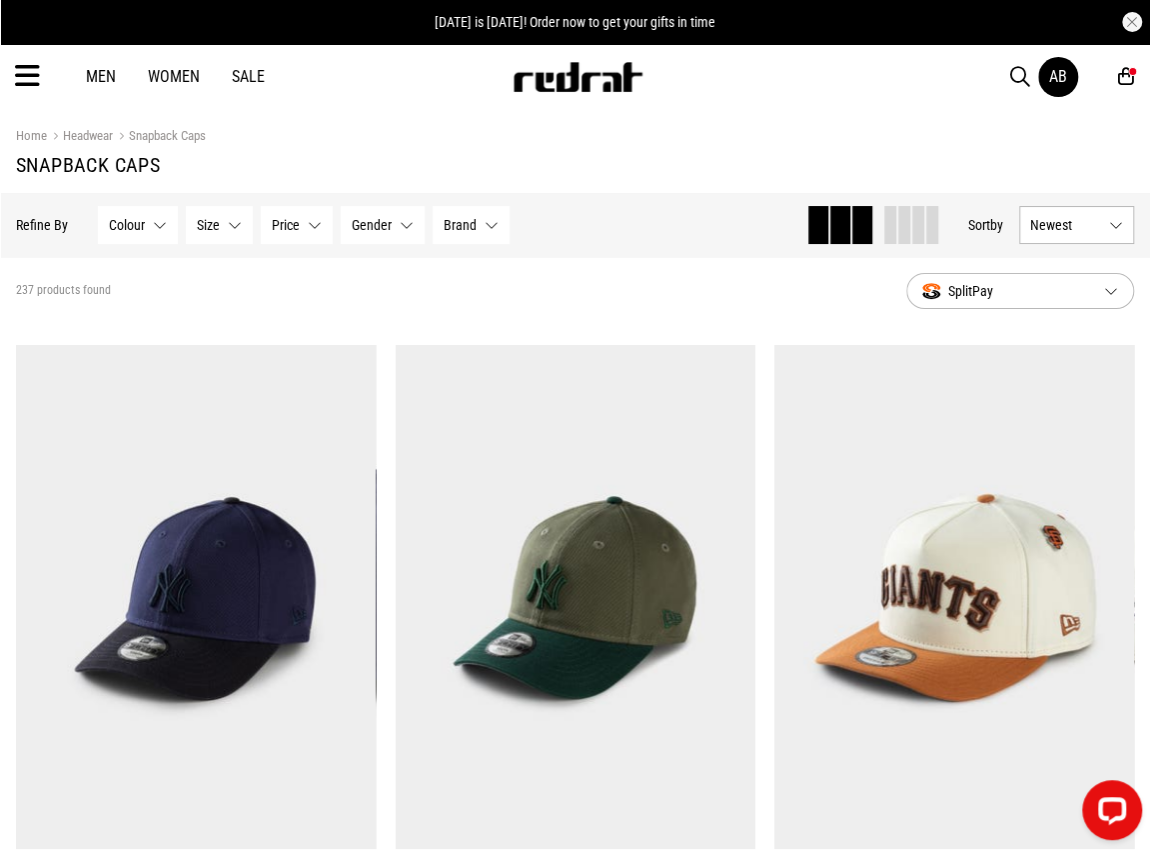
click at [1079, 224] on span "Newest" at bounding box center [1066, 225] width 71 height 16
click at [1084, 347] on li "Price (Lowest)" at bounding box center [1077, 335] width 113 height 37
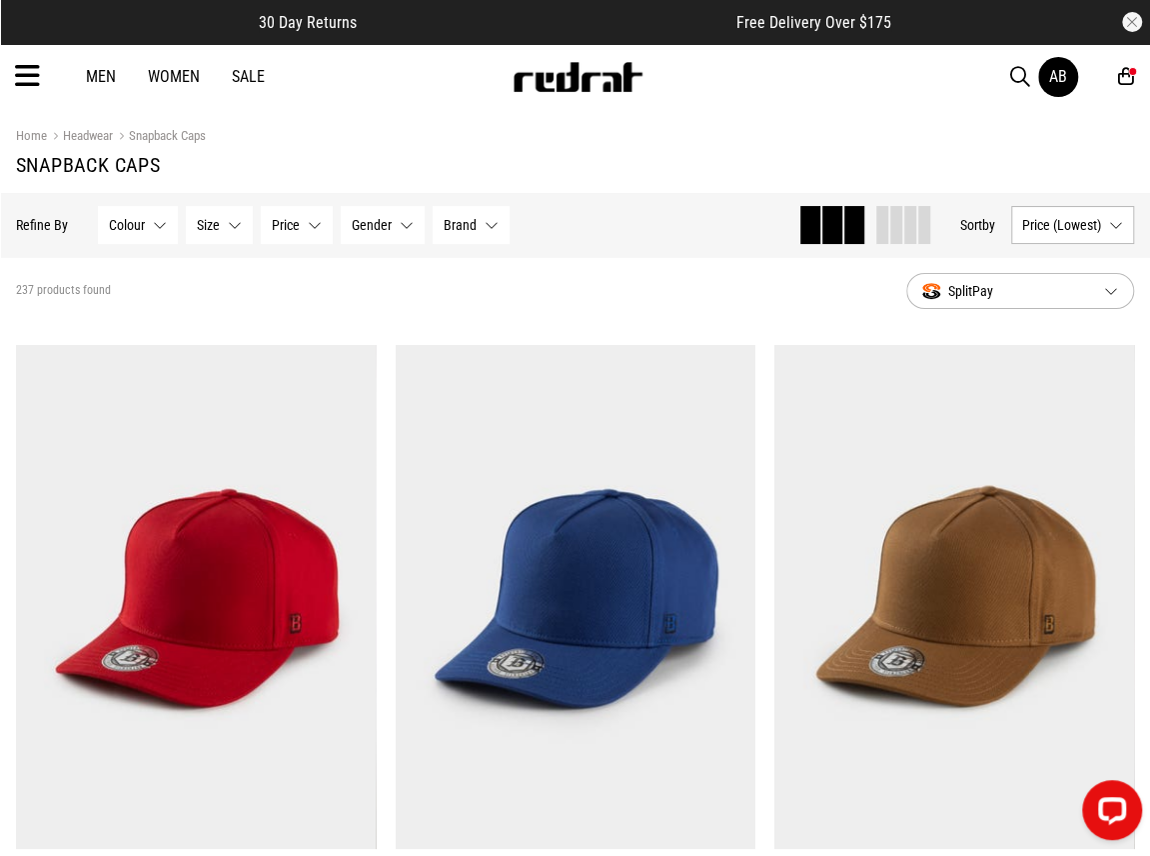
click at [287, 77] on div "Men Women Sale AB Hi, [PERSON_NAME] New Back Footwear Back Mens Back Womens Bac…" at bounding box center [575, 76] width 1150 height 65
click at [221, 73] on div "Men Women Sale" at bounding box center [175, 76] width 211 height 19
click at [284, 72] on div "Men Women Sale AB Hi, [PERSON_NAME] New Back Footwear Back Mens Back Womens Bac…" at bounding box center [575, 76] width 1150 height 65
click at [266, 72] on div "Men Women Sale" at bounding box center [175, 76] width 211 height 19
click at [258, 76] on link "Sale" at bounding box center [248, 76] width 33 height 19
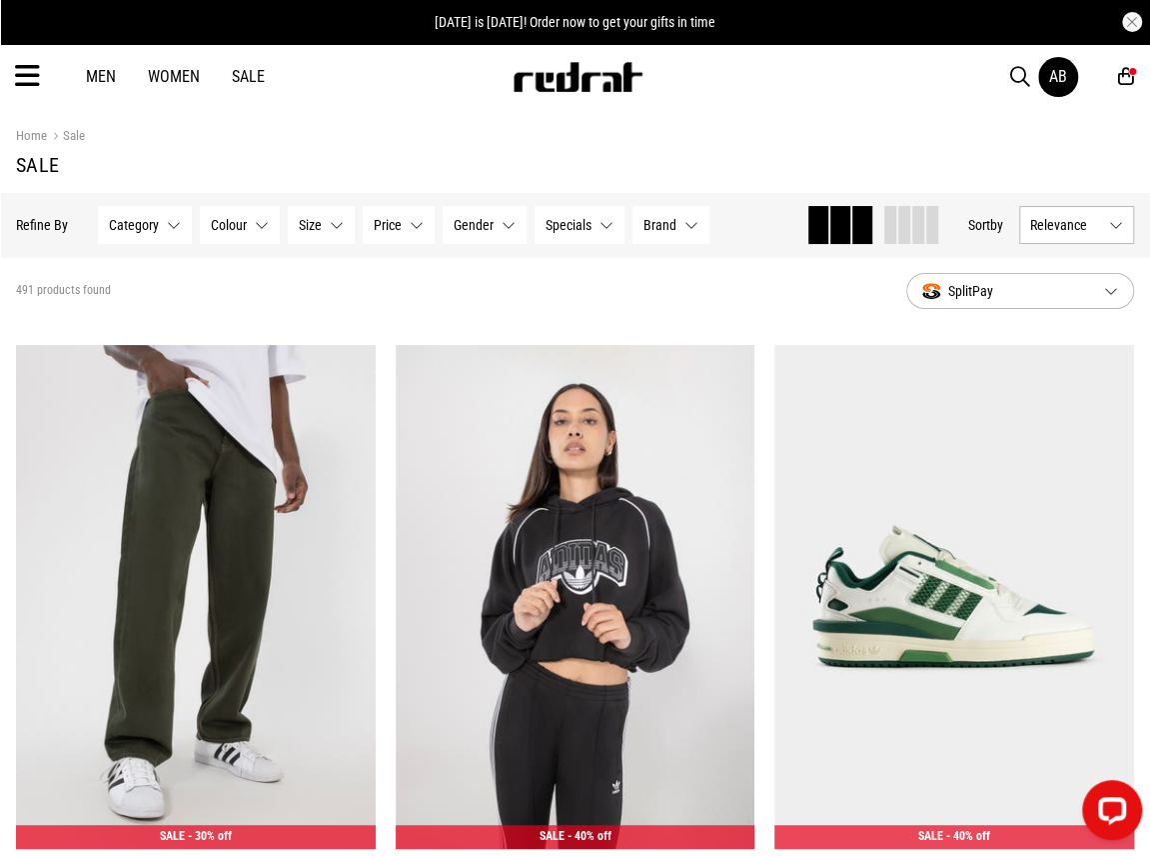
click at [168, 241] on button "Category None selected" at bounding box center [145, 225] width 94 height 38
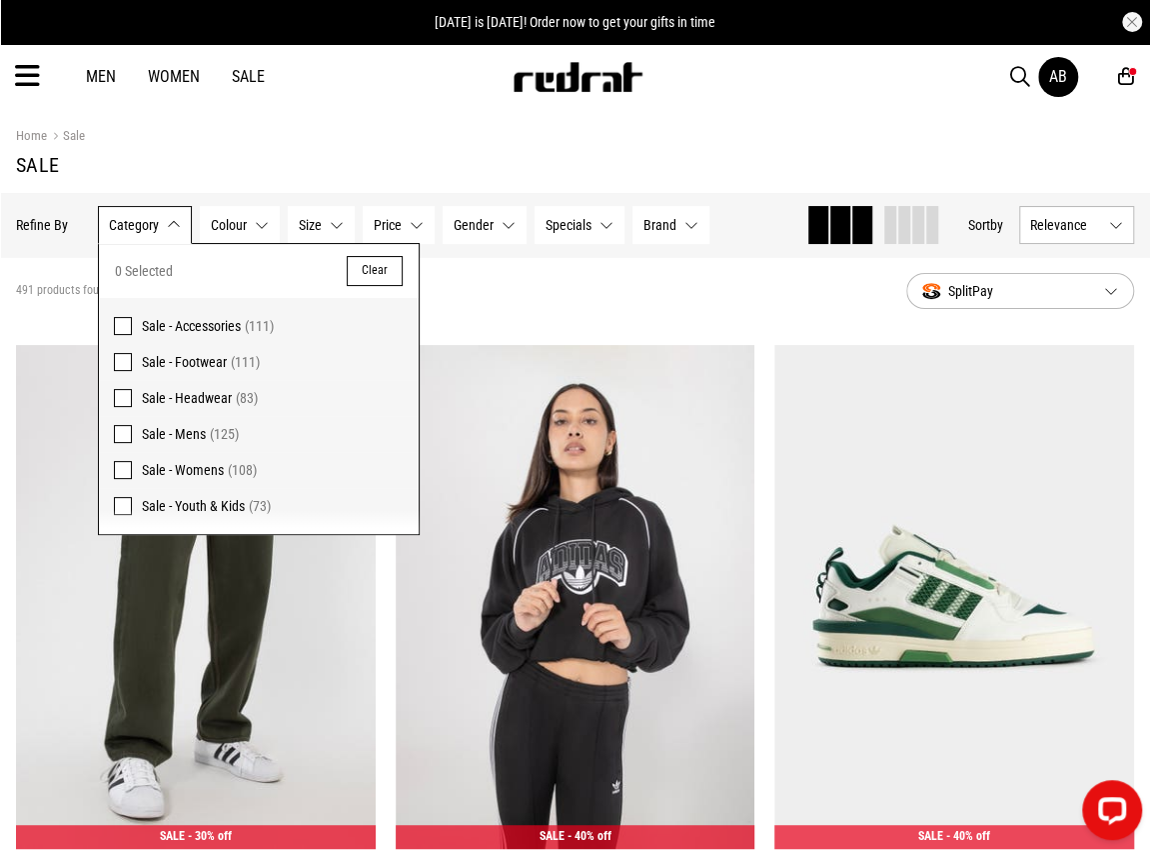
click at [176, 399] on span "Sale - Headwear" at bounding box center [187, 398] width 90 height 16
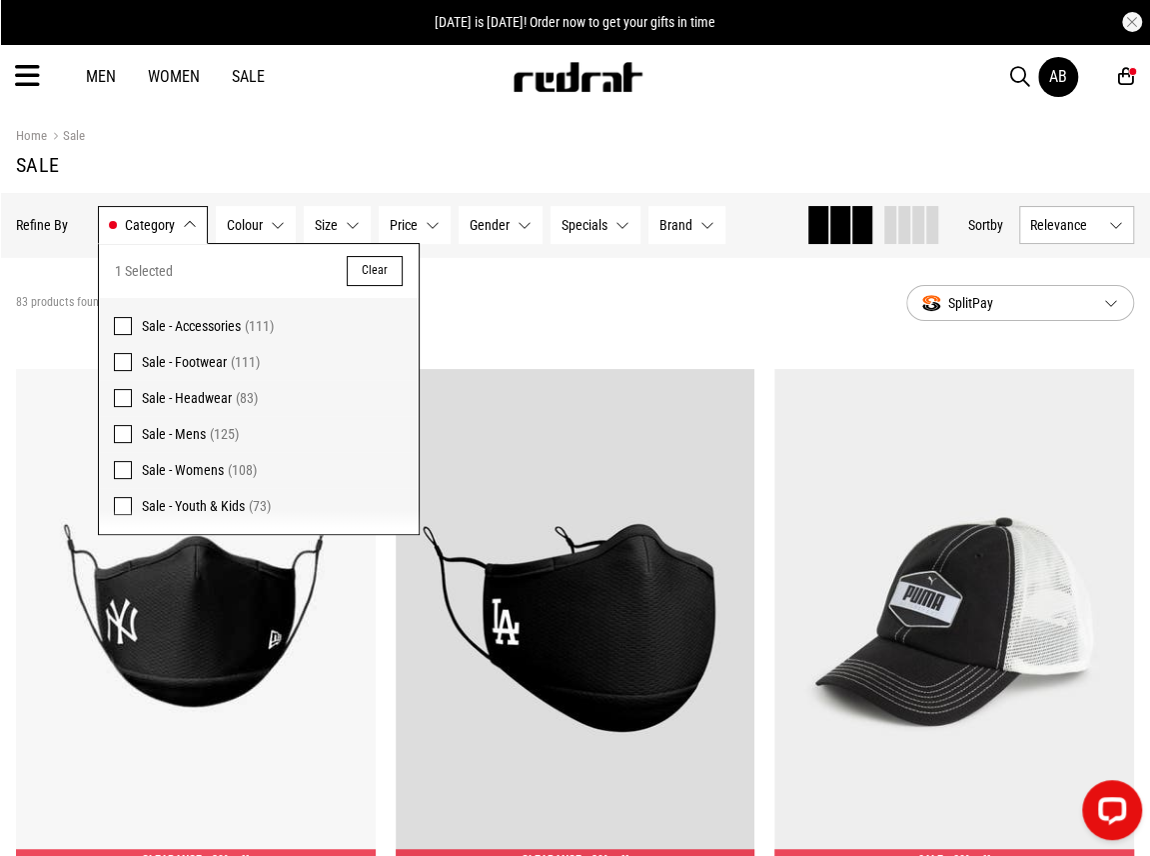
click at [534, 293] on div "83 products found Active Filters Sale - Headwear Clear" at bounding box center [453, 303] width 875 height 60
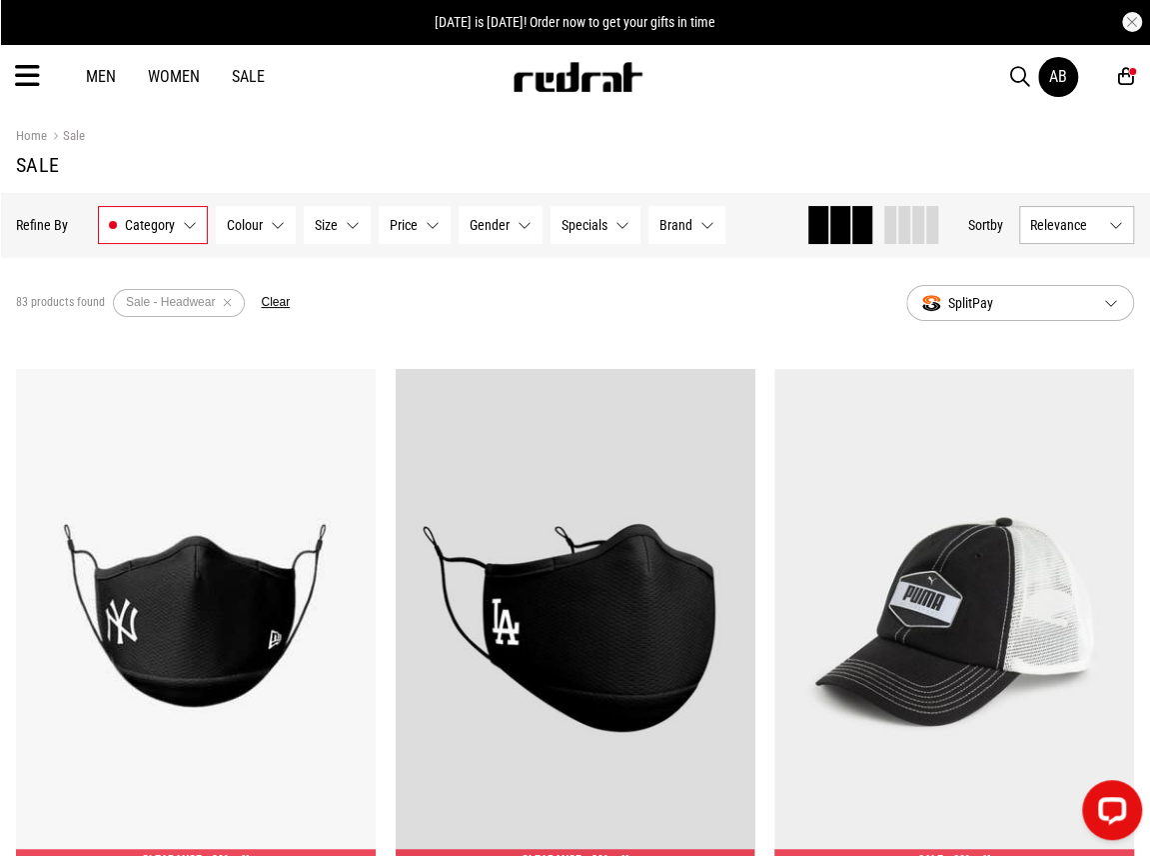
click at [154, 218] on span "Category" at bounding box center [150, 225] width 50 height 16
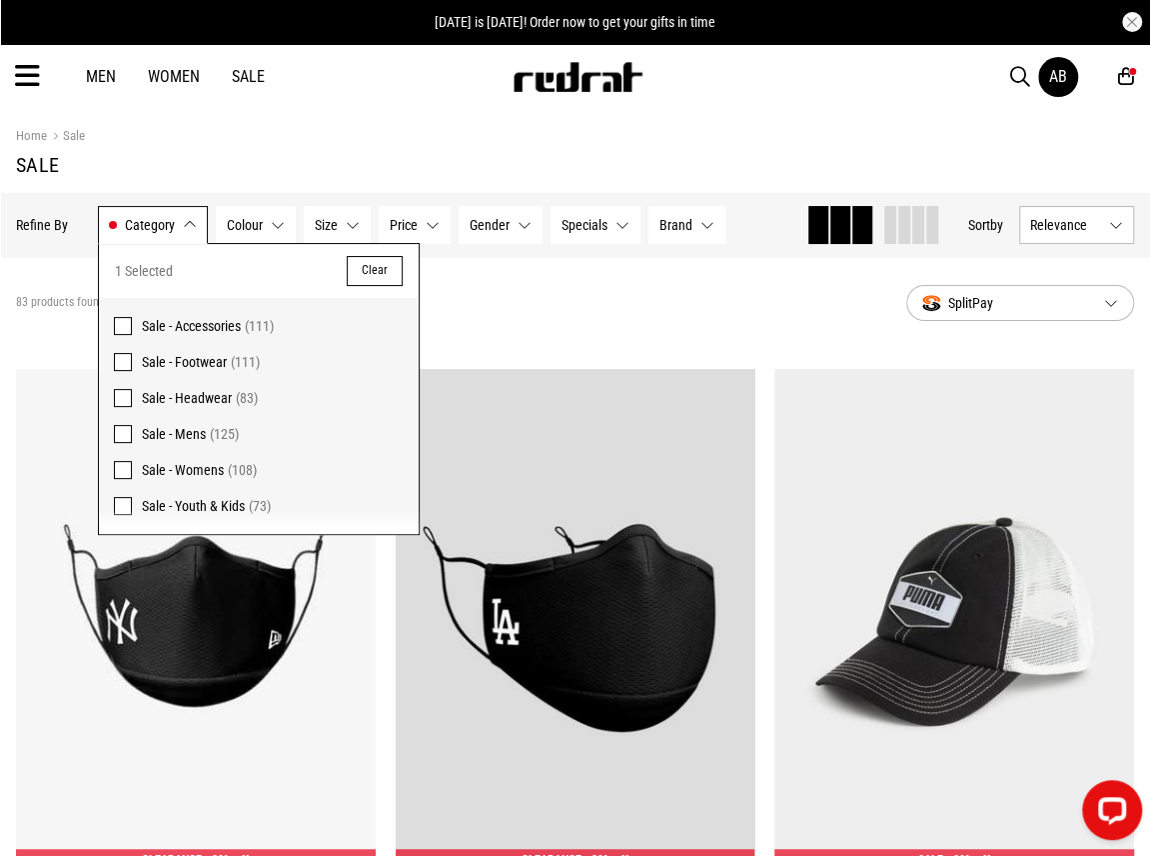
click at [120, 393] on span at bounding box center [123, 398] width 18 height 18
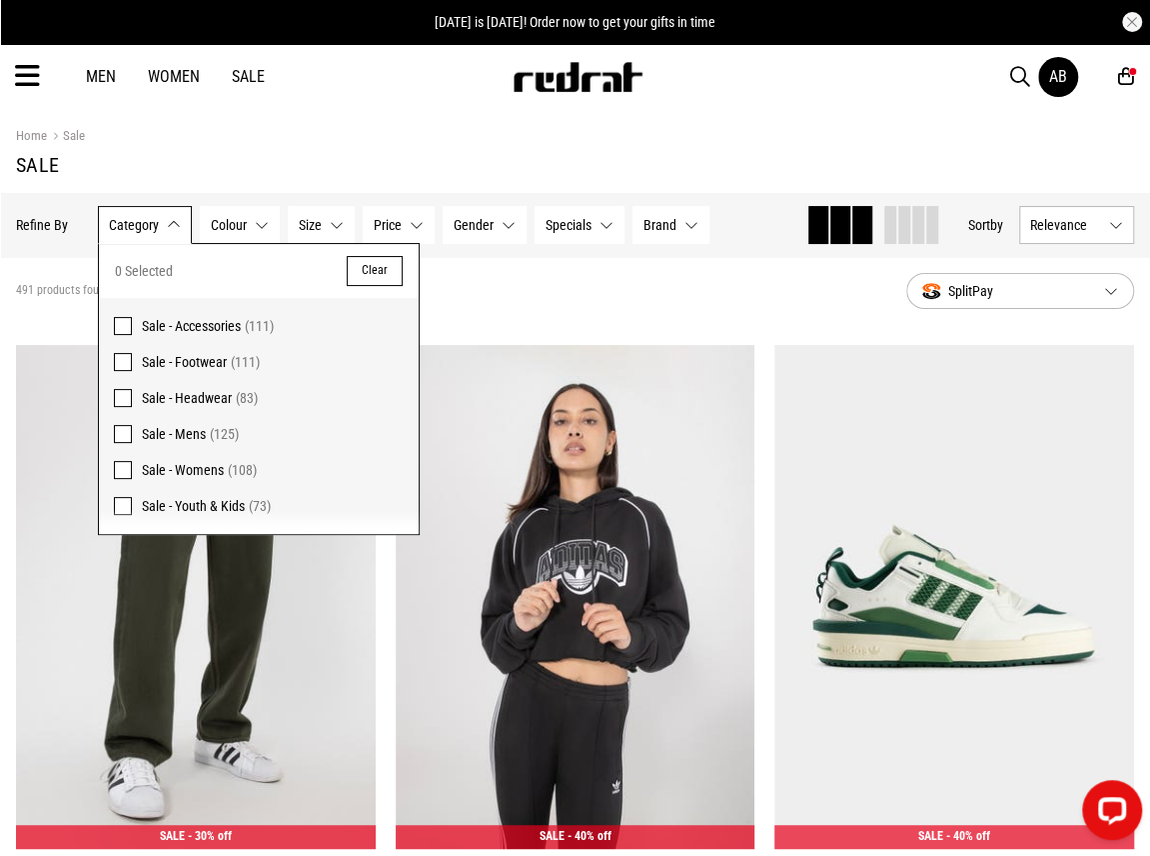
click at [142, 328] on span "Sale - Accessories" at bounding box center [191, 326] width 99 height 16
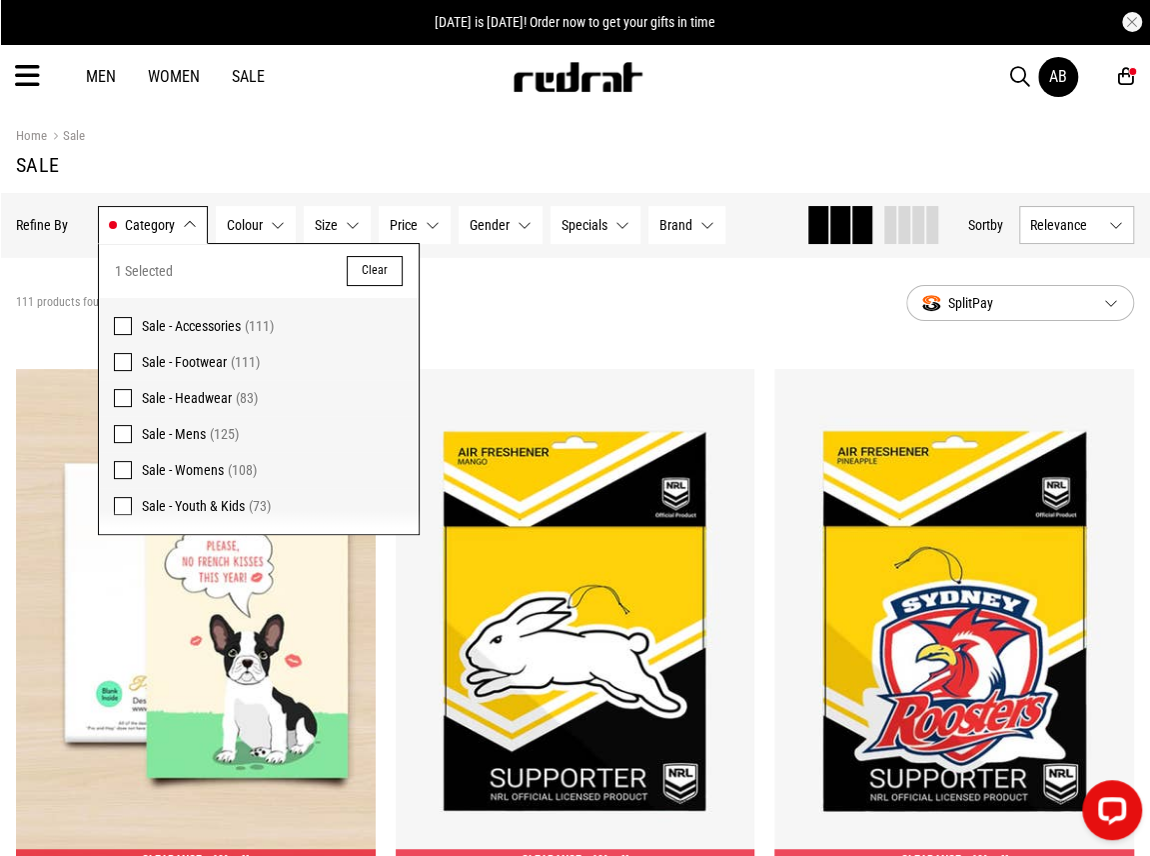
click at [496, 335] on section "111 products found Active Filters Sale - Accessories Clear SplitPay" at bounding box center [575, 303] width 1150 height 92
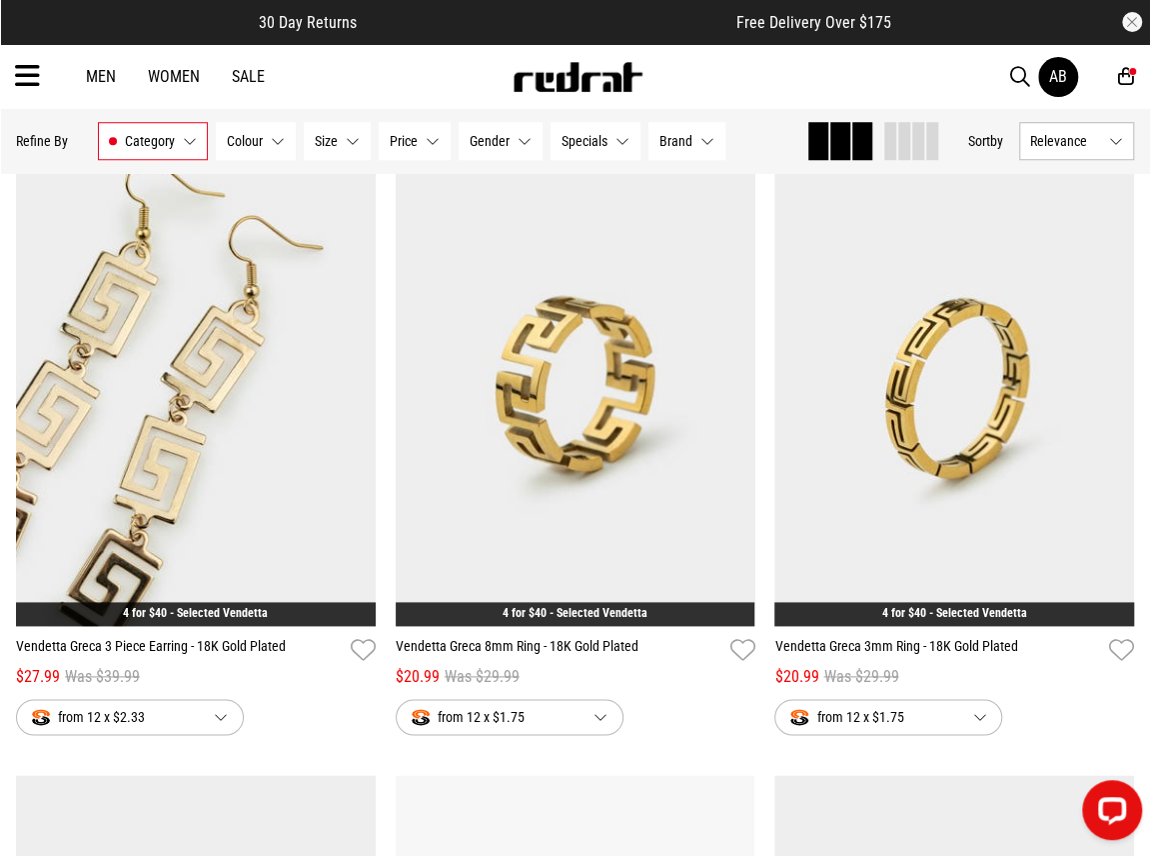
scroll to position [4298, 0]
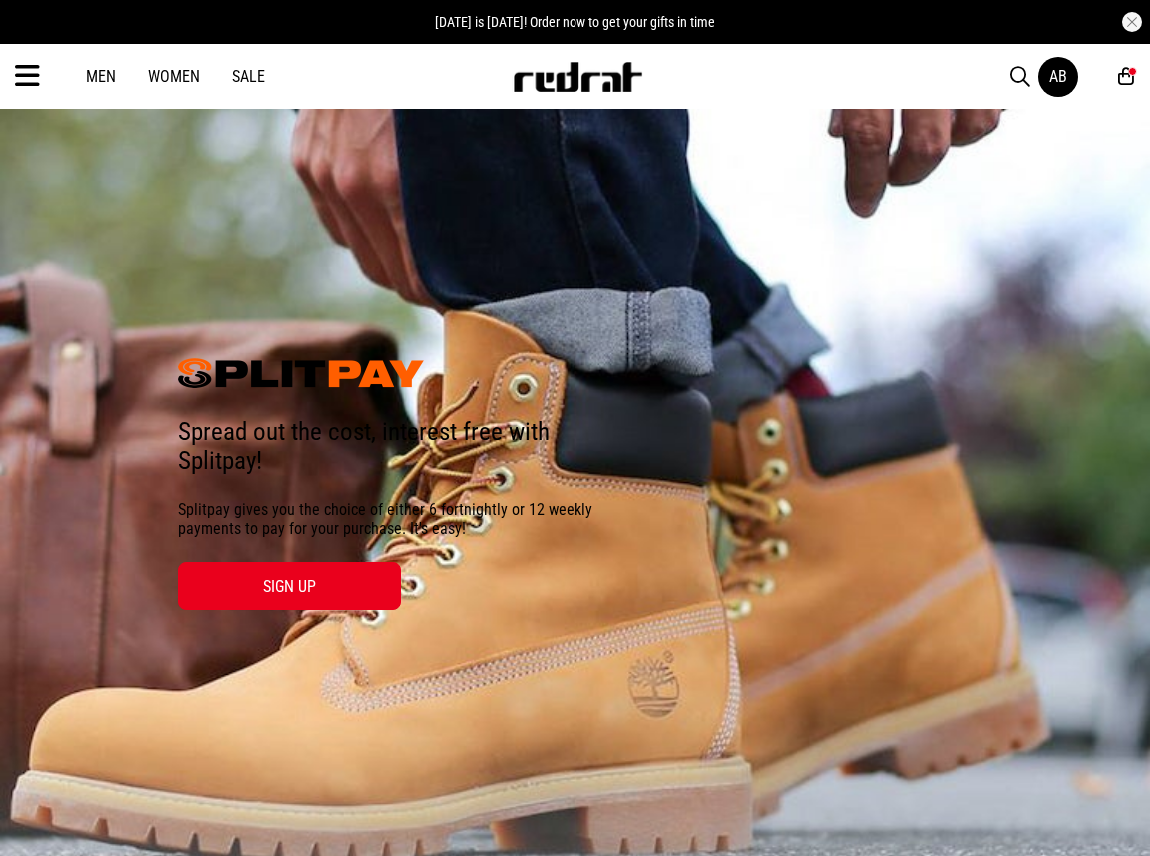
select select "**"
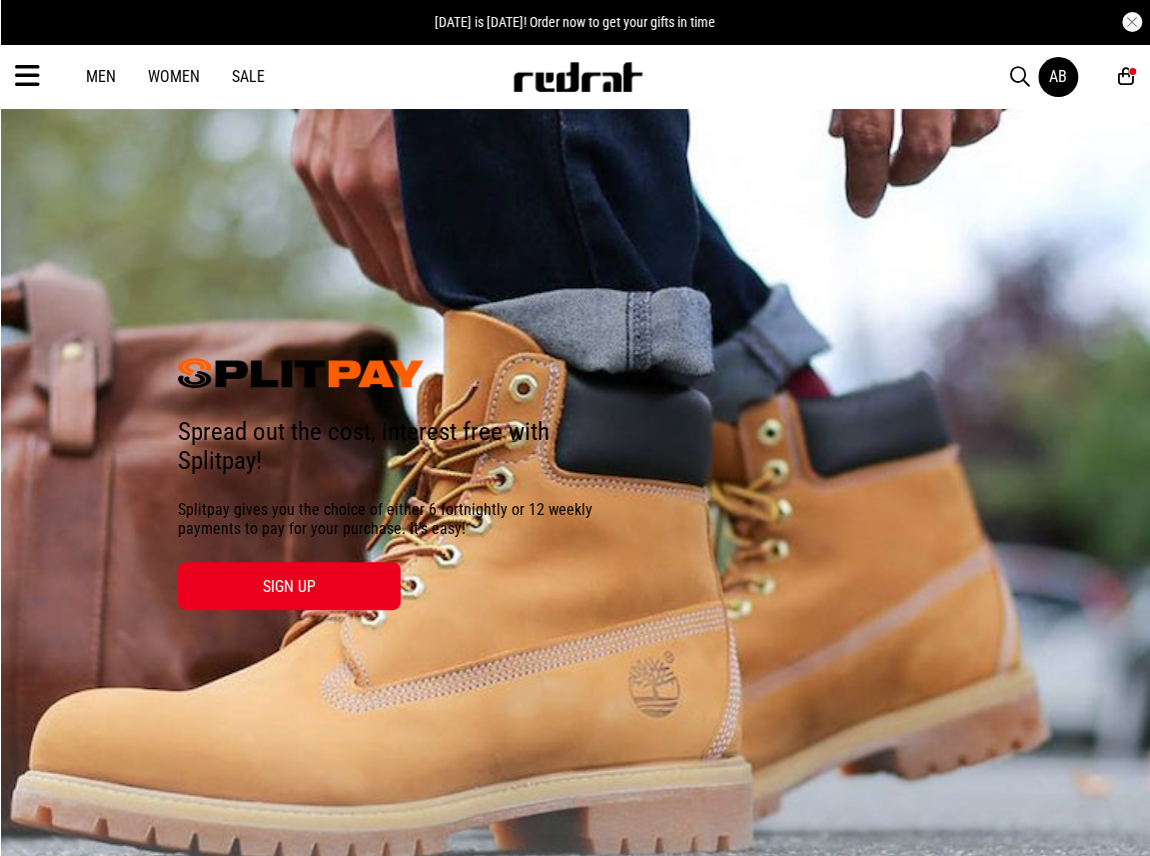
click at [1128, 66] on icon at bounding box center [1127, 76] width 16 height 21
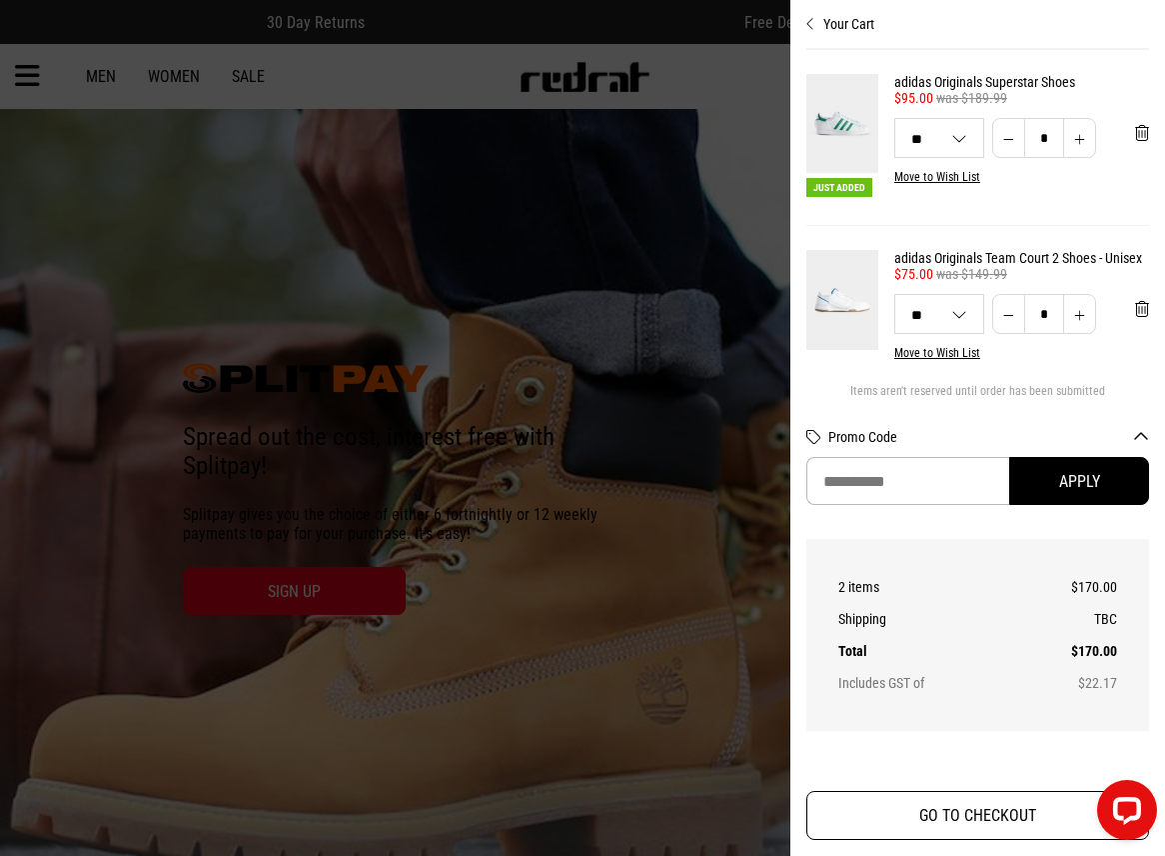
click at [904, 817] on button "GO TO CHECKOUT" at bounding box center [978, 815] width 343 height 49
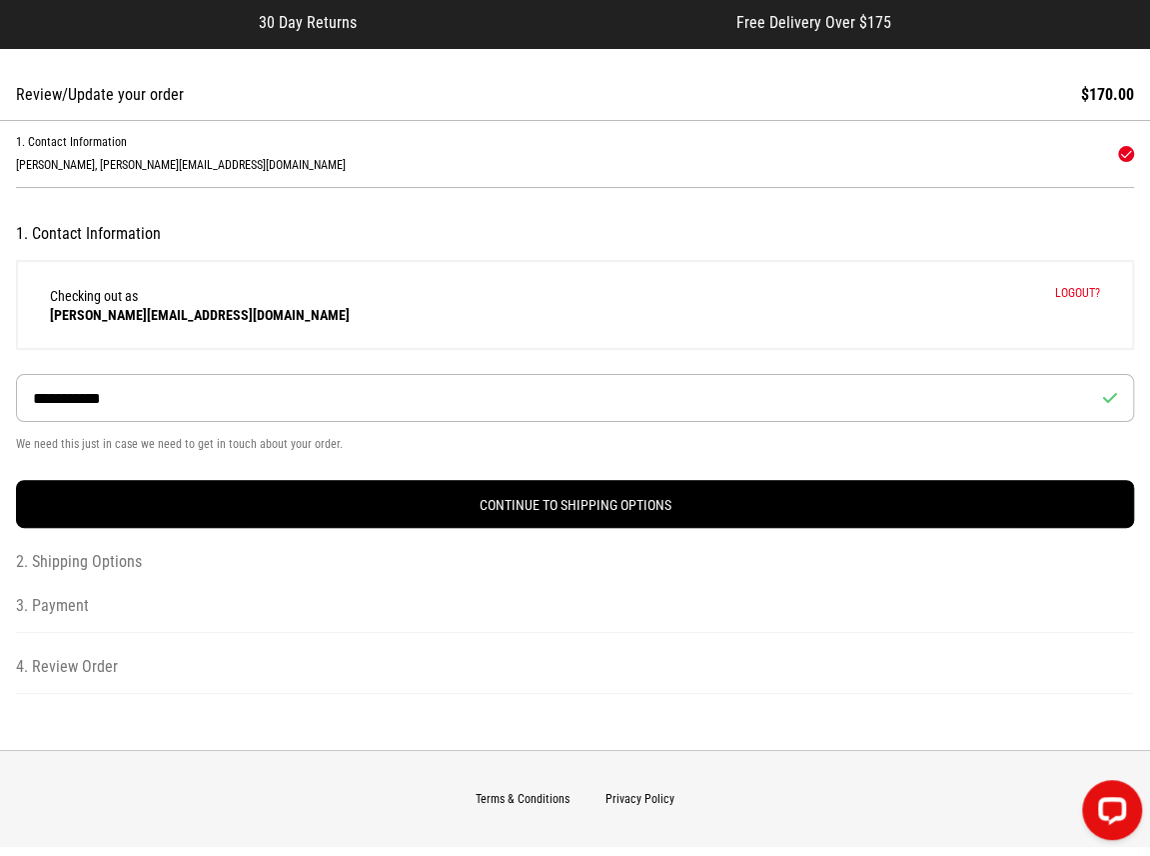
scroll to position [100, 0]
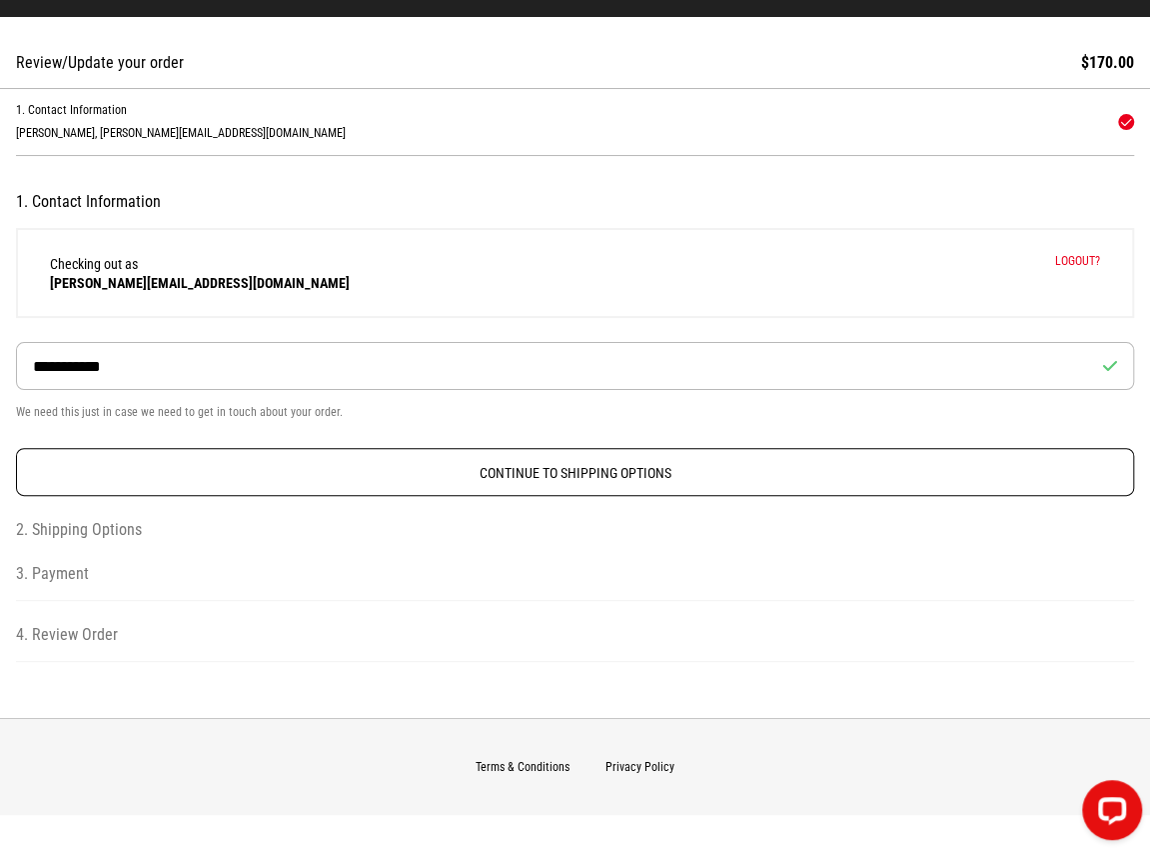
click at [392, 470] on button "Continue to Shipping Options" at bounding box center [575, 472] width 1119 height 48
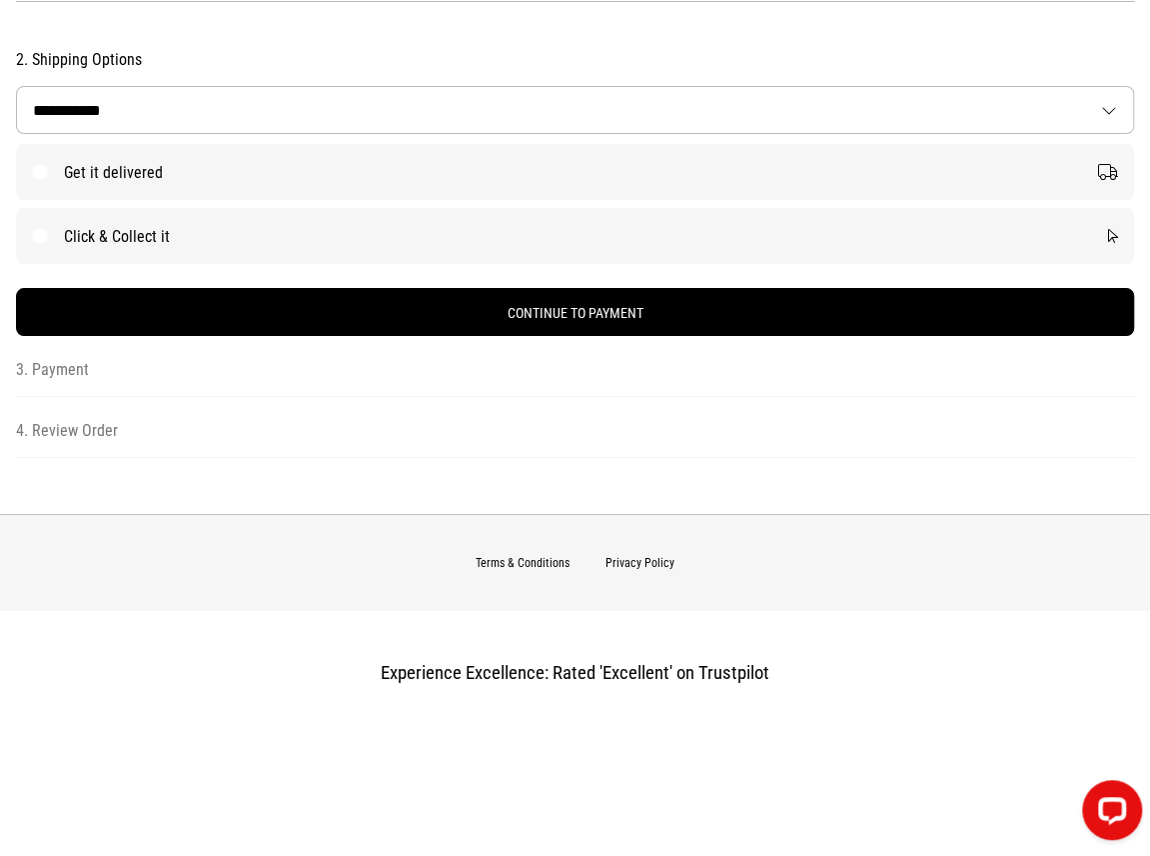
scroll to position [256, 0]
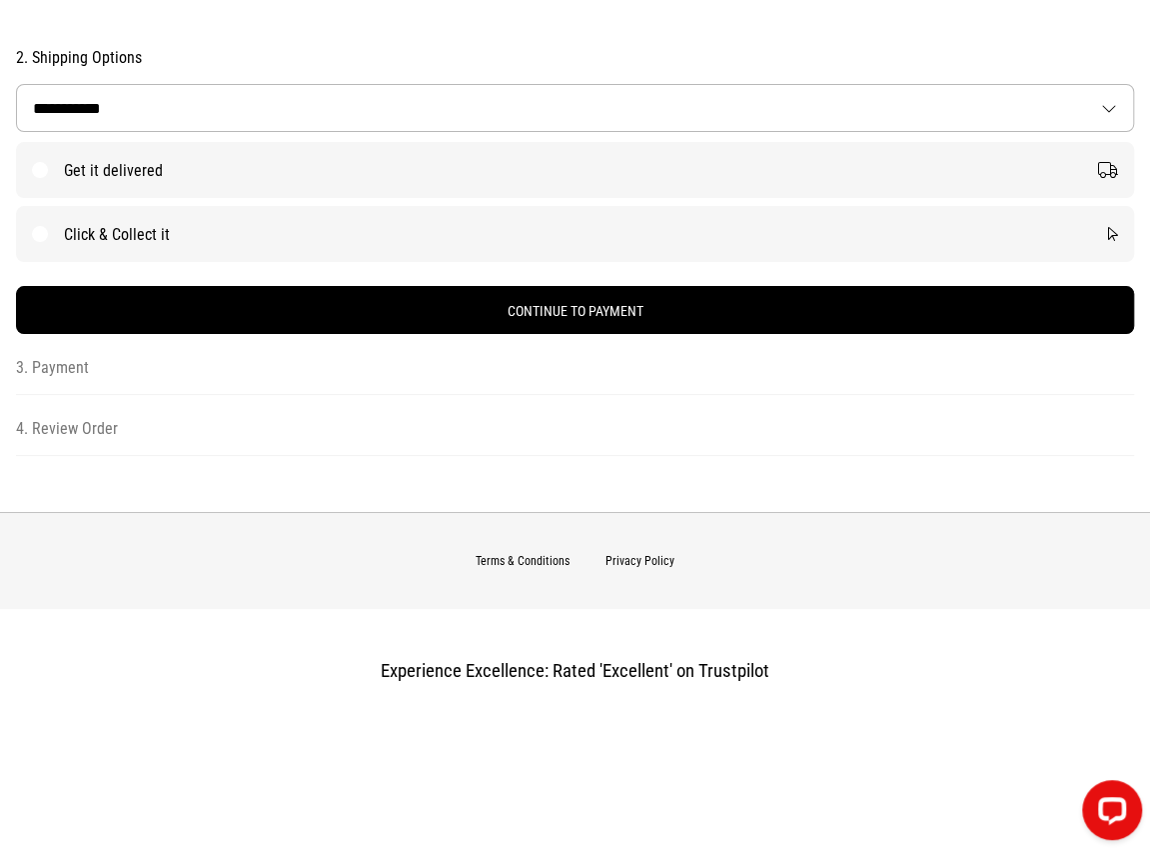
click at [93, 161] on label "Get it delivered" at bounding box center [575, 170] width 1119 height 56
select select "**********"
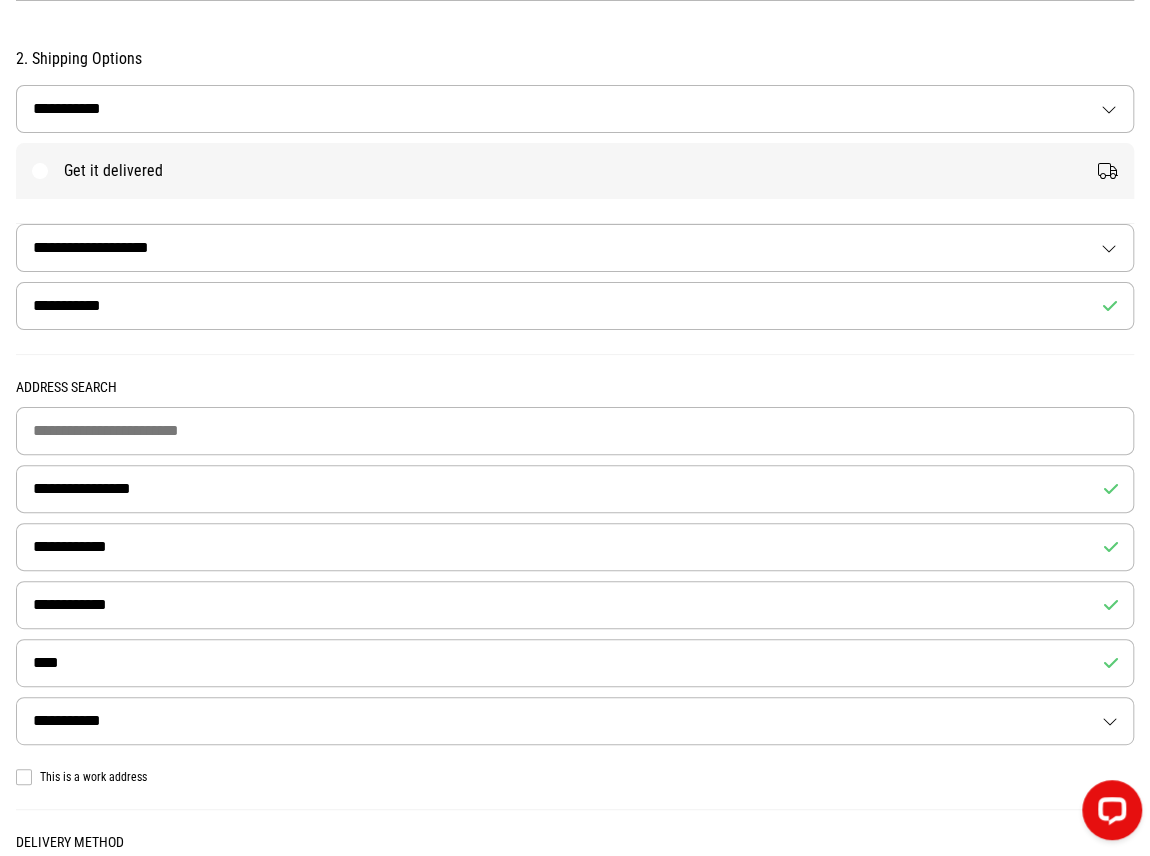
scroll to position [0, 0]
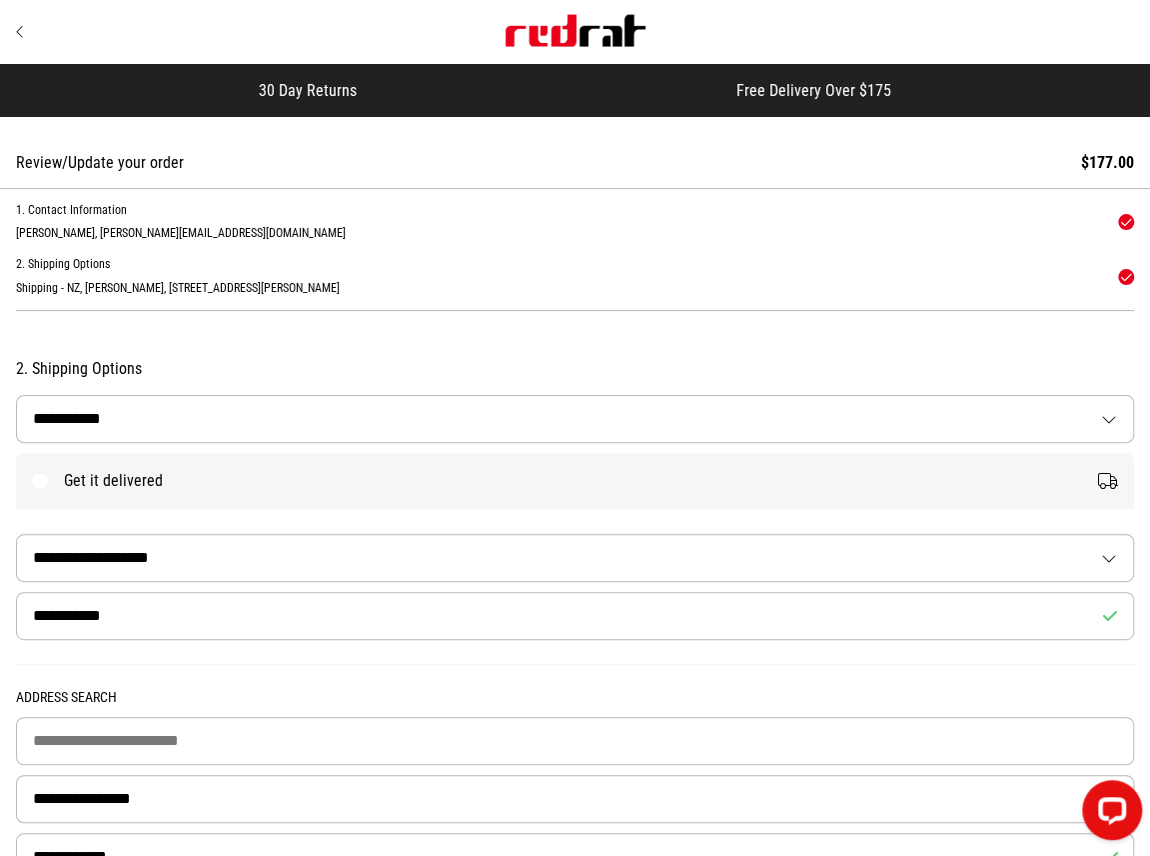
click at [143, 549] on select "**********" at bounding box center [575, 558] width 1117 height 46
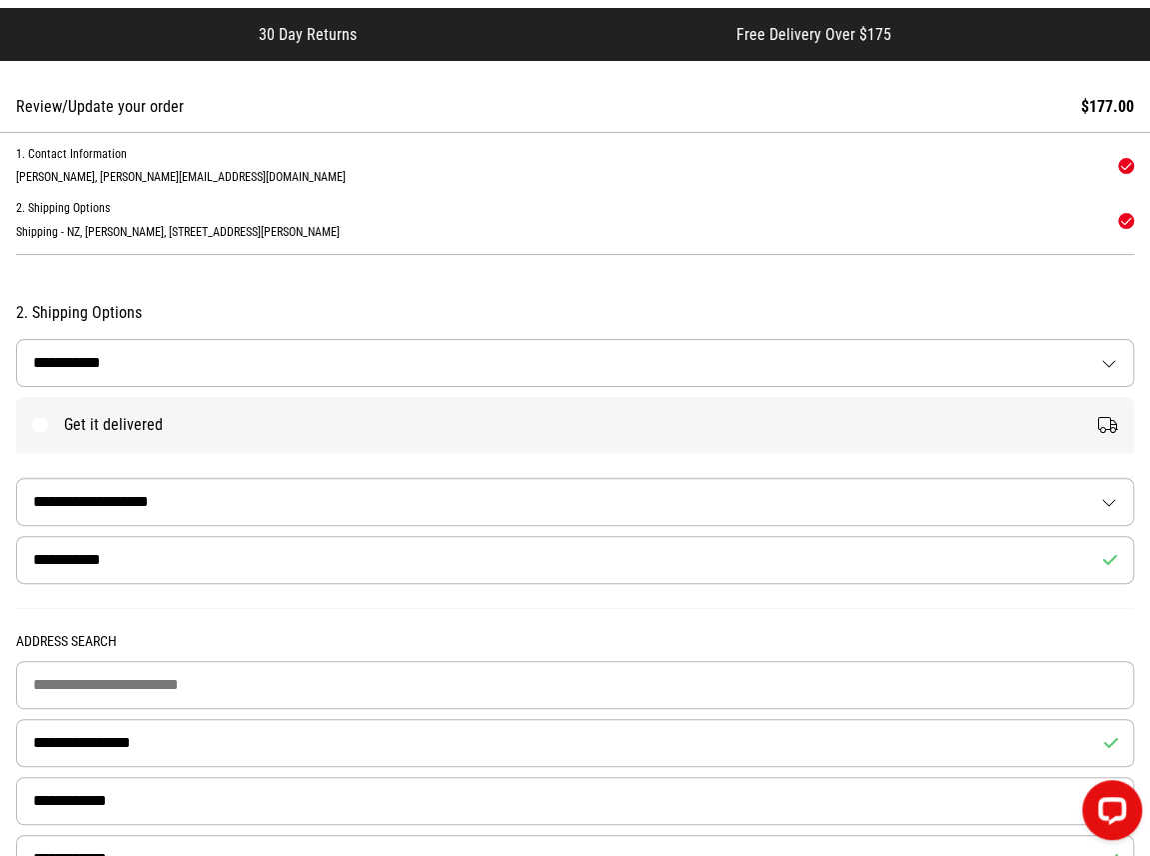
scroll to position [100, 0]
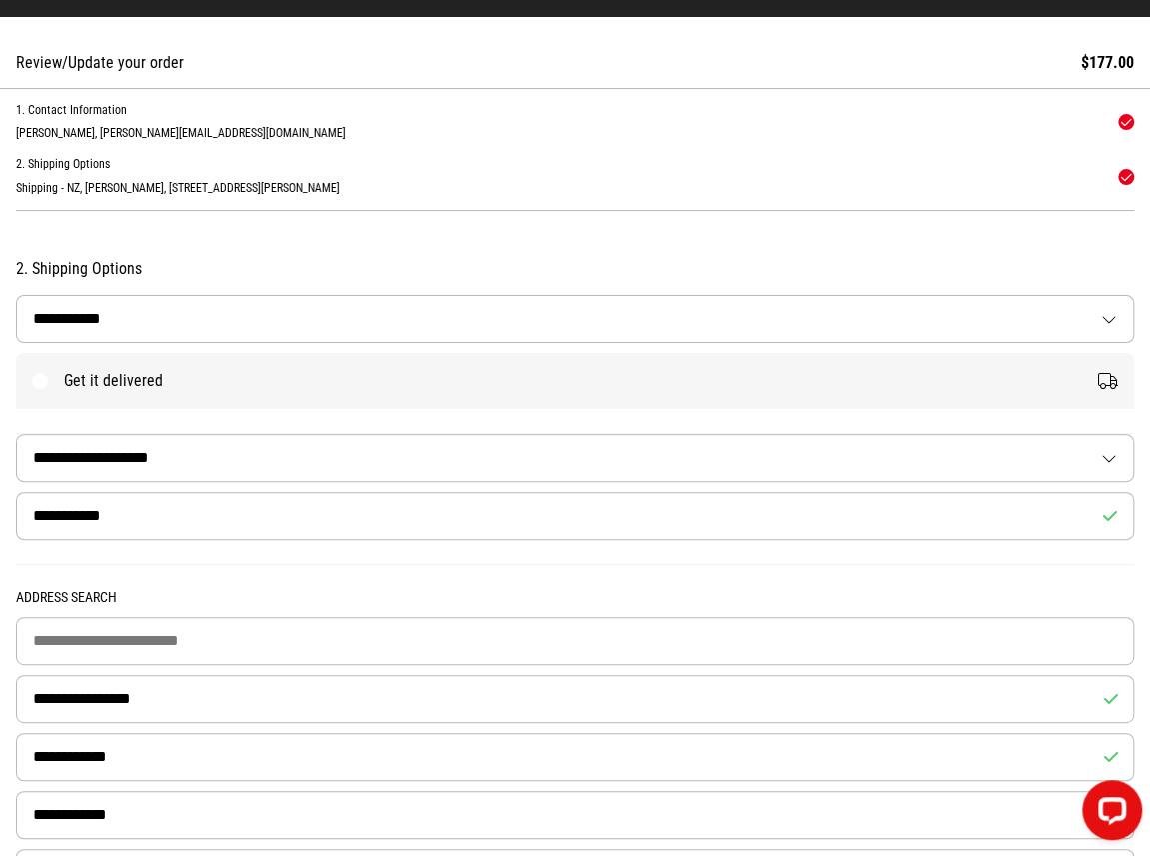
drag, startPoint x: 115, startPoint y: 462, endPoint x: 111, endPoint y: 477, distance: 15.5
click at [115, 462] on select "**********" at bounding box center [575, 458] width 1117 height 46
select select "******"
click at [17, 435] on select "**********" at bounding box center [575, 458] width 1117 height 46
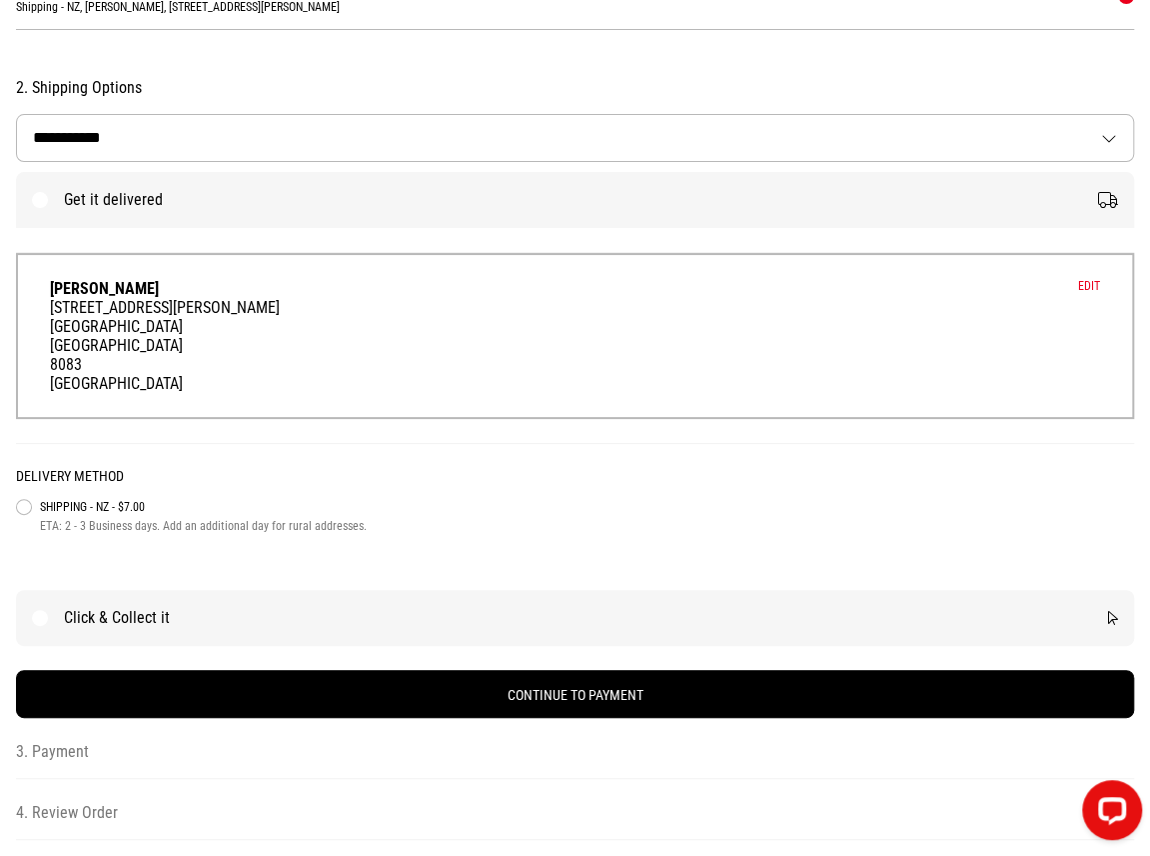
scroll to position [300, 0]
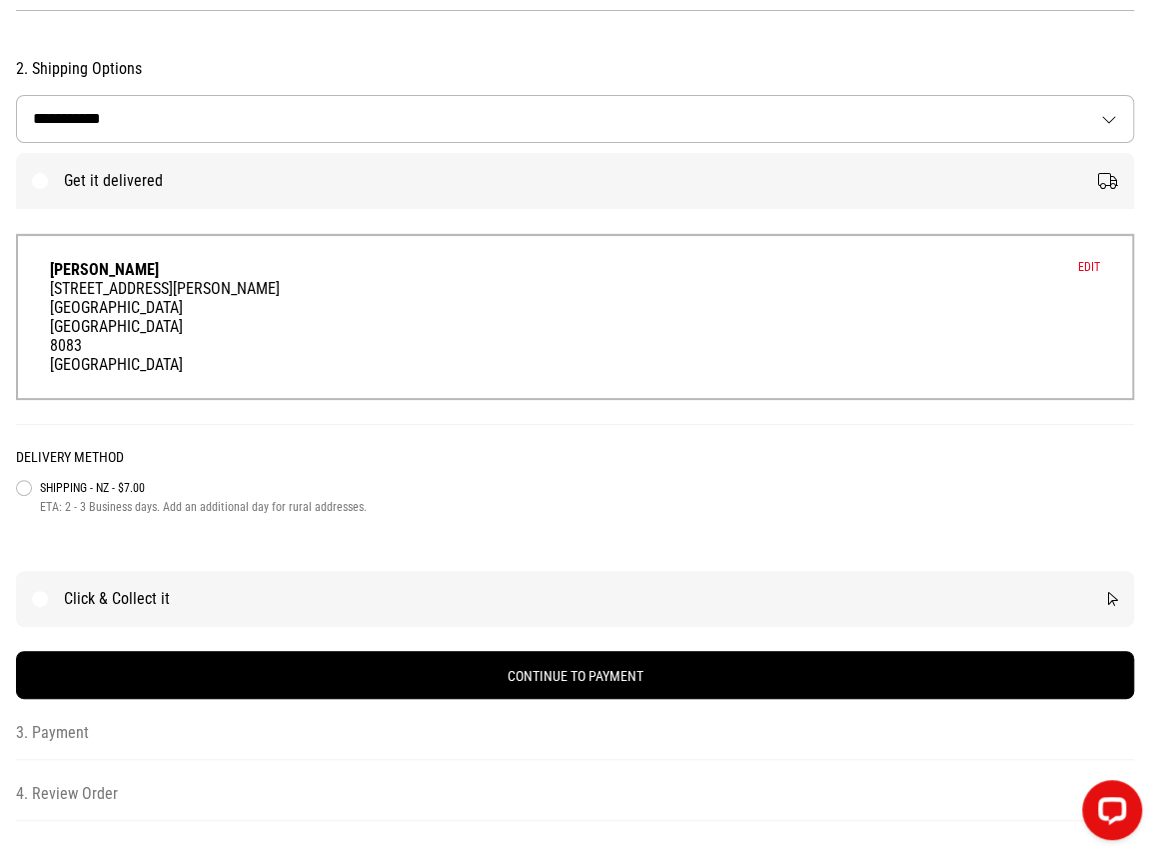
click at [115, 292] on div "192 Bower Avenue New Brighton Christchurch 8083 New Zealand" at bounding box center [575, 326] width 1051 height 95
click at [542, 325] on div "192 Bower Avenue New Brighton Christchurch 8083 New Zealand" at bounding box center [575, 326] width 1051 height 95
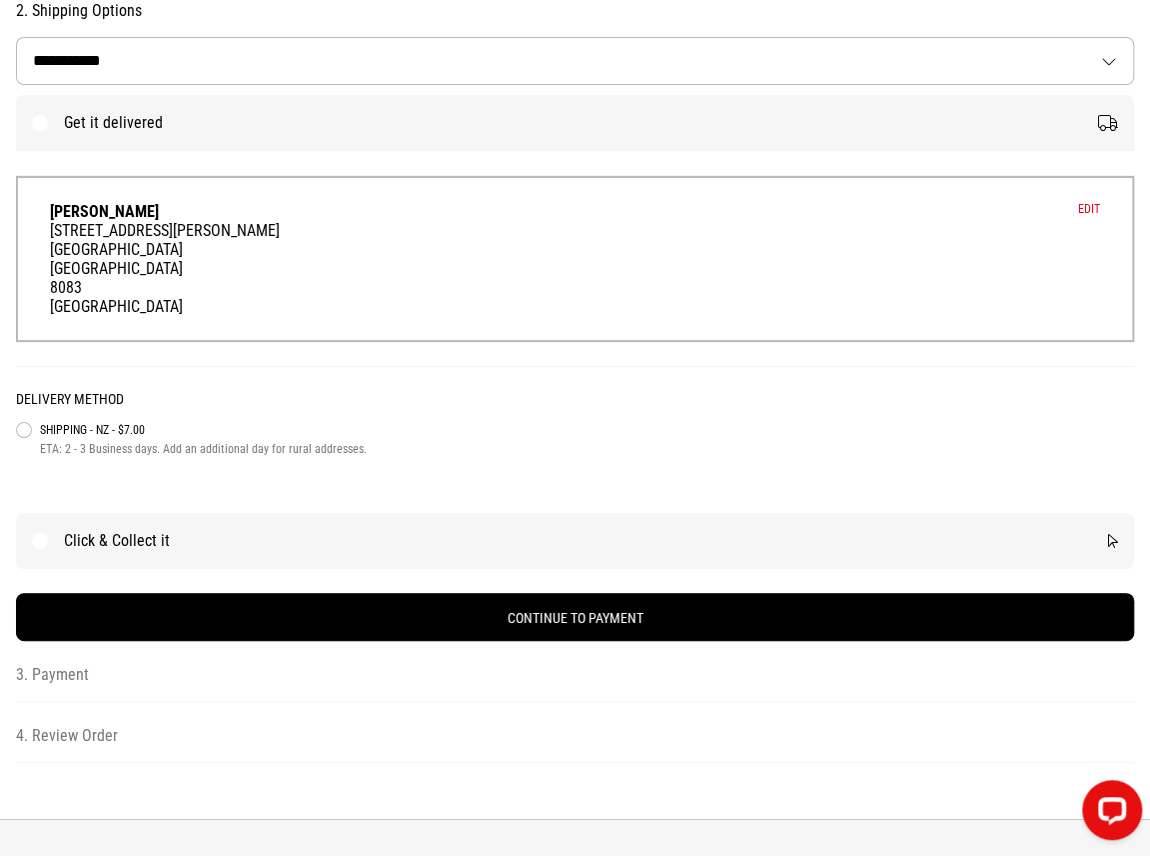
scroll to position [400, 0]
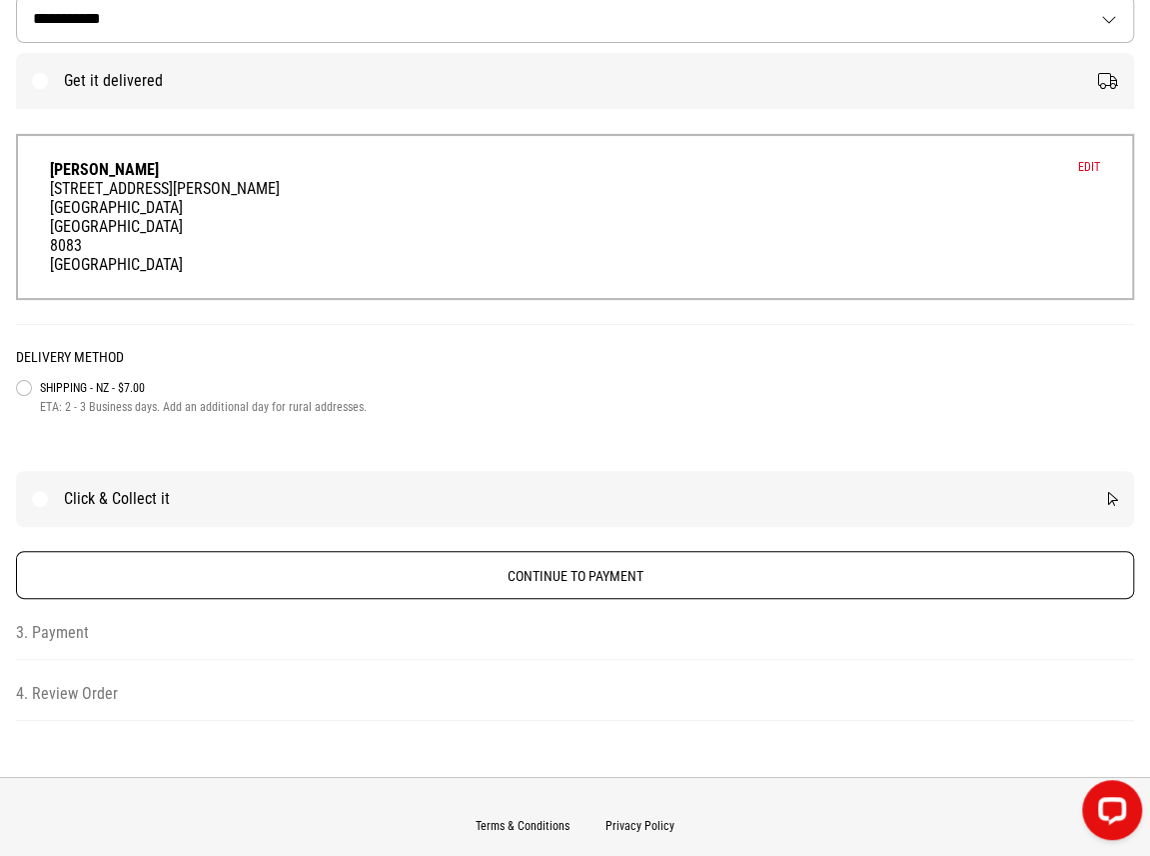
click at [445, 579] on button "Continue to Payment" at bounding box center [575, 575] width 1119 height 48
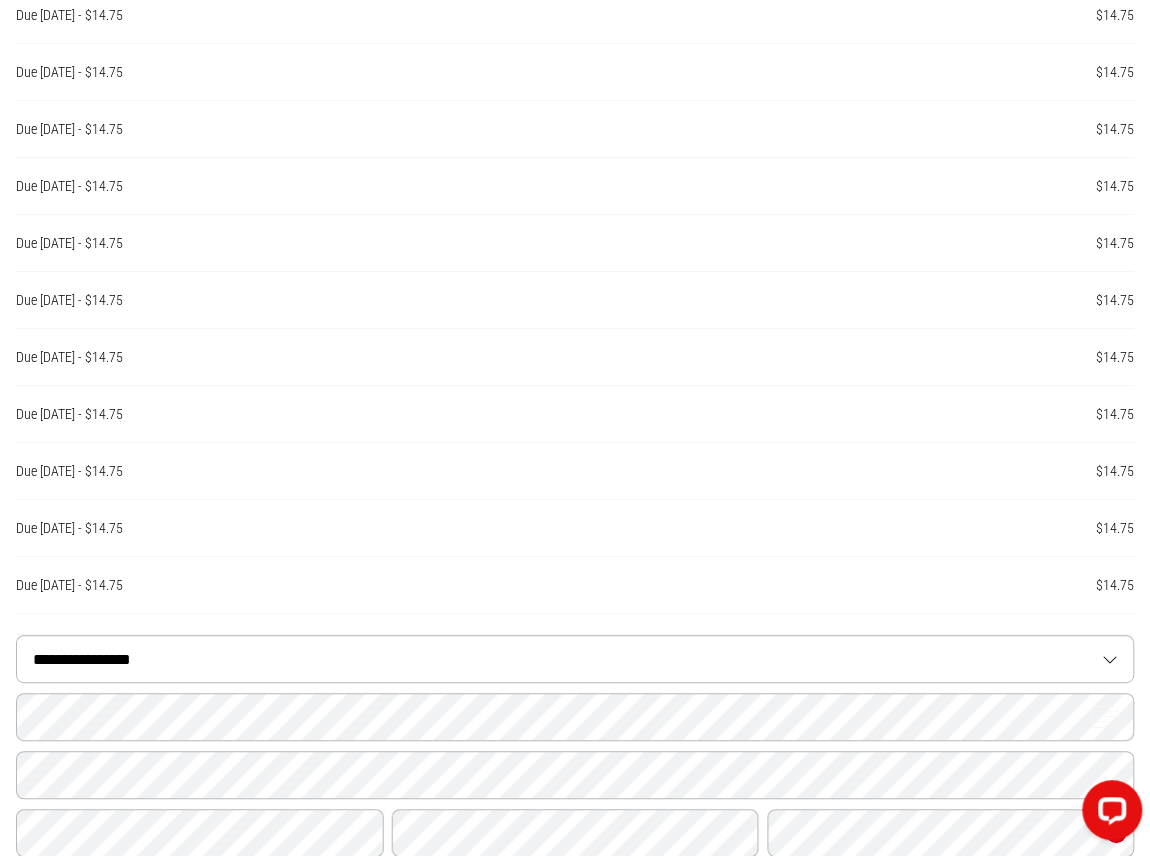
scroll to position [1299, 0]
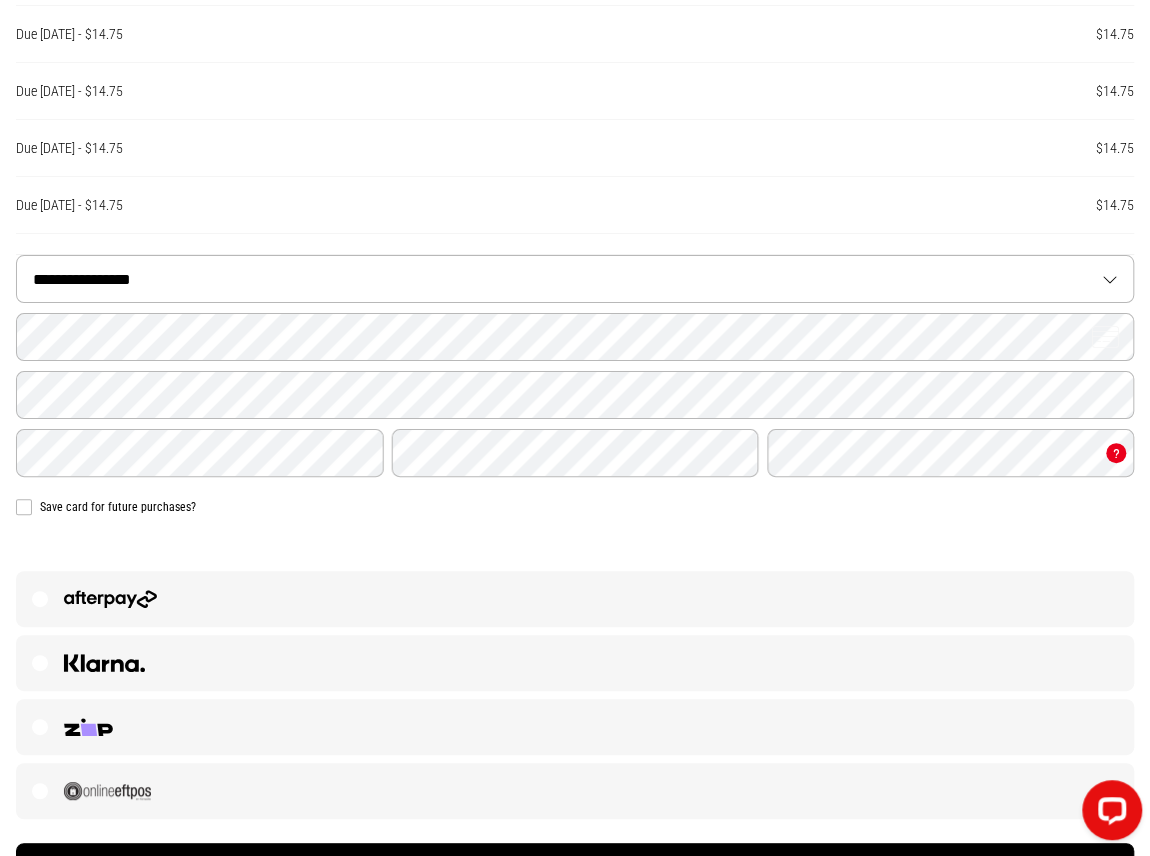
click at [144, 277] on select "**********" at bounding box center [575, 279] width 1117 height 46
select select "*****"
click at [17, 260] on select "**********" at bounding box center [575, 279] width 1117 height 46
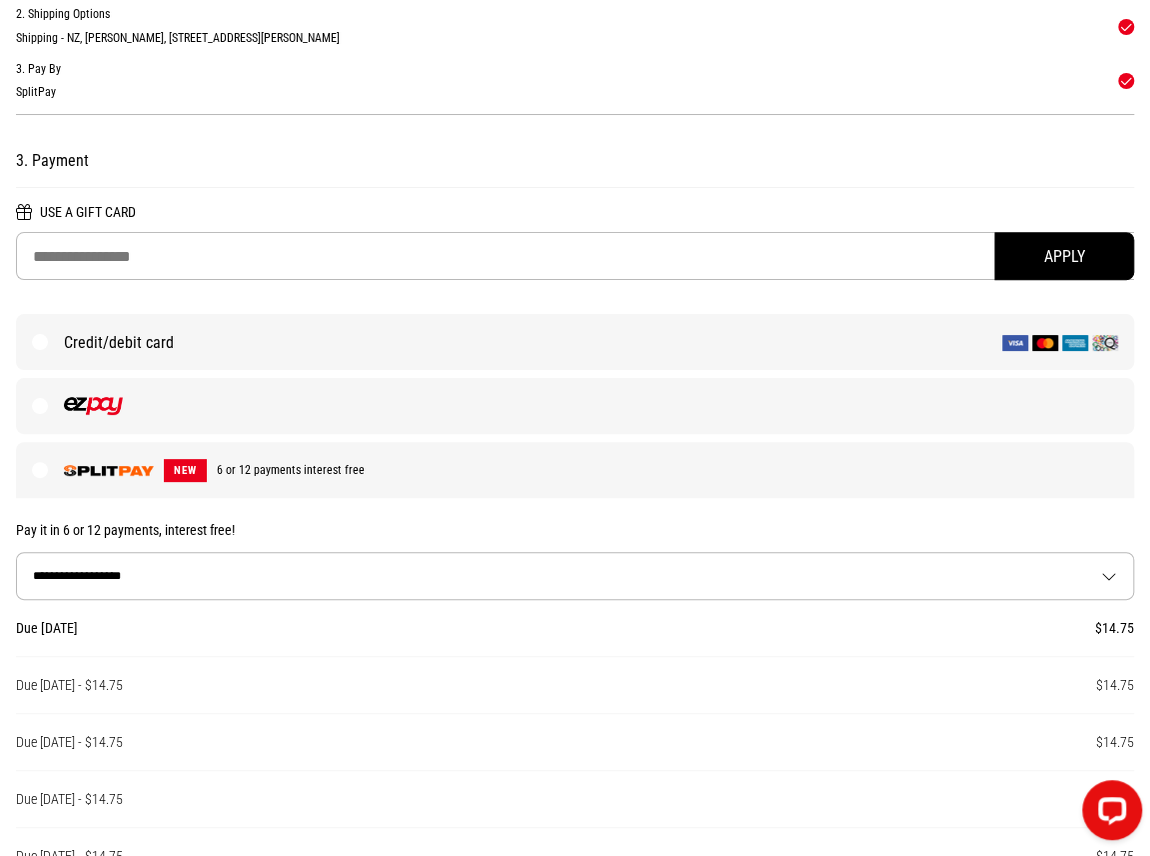
scroll to position [0, 0]
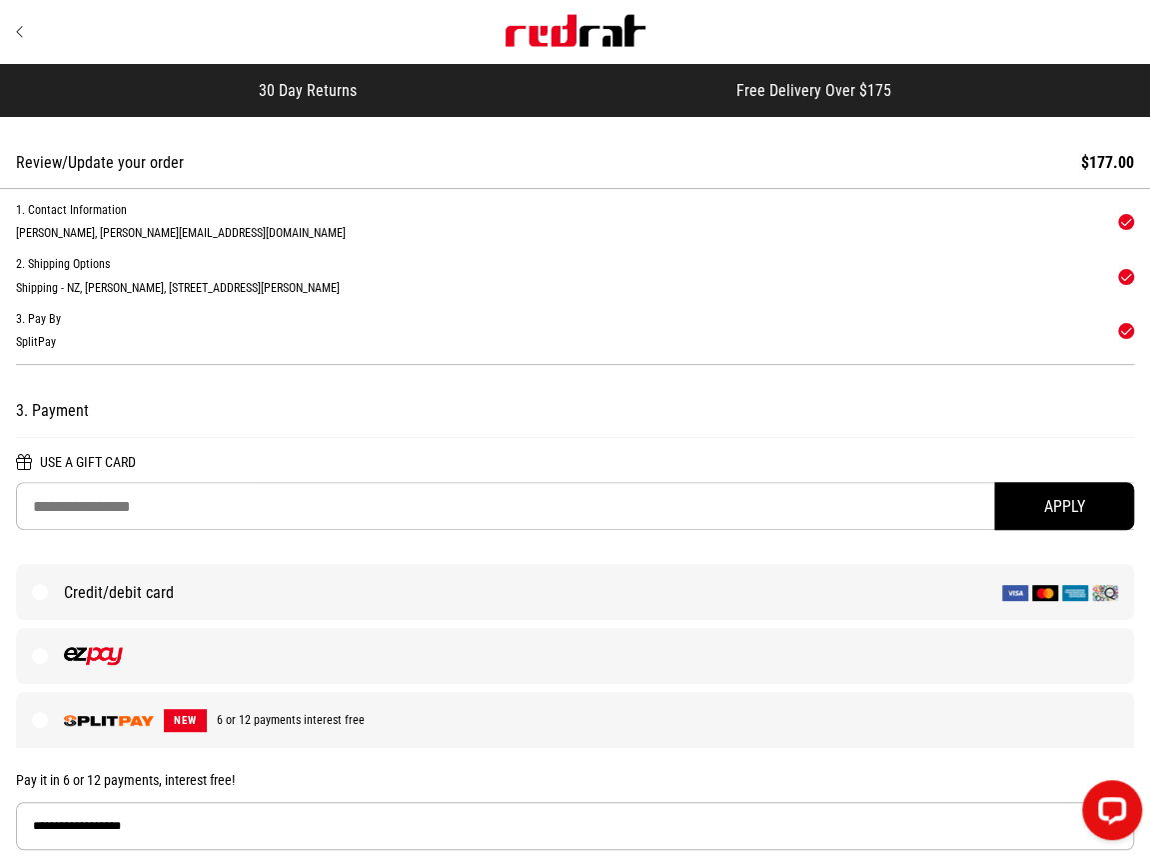
click at [532, 25] on img "Site" at bounding box center [576, 31] width 140 height 32
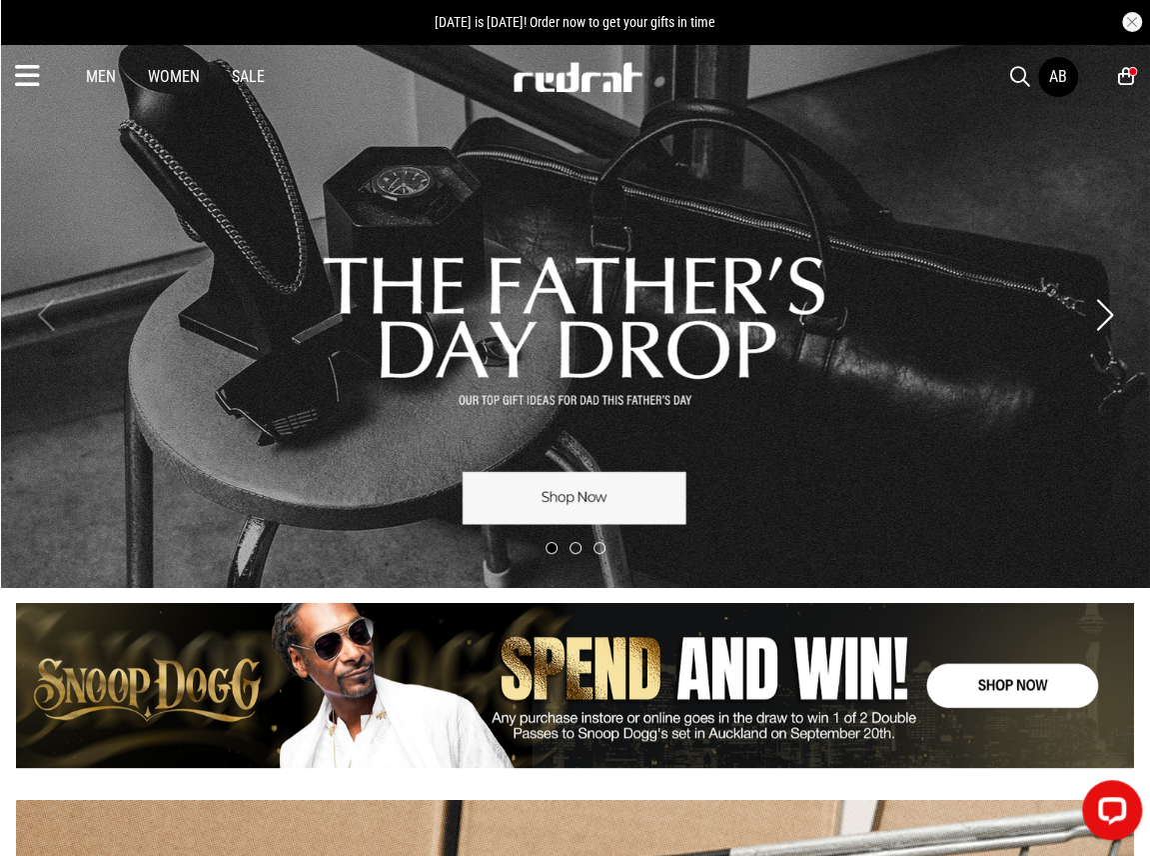
click at [1057, 73] on div "AB" at bounding box center [1059, 76] width 18 height 19
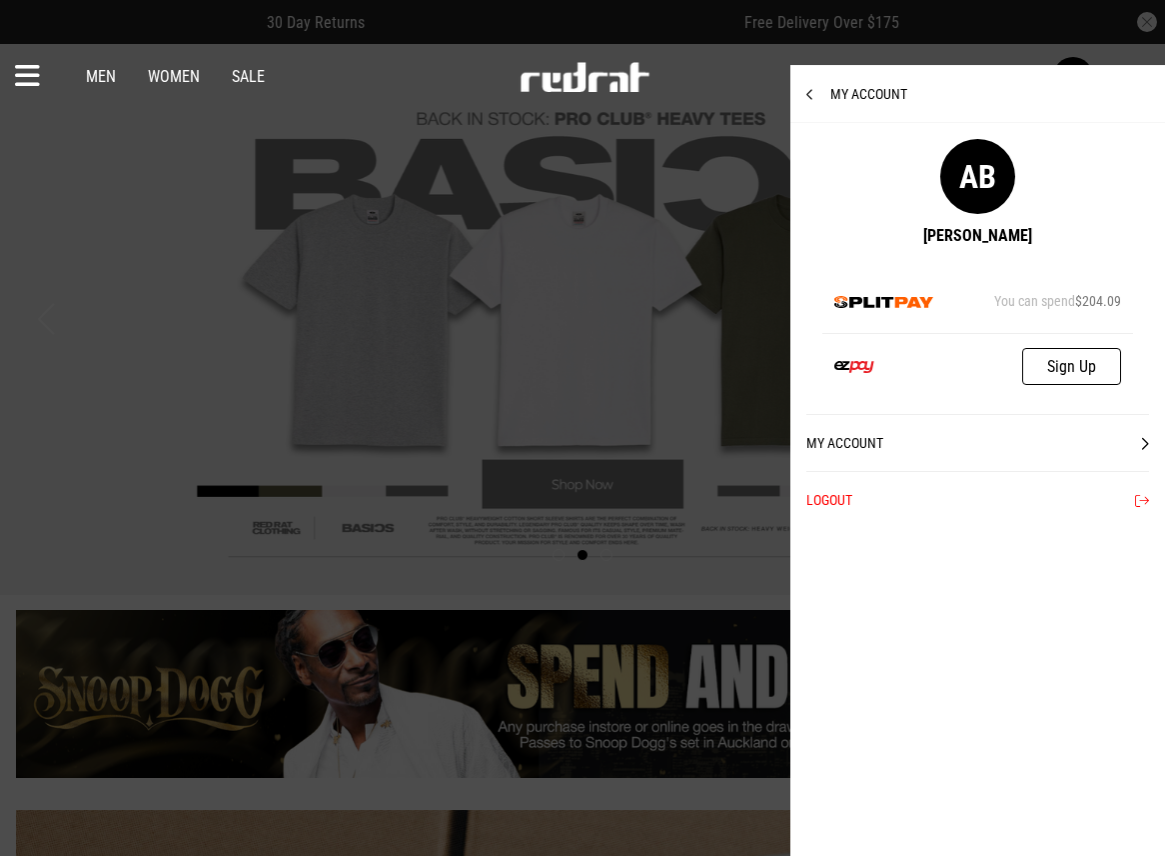
click at [956, 285] on div "You can spend $204.09" at bounding box center [978, 301] width 311 height 65
click at [480, 229] on div at bounding box center [582, 428] width 1165 height 856
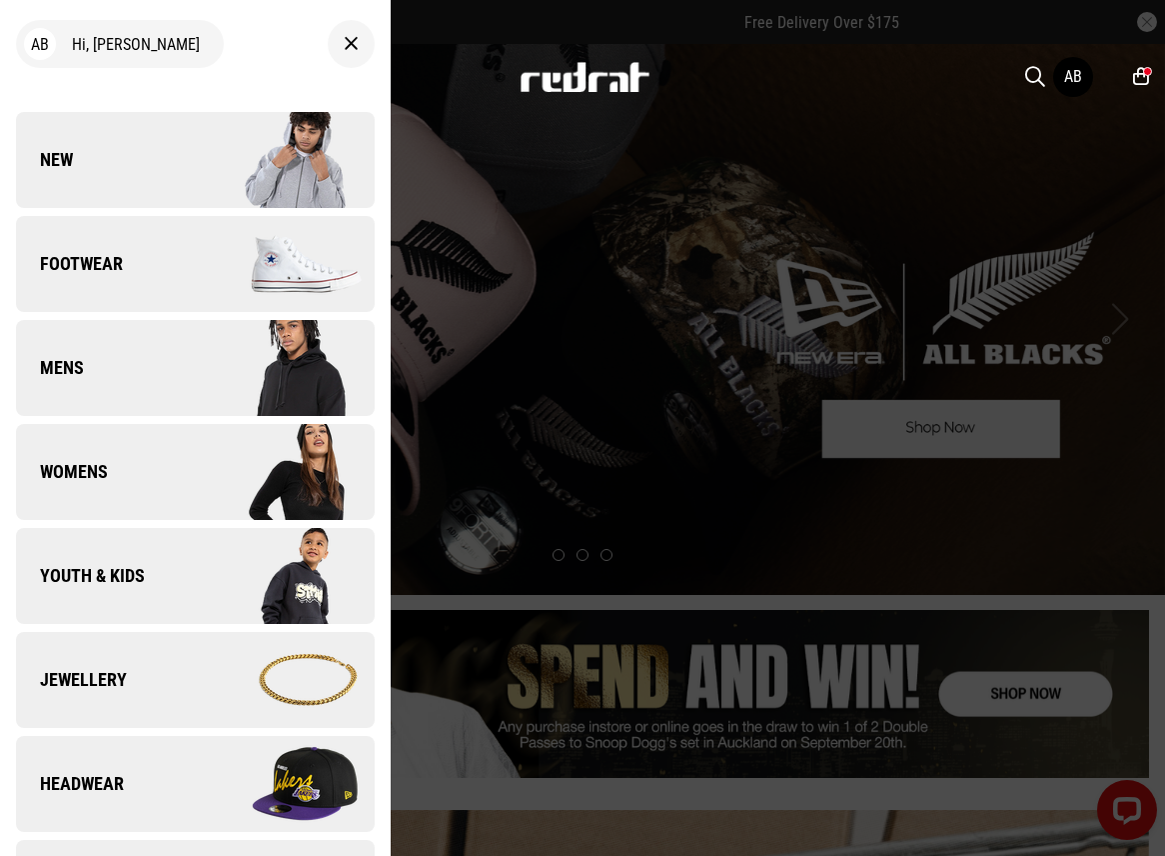
click at [1116, 69] on div "AB" at bounding box center [1094, 77] width 80 height 40
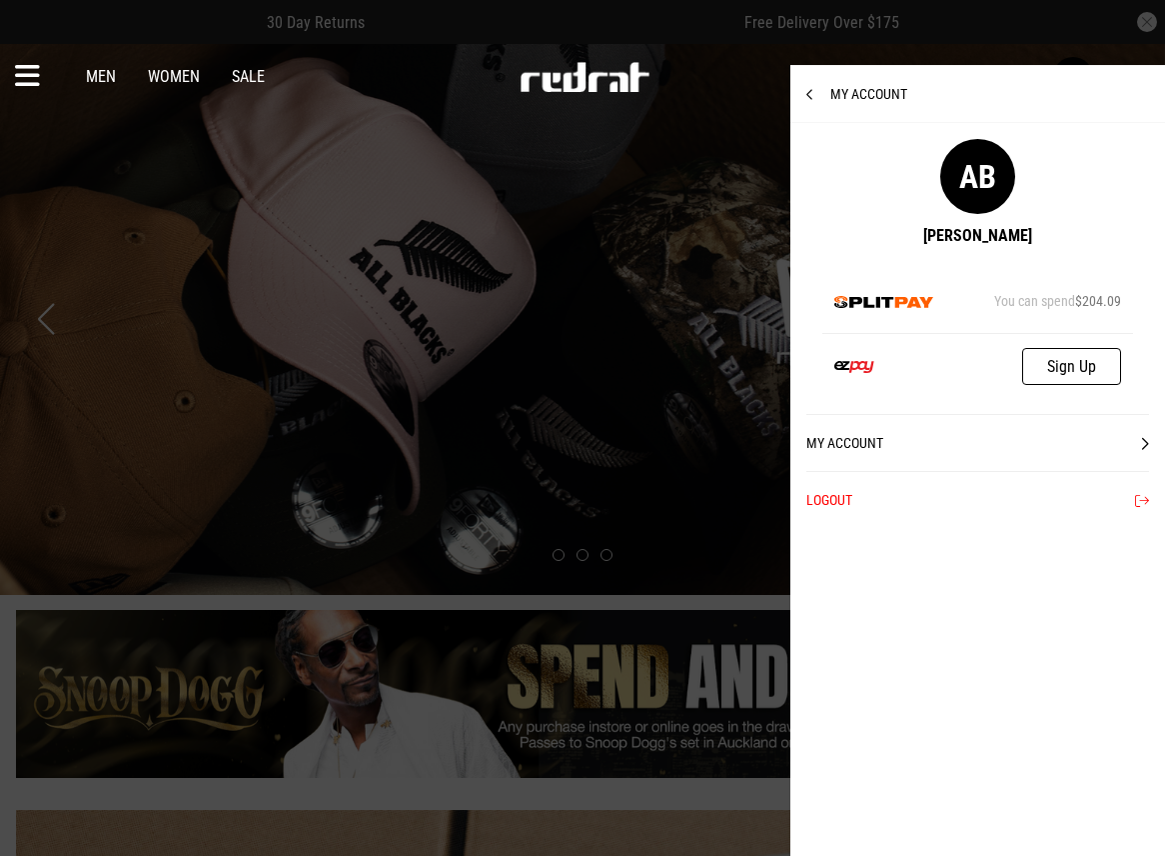
click at [1135, 73] on div "My Account" at bounding box center [978, 94] width 375 height 57
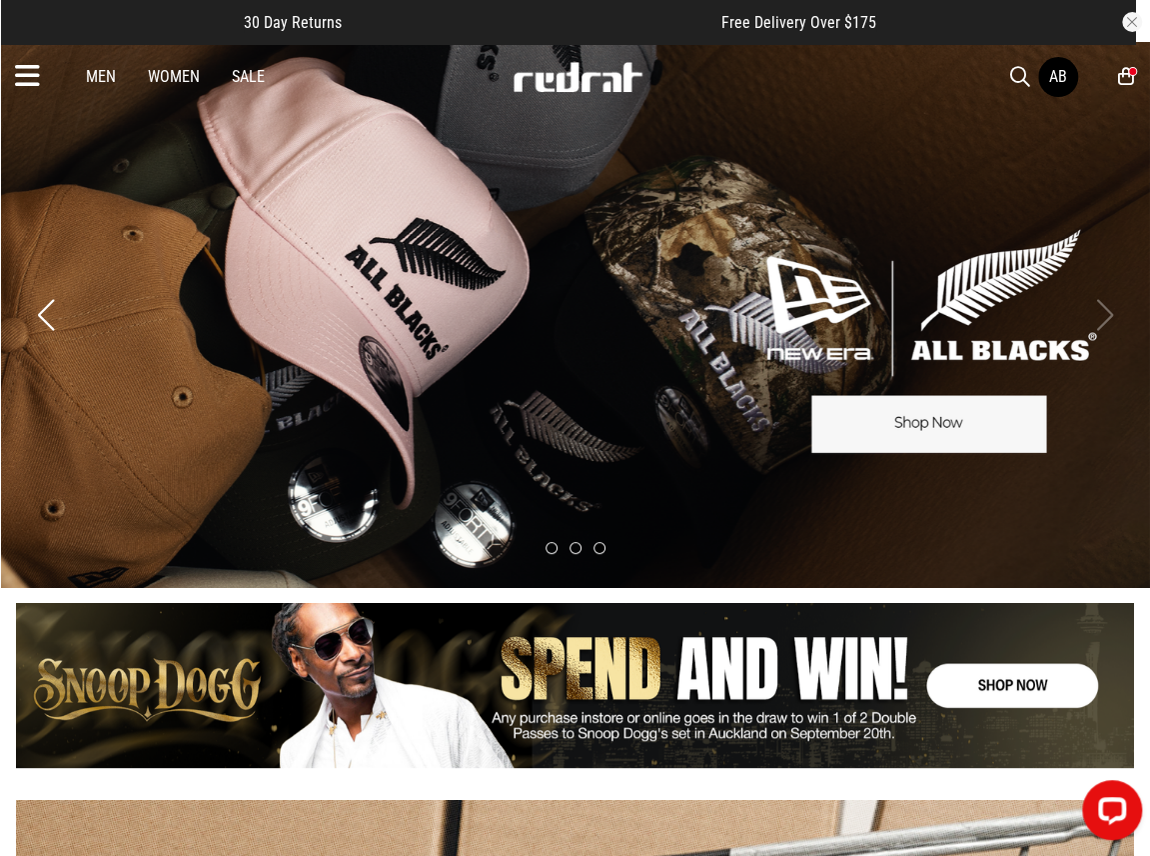
click at [1135, 73] on div "2" at bounding box center [1133, 71] width 9 height 9
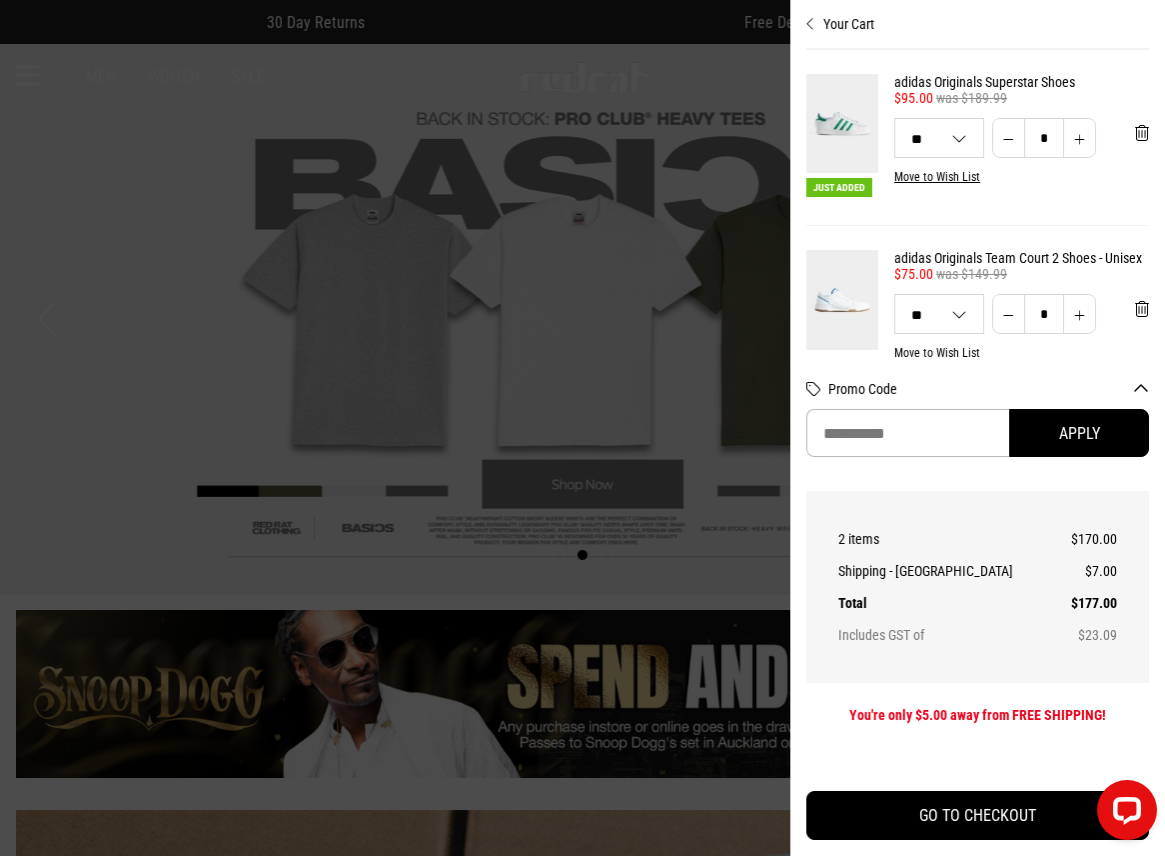
click at [808, 25] on icon "Close cart preview" at bounding box center [811, 24] width 9 height 16
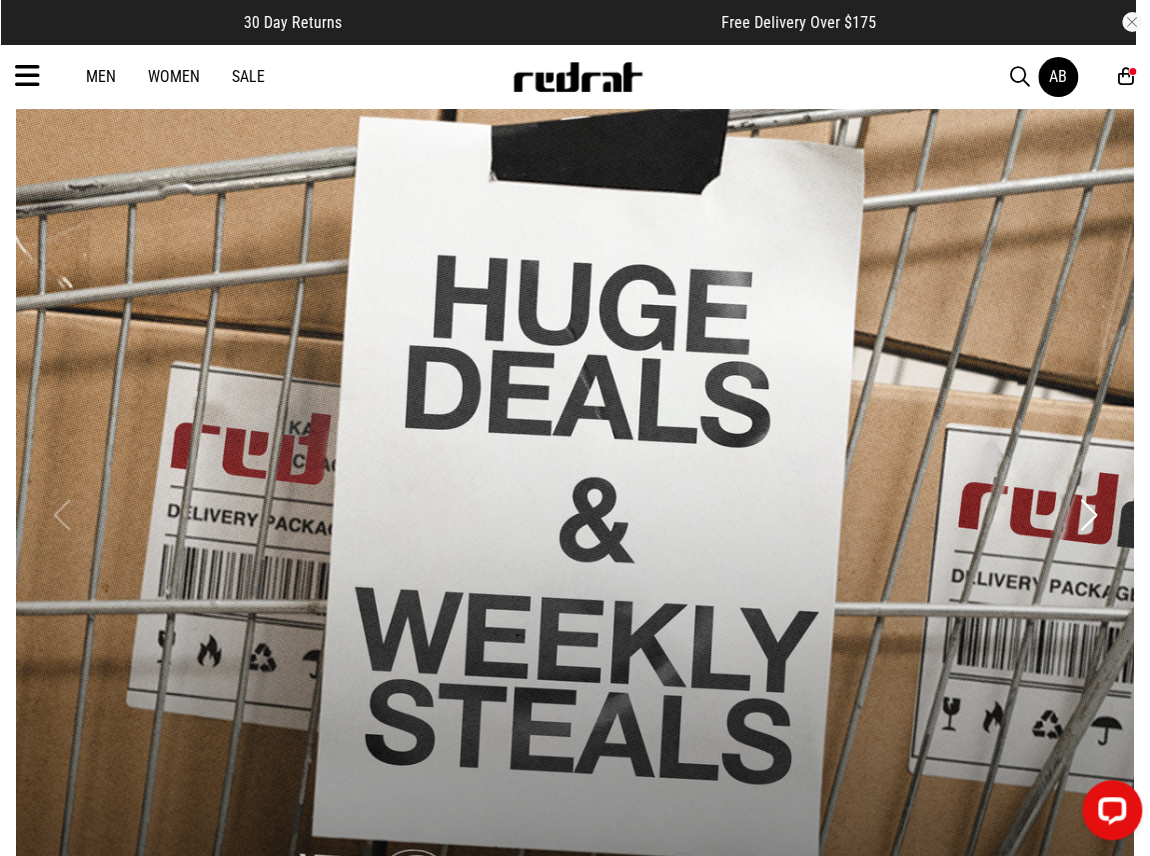
scroll to position [1000, 0]
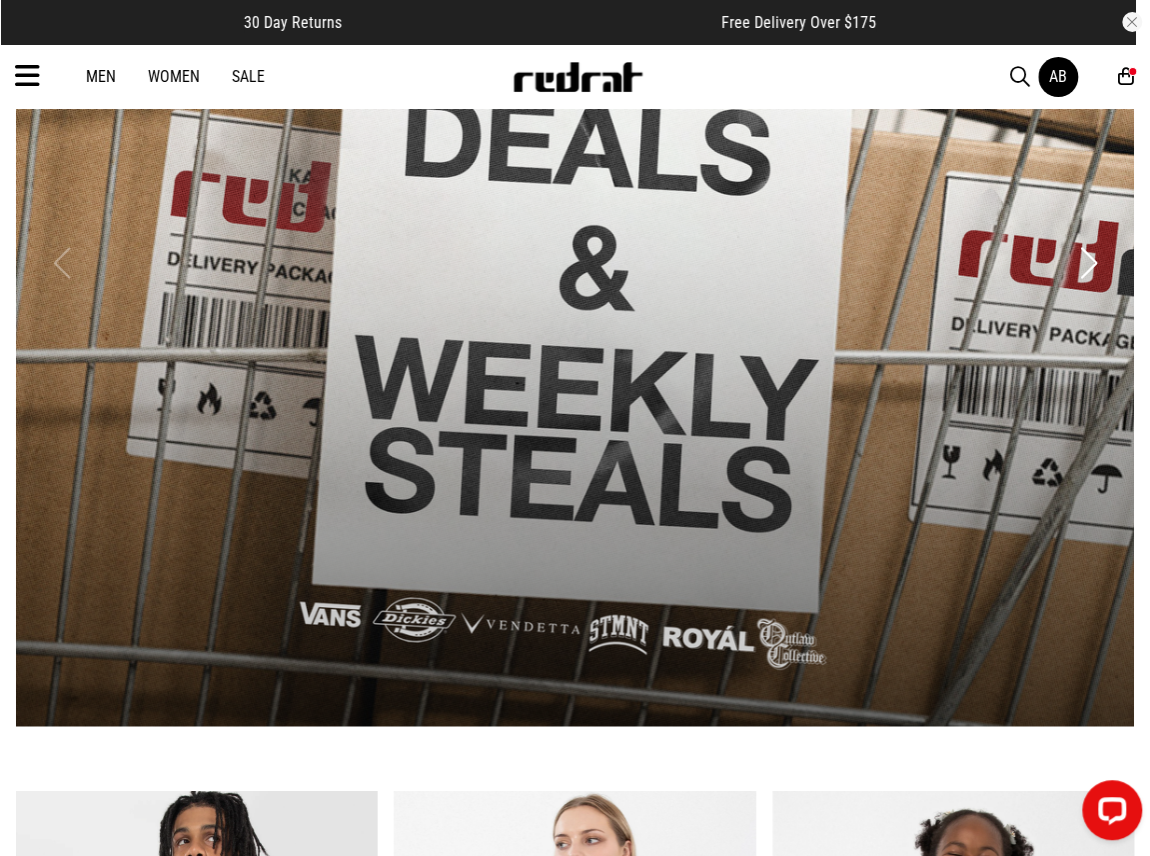
click at [555, 325] on link "1 / 2" at bounding box center [575, 263] width 1119 height 926
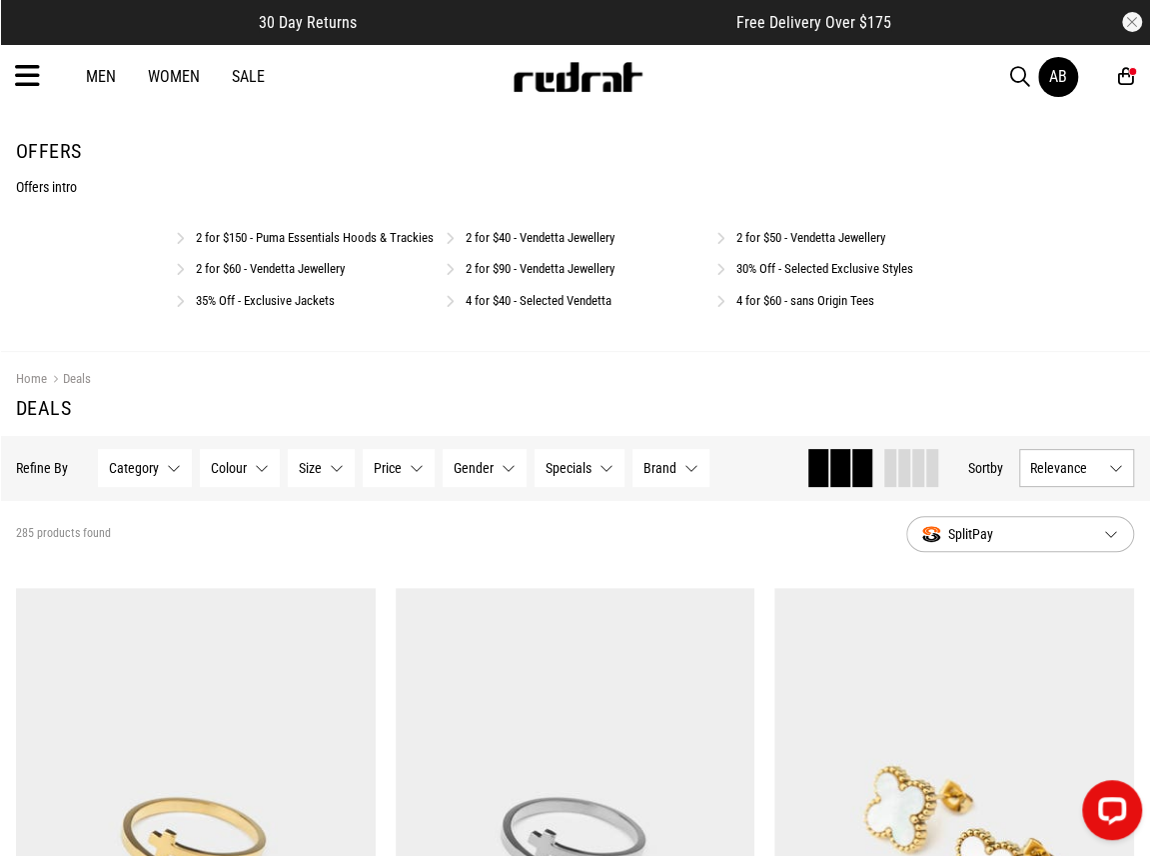
click at [550, 235] on link "2 for $40 - Vendetta Jewellery" at bounding box center [540, 237] width 149 height 15
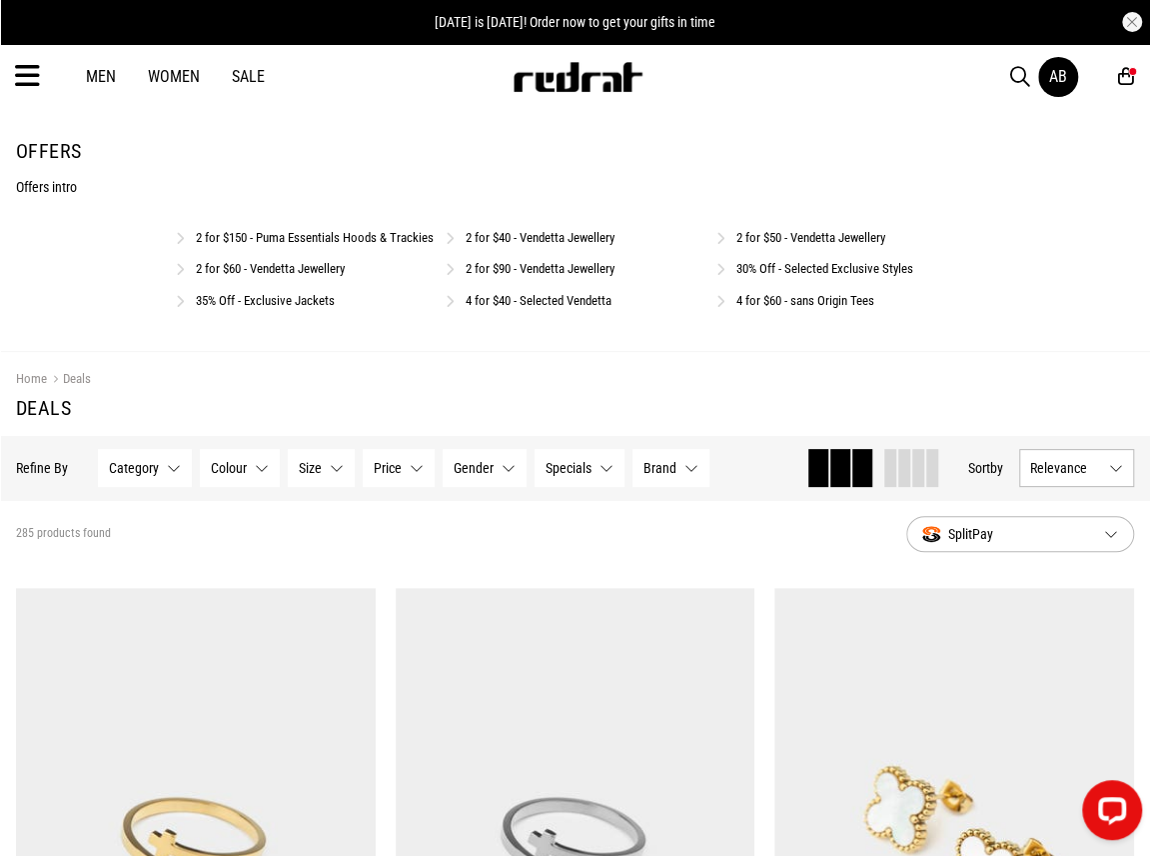
click at [761, 276] on link "30% Off - Selected Exclusive Styles" at bounding box center [825, 268] width 177 height 15
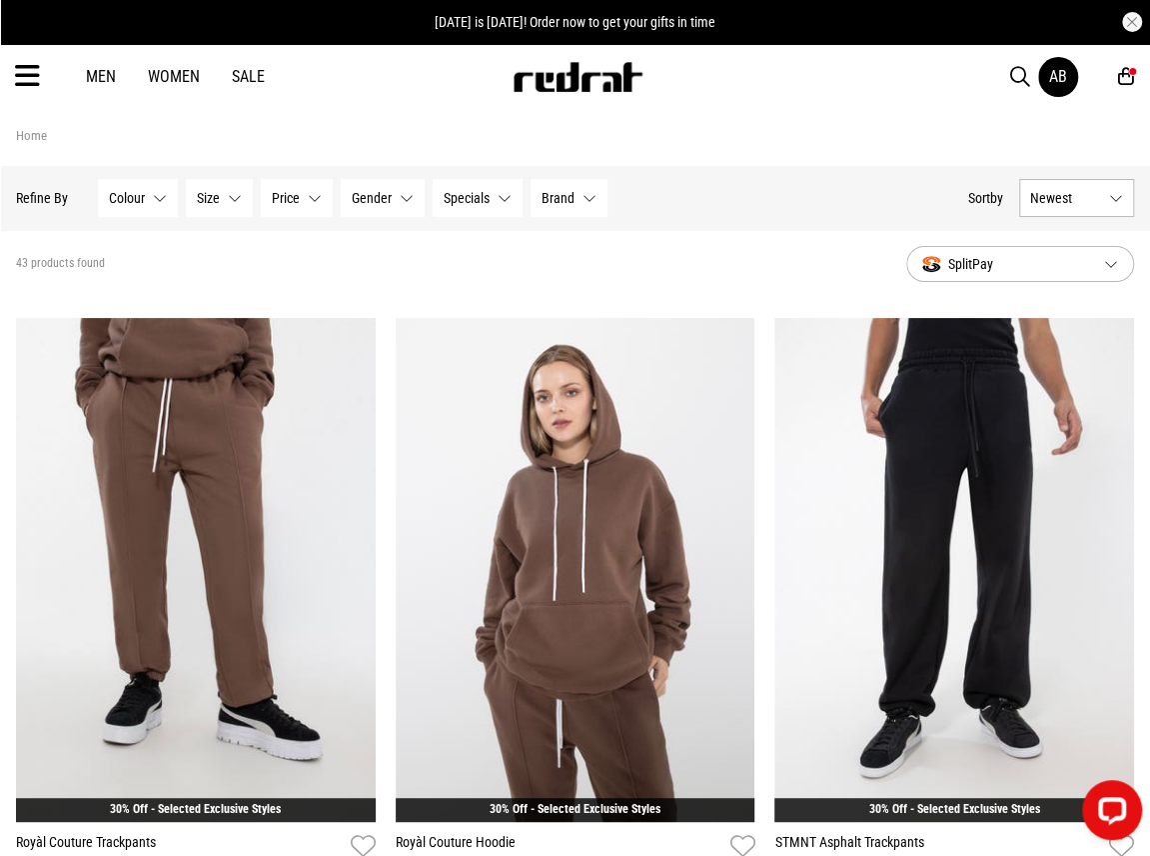
click at [251, 86] on div "Men Women Sale AB Hi, [PERSON_NAME] New Back Footwear Back Mens Back Womens Bac…" at bounding box center [575, 76] width 1150 height 65
click at [251, 76] on link "Sale" at bounding box center [248, 76] width 33 height 19
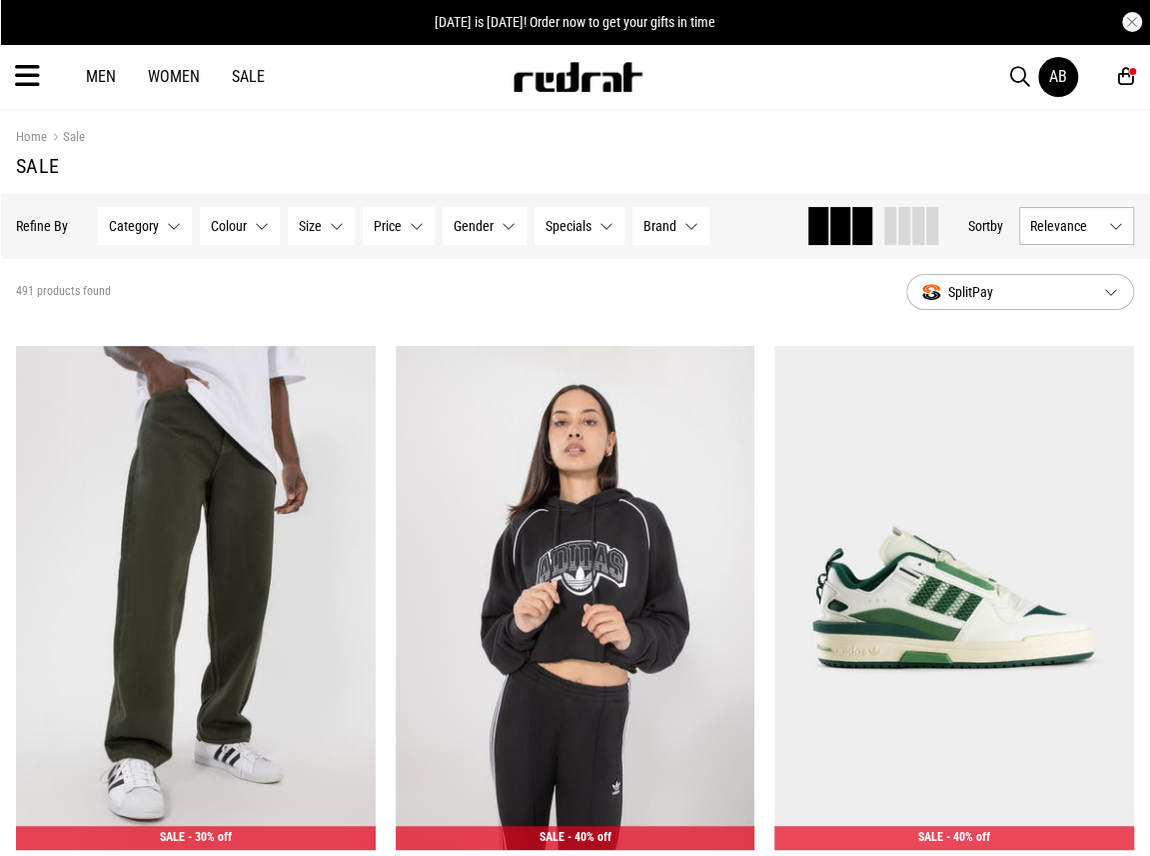
click at [406, 216] on button "Price None selected" at bounding box center [399, 226] width 72 height 38
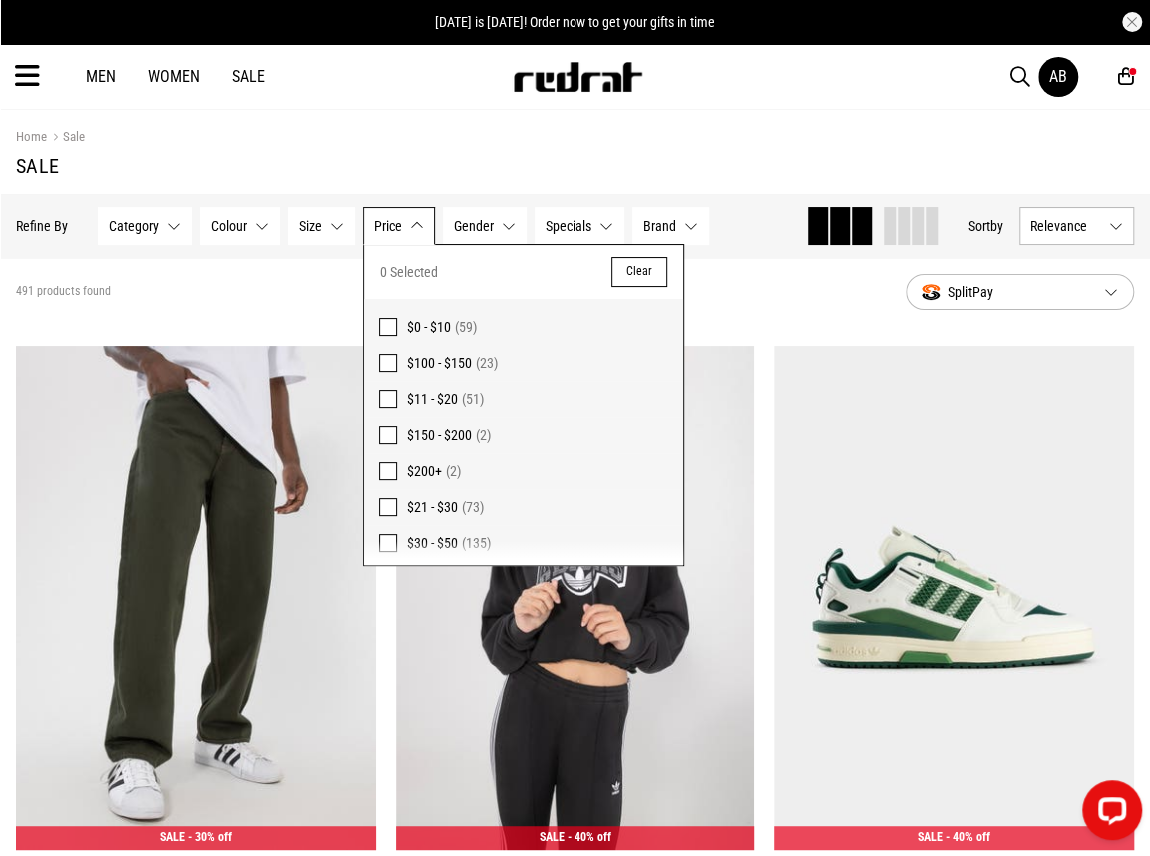
click at [467, 513] on span "(73)" at bounding box center [473, 507] width 22 height 16
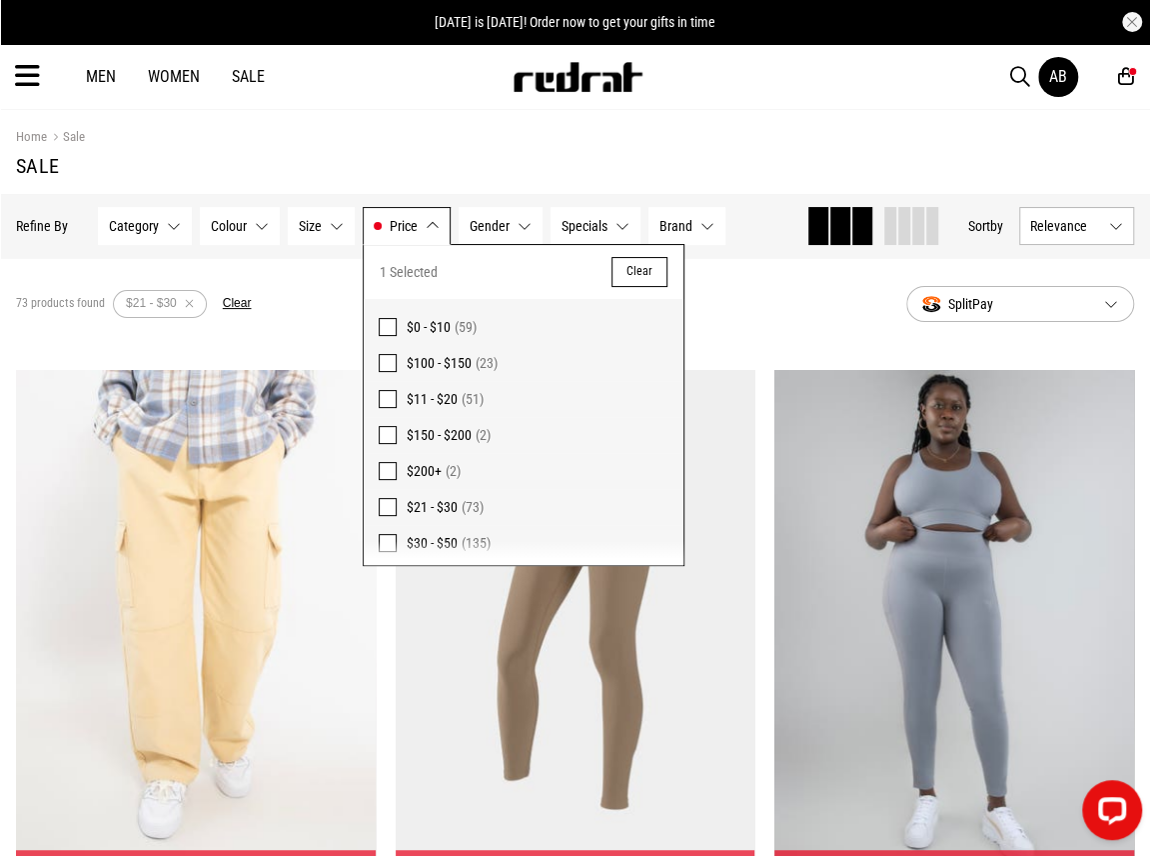
click at [758, 97] on div "Men Women Sale AB Hi, Anita New Back Footwear Back Mens Back Womens Back Youth …" at bounding box center [575, 76] width 1150 height 65
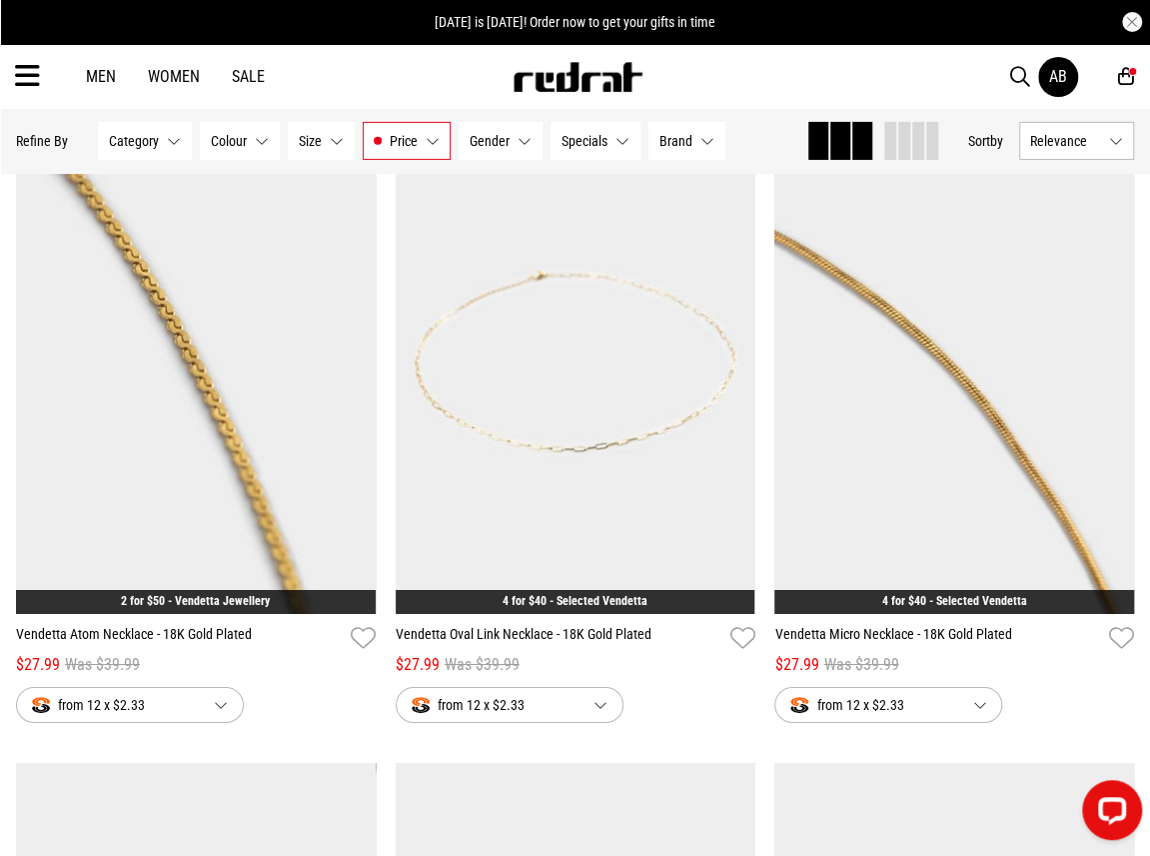
scroll to position [2799, 0]
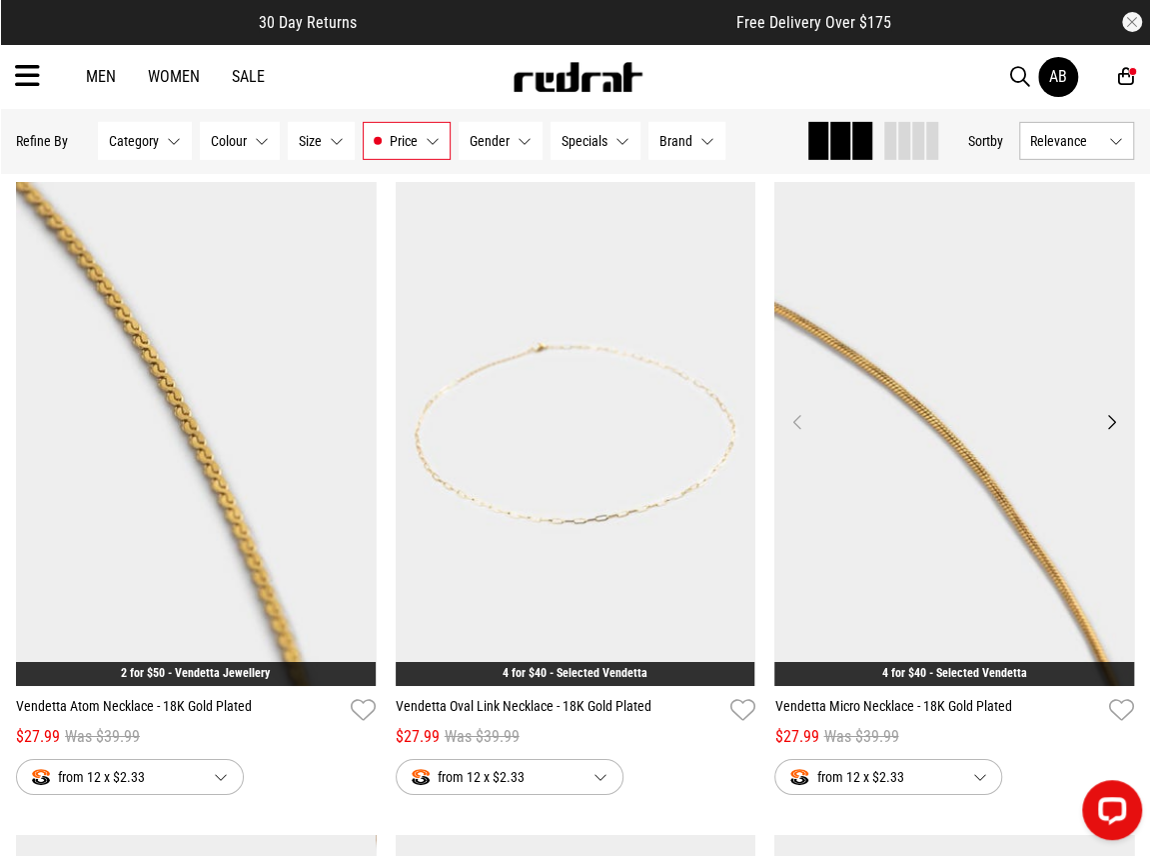
click at [979, 453] on img at bounding box center [955, 434] width 360 height 504
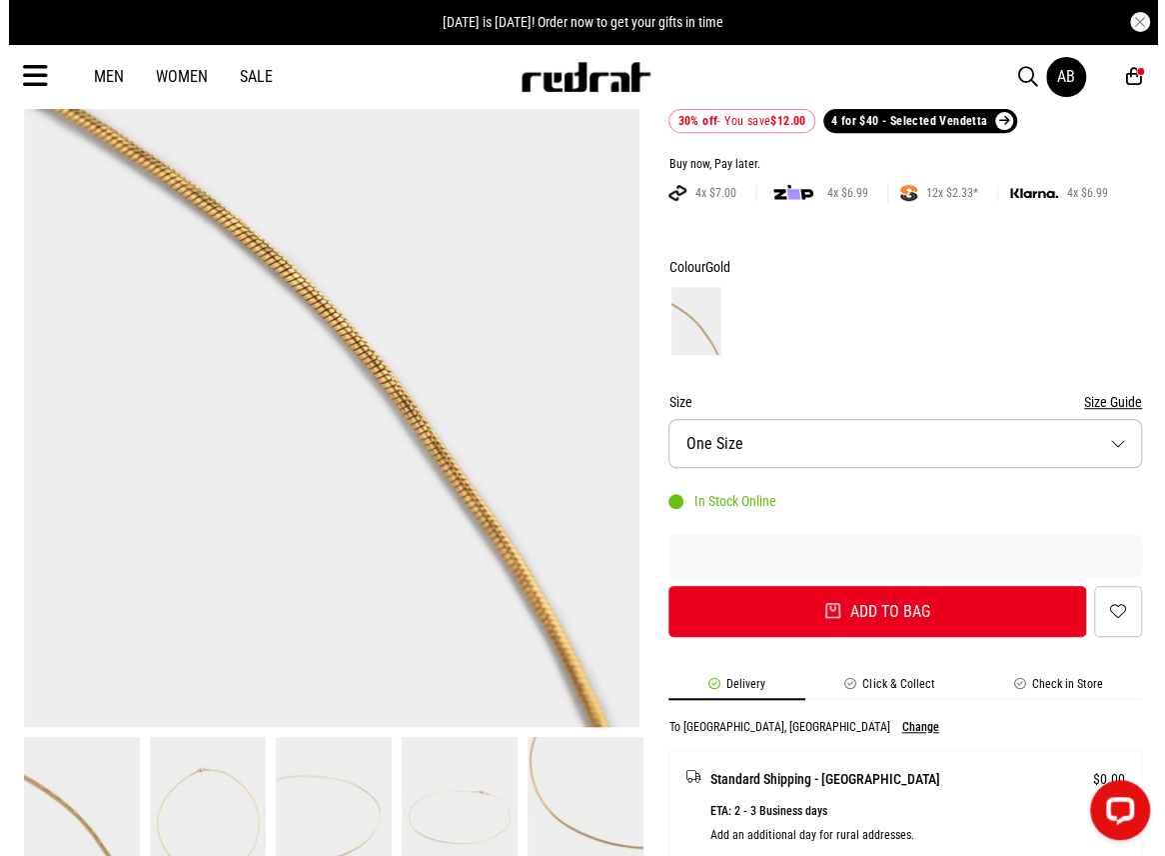
scroll to position [600, 0]
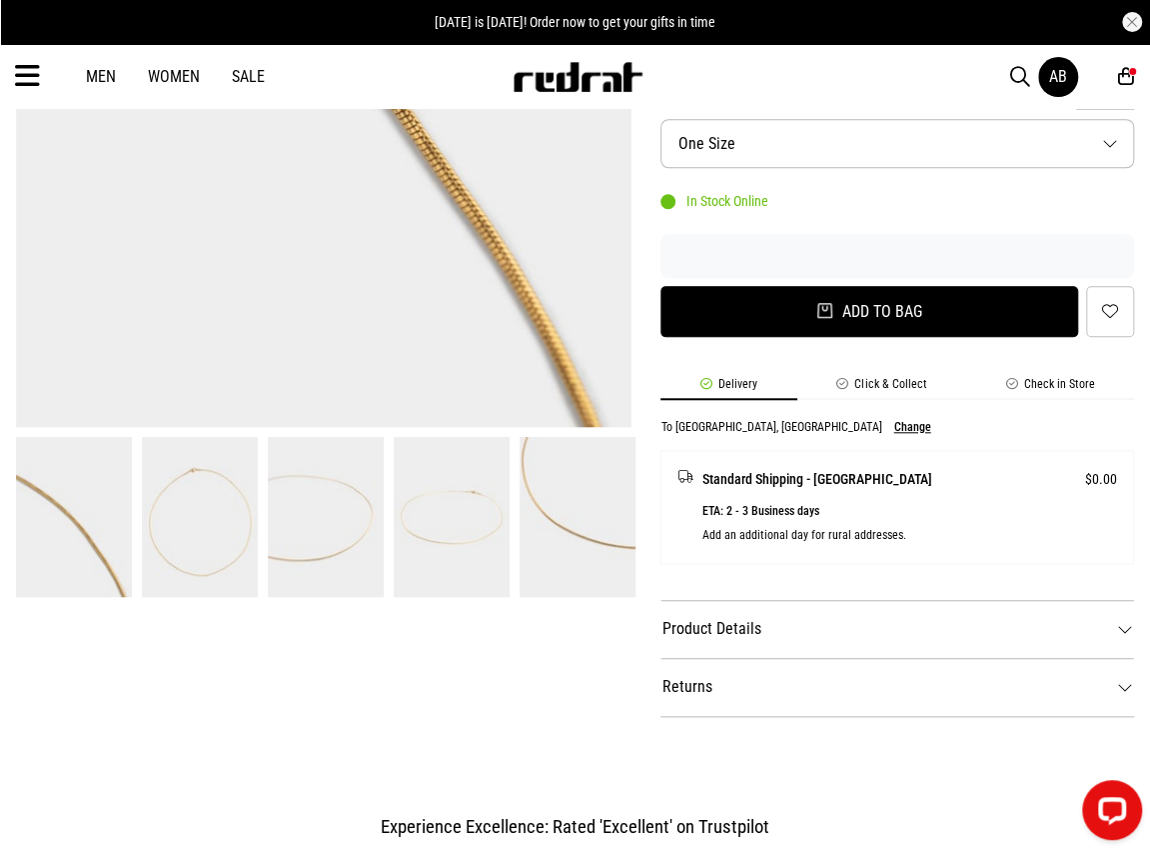
click at [899, 323] on button "Add to bag" at bounding box center [870, 311] width 418 height 51
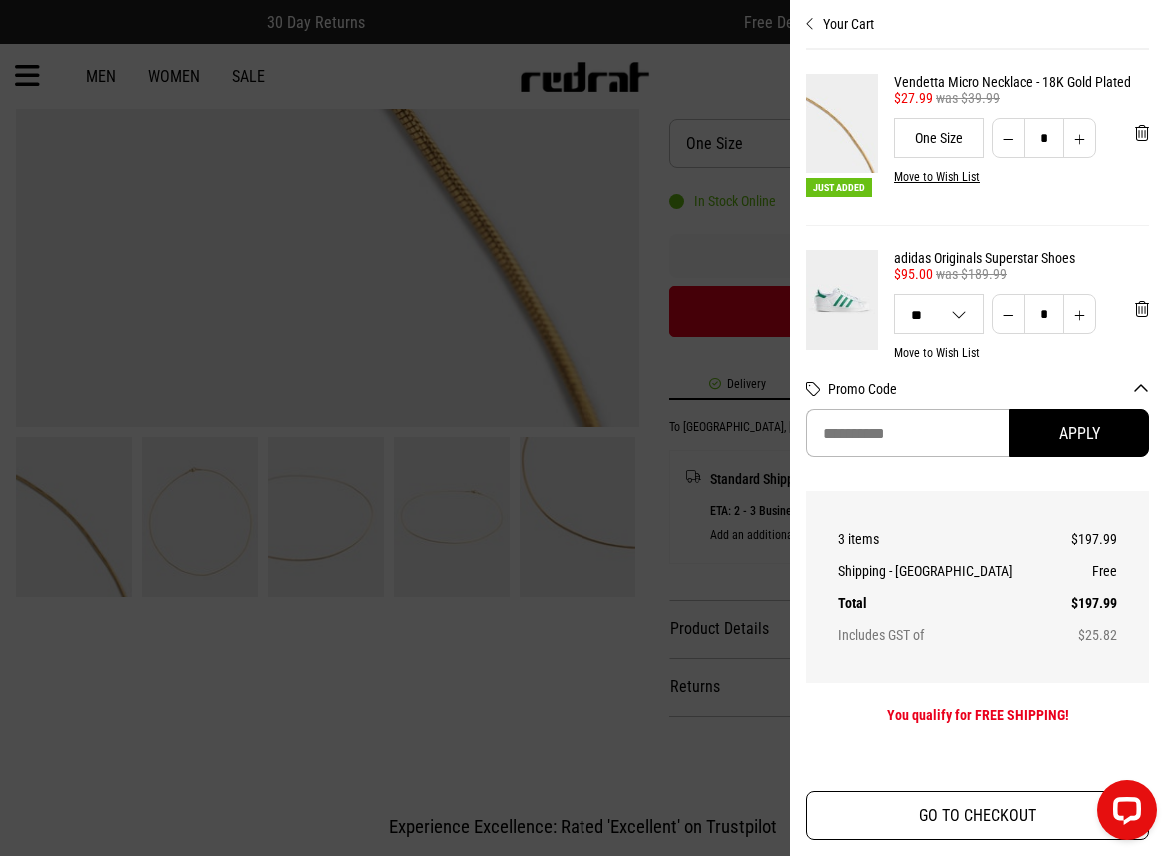
click at [988, 809] on button "GO TO CHECKOUT" at bounding box center [978, 815] width 343 height 49
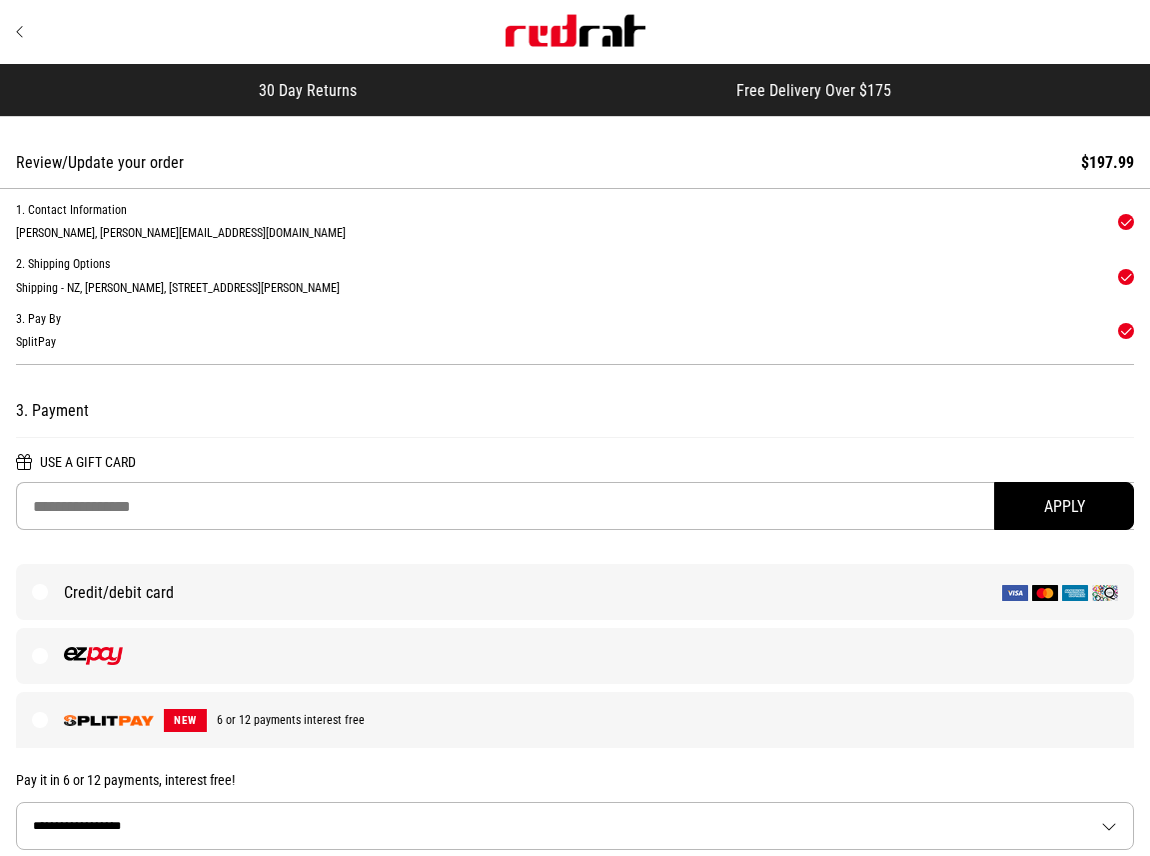
select select "**"
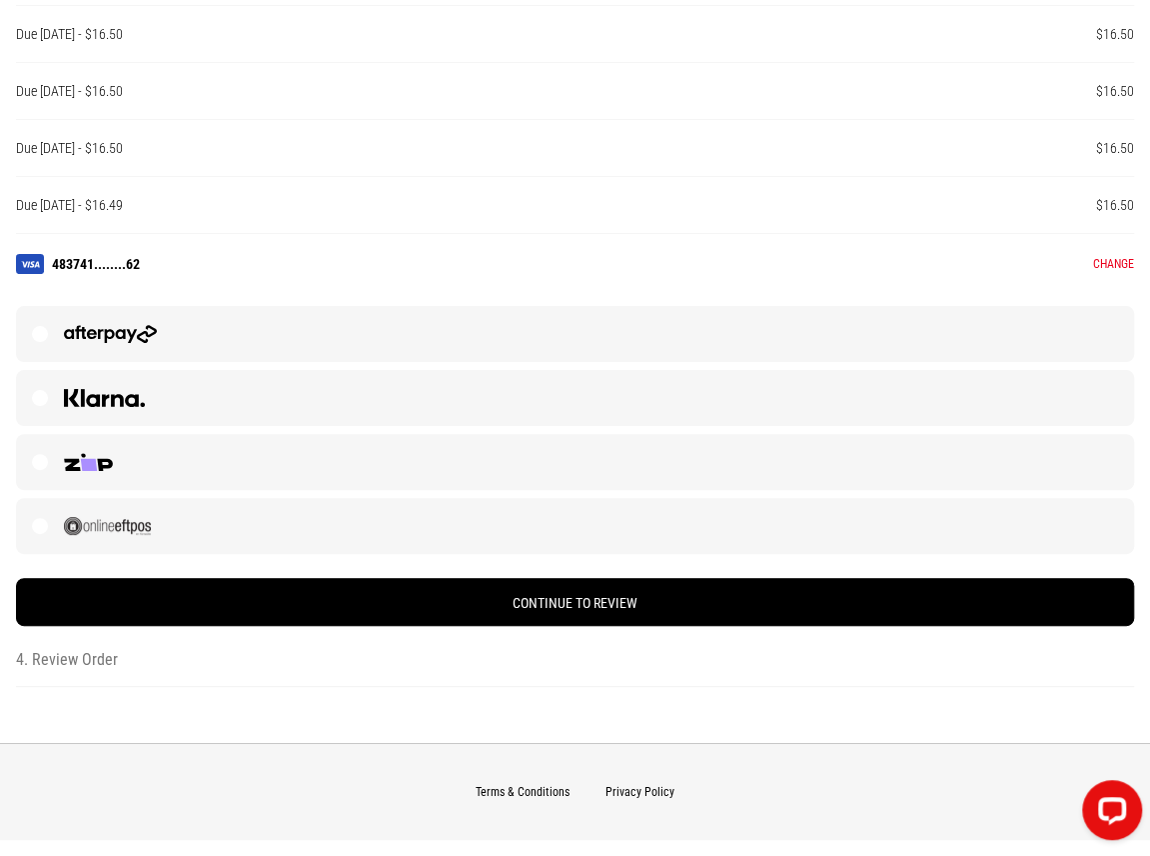
scroll to position [1299, 0]
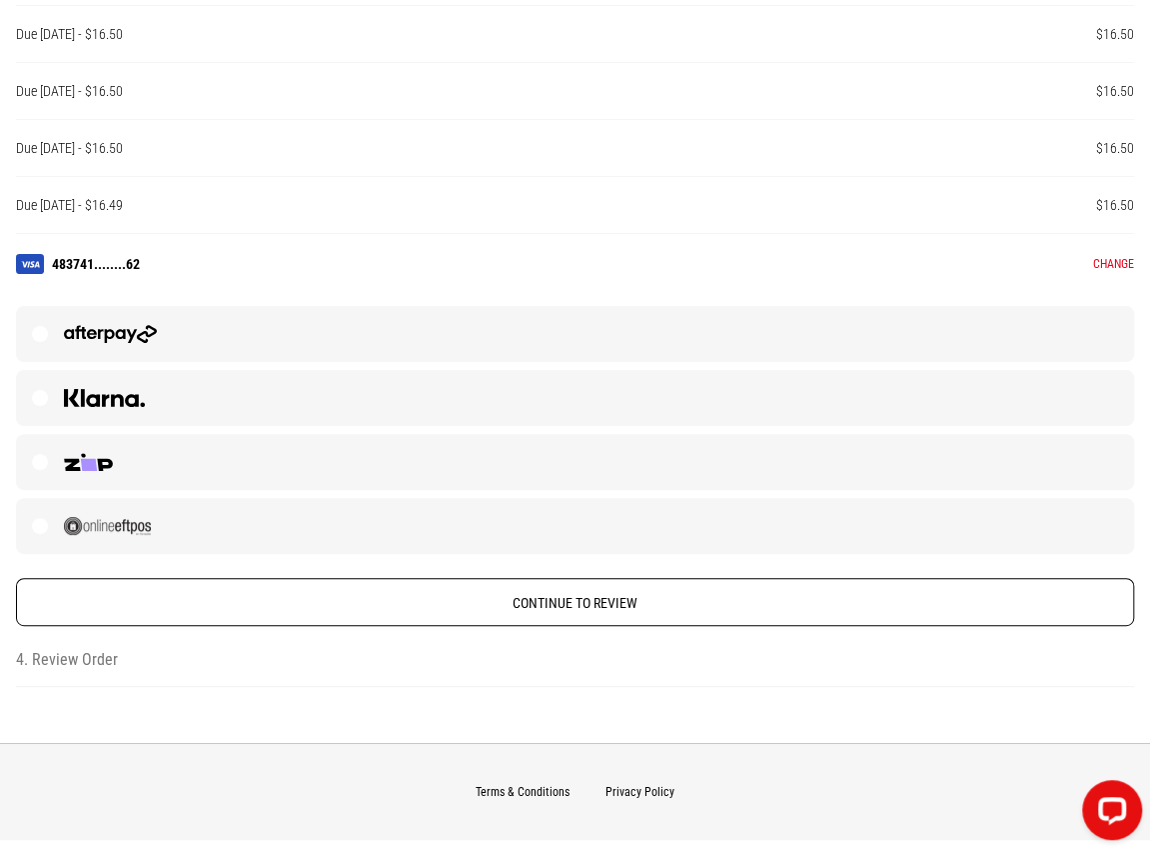
click at [470, 600] on button "Continue to Review" at bounding box center [575, 602] width 1119 height 48
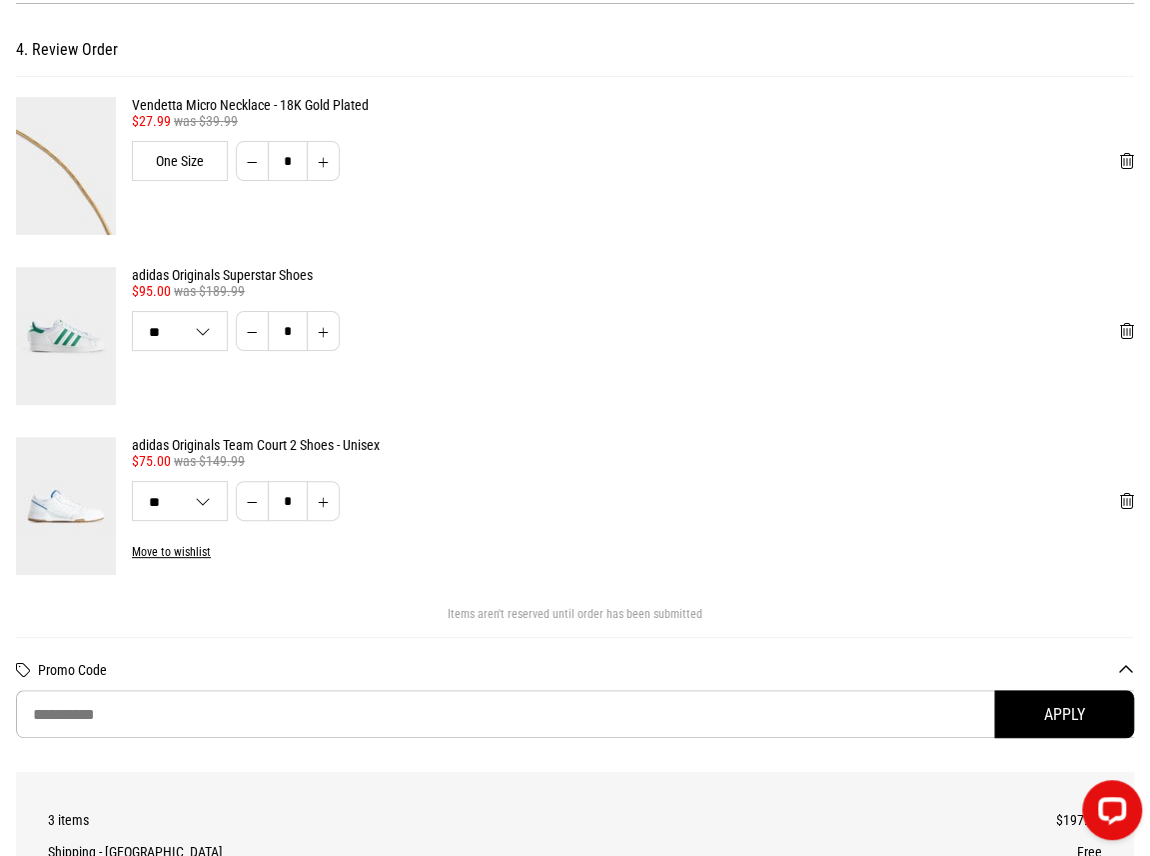
scroll to position [365, 0]
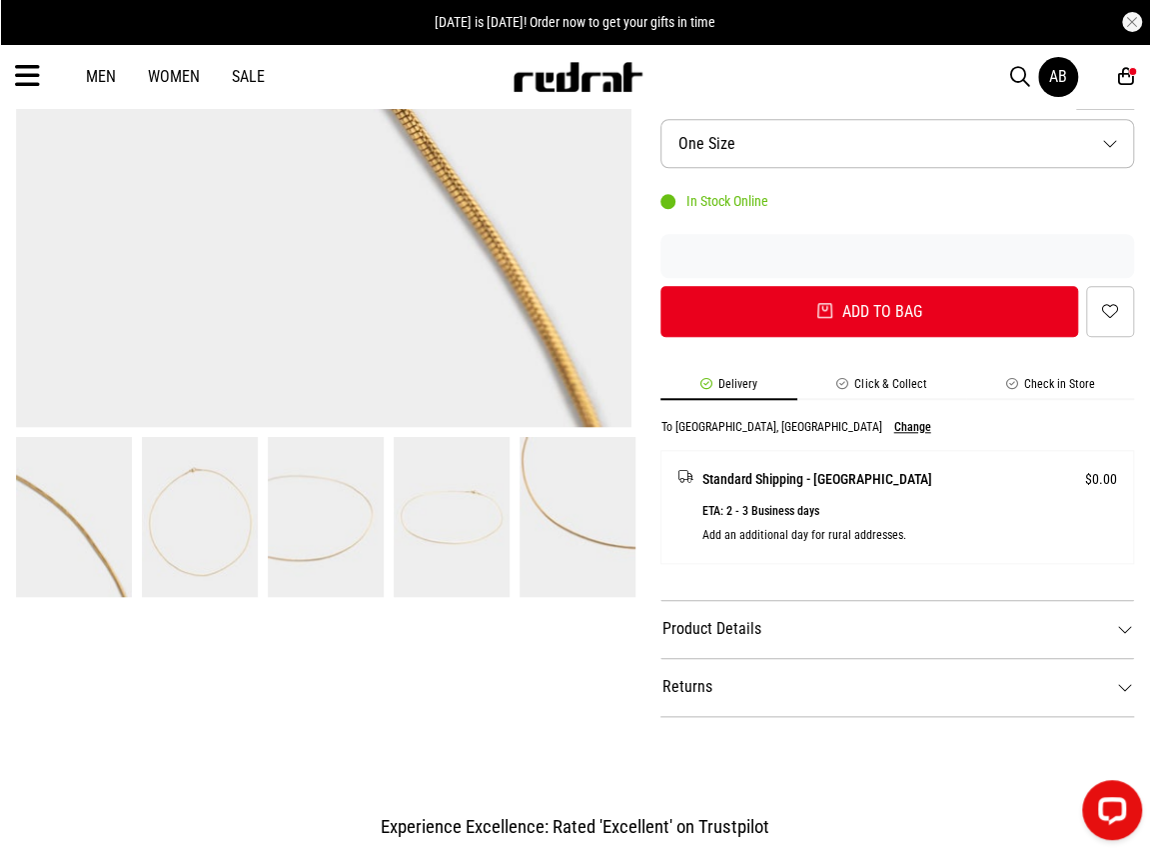
click at [1106, 78] on div "AB" at bounding box center [1079, 77] width 80 height 40
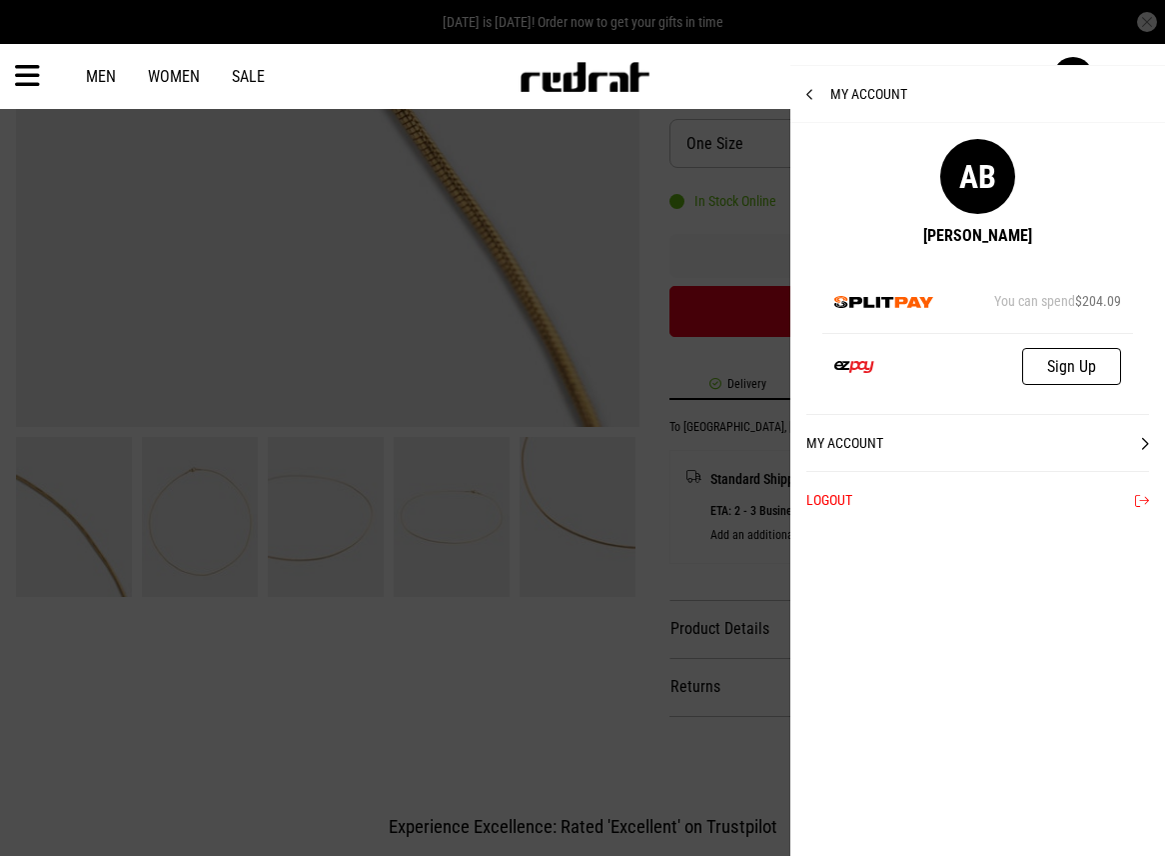
click at [841, 91] on span "My Account" at bounding box center [857, 94] width 101 height 16
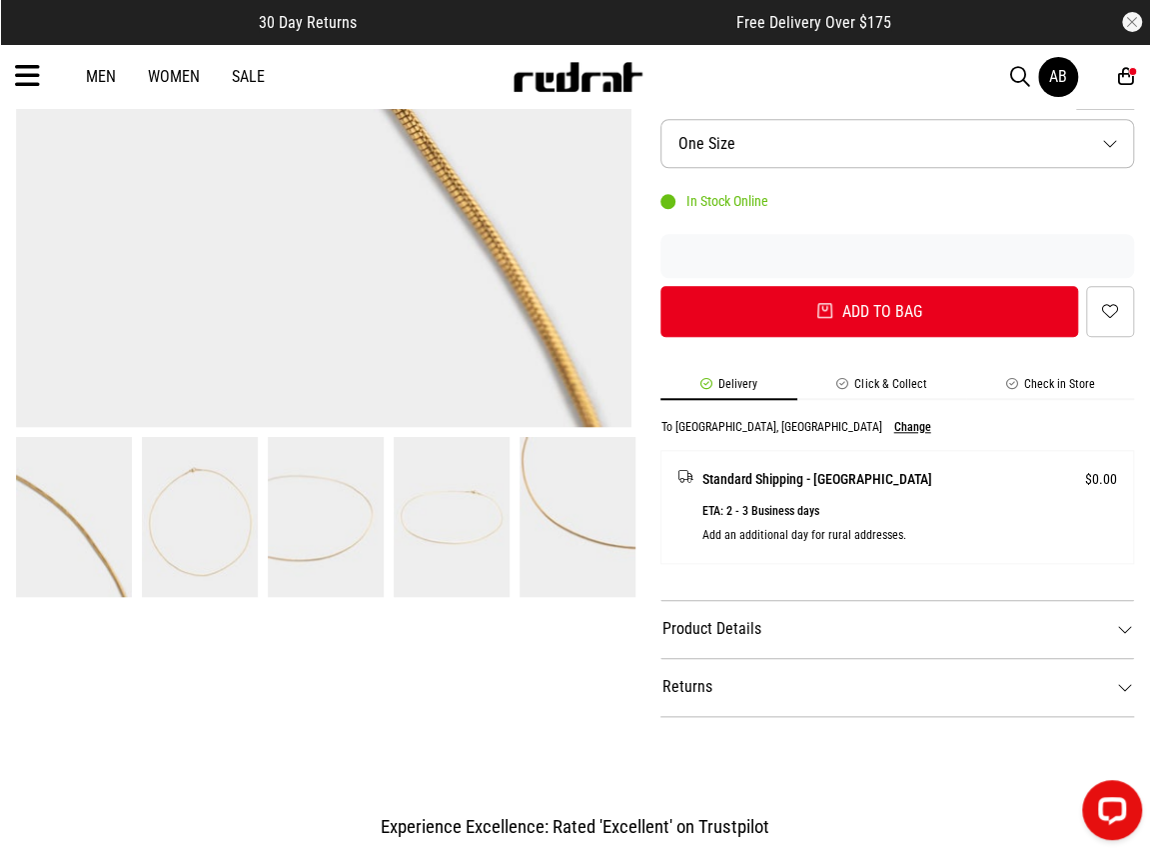
click at [1129, 75] on icon at bounding box center [1127, 76] width 16 height 21
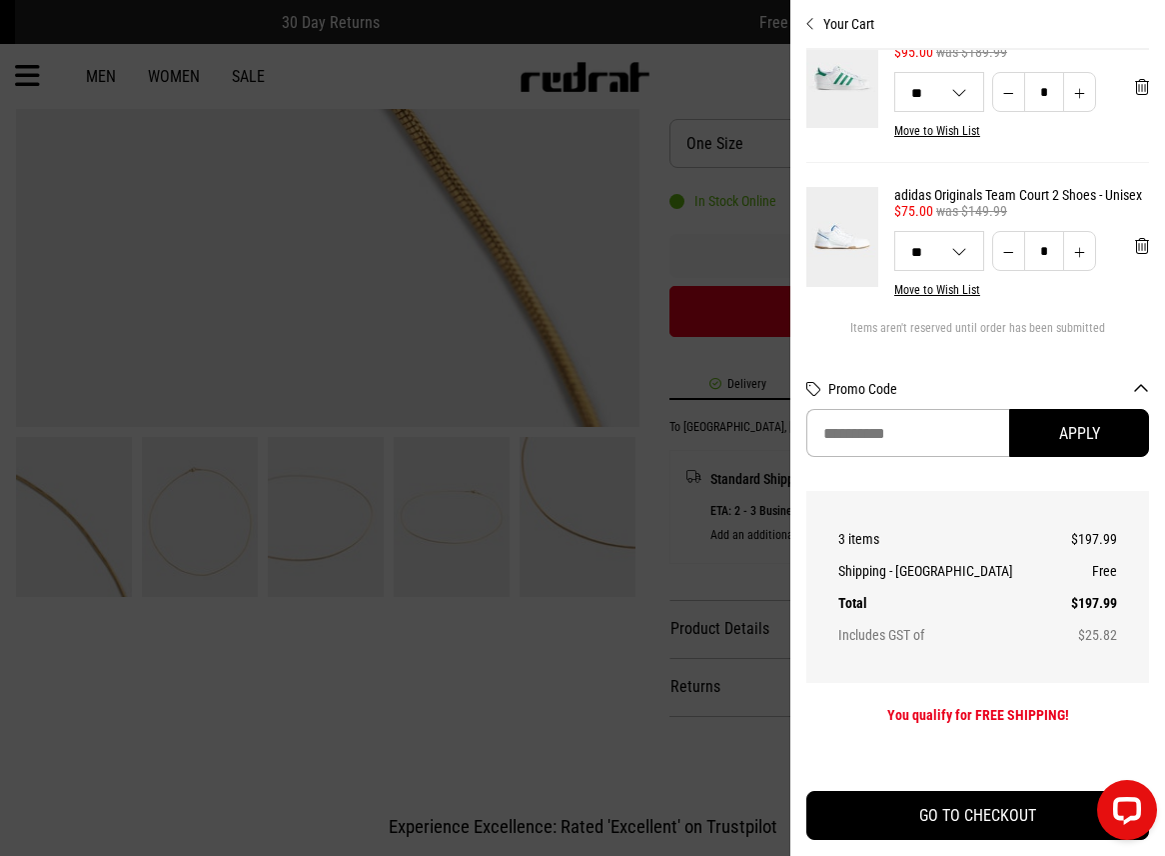
scroll to position [272, 0]
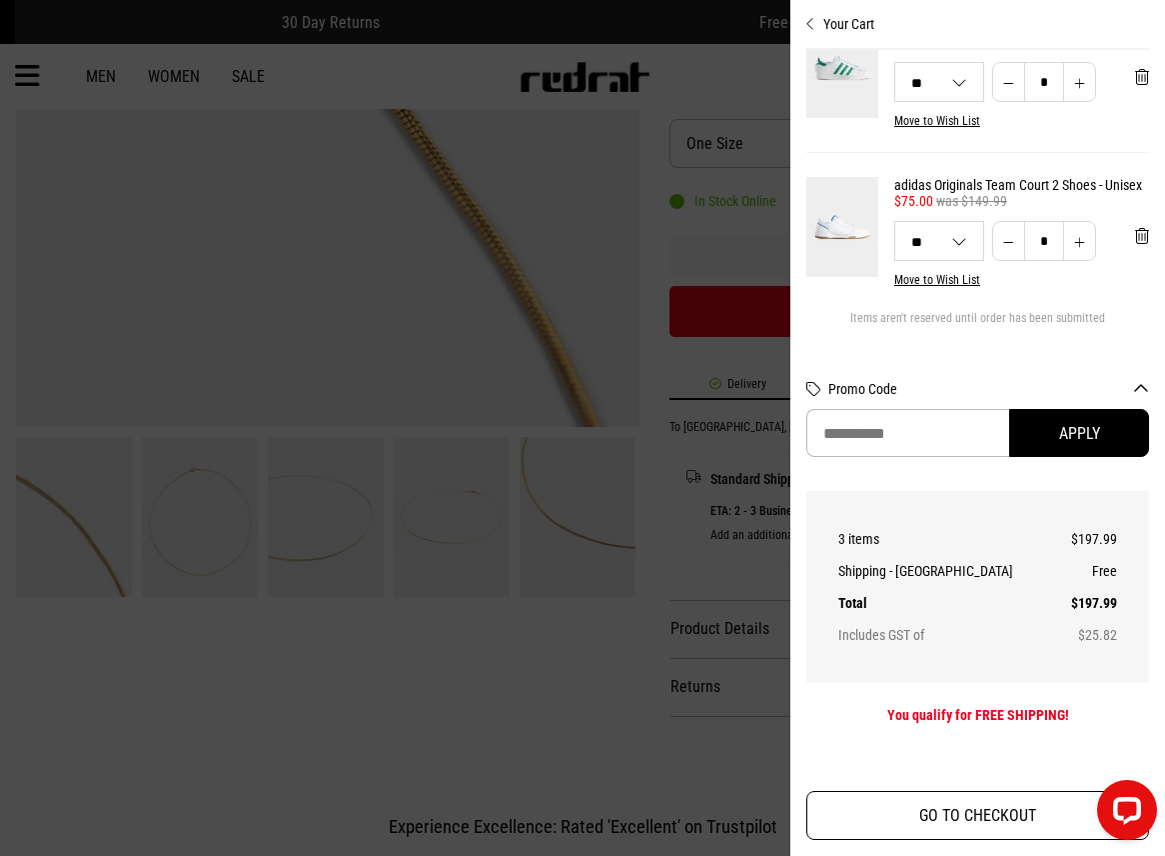
click at [934, 826] on button "GO TO CHECKOUT" at bounding box center [978, 815] width 343 height 49
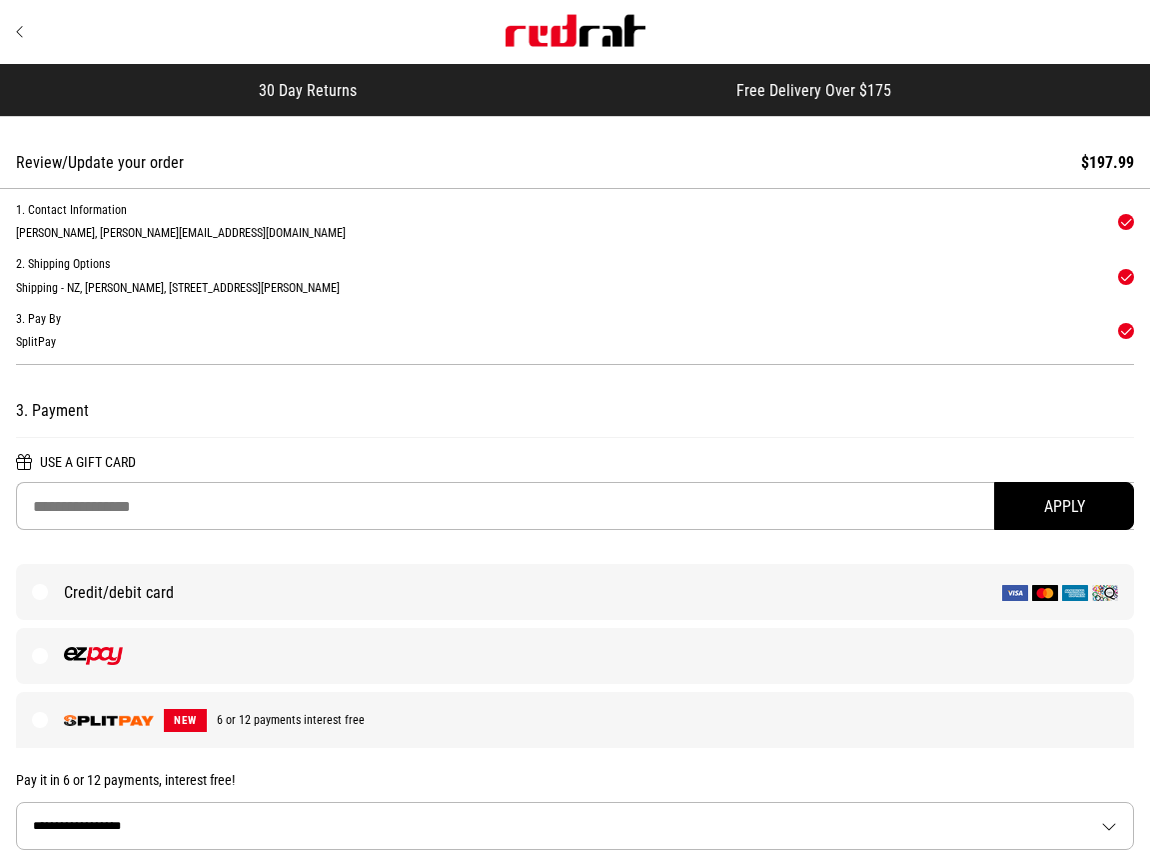
select select "**"
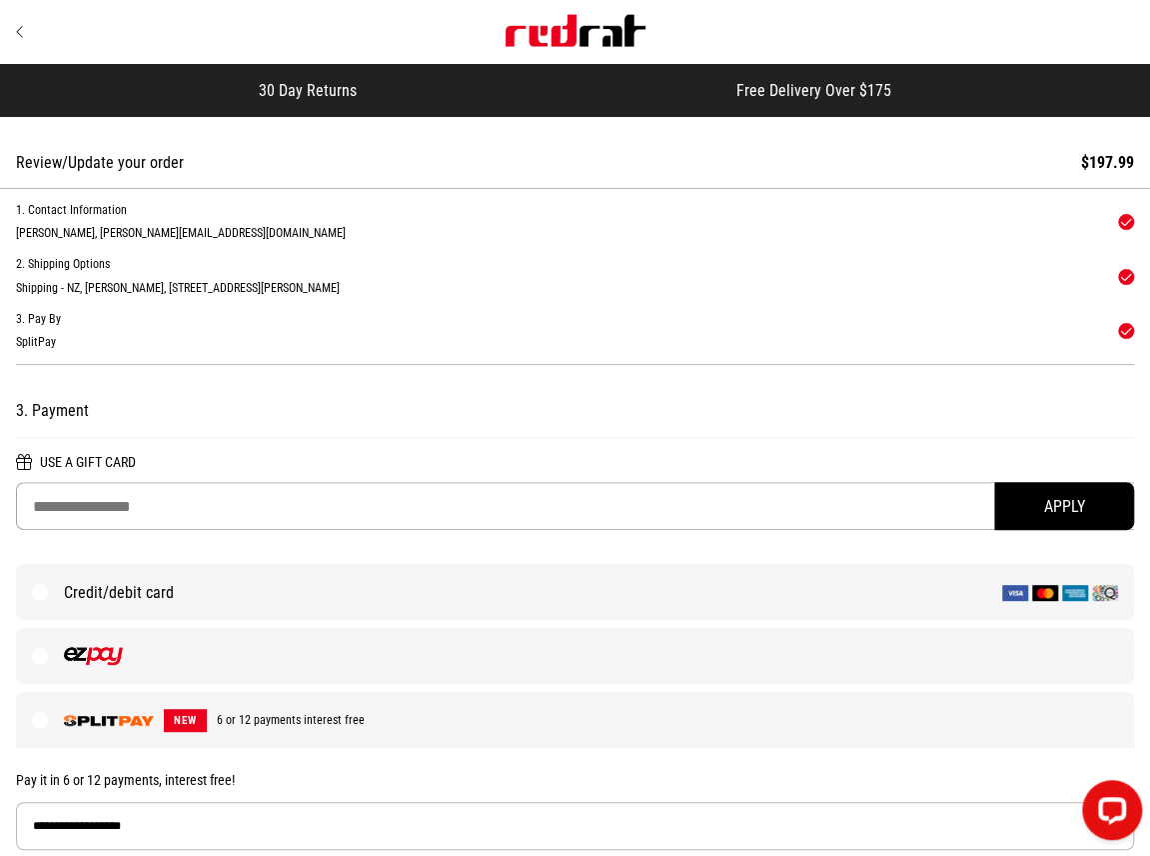
click at [208, 503] on input "text" at bounding box center [575, 506] width 1119 height 48
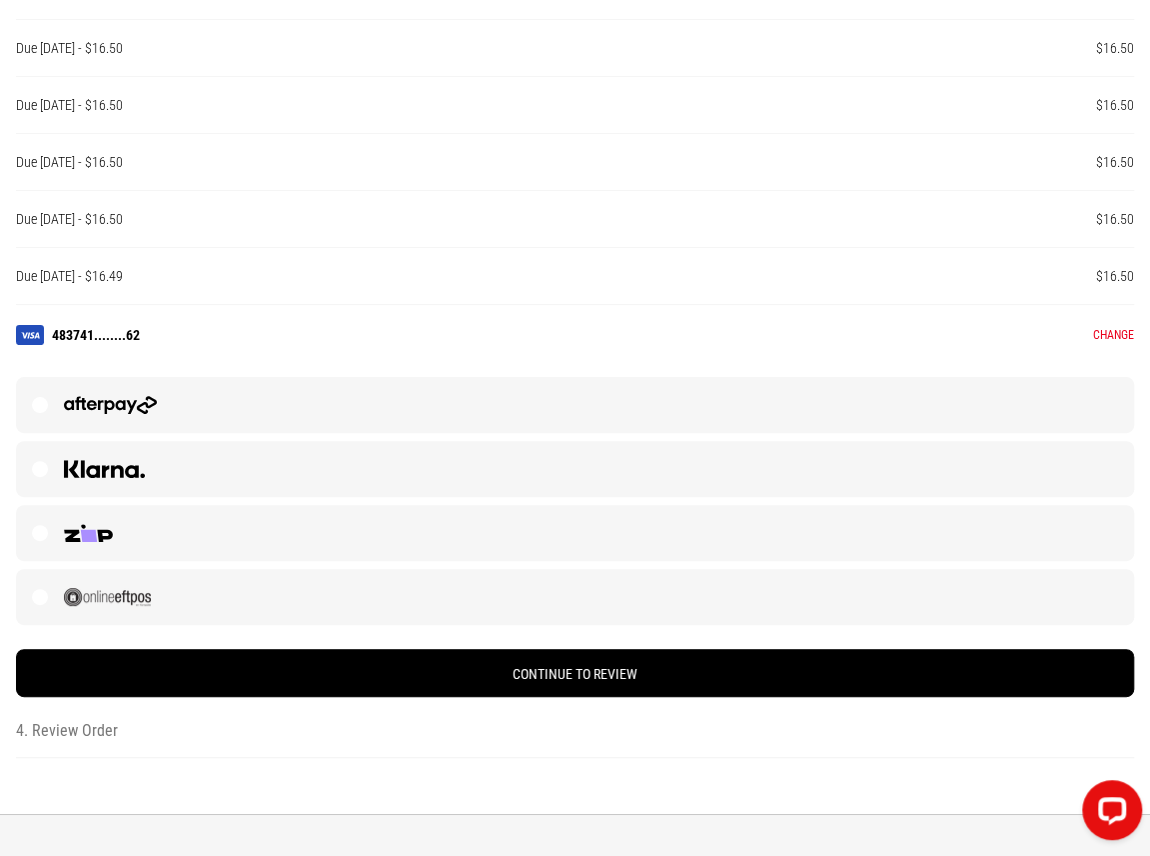
scroll to position [1399, 0]
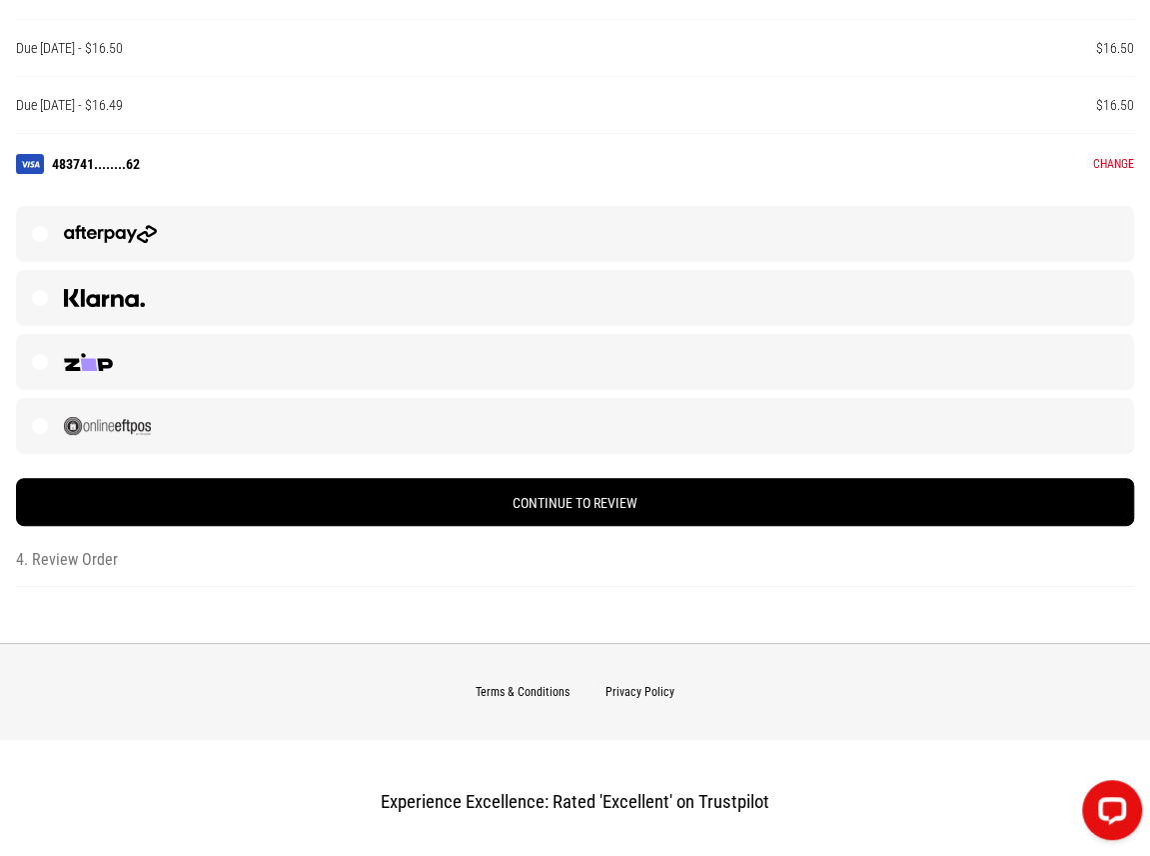
type input "****"
click at [1113, 168] on button "Change" at bounding box center [1114, 164] width 41 height 14
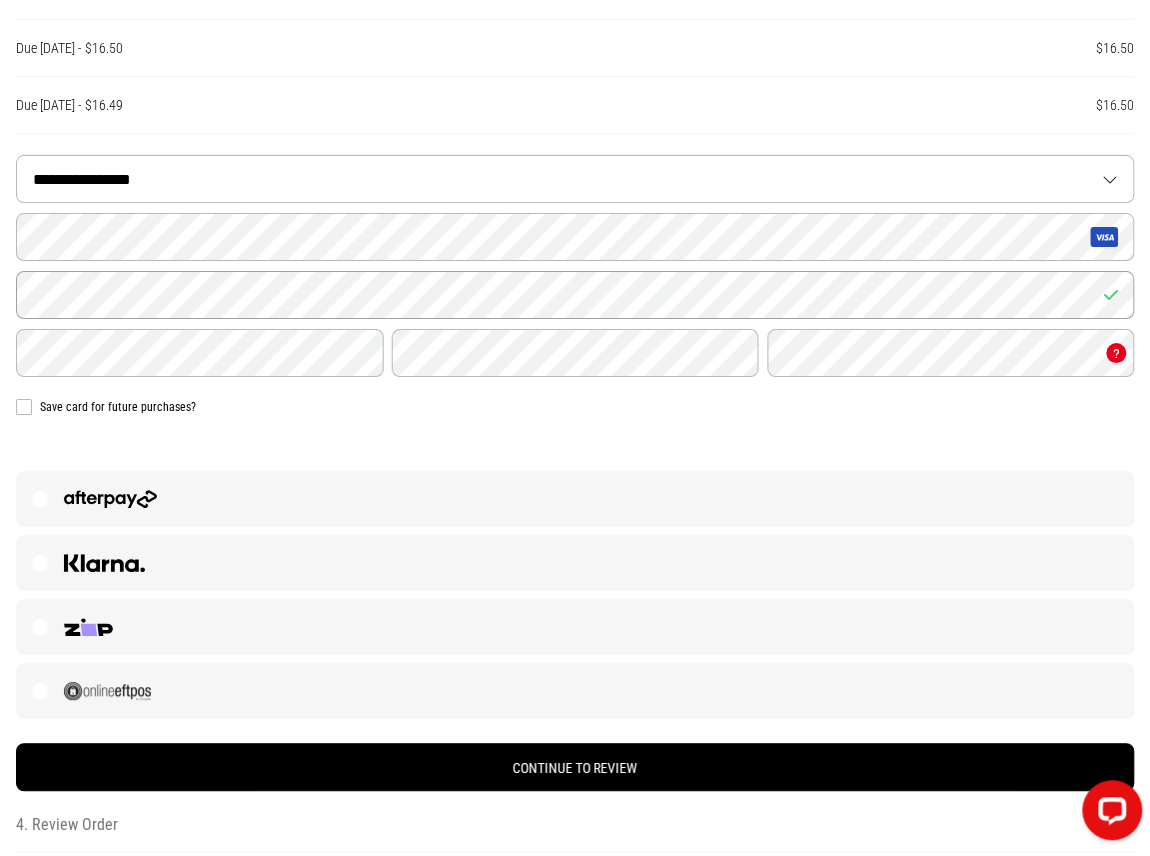
scroll to position [1397, 0]
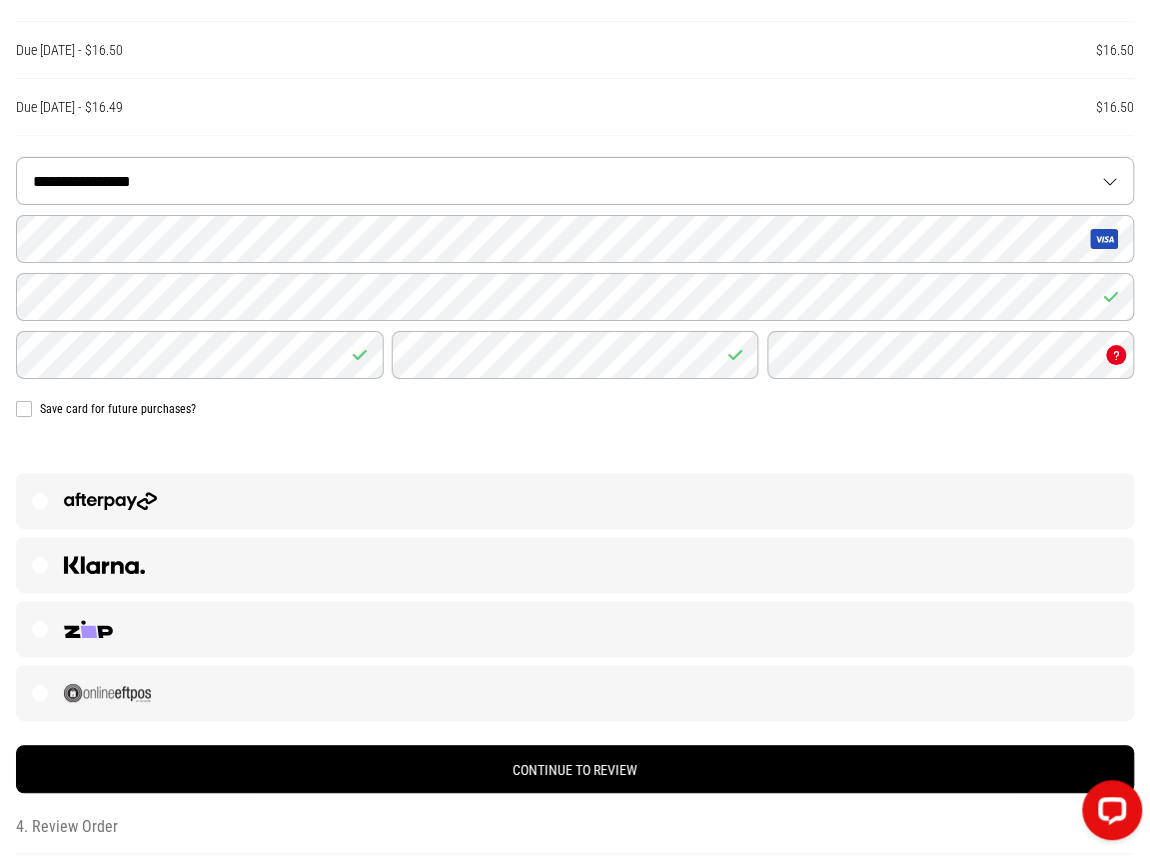
click at [24, 413] on label "Save card for future purchases?" at bounding box center [575, 409] width 1119 height 16
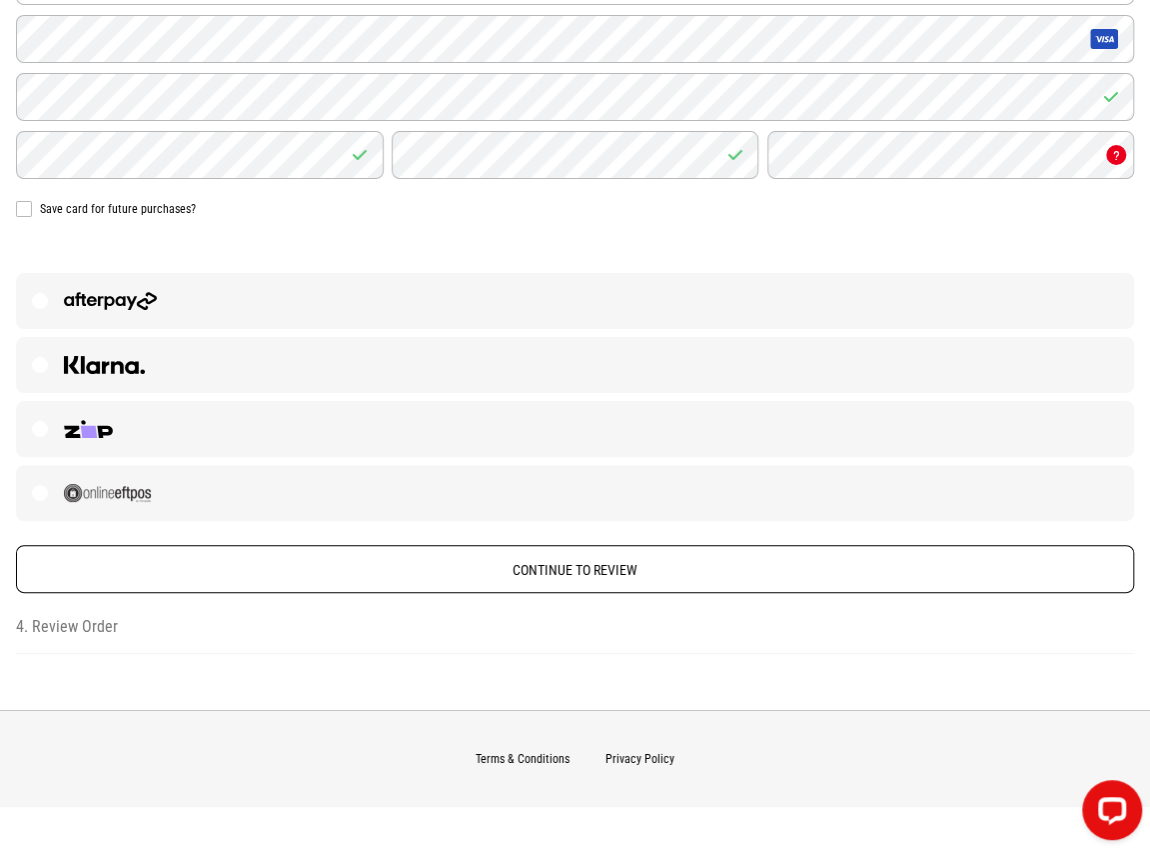
click at [468, 561] on button "Continue to Review" at bounding box center [575, 569] width 1119 height 48
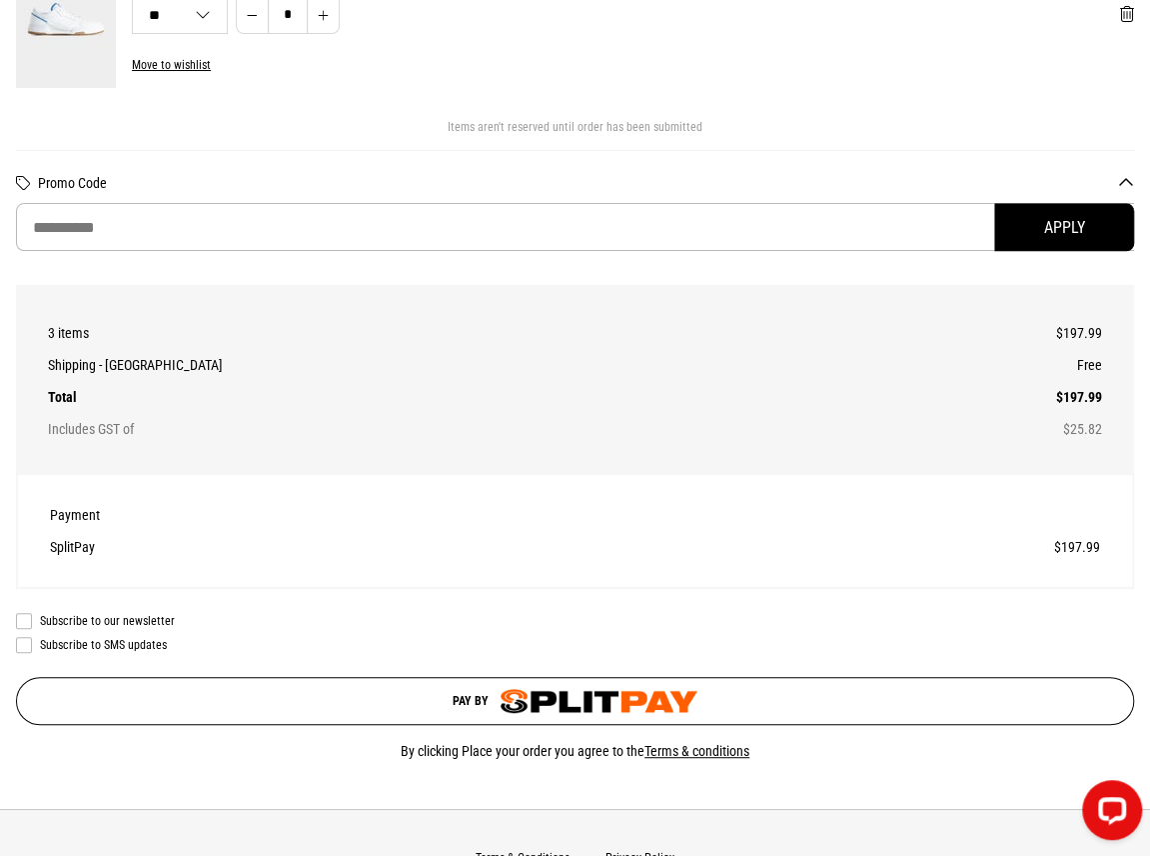
scroll to position [965, 0]
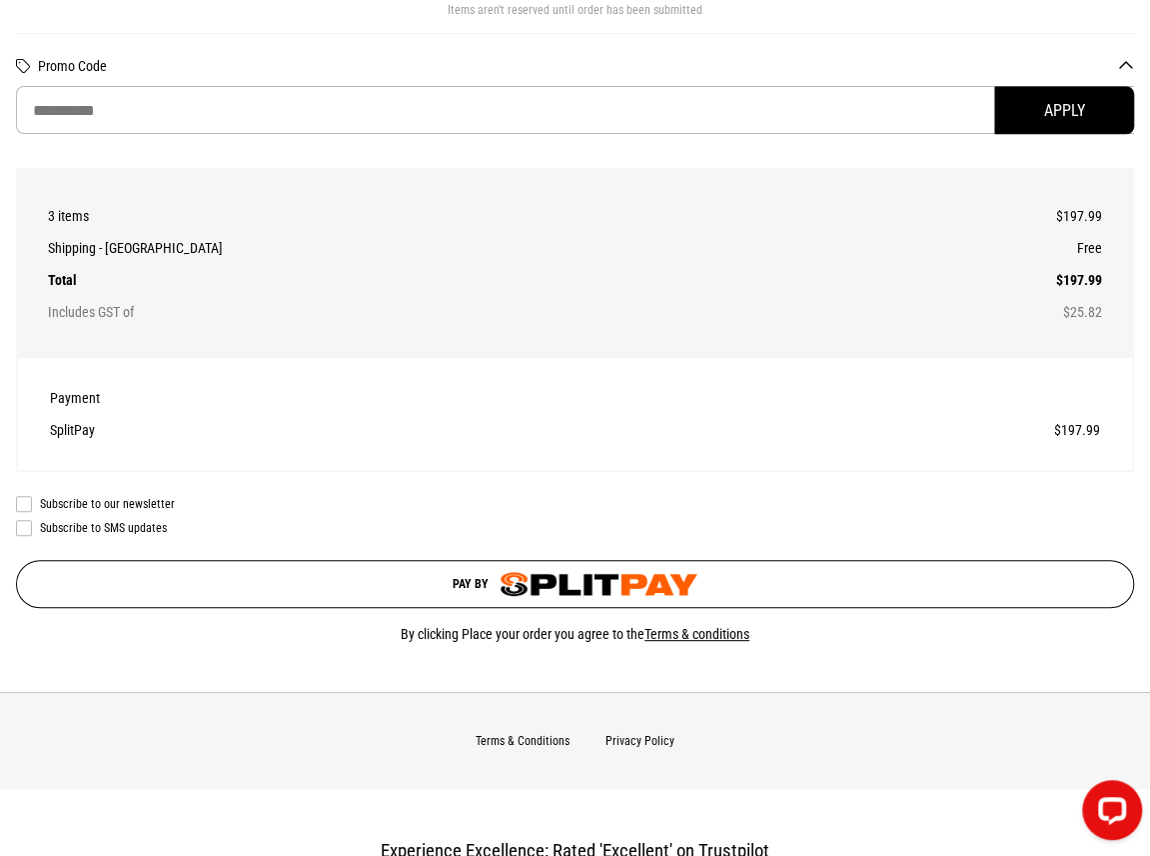
click at [412, 581] on button "Pay by" at bounding box center [575, 584] width 1119 height 48
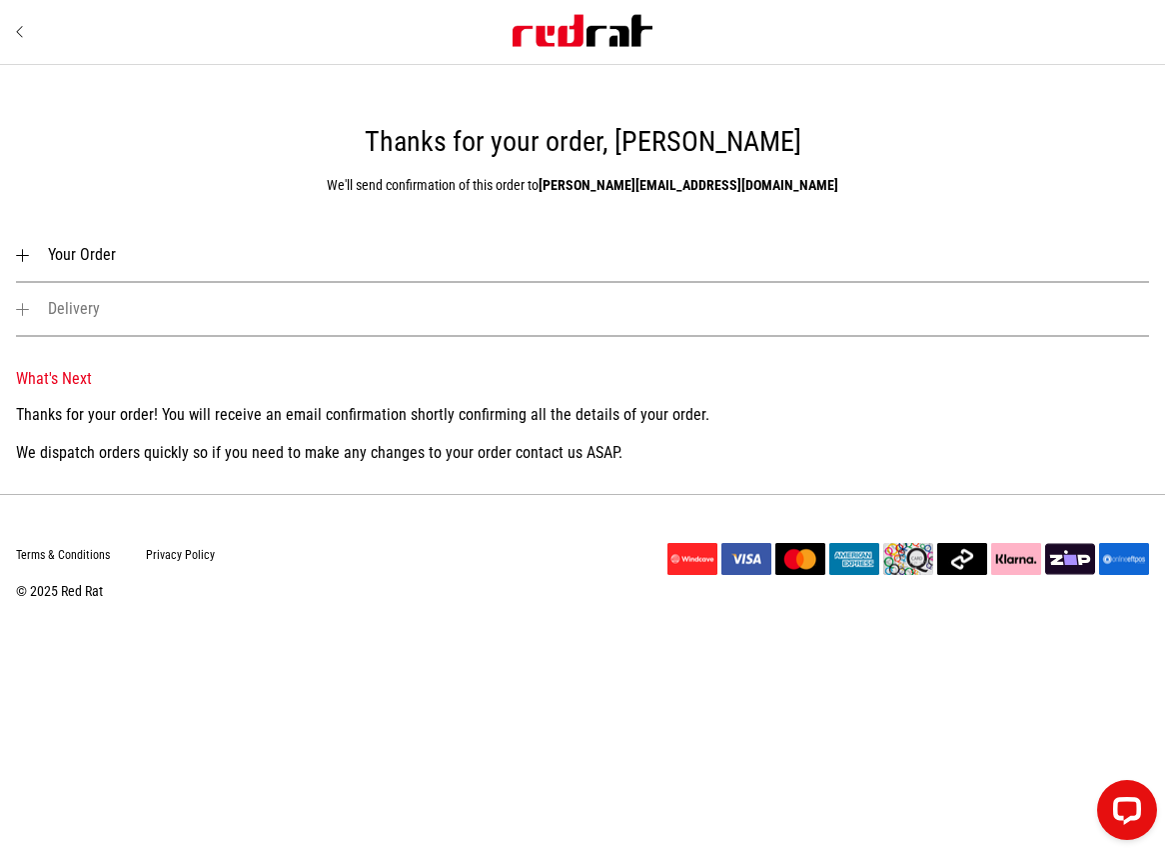
click at [101, 318] on h2 "Delivery" at bounding box center [583, 310] width 1134 height 54
